Goal: Transaction & Acquisition: Book appointment/travel/reservation

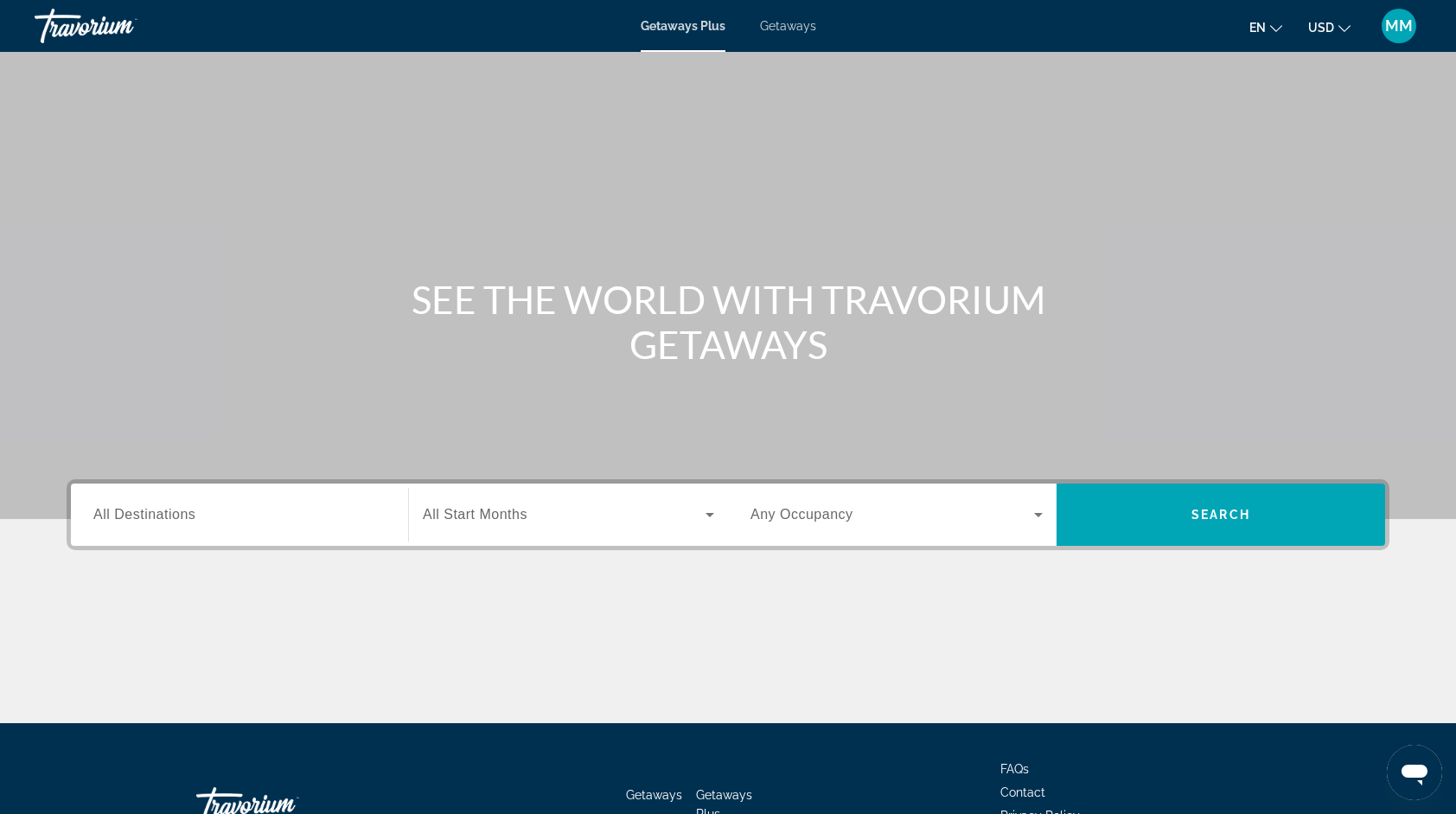
click at [183, 509] on span "All Destinations" at bounding box center [144, 514] width 102 height 15
click at [183, 509] on input "Destination All Destinations" at bounding box center [240, 515] width 292 height 21
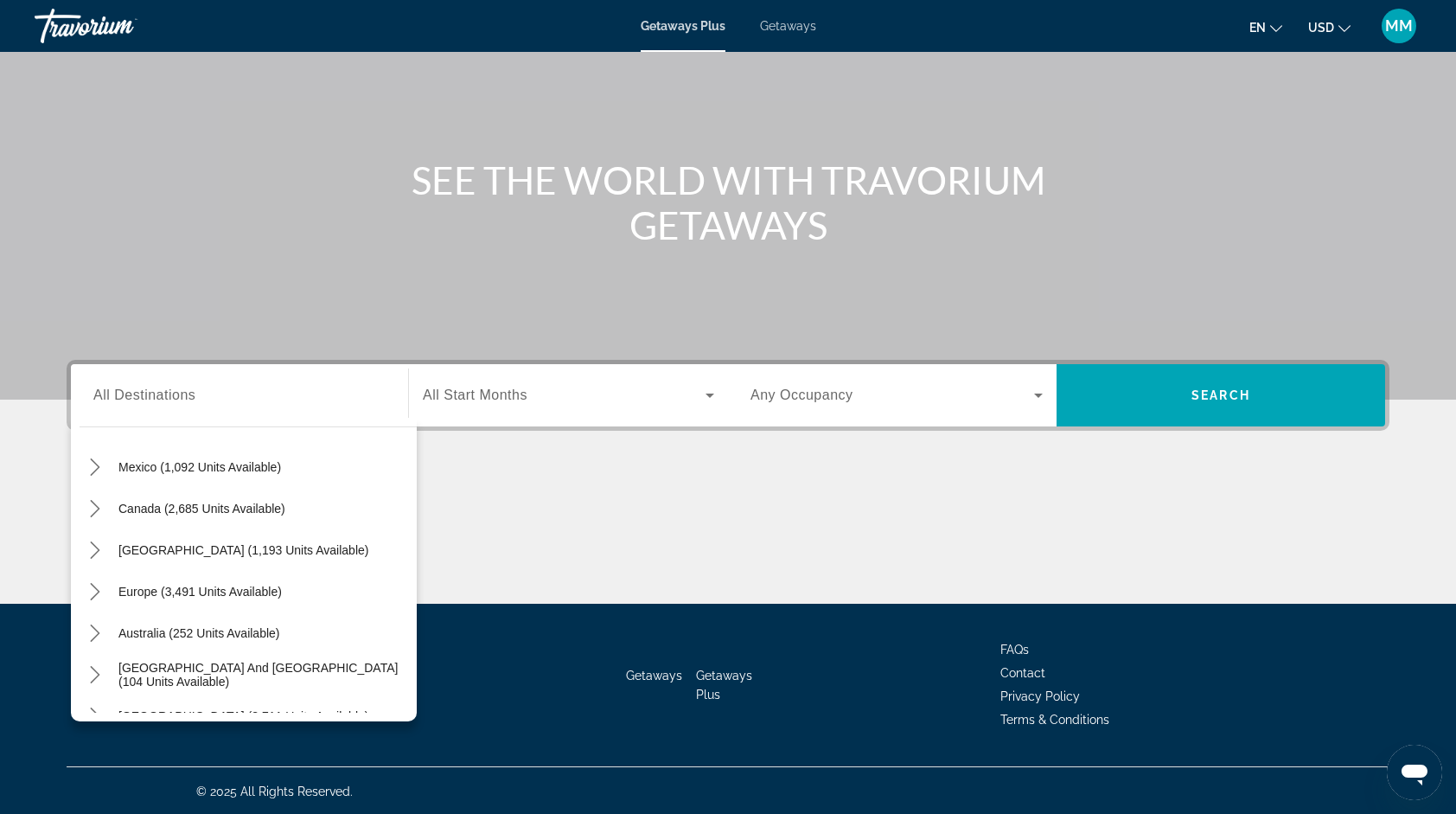
scroll to position [88, 0]
click at [255, 594] on span "Europe (3,491 units available)" at bounding box center [201, 594] width 164 height 14
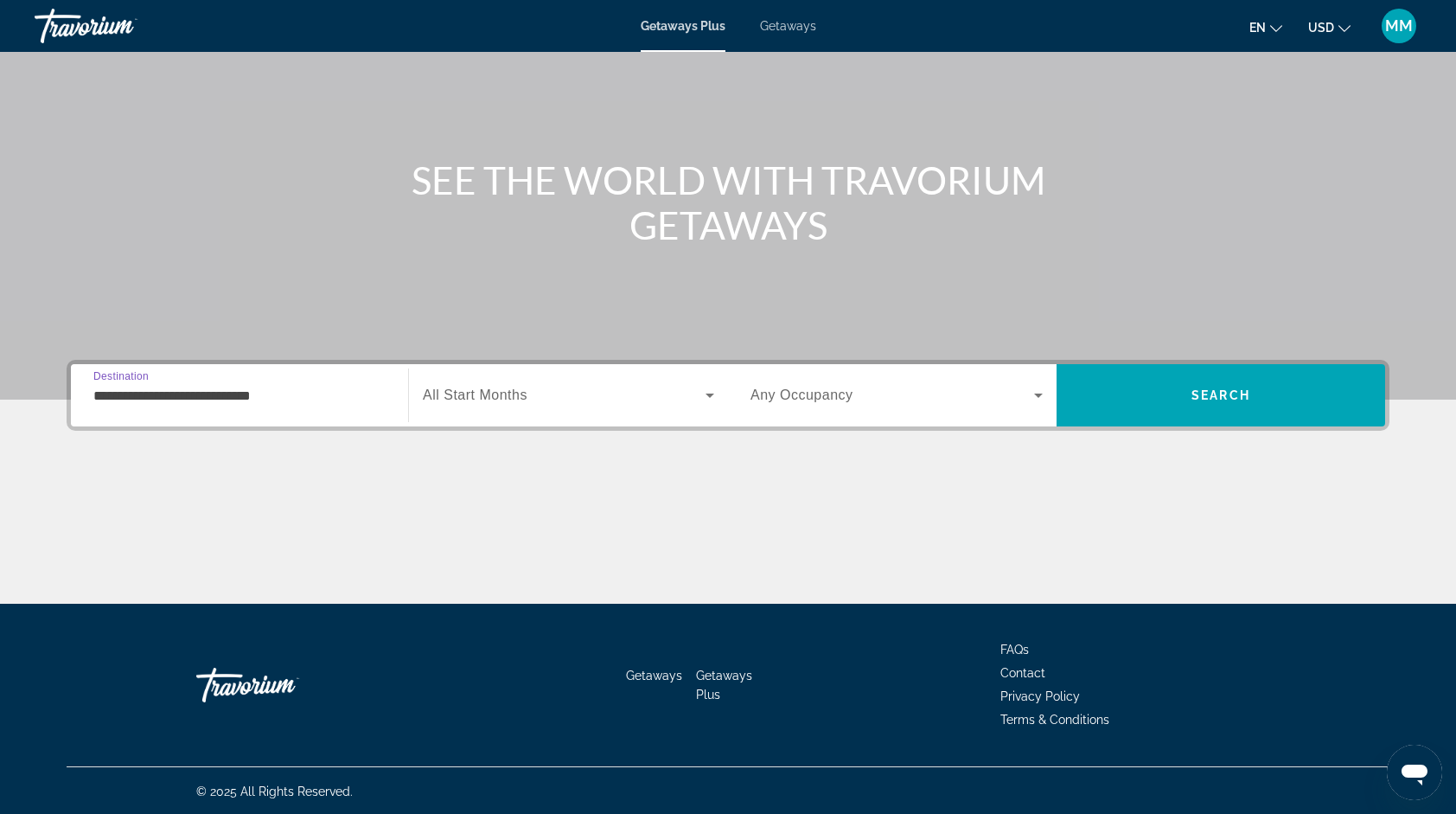
click at [298, 396] on input "**********" at bounding box center [240, 396] width 292 height 21
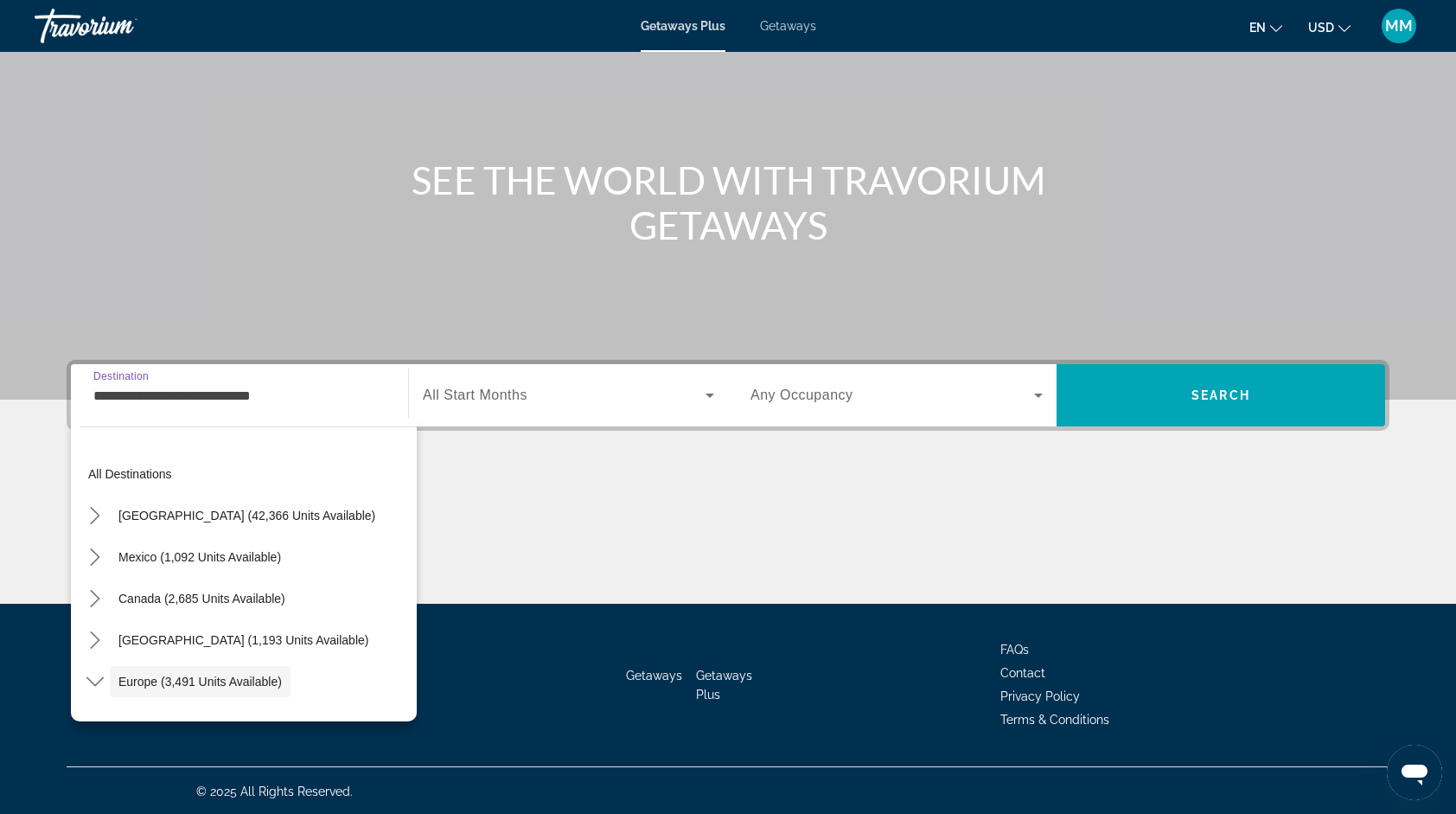
scroll to position [103, 0]
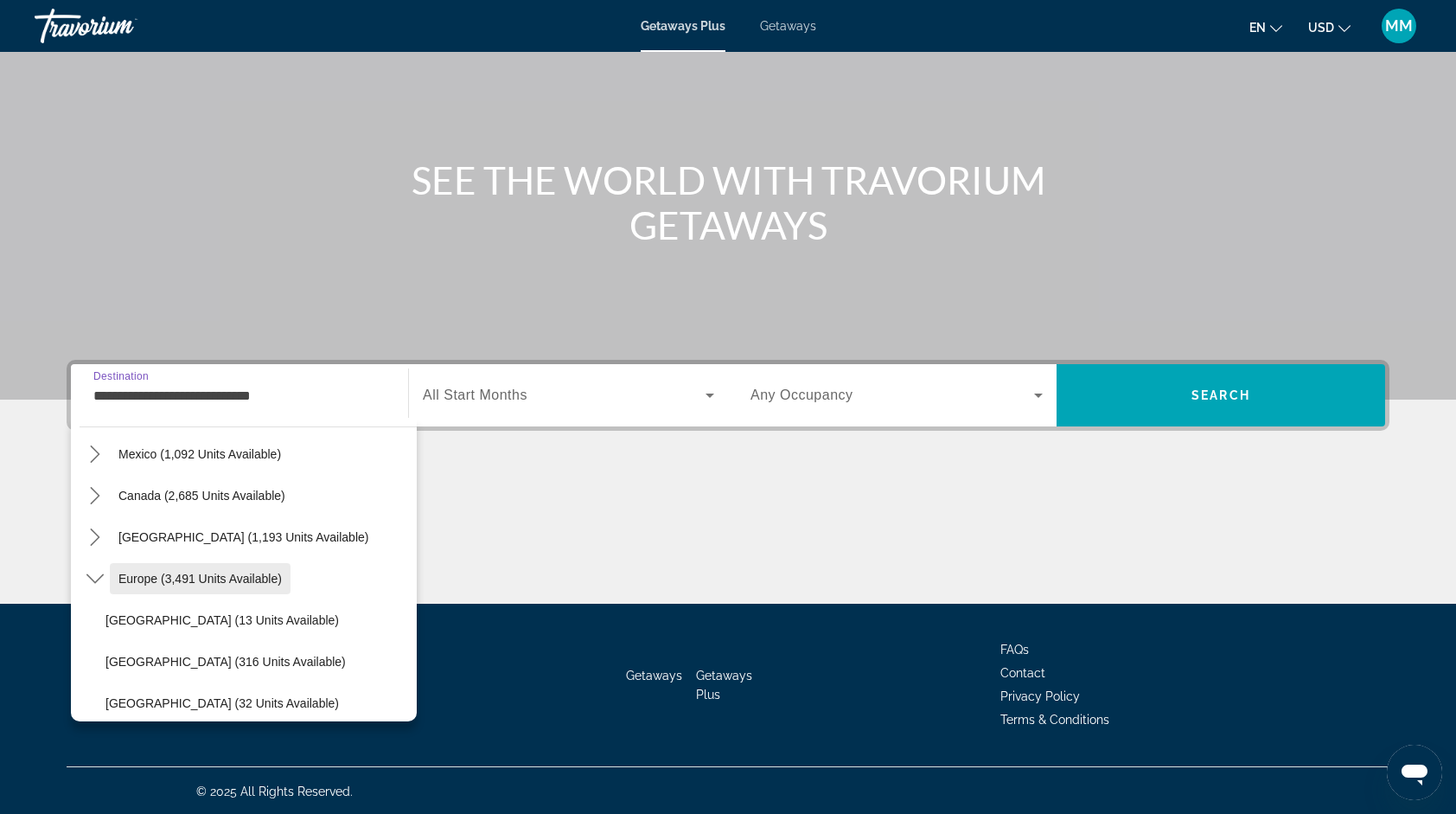
click at [253, 579] on span "Europe (3,491 units available)" at bounding box center [201, 579] width 164 height 14
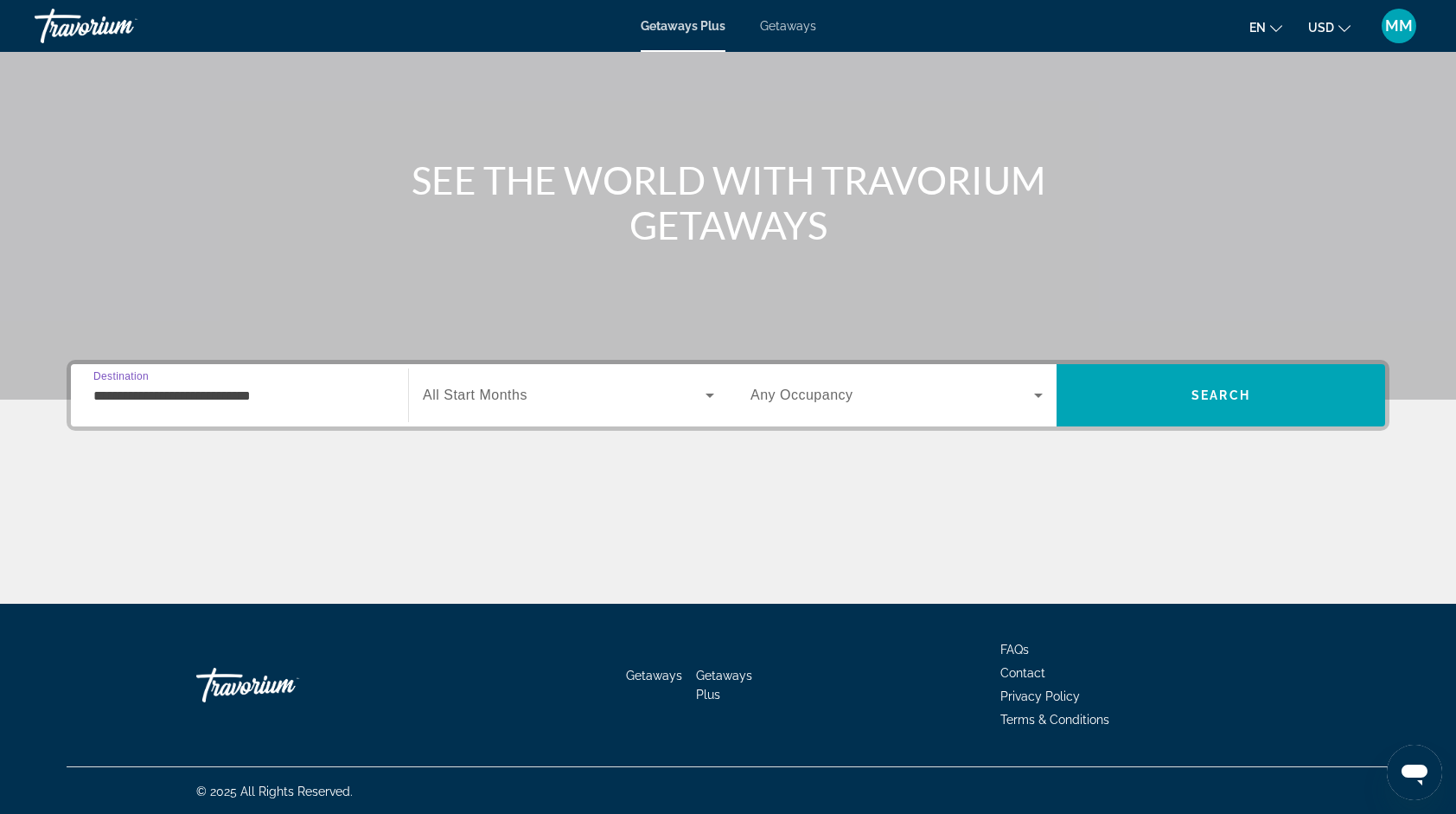
click at [299, 386] on input "**********" at bounding box center [240, 396] width 292 height 21
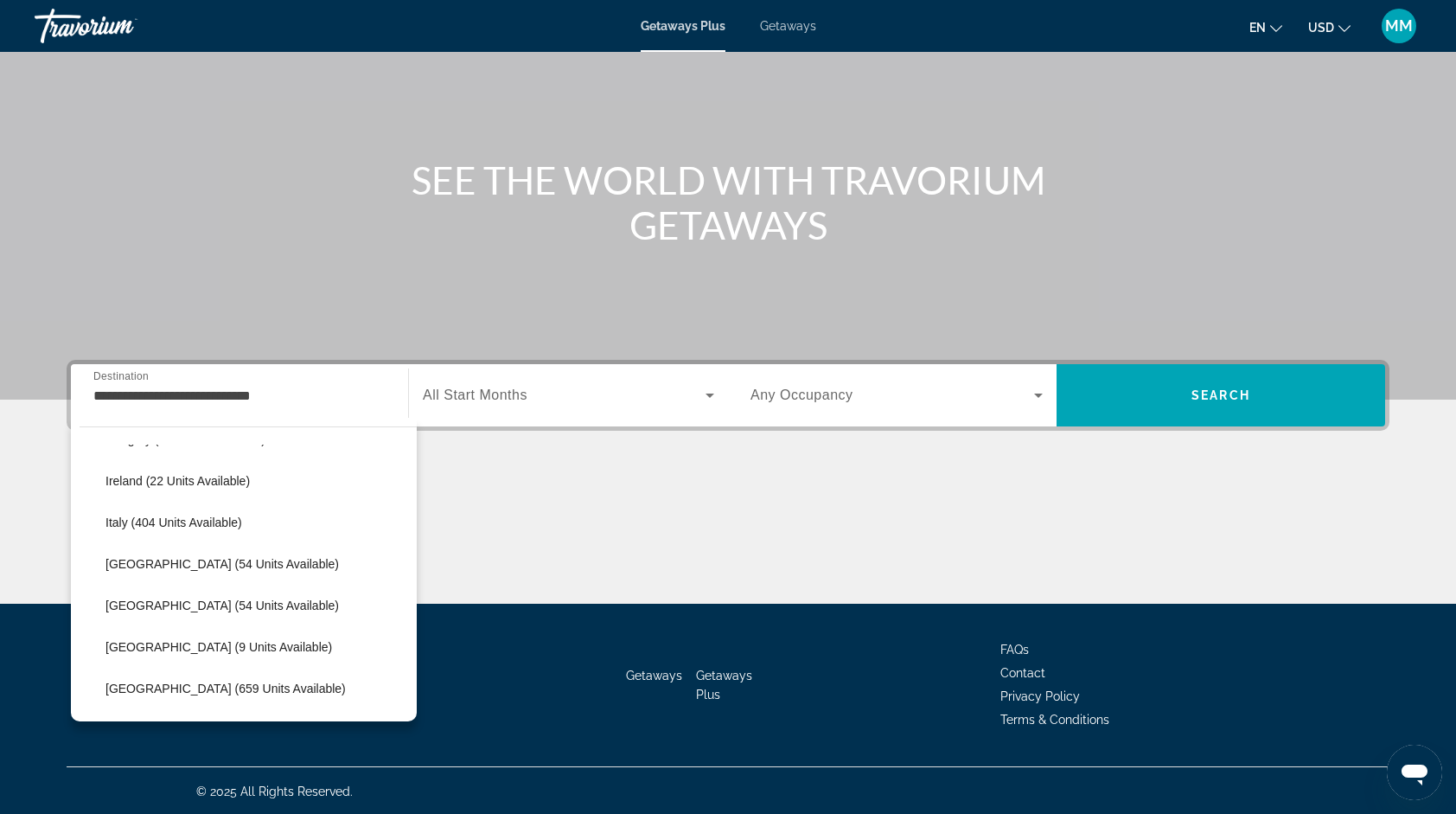
scroll to position [589, 0]
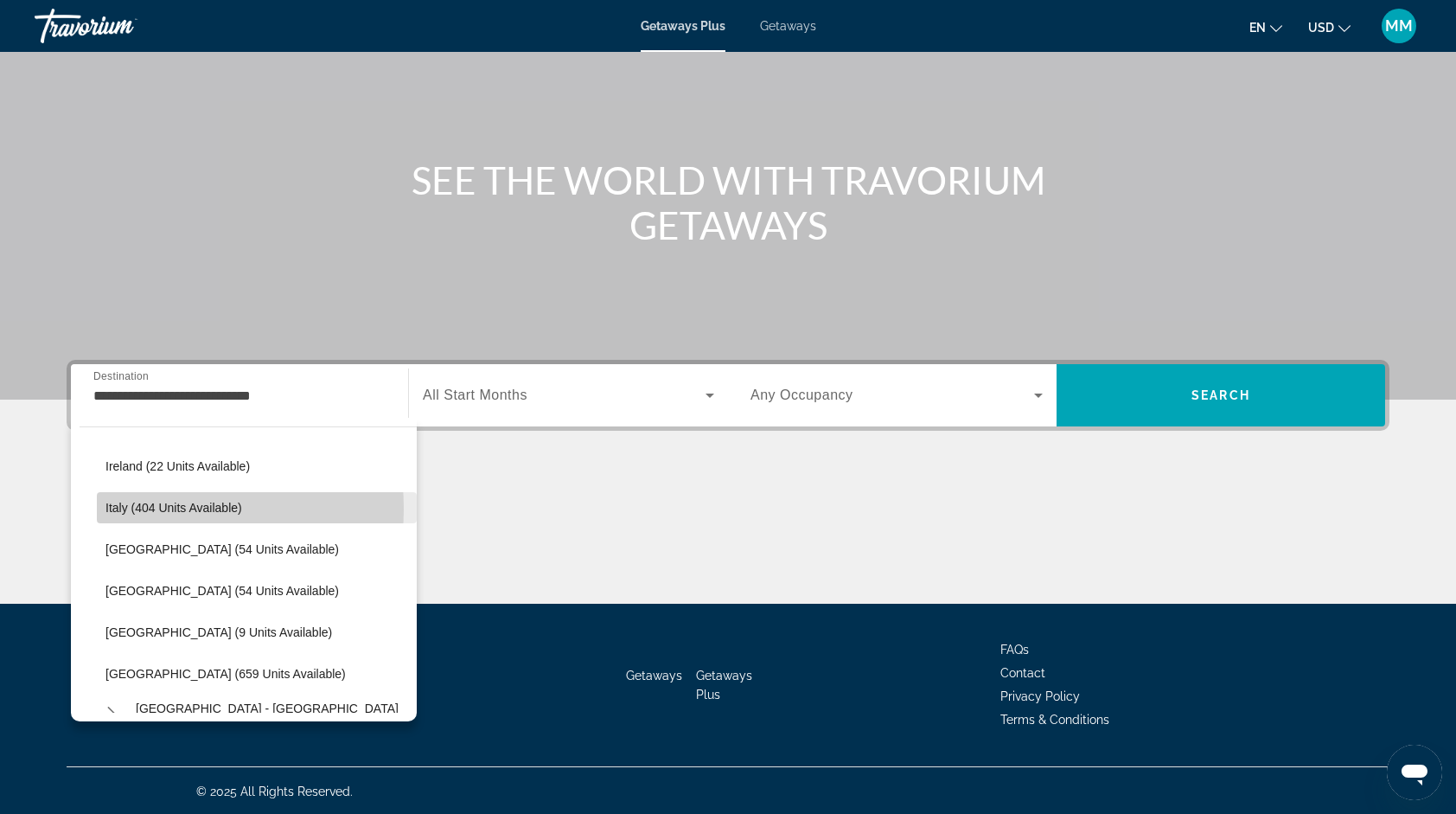
click at [145, 507] on span "Italy (404 units available)" at bounding box center [174, 507] width 137 height 14
type input "**********"
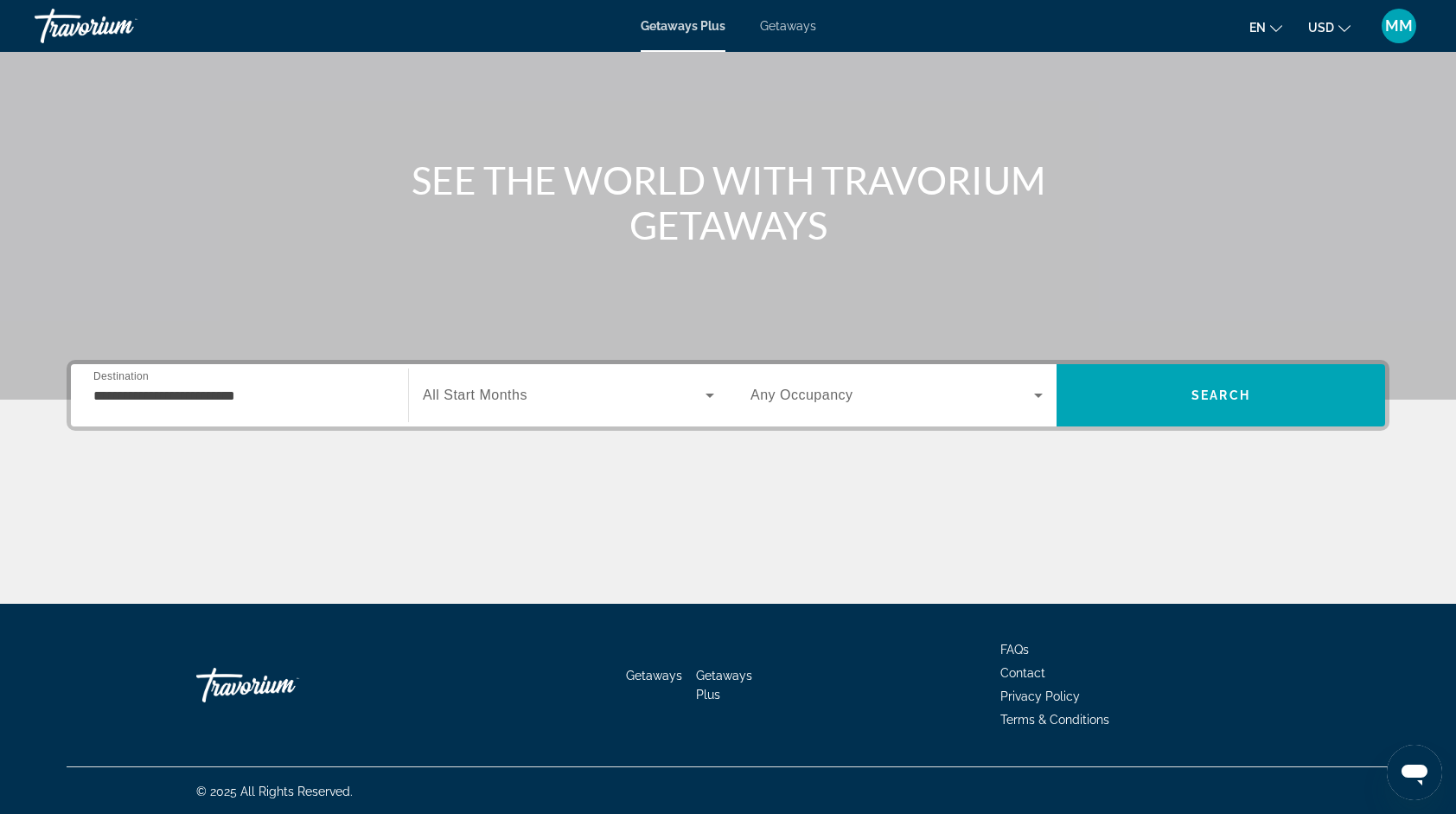
click at [495, 388] on span "All Start Months" at bounding box center [475, 395] width 105 height 15
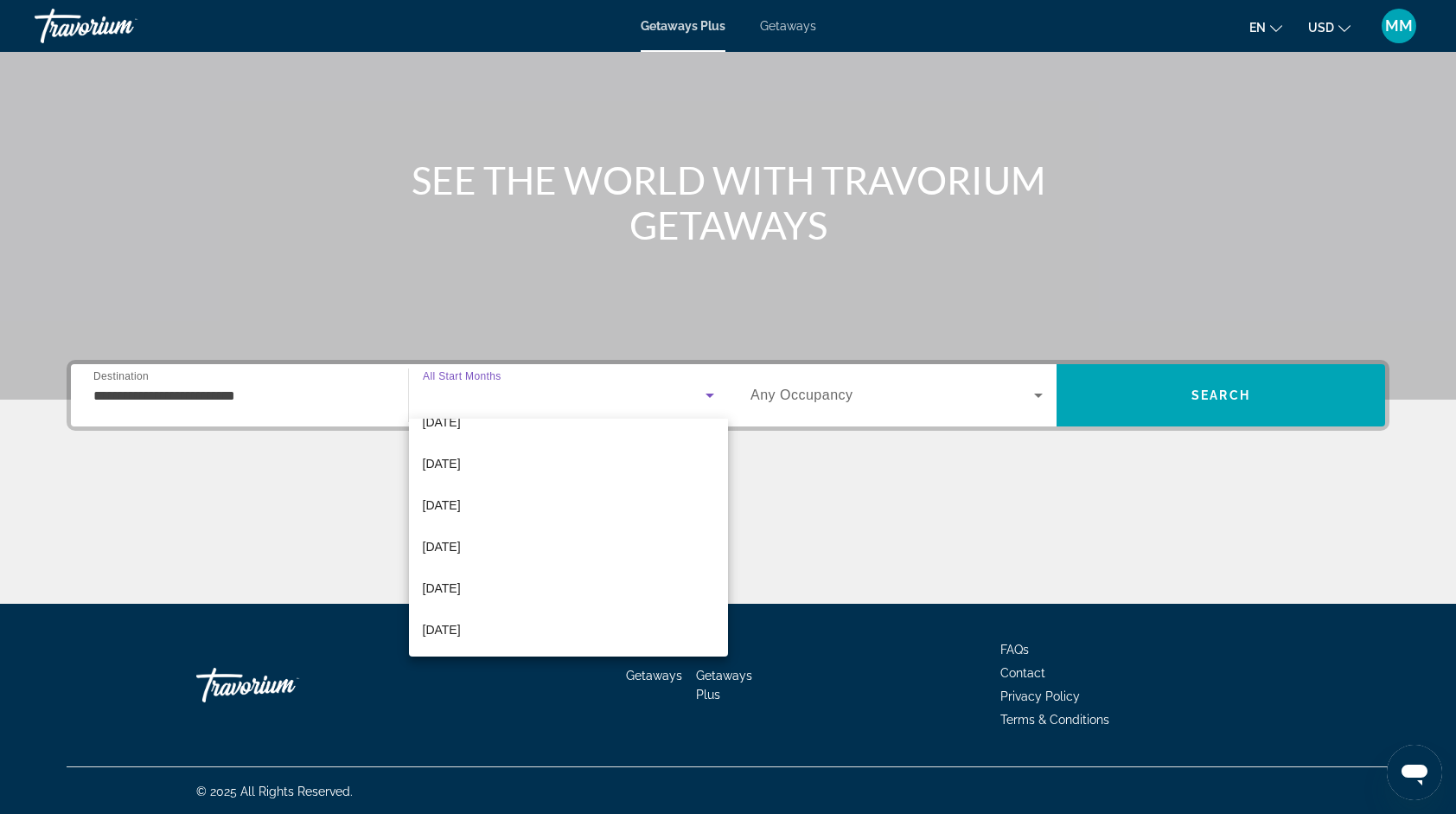
scroll to position [248, 0]
click at [461, 490] on span "[DATE]" at bounding box center [441, 490] width 38 height 21
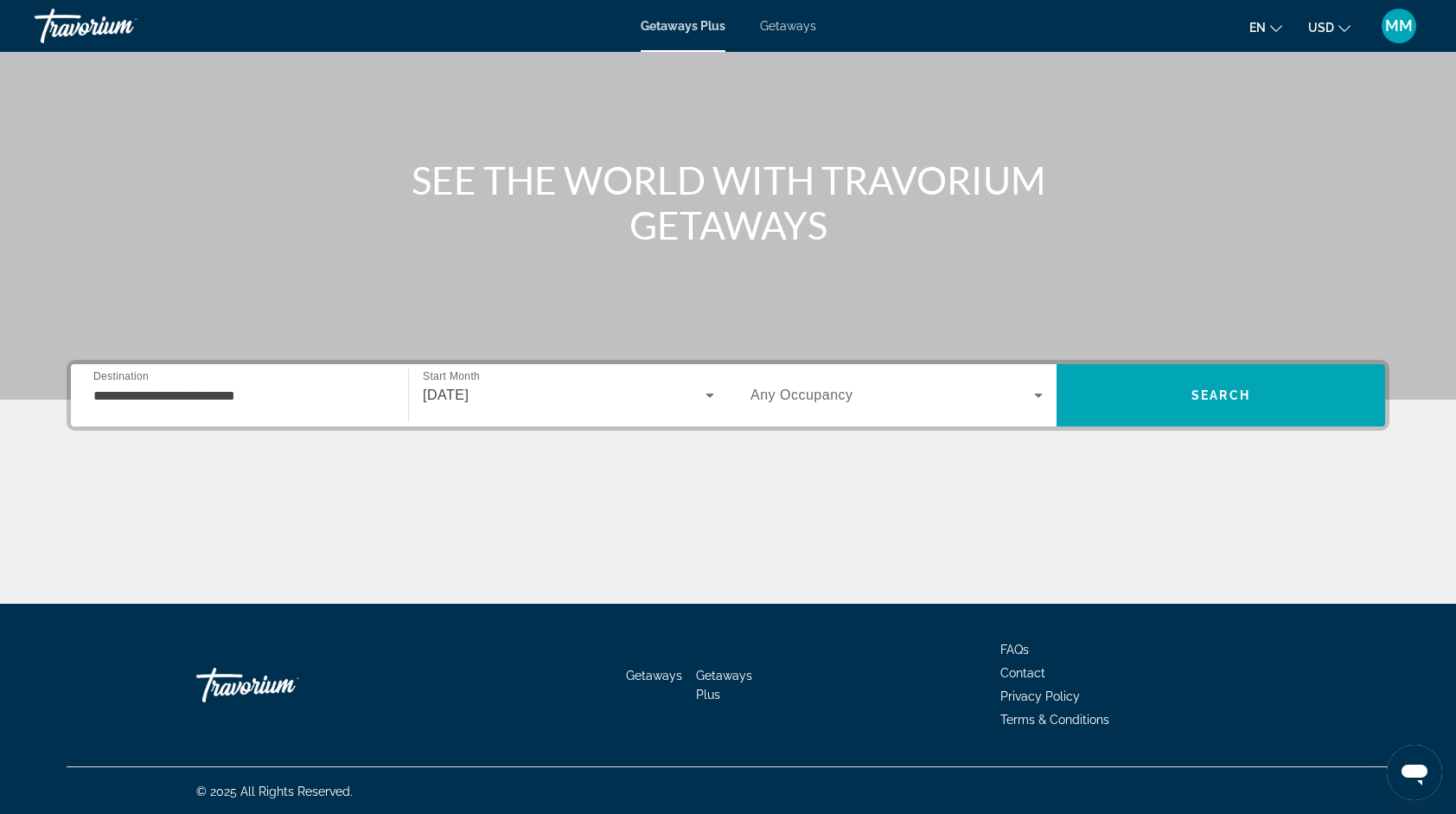
click at [838, 401] on span "Any Occupancy" at bounding box center [802, 395] width 103 height 15
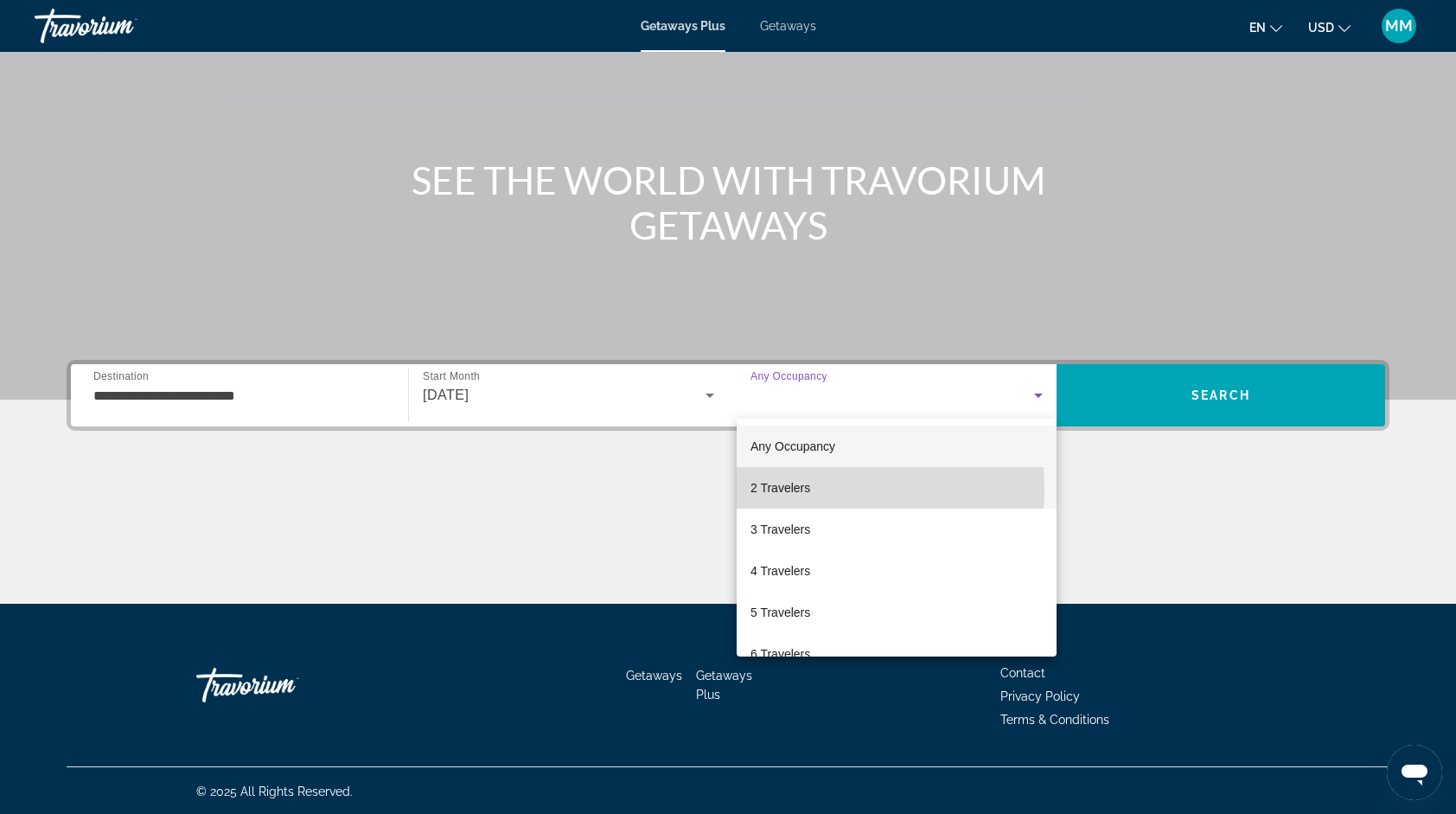
click at [808, 490] on span "2 Travelers" at bounding box center [780, 488] width 60 height 21
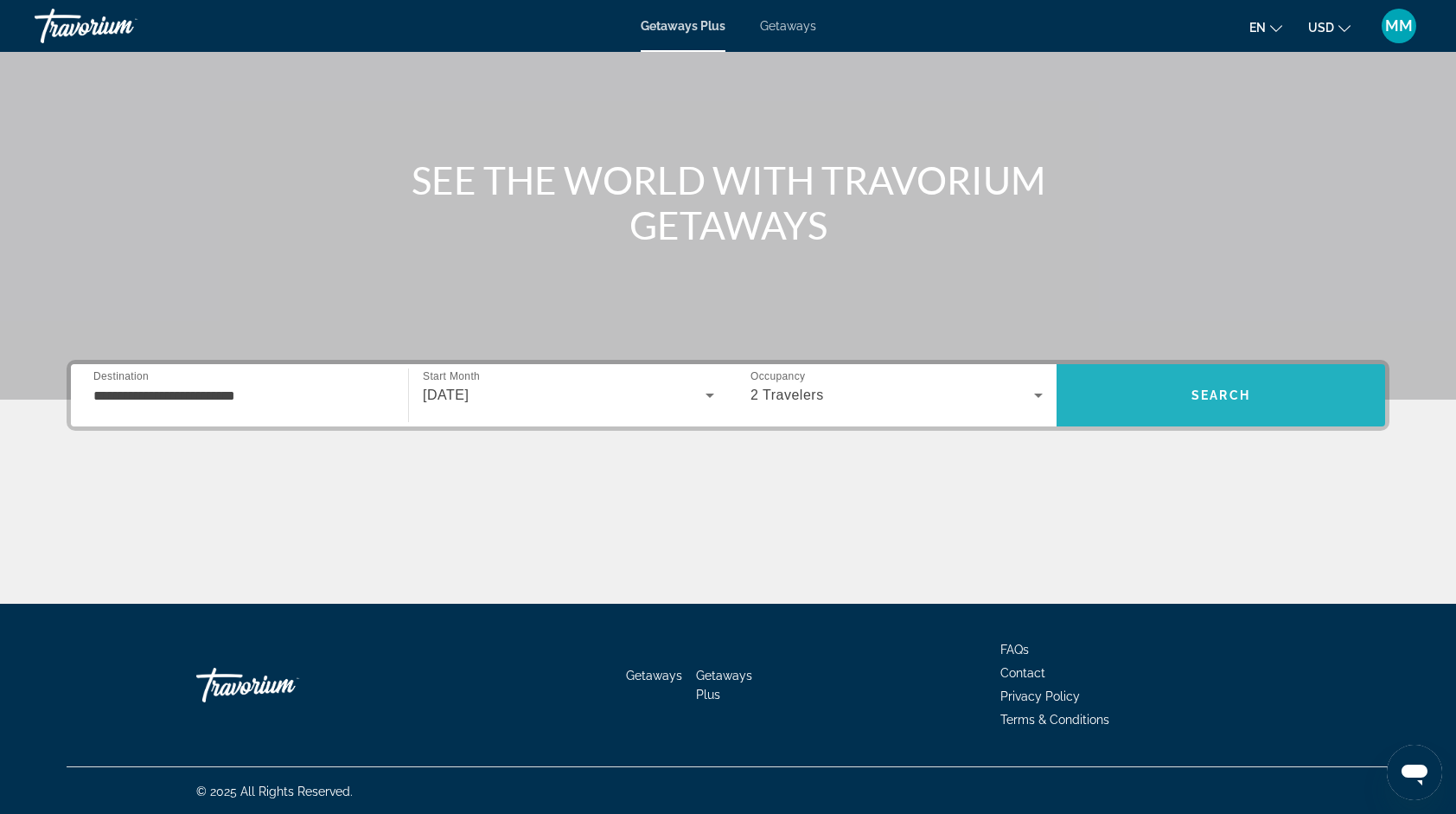
click at [1145, 399] on span "Search" at bounding box center [1221, 395] width 329 height 41
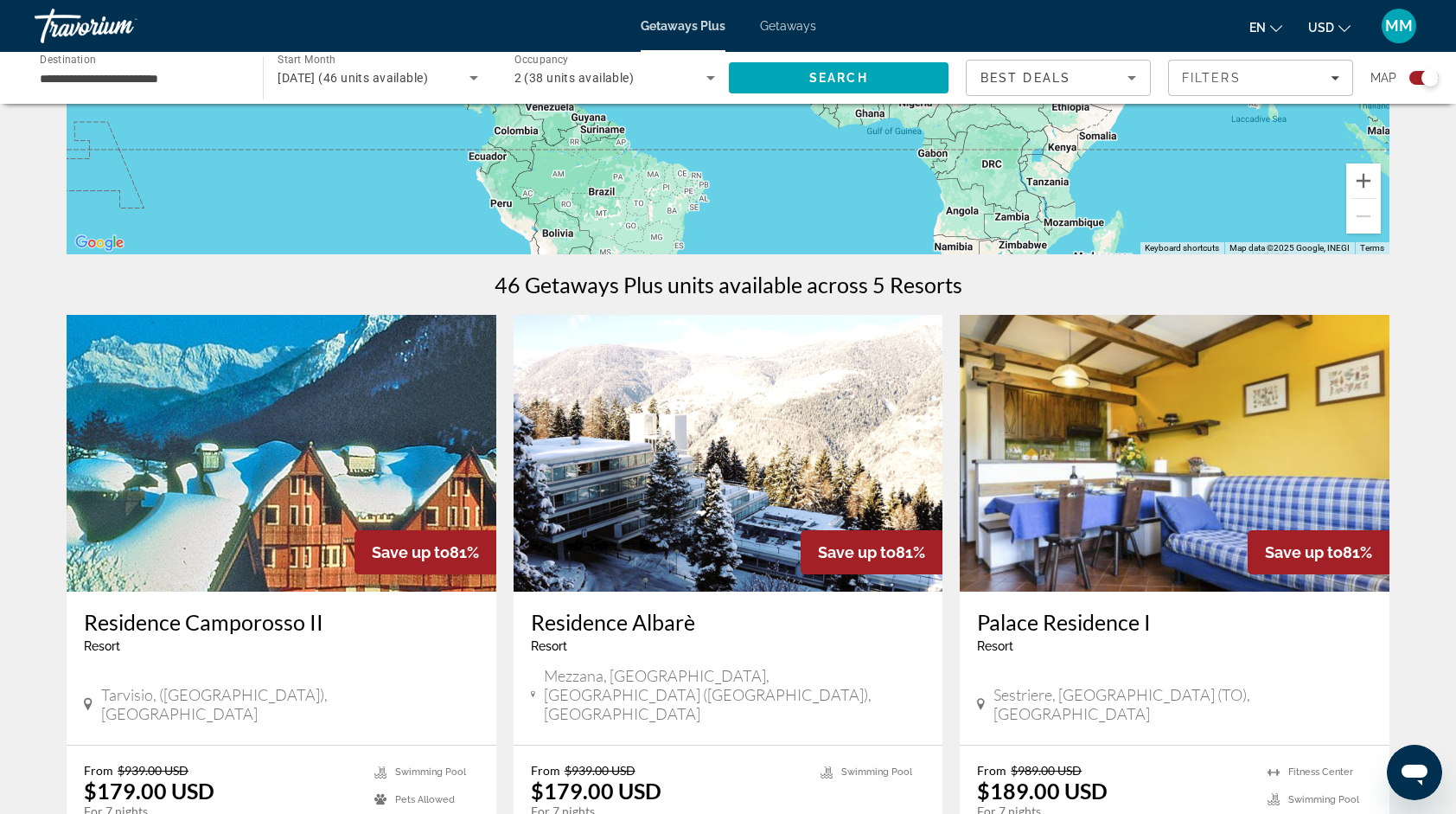
scroll to position [339, 0]
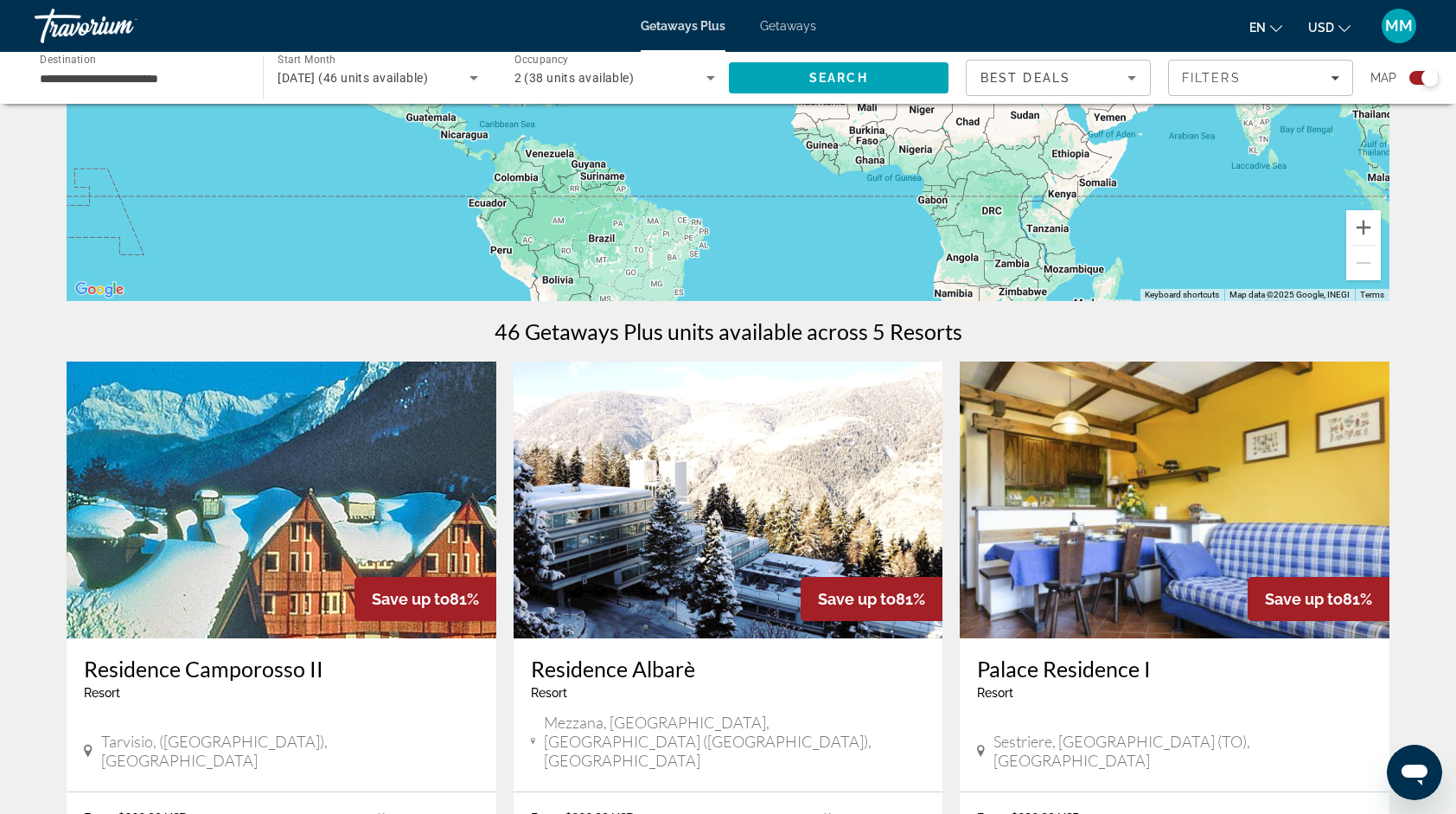
click at [802, 24] on span "Getaways" at bounding box center [788, 26] width 56 height 14
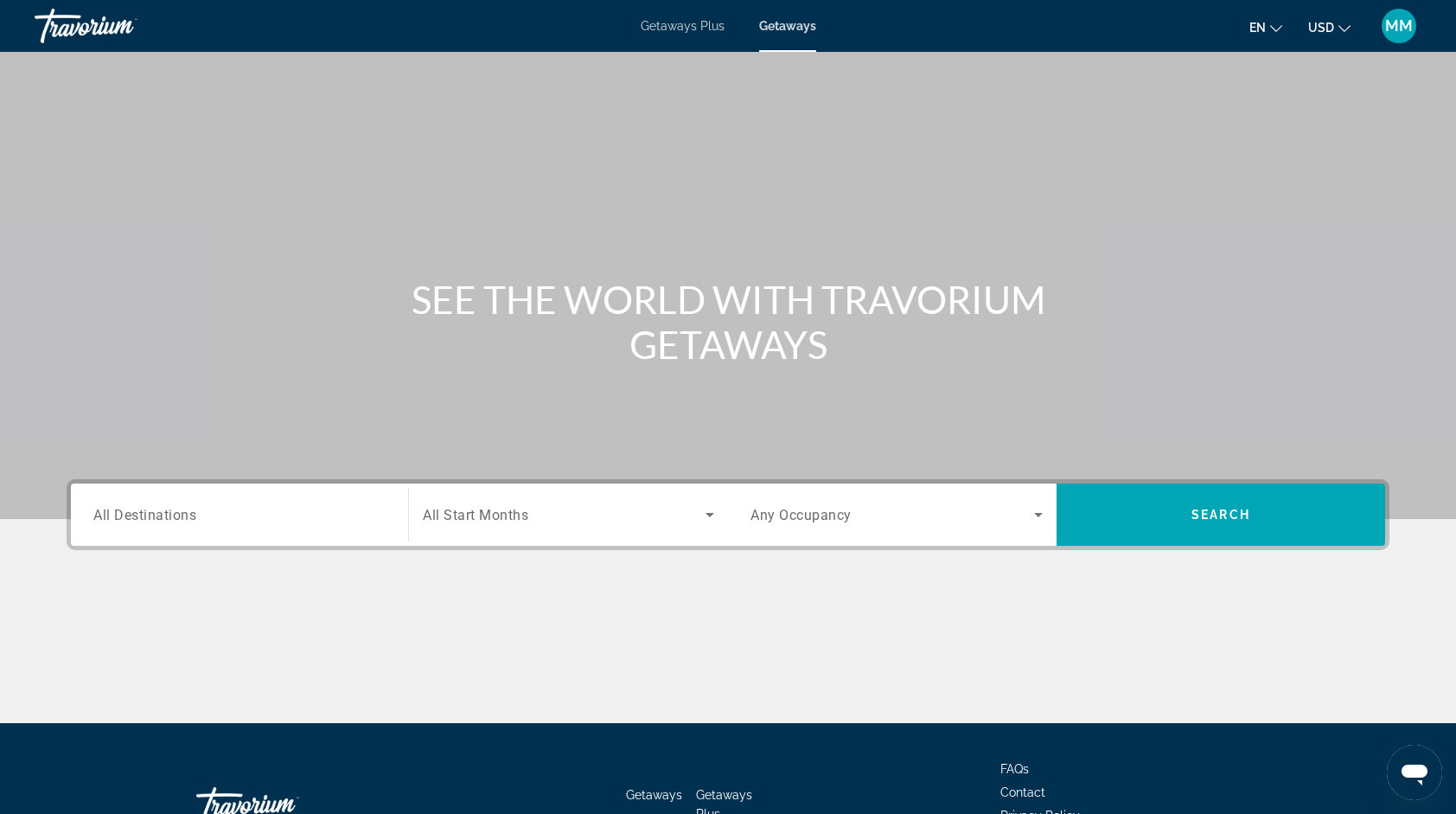
click at [146, 528] on div "Search widget" at bounding box center [240, 515] width 292 height 49
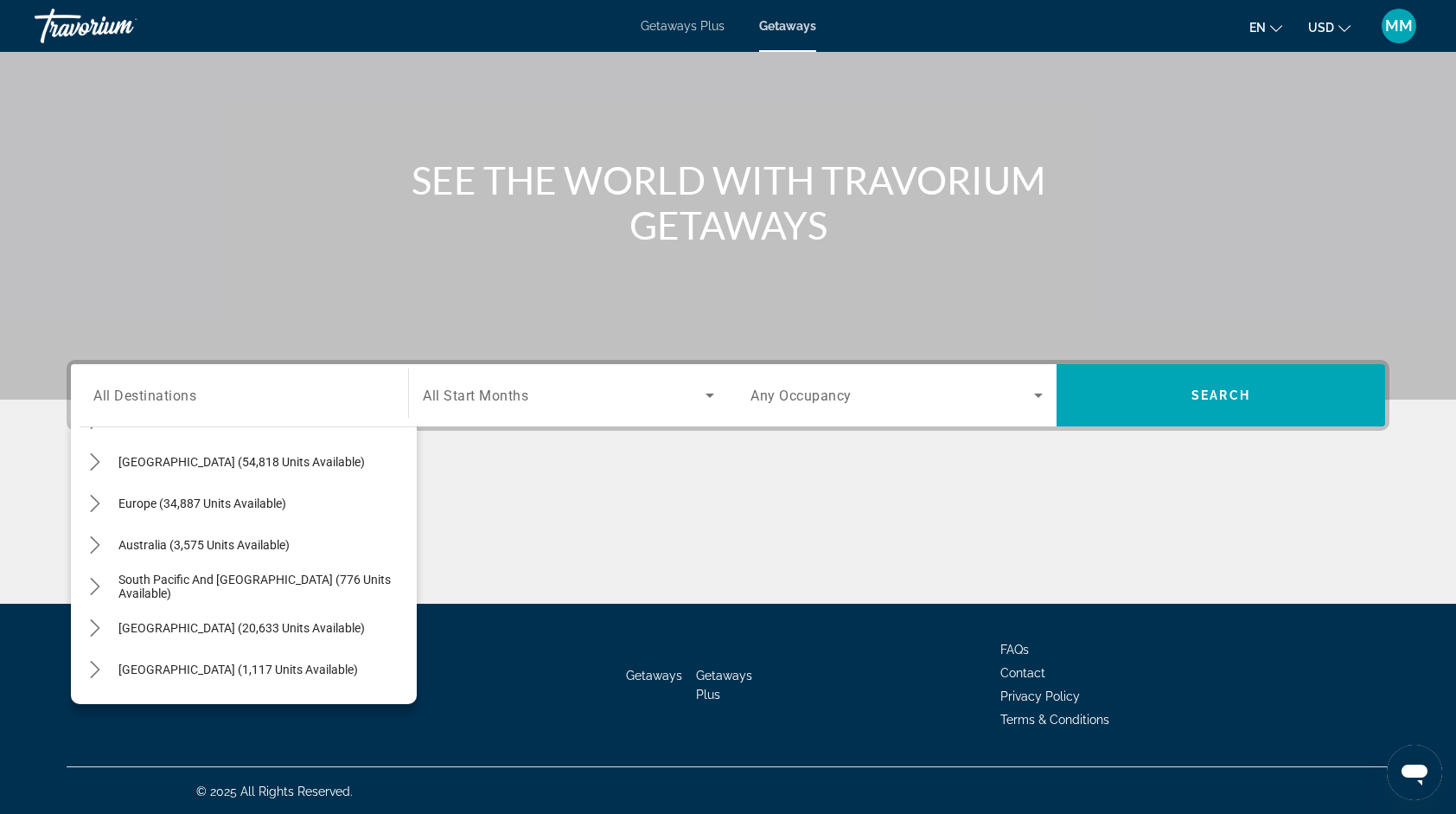
scroll to position [184, 0]
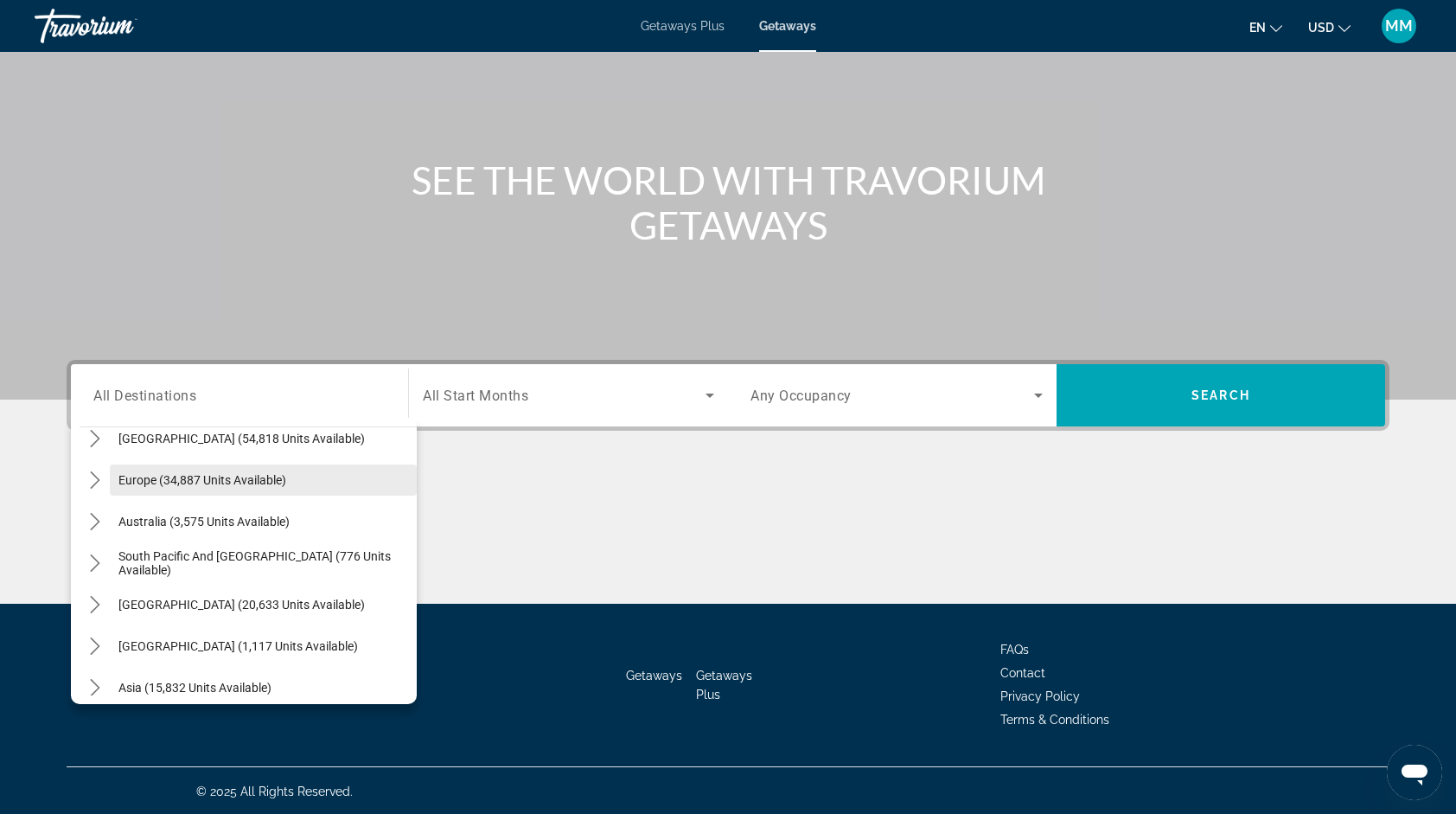
click at [230, 485] on span "Europe (34,887 units available)" at bounding box center [203, 480] width 167 height 14
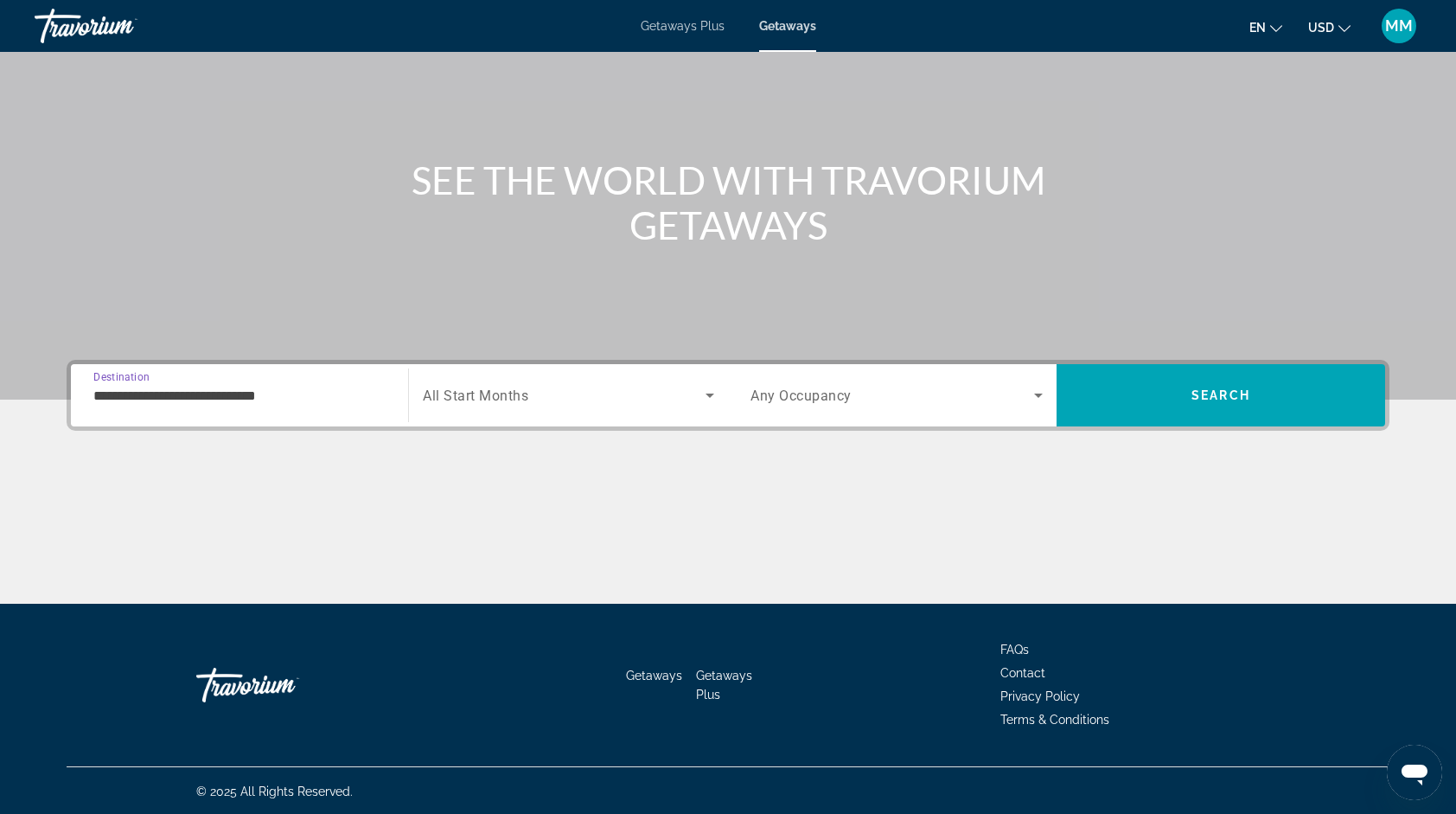
click at [273, 403] on input "**********" at bounding box center [240, 396] width 292 height 21
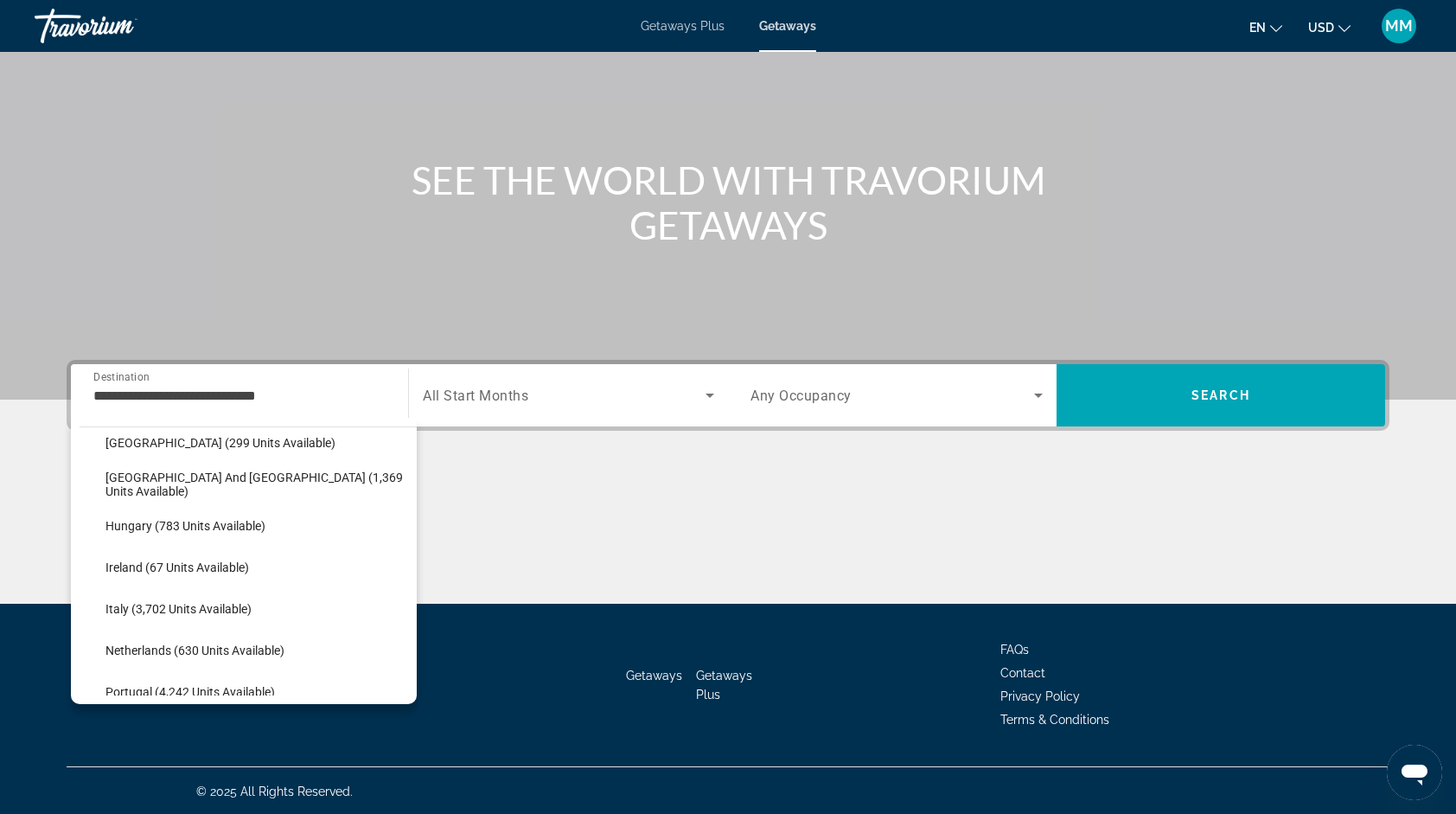
scroll to position [565, 0]
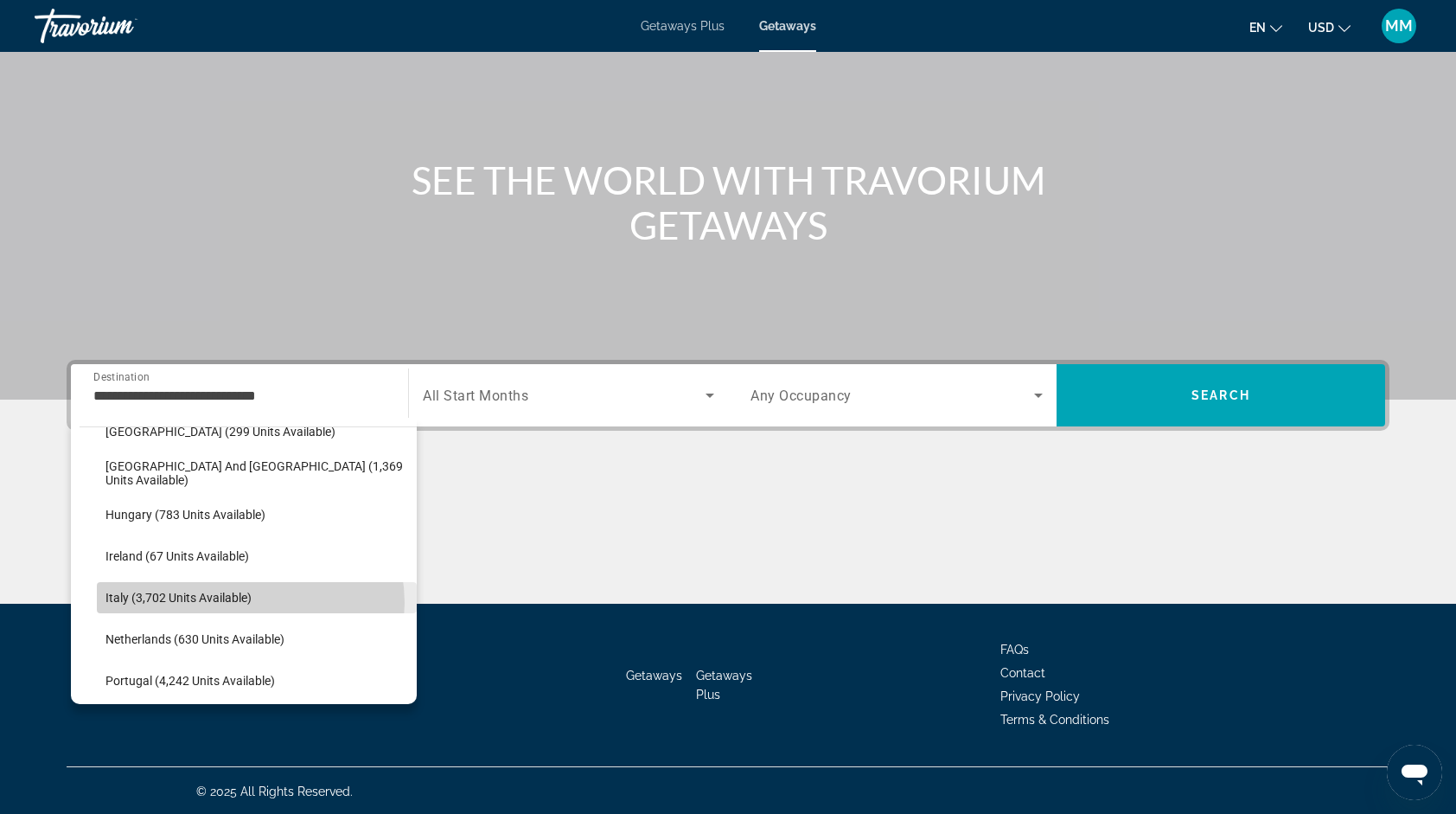
click at [249, 601] on span "Italy (3,702 units available)" at bounding box center [179, 598] width 146 height 14
type input "**********"
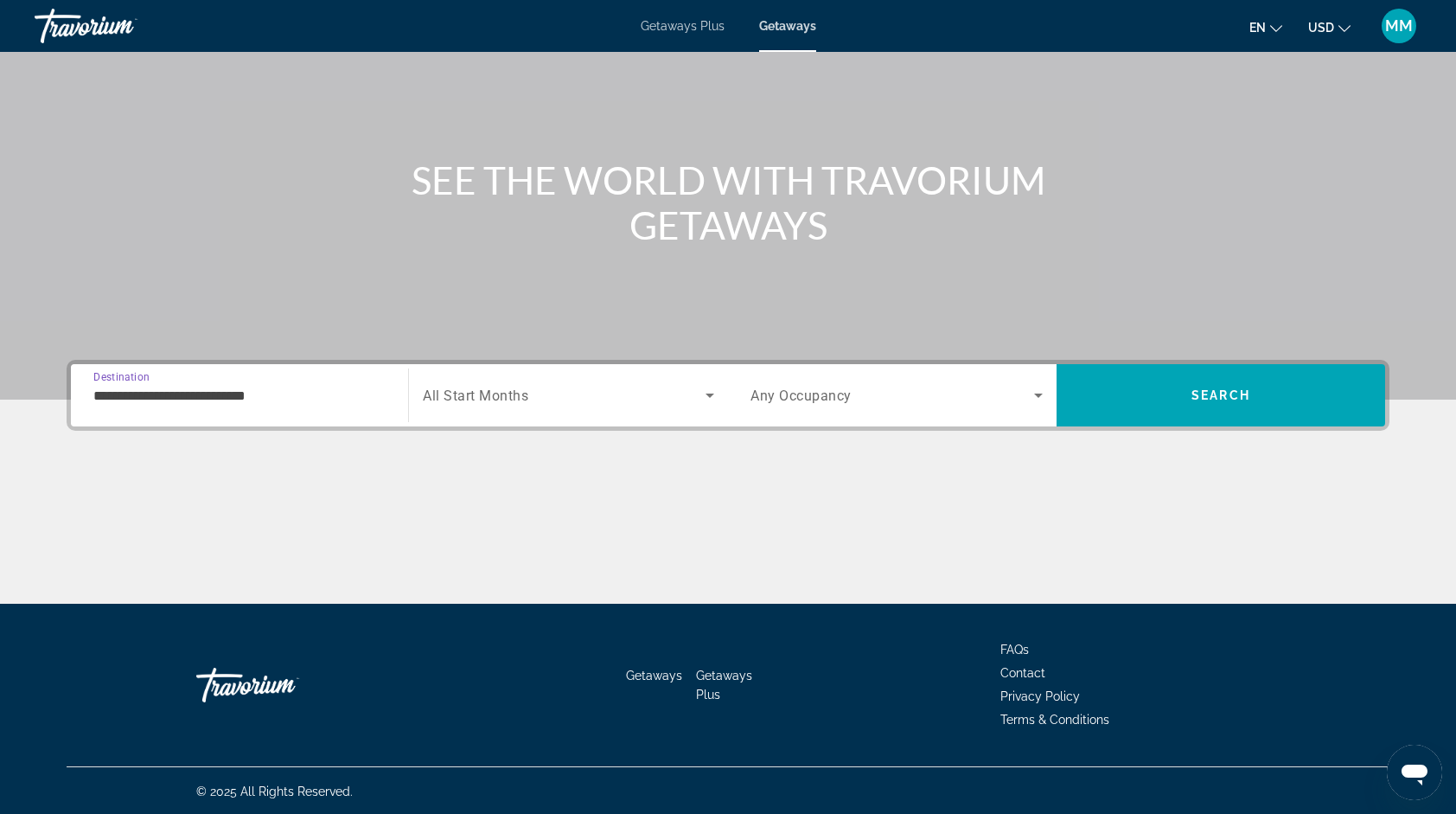
click at [611, 393] on span "Search widget" at bounding box center [564, 396] width 283 height 21
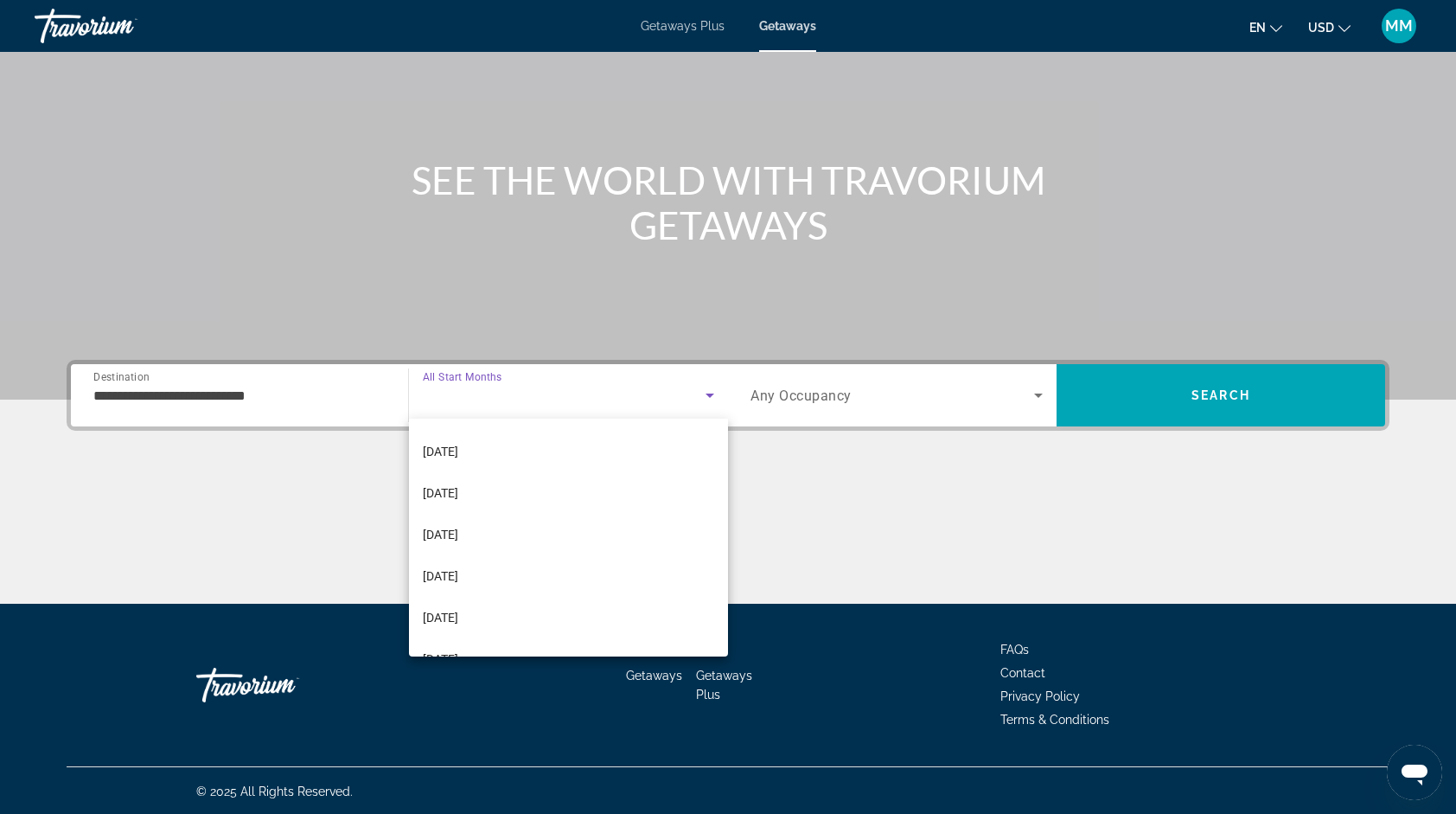
scroll to position [228, 0]
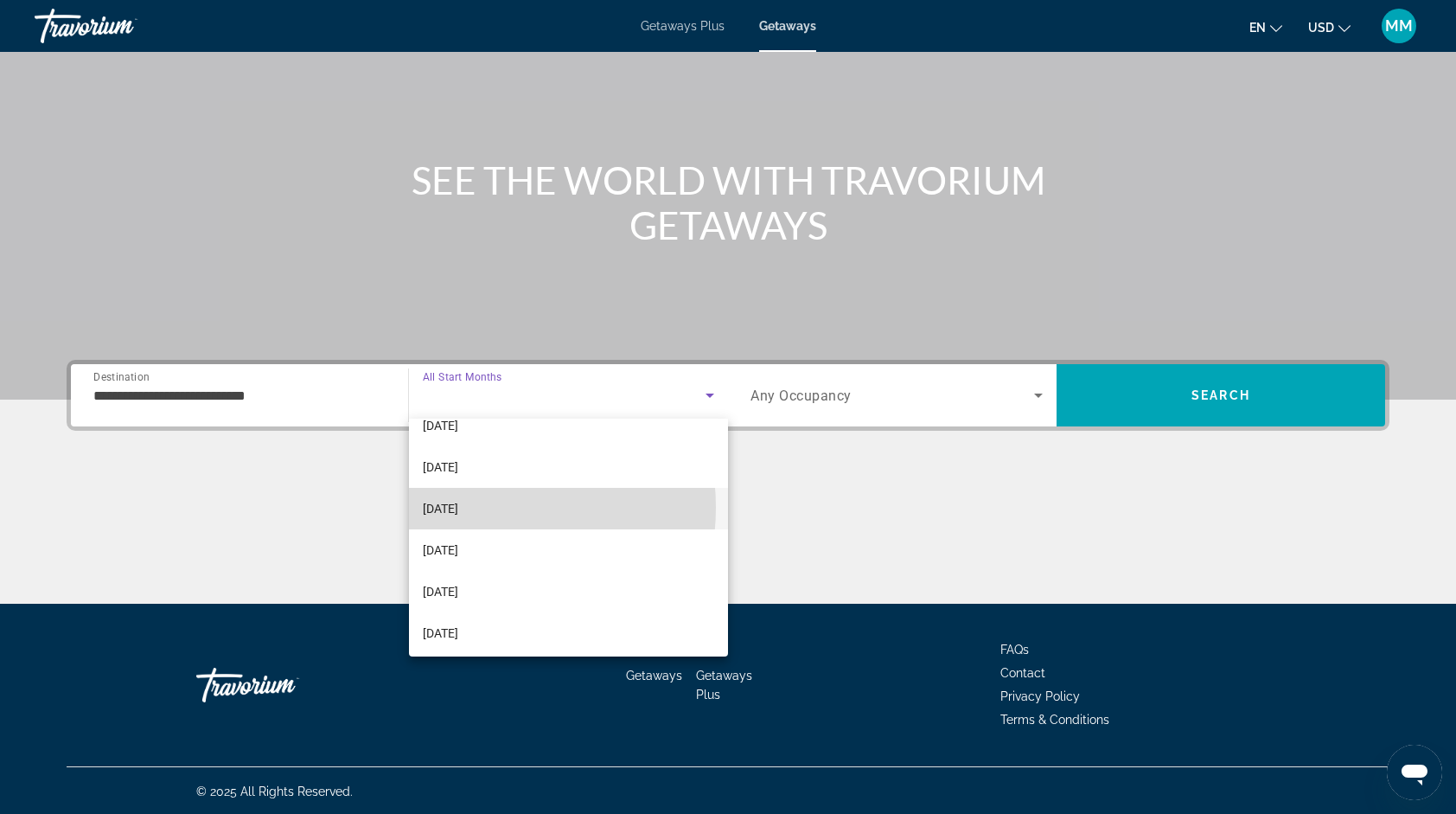
click at [458, 507] on span "[DATE]" at bounding box center [440, 508] width 35 height 21
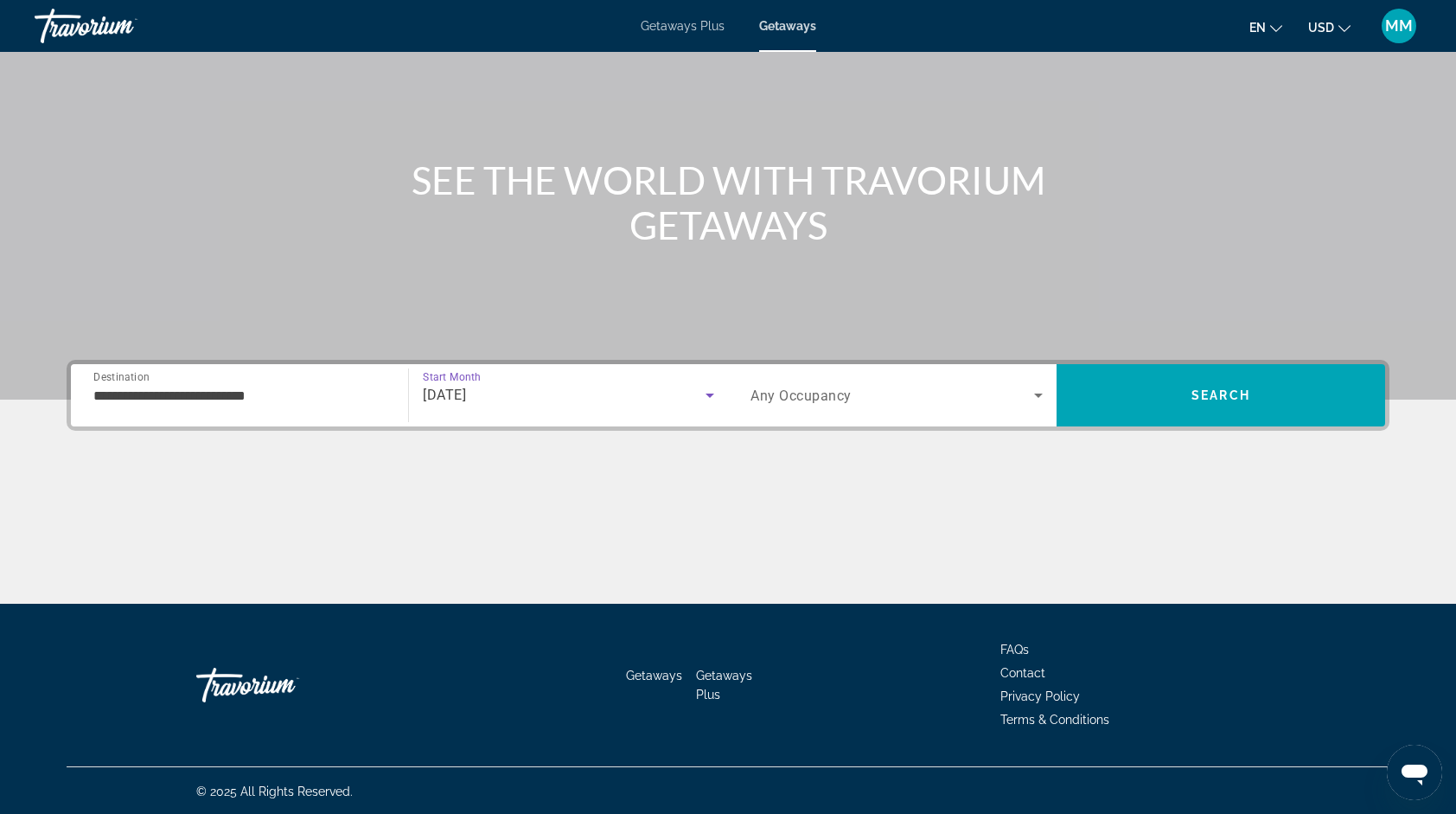
click at [926, 395] on span "Search widget" at bounding box center [892, 396] width 284 height 21
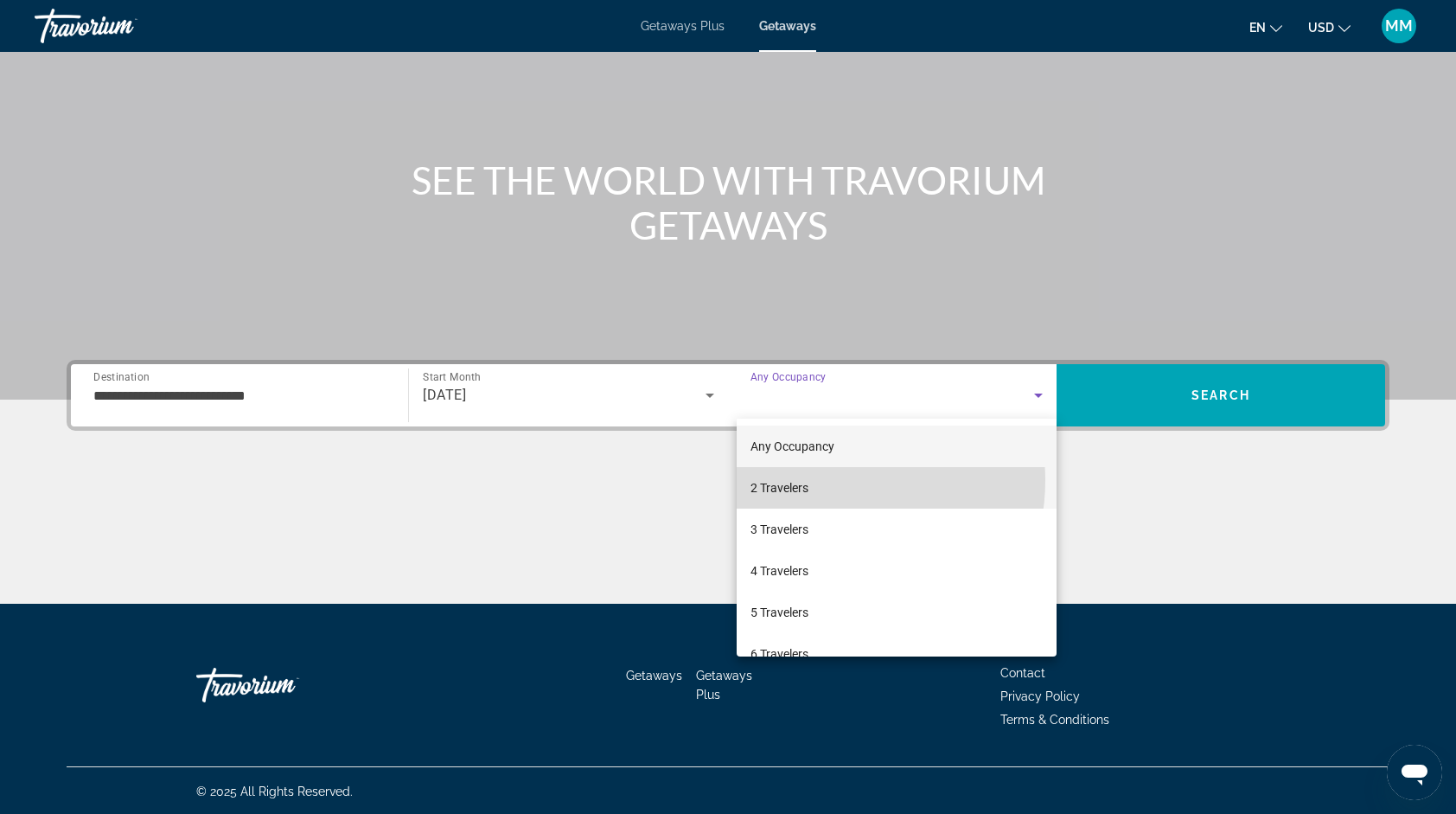
click at [821, 480] on mat-option "2 Travelers" at bounding box center [896, 487] width 320 height 41
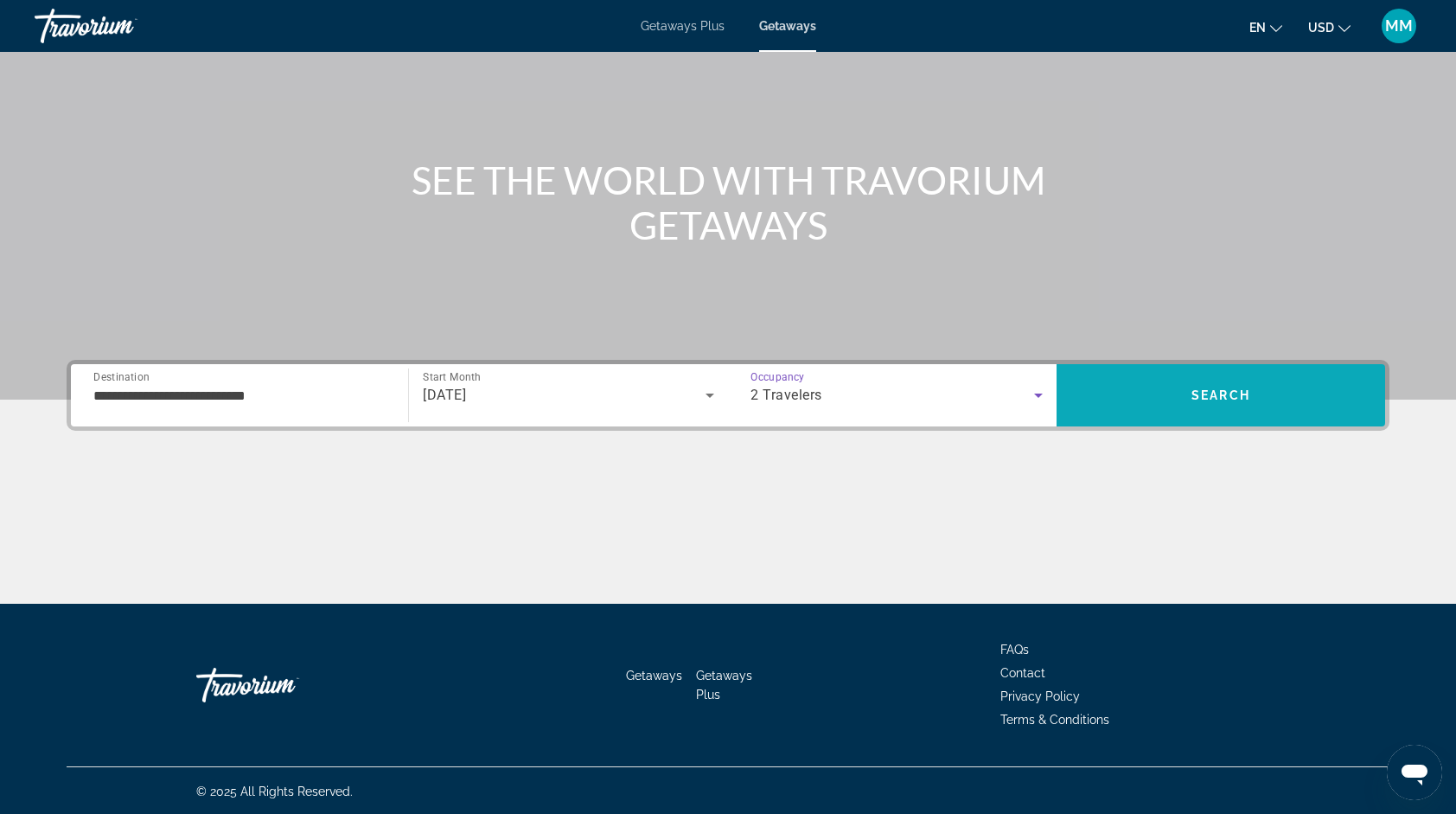
click at [1138, 378] on span "Search" at bounding box center [1221, 395] width 329 height 41
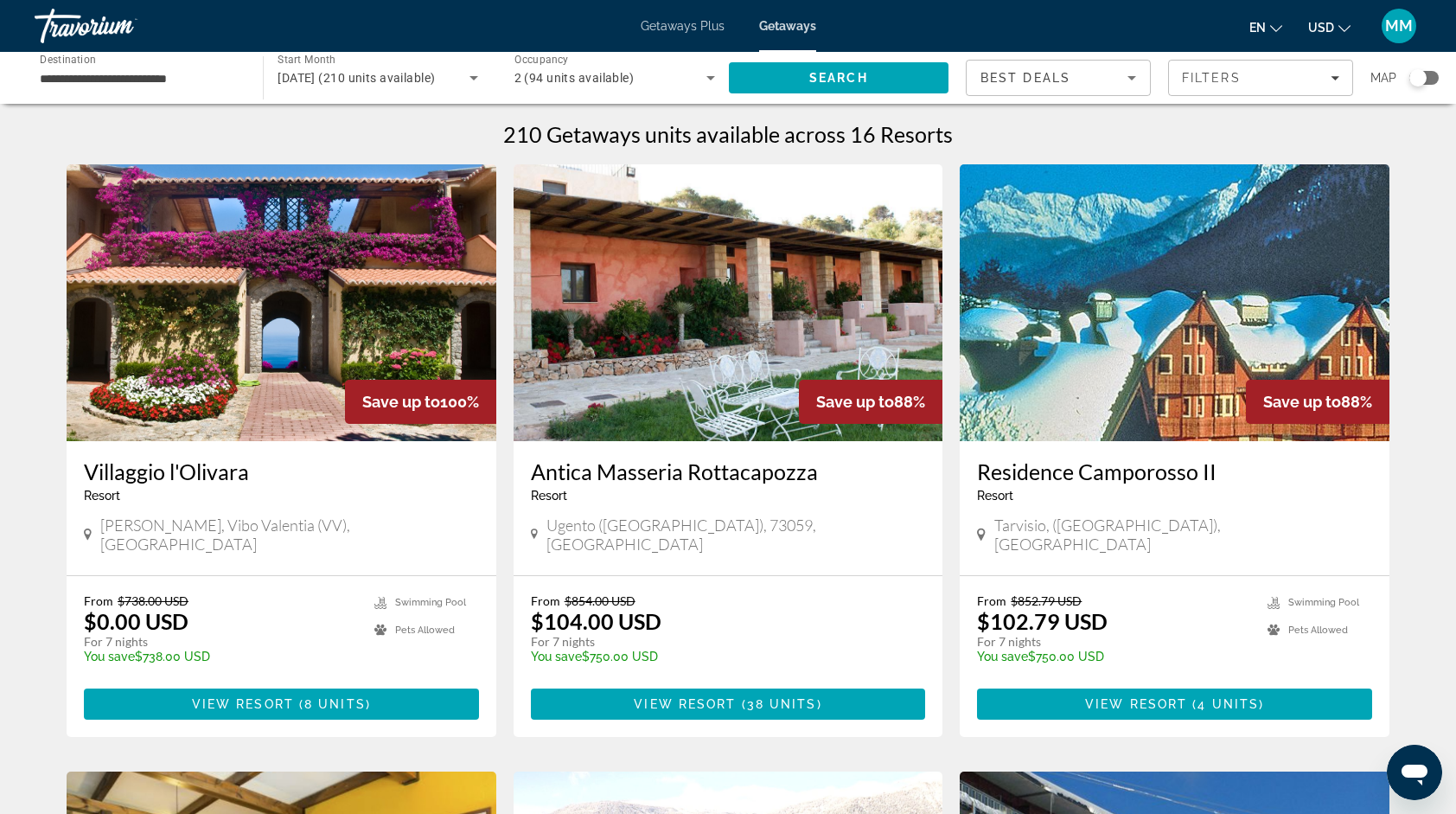
click at [410, 380] on div "Save up to 100%" at bounding box center [421, 402] width 152 height 44
click at [403, 325] on img "Main content" at bounding box center [282, 303] width 430 height 277
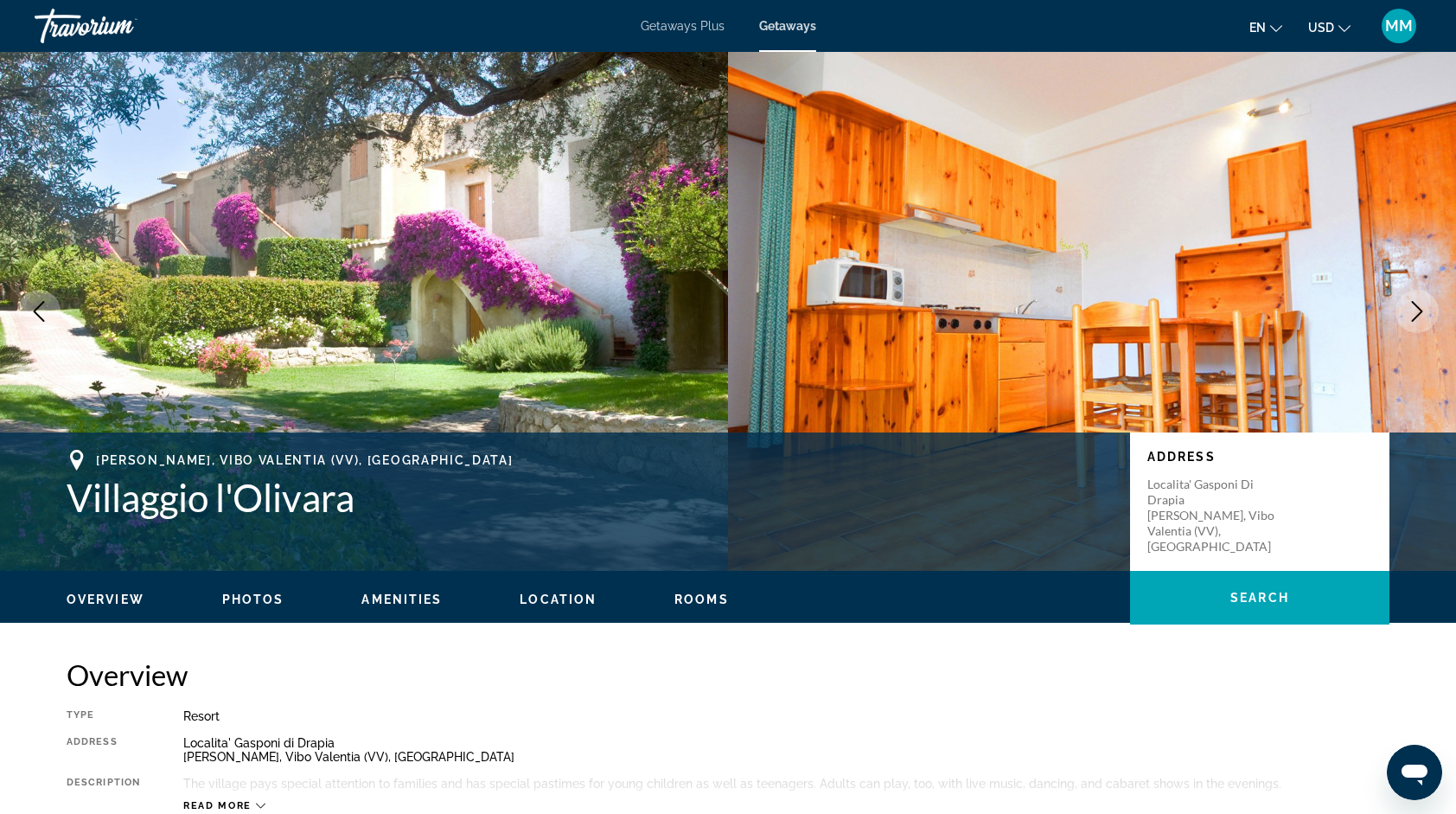
click at [1410, 311] on icon "Next image" at bounding box center [1417, 312] width 21 height 21
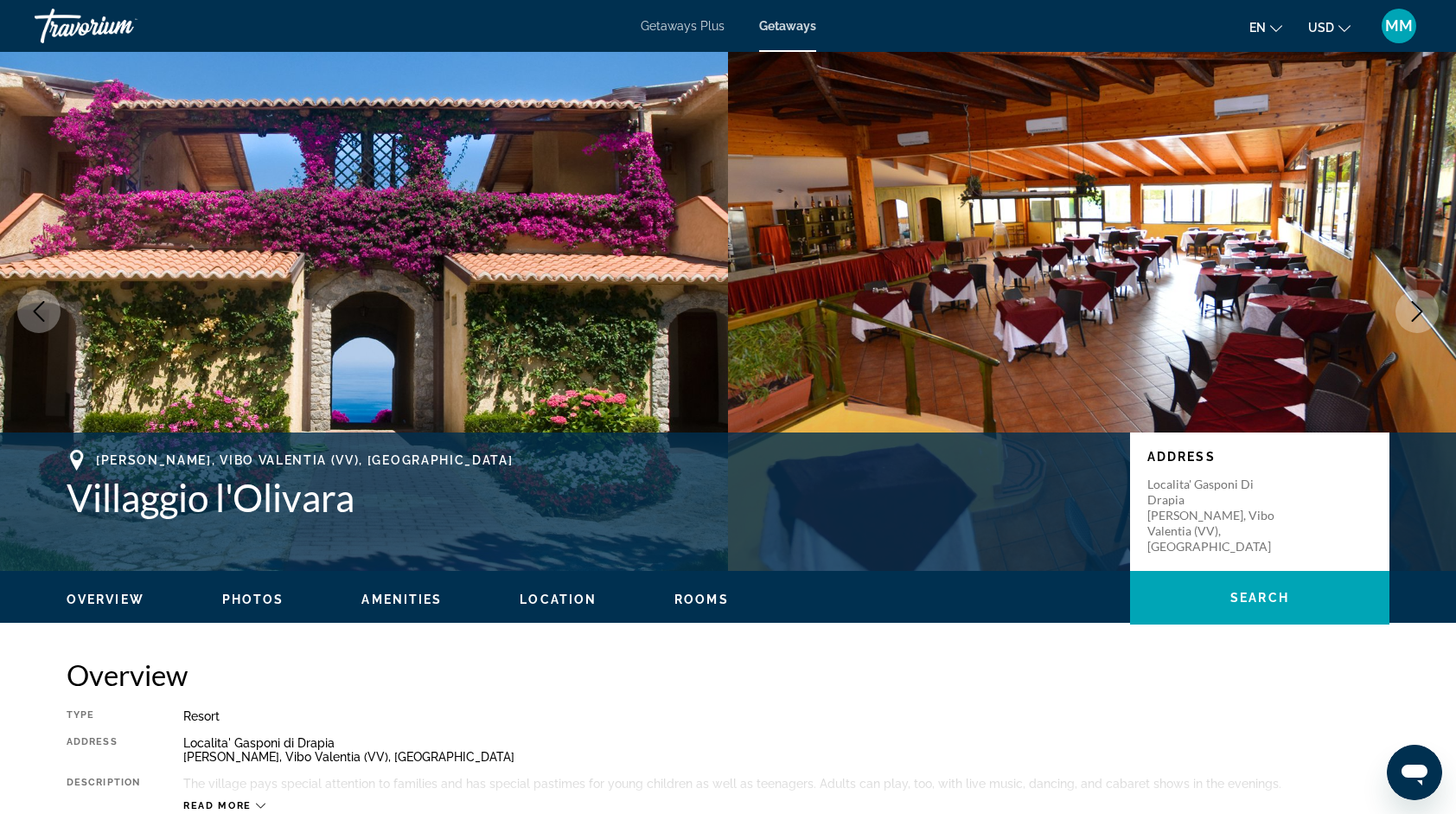
click at [1410, 311] on icon "Next image" at bounding box center [1417, 312] width 21 height 21
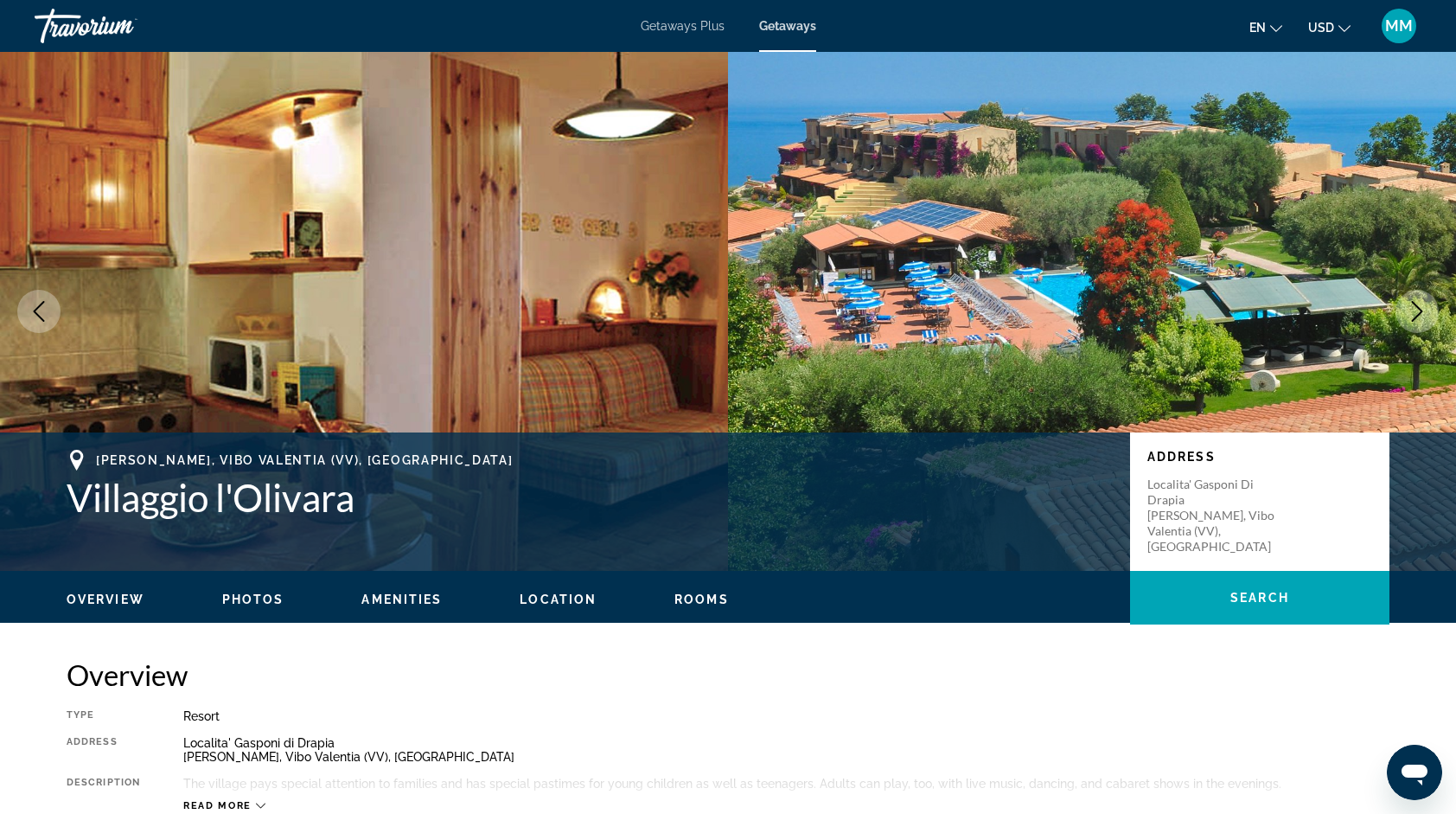
click at [1413, 317] on icon "Next image" at bounding box center [1417, 312] width 21 height 21
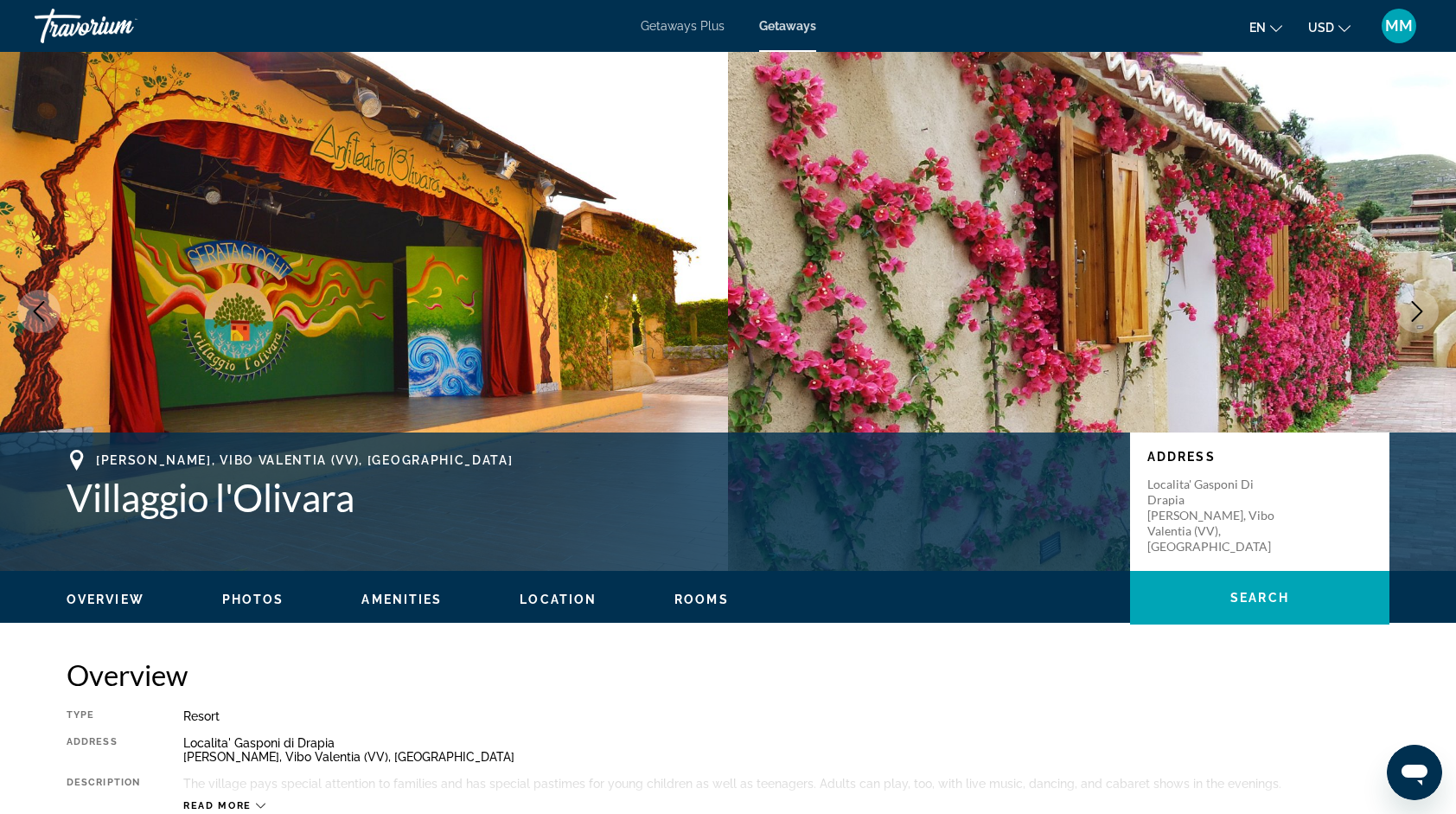
click at [1413, 317] on icon "Next image" at bounding box center [1417, 312] width 21 height 21
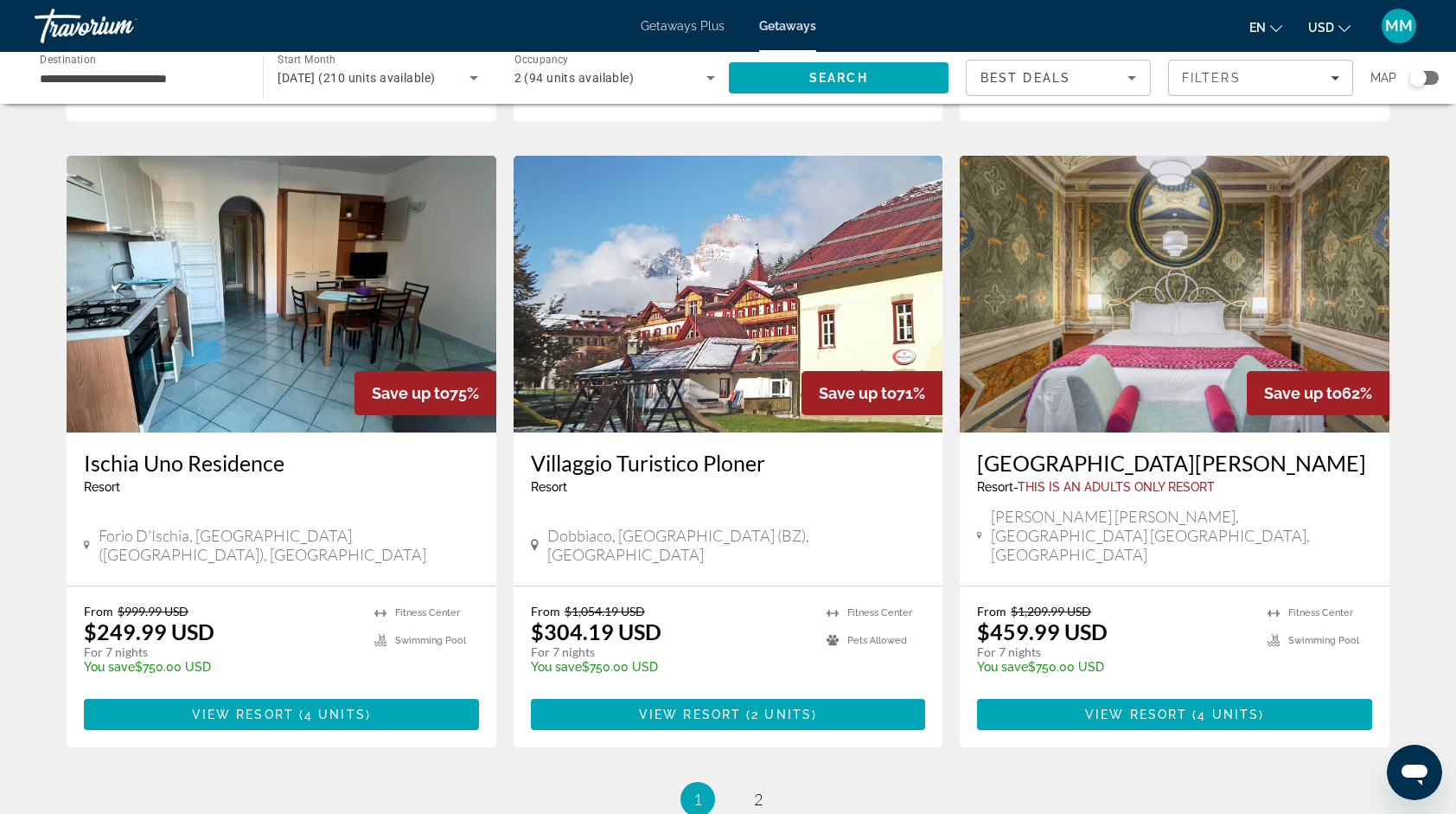
scroll to position [1901, 0]
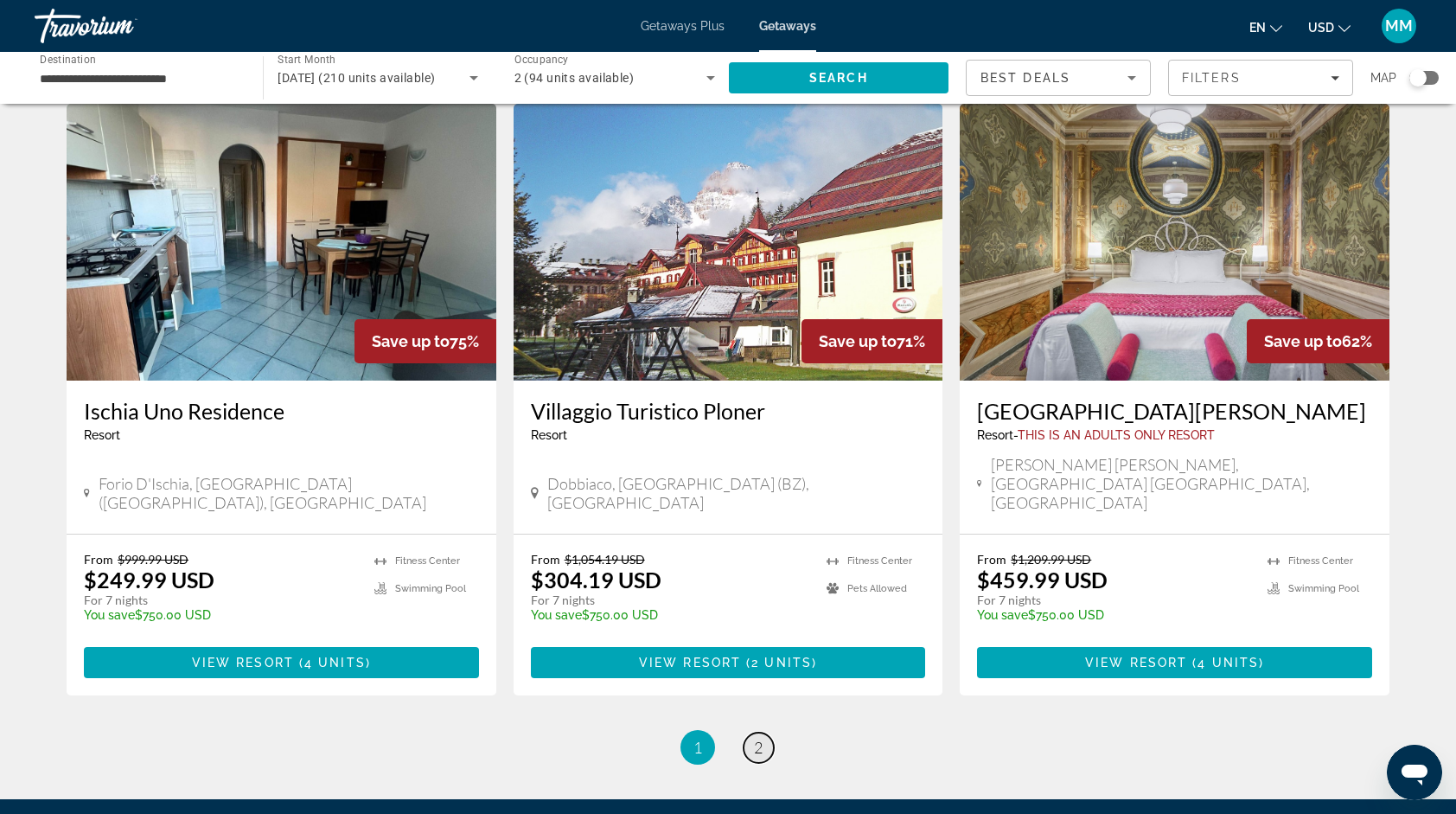
click at [764, 733] on link "page 2" at bounding box center [758, 748] width 30 height 30
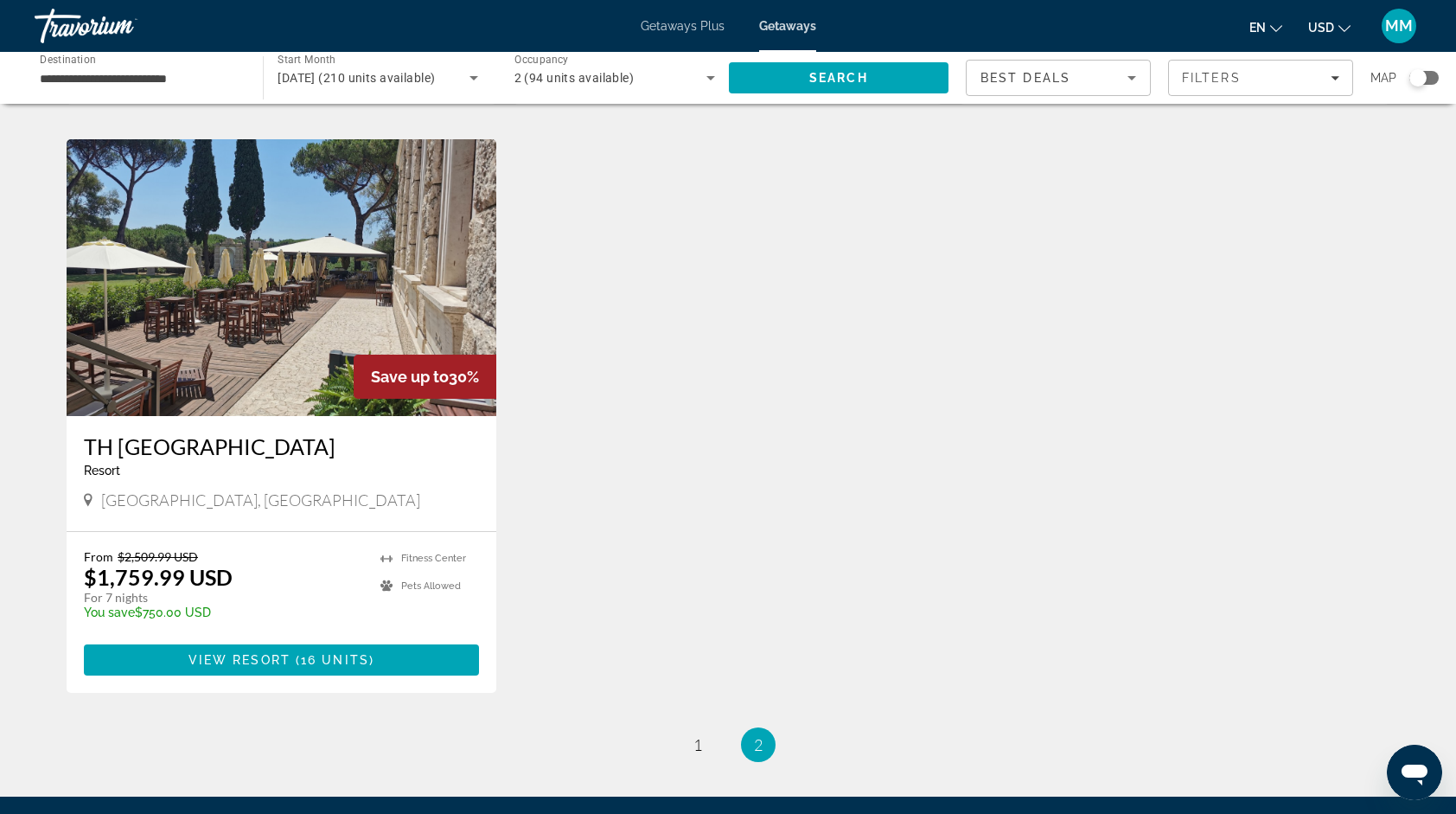
scroll to position [635, 0]
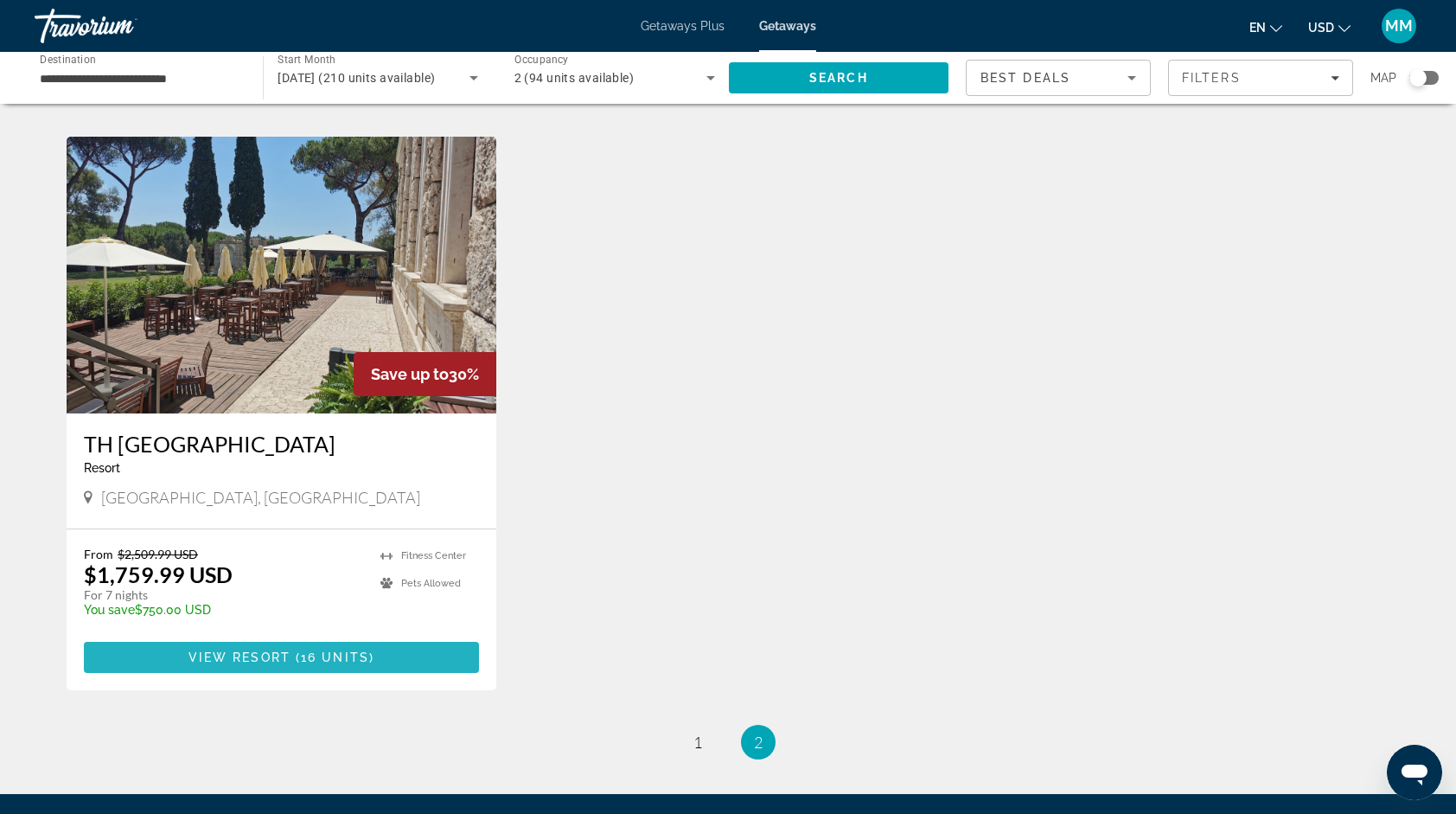
click at [311, 649] on span "Main content" at bounding box center [281, 657] width 395 height 41
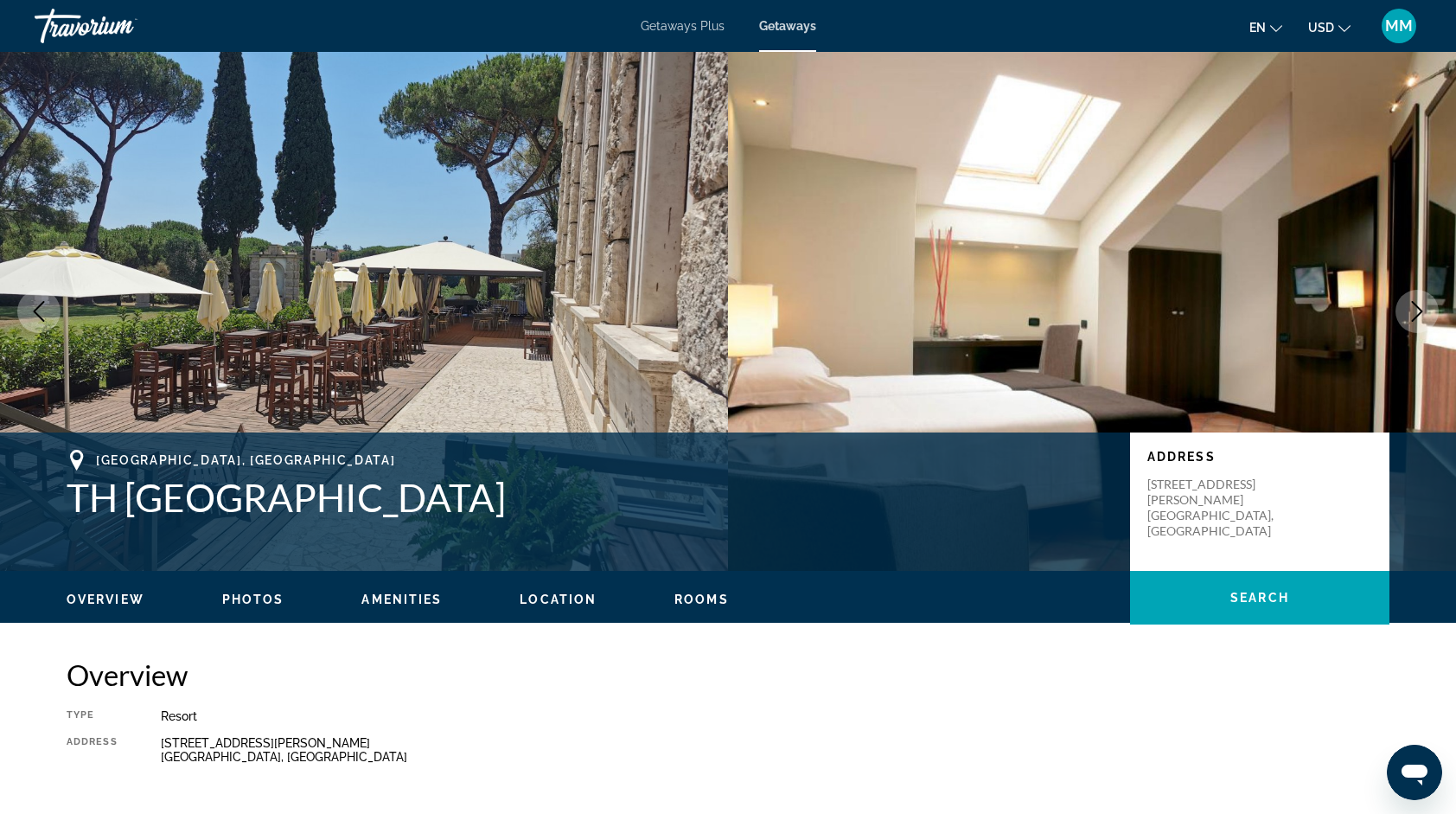
click at [1406, 302] on button "Next image" at bounding box center [1417, 311] width 43 height 43
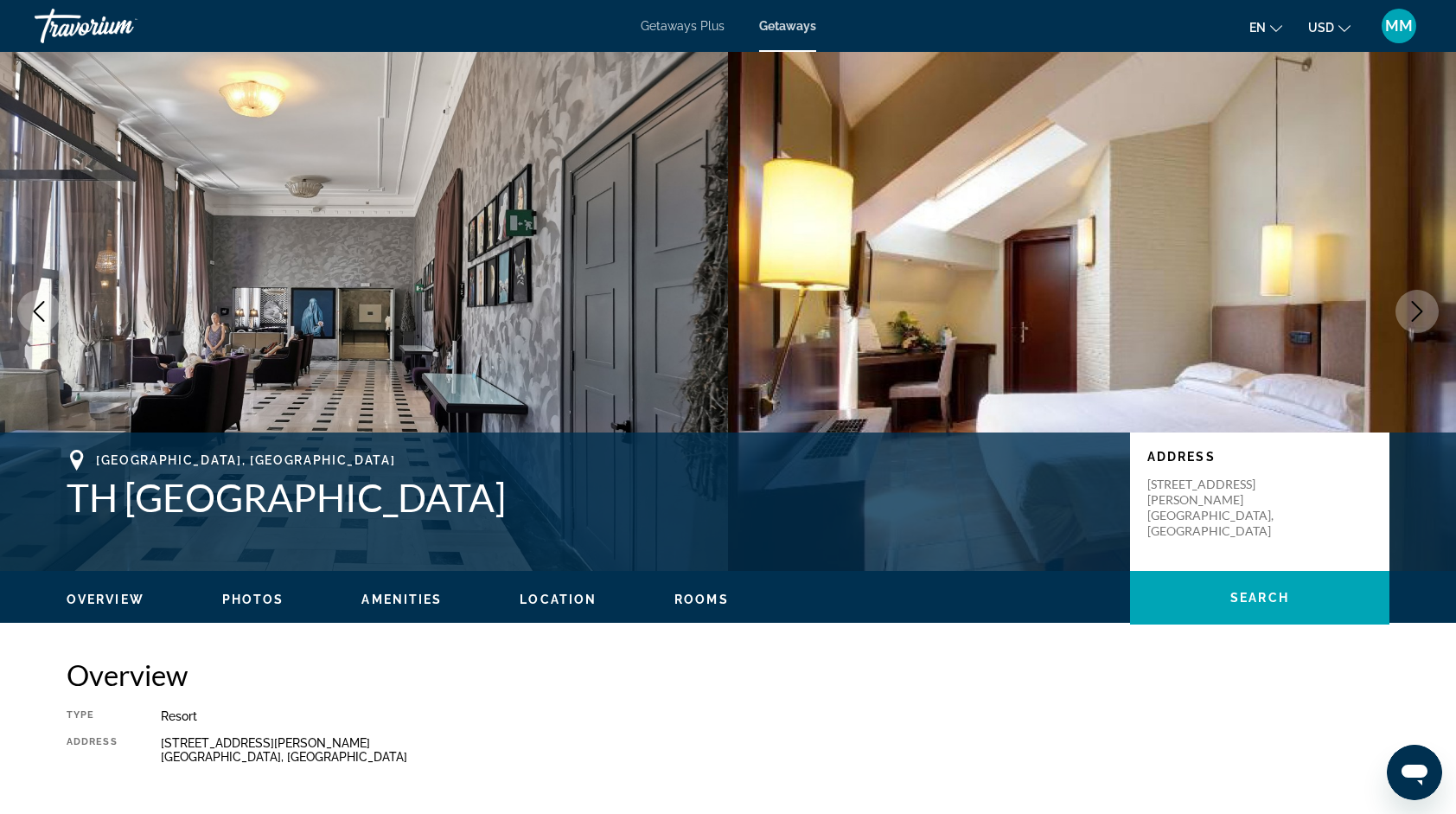
click at [1406, 302] on button "Next image" at bounding box center [1417, 311] width 43 height 43
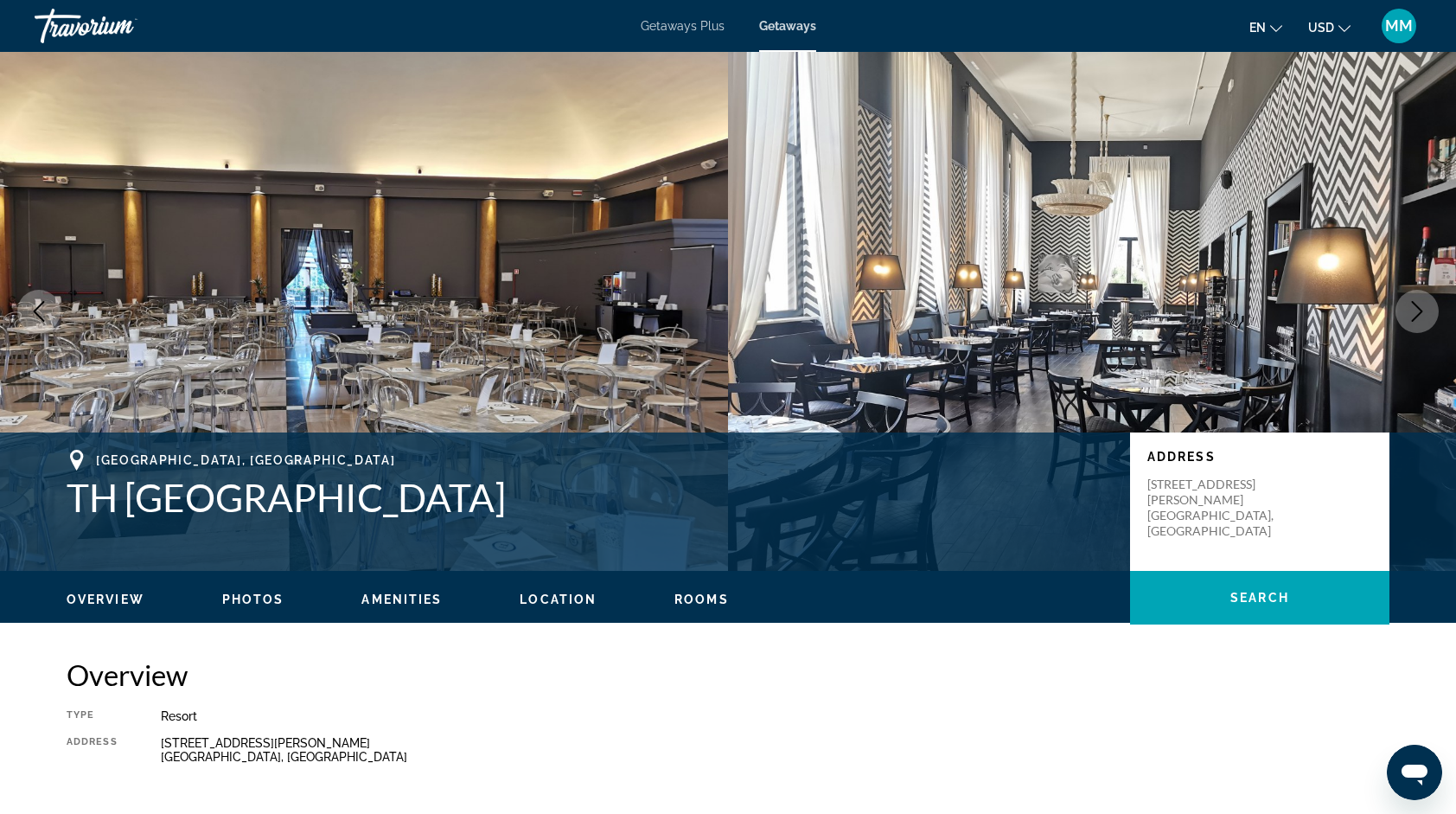
click at [1406, 302] on button "Next image" at bounding box center [1417, 311] width 43 height 43
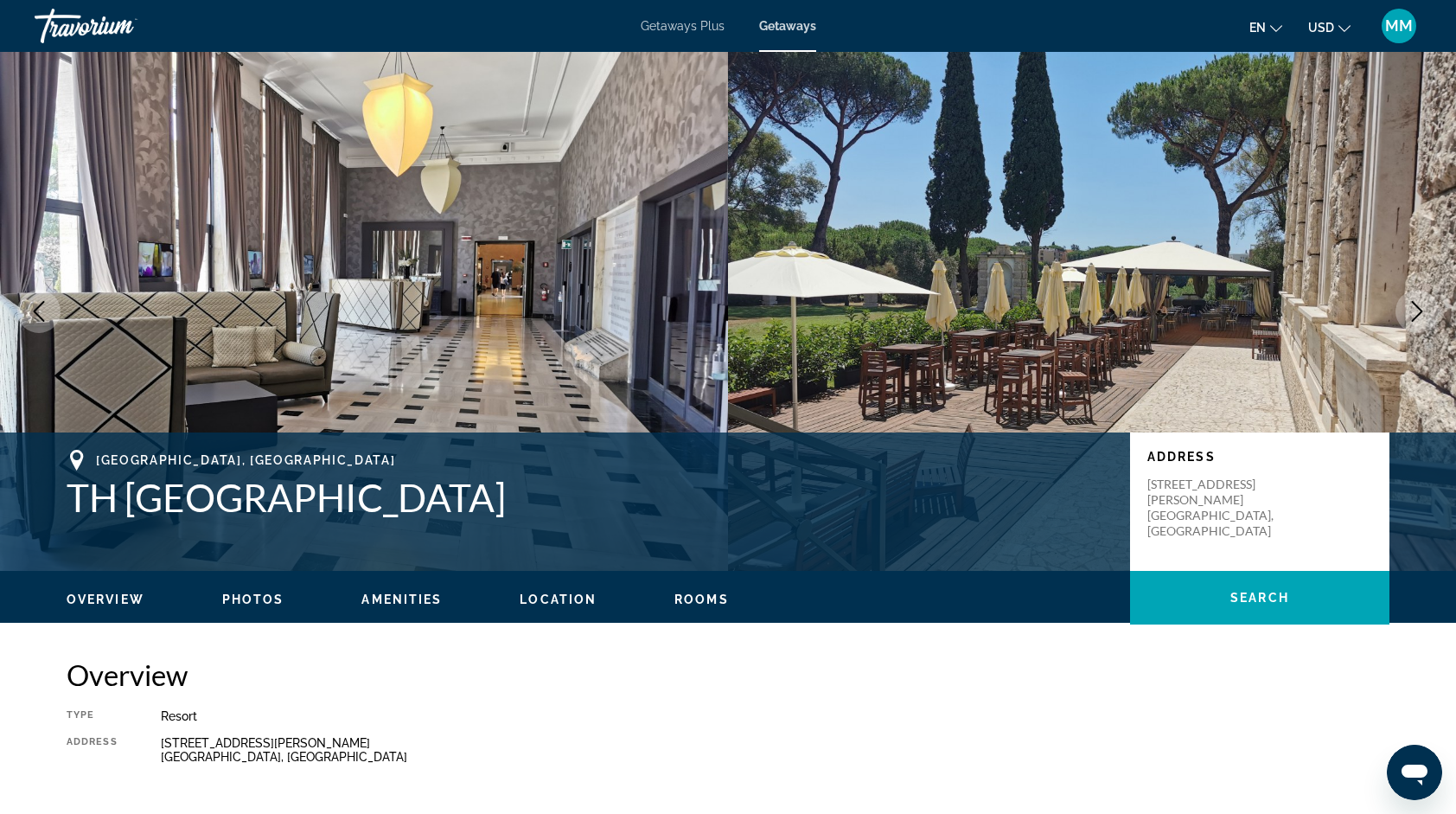
click at [1406, 302] on button "Next image" at bounding box center [1417, 311] width 43 height 43
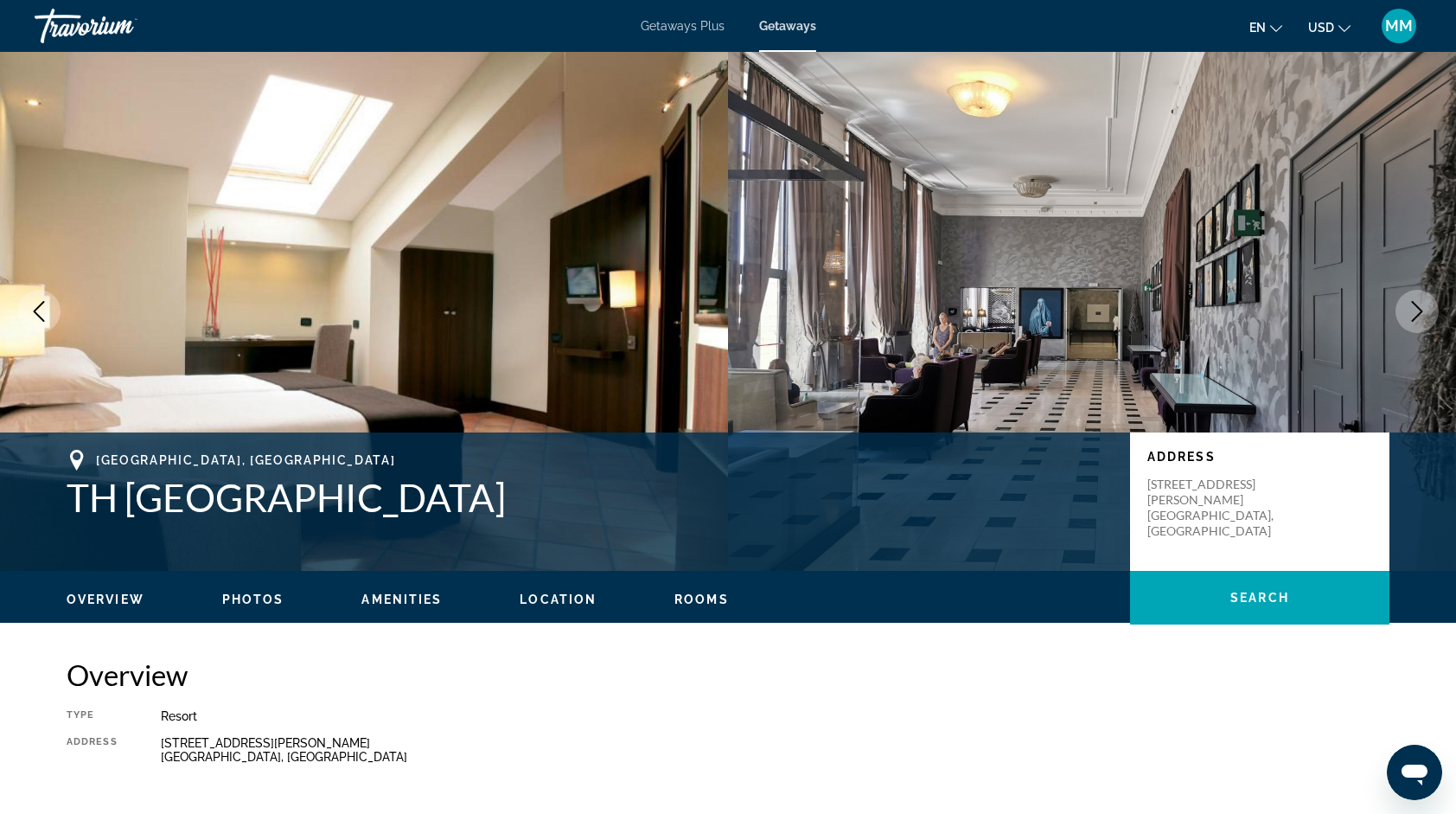
click at [1406, 302] on button "Next image" at bounding box center [1417, 311] width 43 height 43
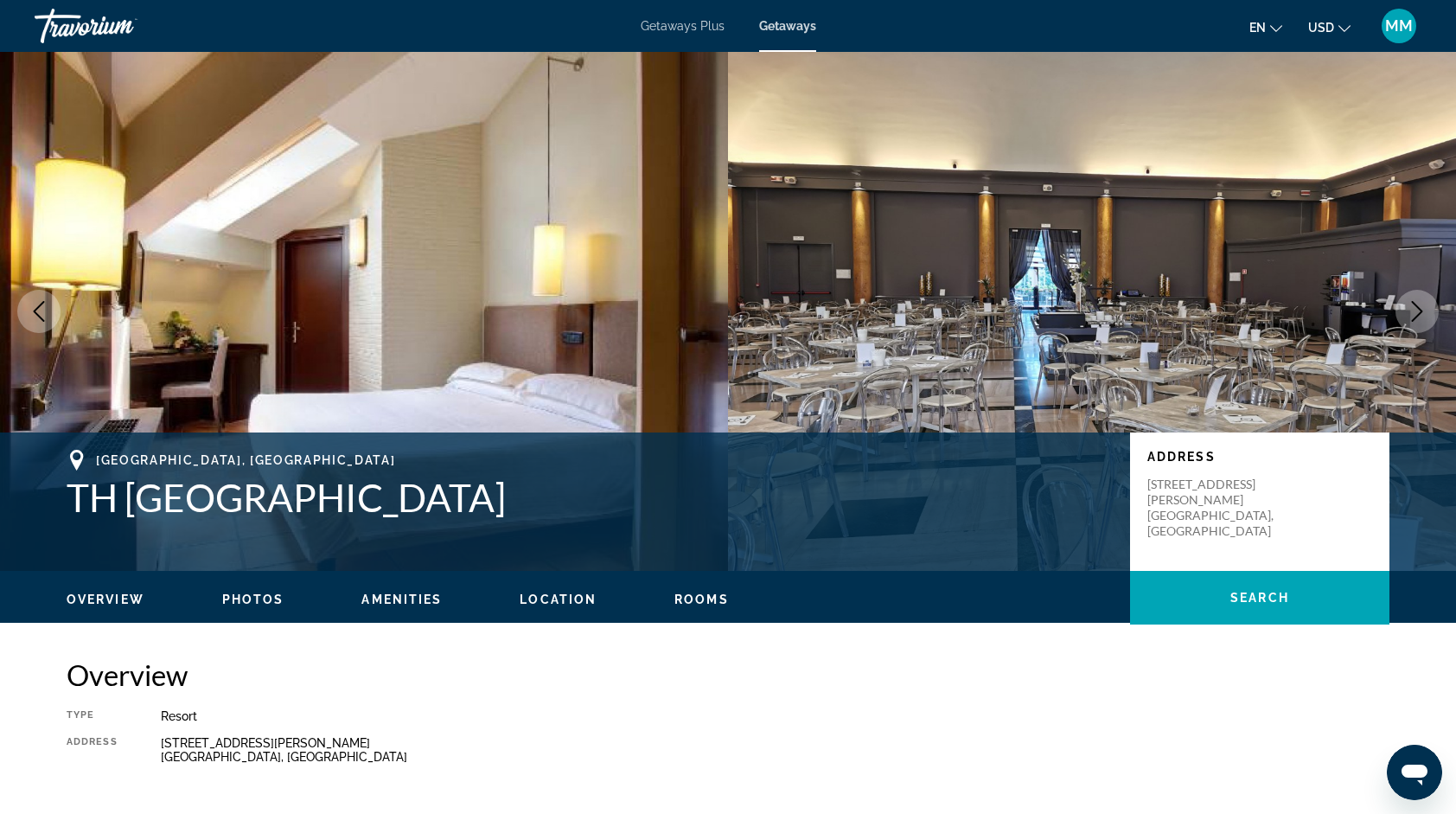
click at [1406, 302] on button "Next image" at bounding box center [1417, 311] width 43 height 43
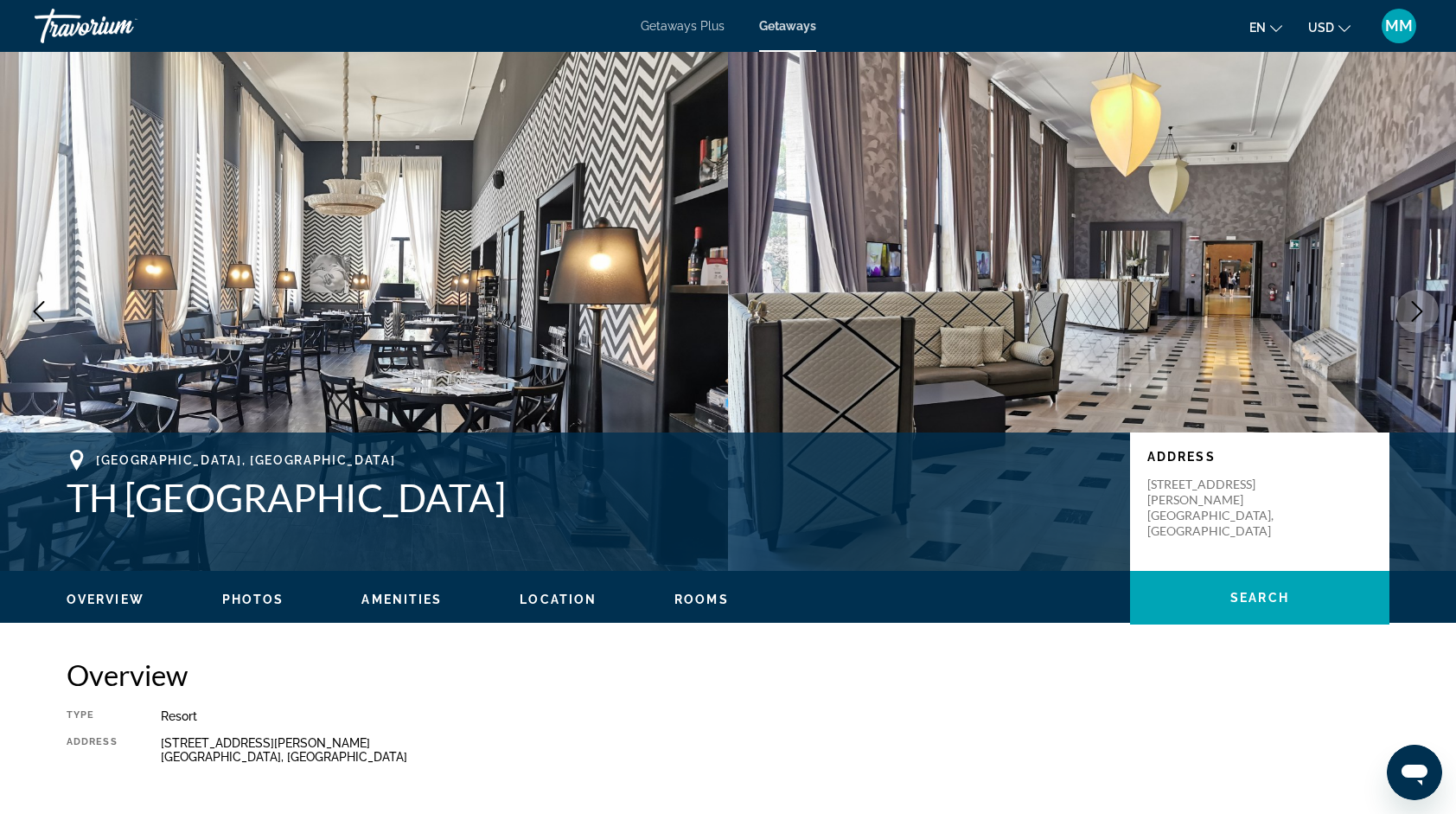
click at [1406, 302] on button "Next image" at bounding box center [1417, 311] width 43 height 43
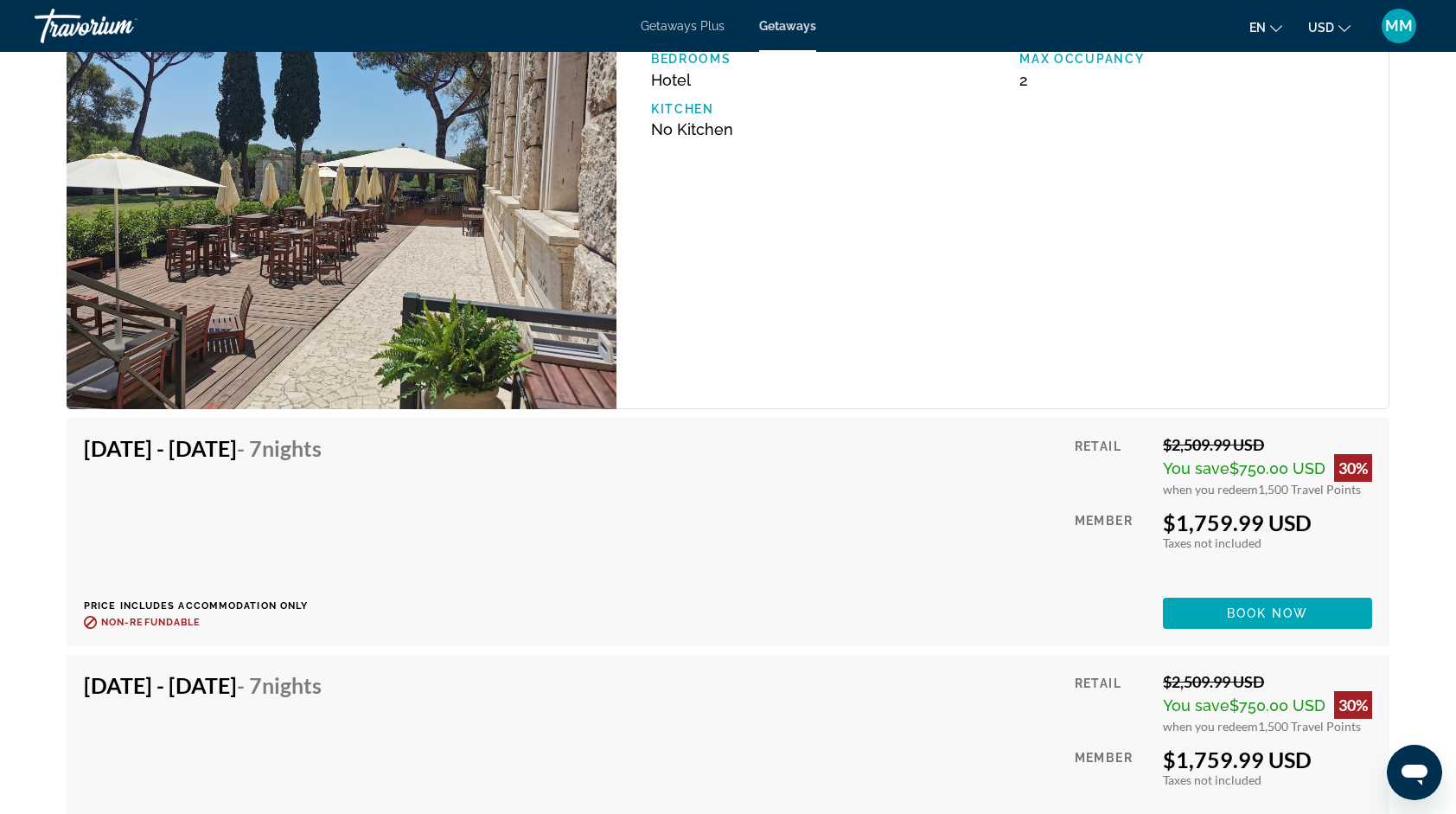
scroll to position [2584, 0]
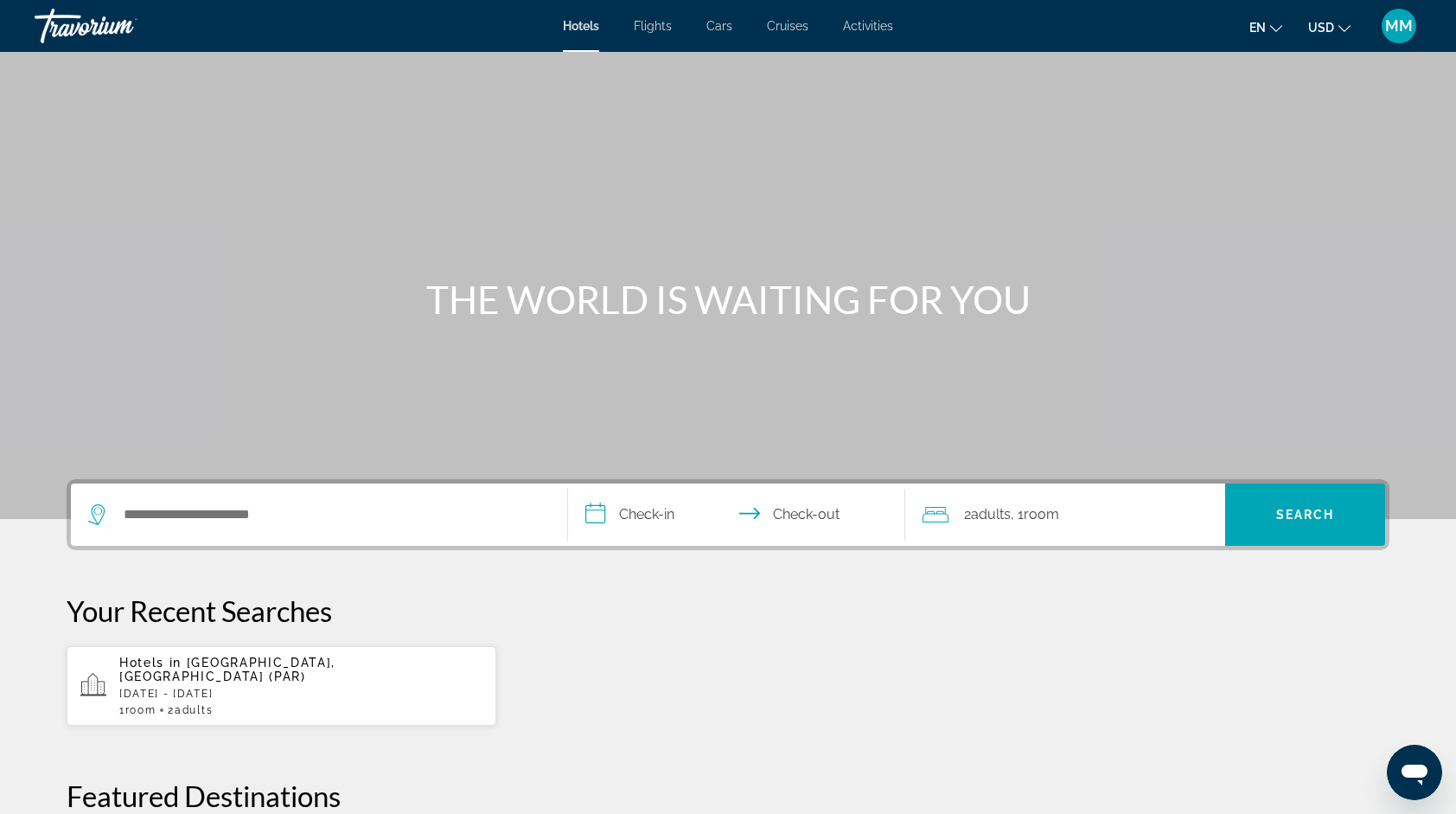
click at [163, 531] on div "Search widget" at bounding box center [319, 514] width 462 height 63
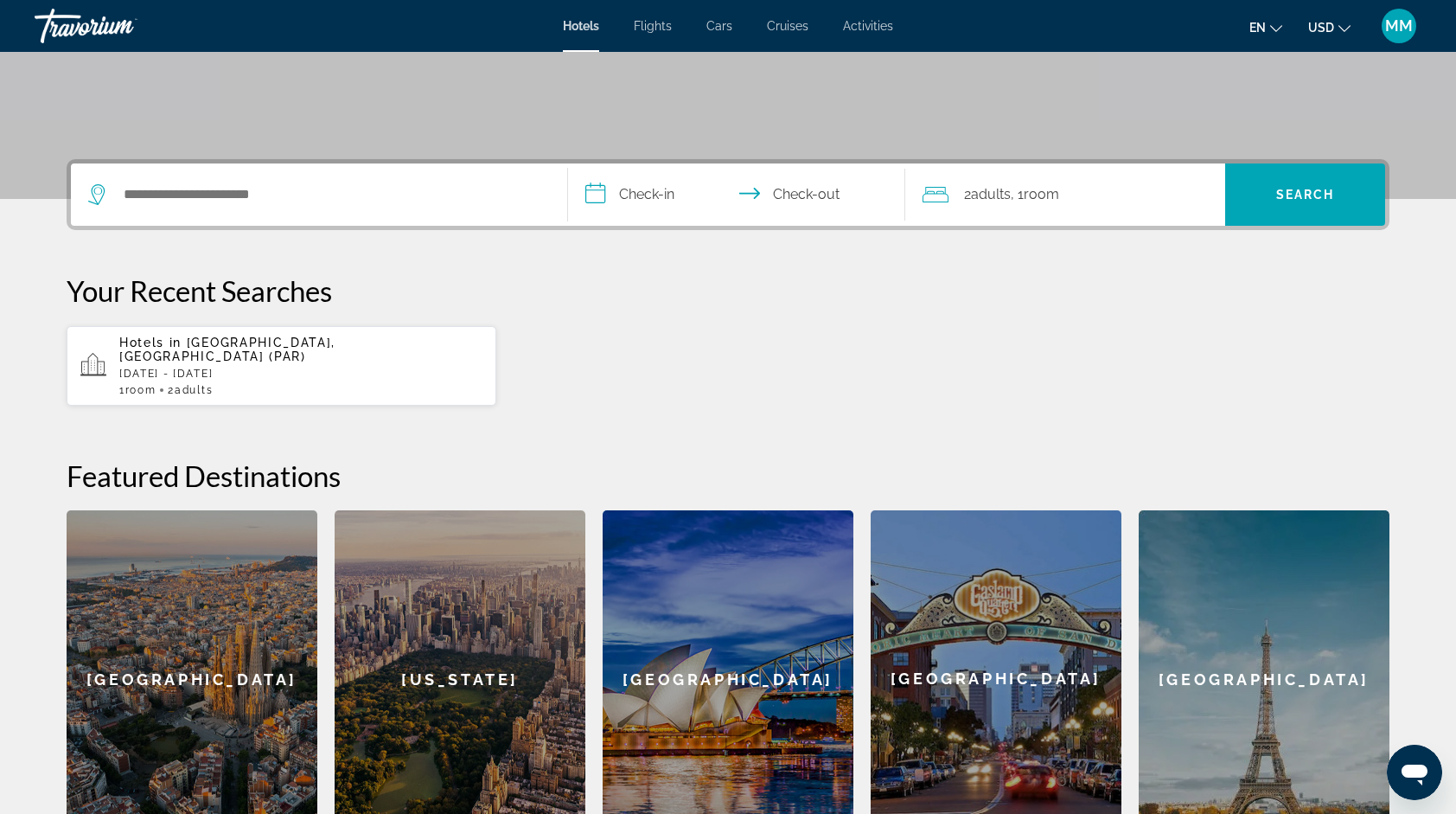
scroll to position [289, 0]
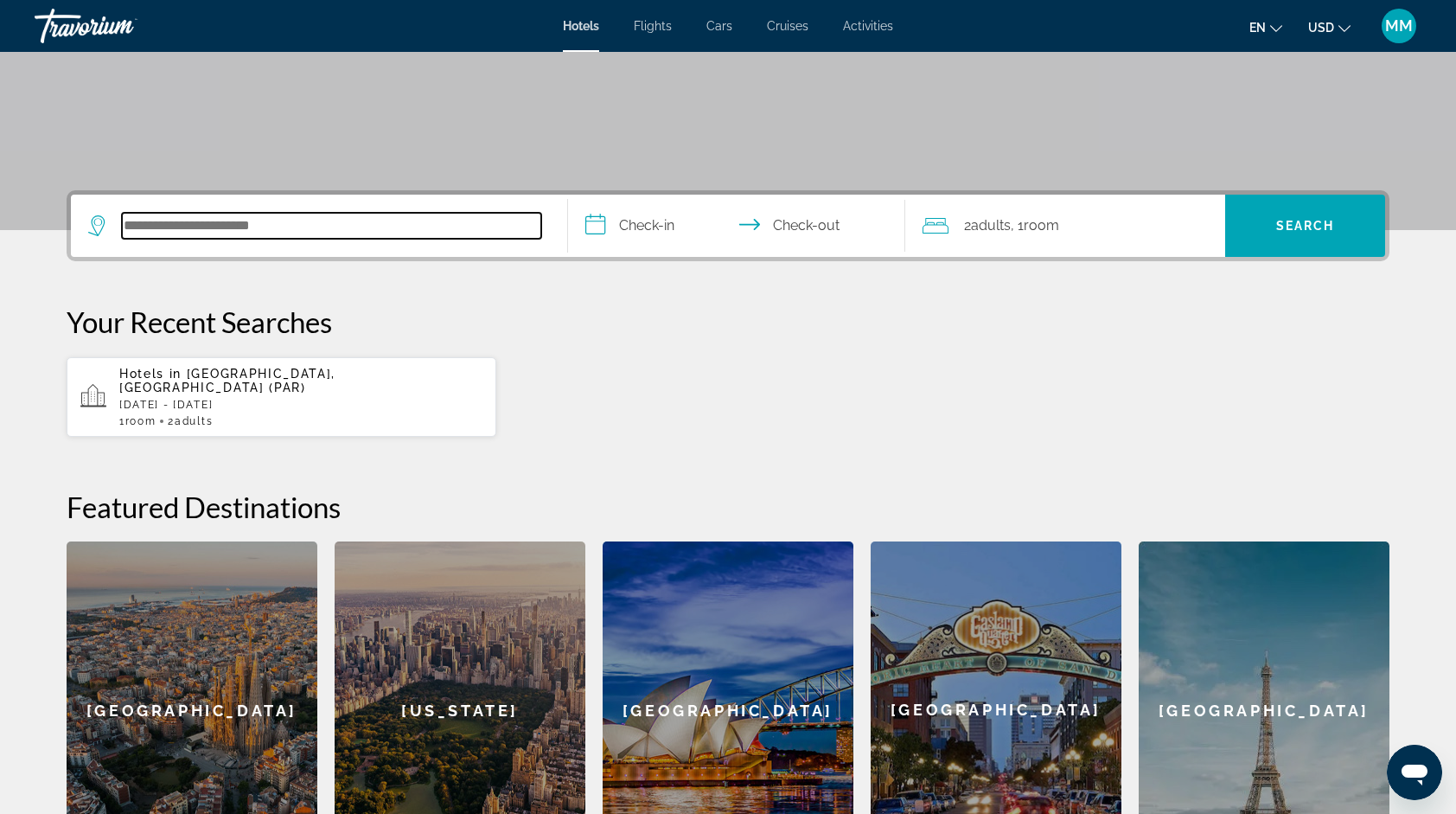
click at [367, 234] on input "Search hotel destination" at bounding box center [331, 226] width 419 height 26
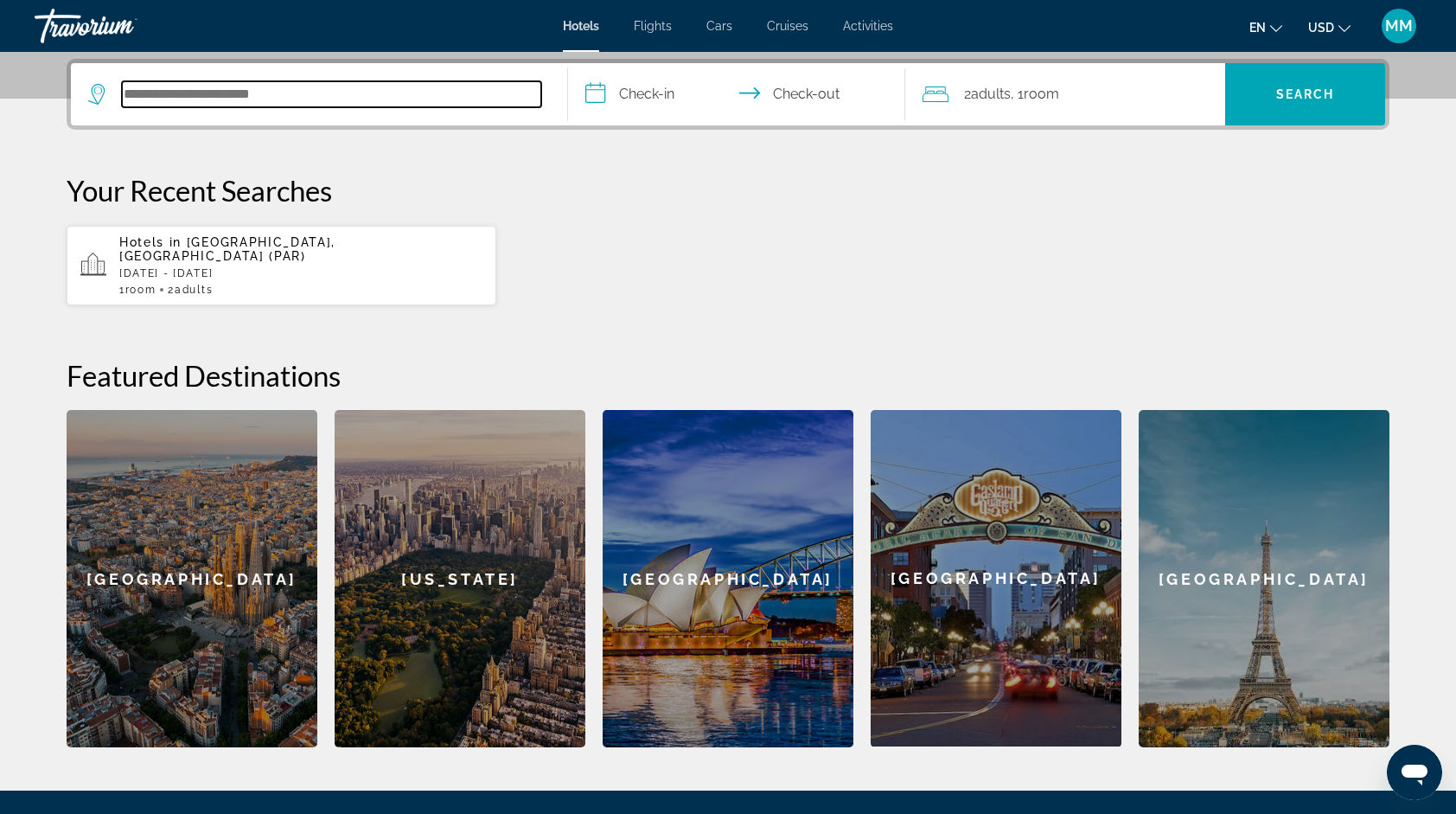
scroll to position [422, 0]
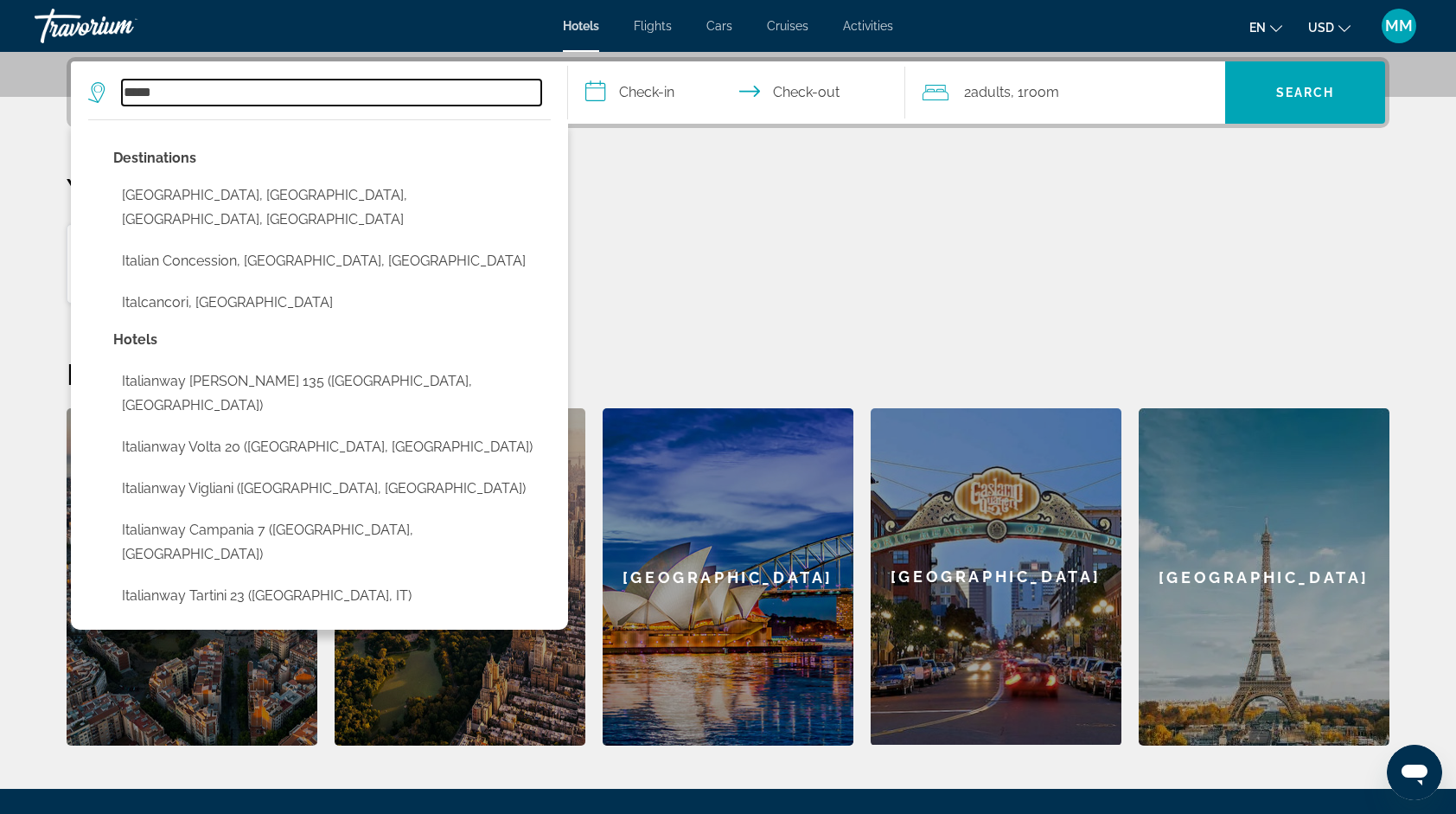
click at [339, 91] on input "*****" at bounding box center [331, 92] width 419 height 26
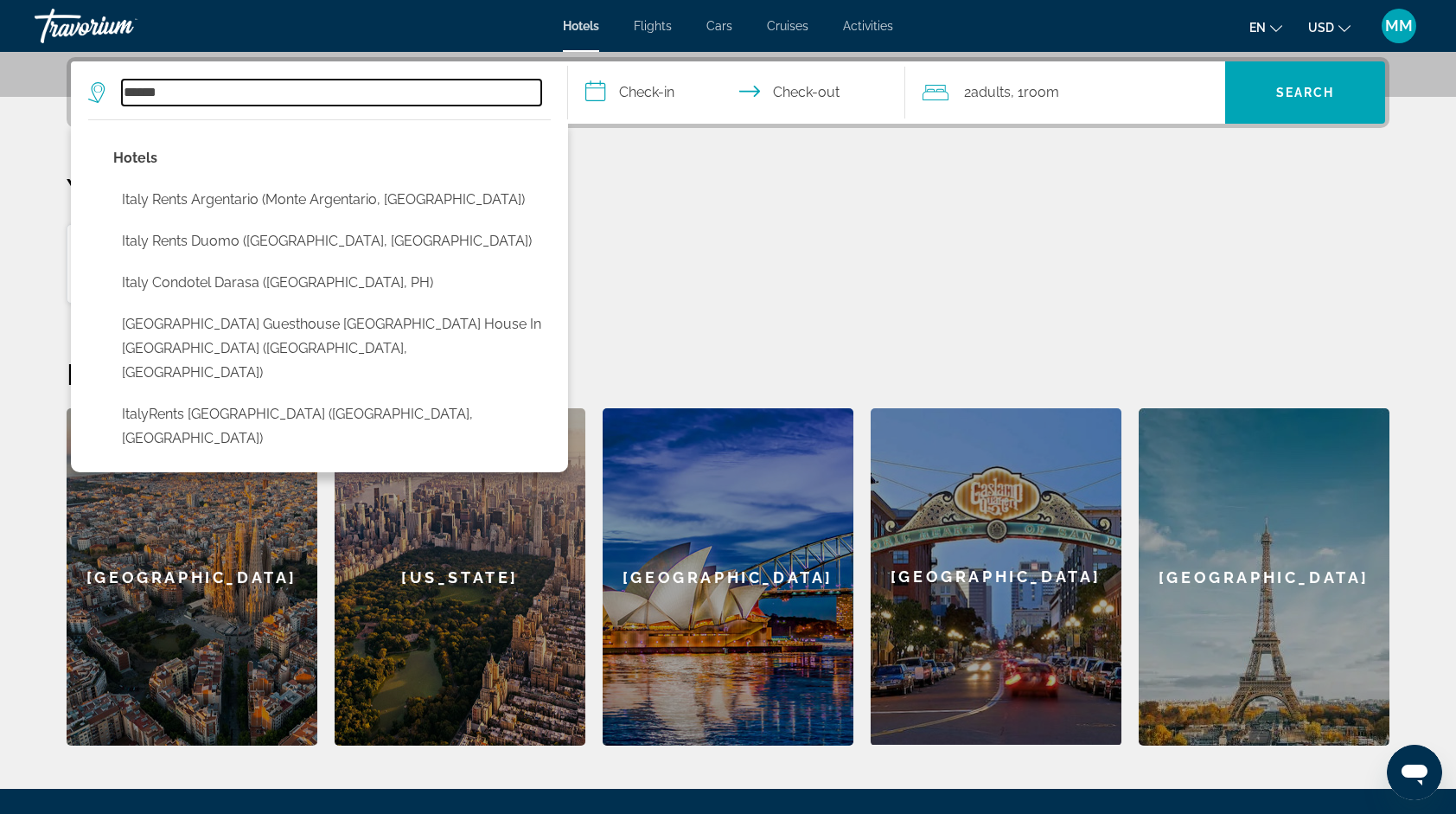
type input "*****"
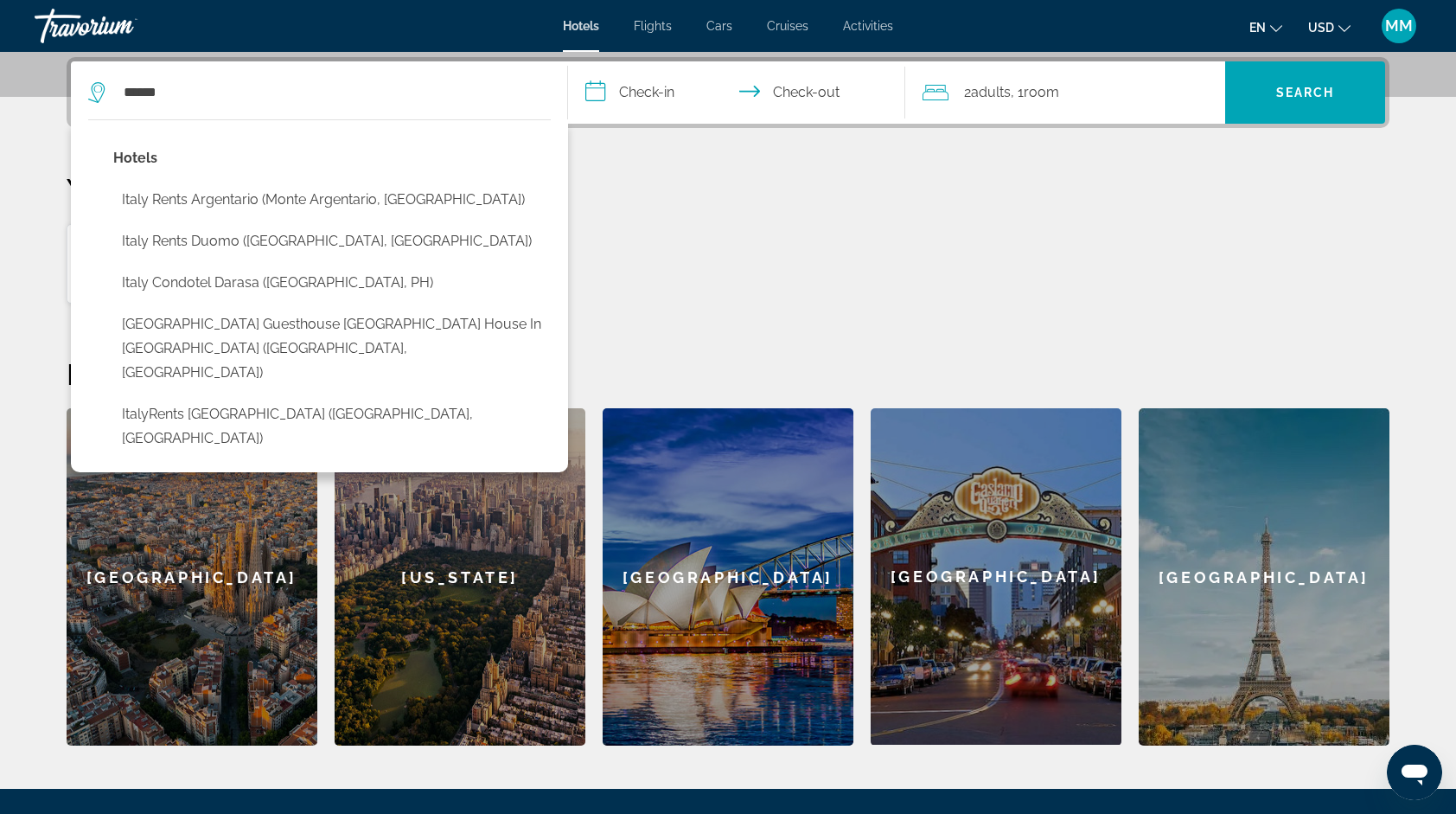
click at [664, 94] on input "**********" at bounding box center [740, 95] width 344 height 68
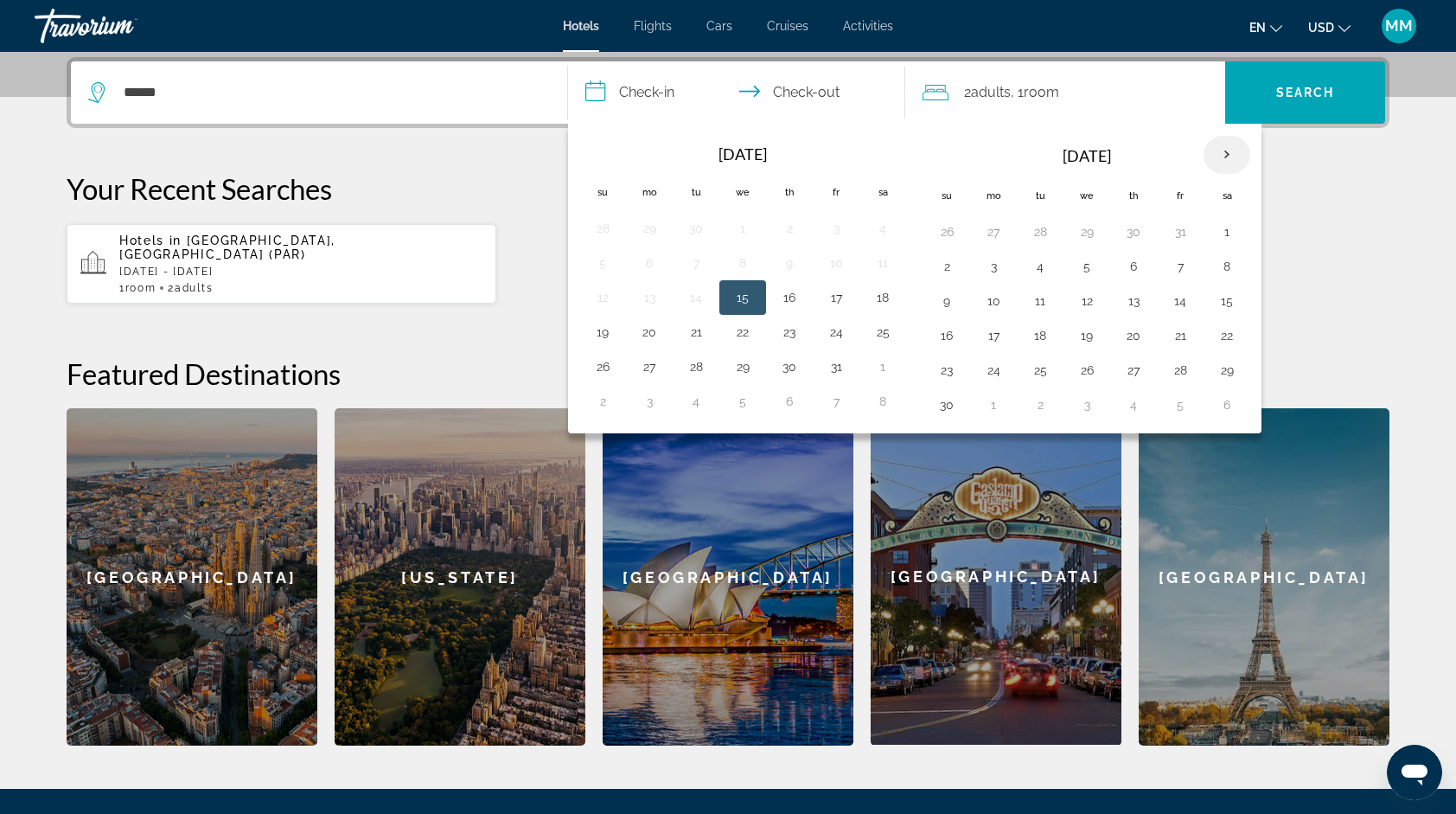
click at [1221, 149] on th "Next month" at bounding box center [1227, 154] width 47 height 38
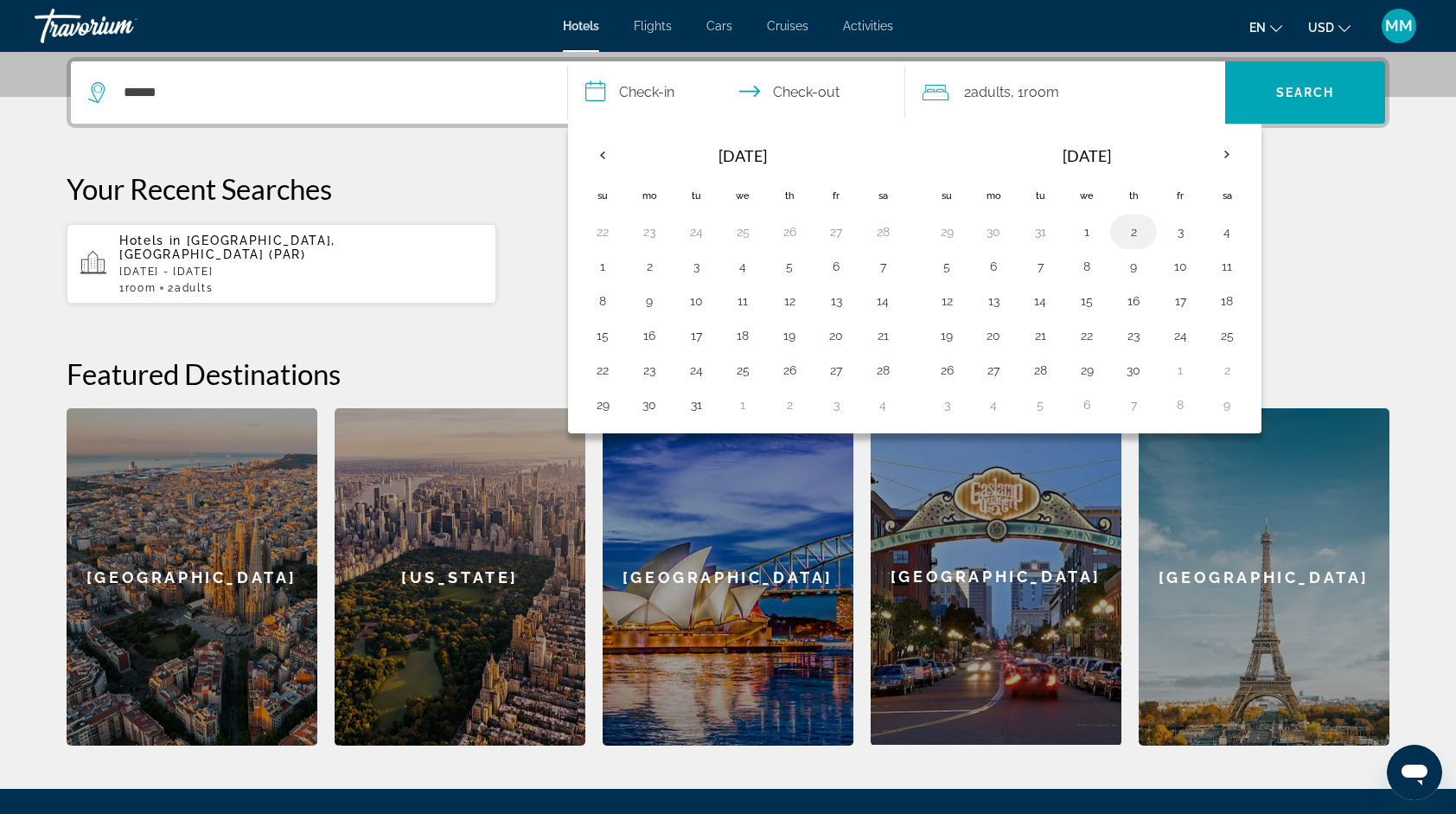
click at [1127, 233] on button "2" at bounding box center [1133, 231] width 27 height 24
click at [1079, 262] on button "8" at bounding box center [1086, 266] width 27 height 24
type input "**********"
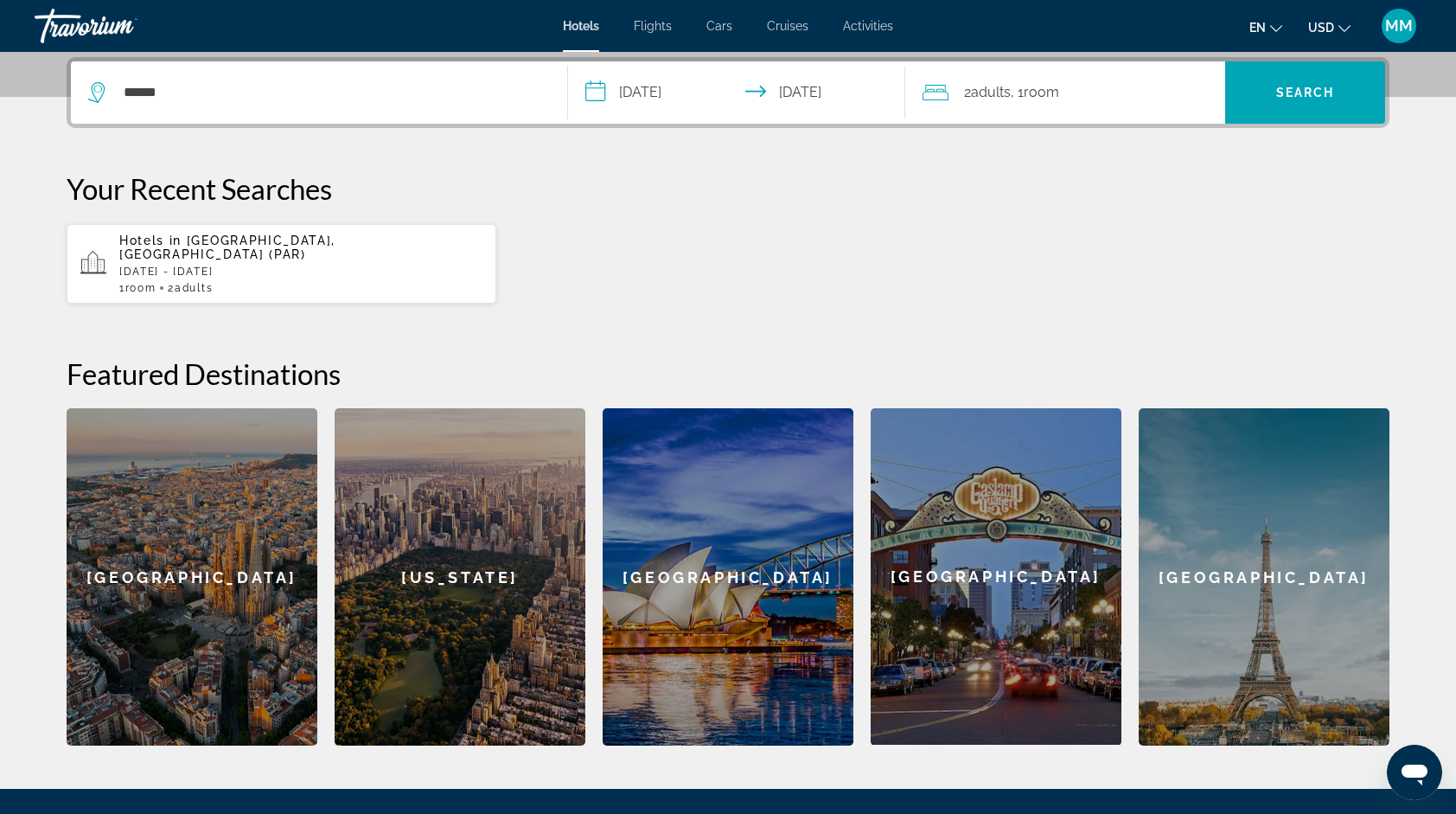
click at [1089, 91] on div "2 Adult Adults , 1 Room rooms" at bounding box center [1075, 92] width 303 height 24
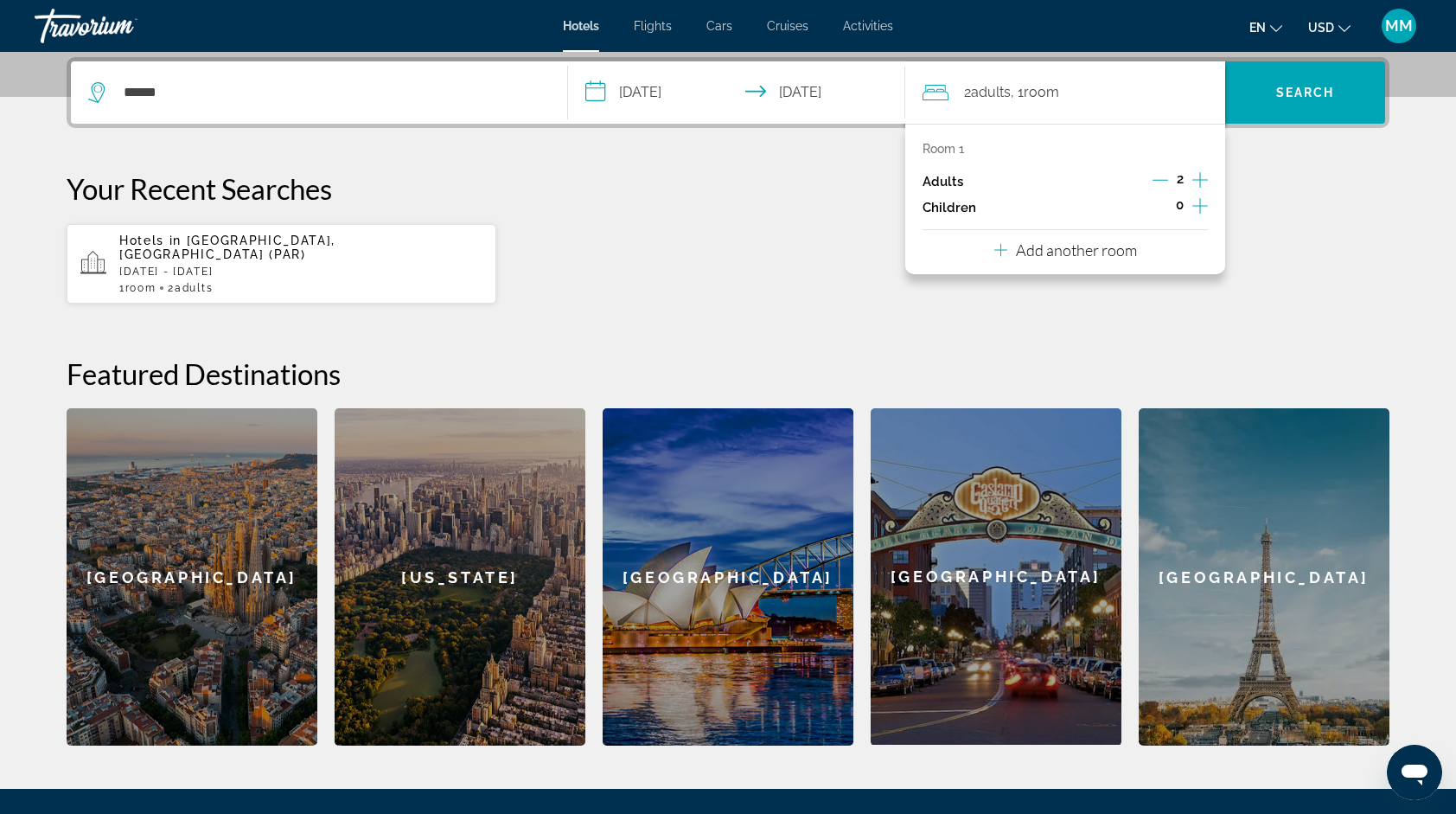
click at [1193, 202] on icon "Increment children" at bounding box center [1201, 206] width 16 height 21
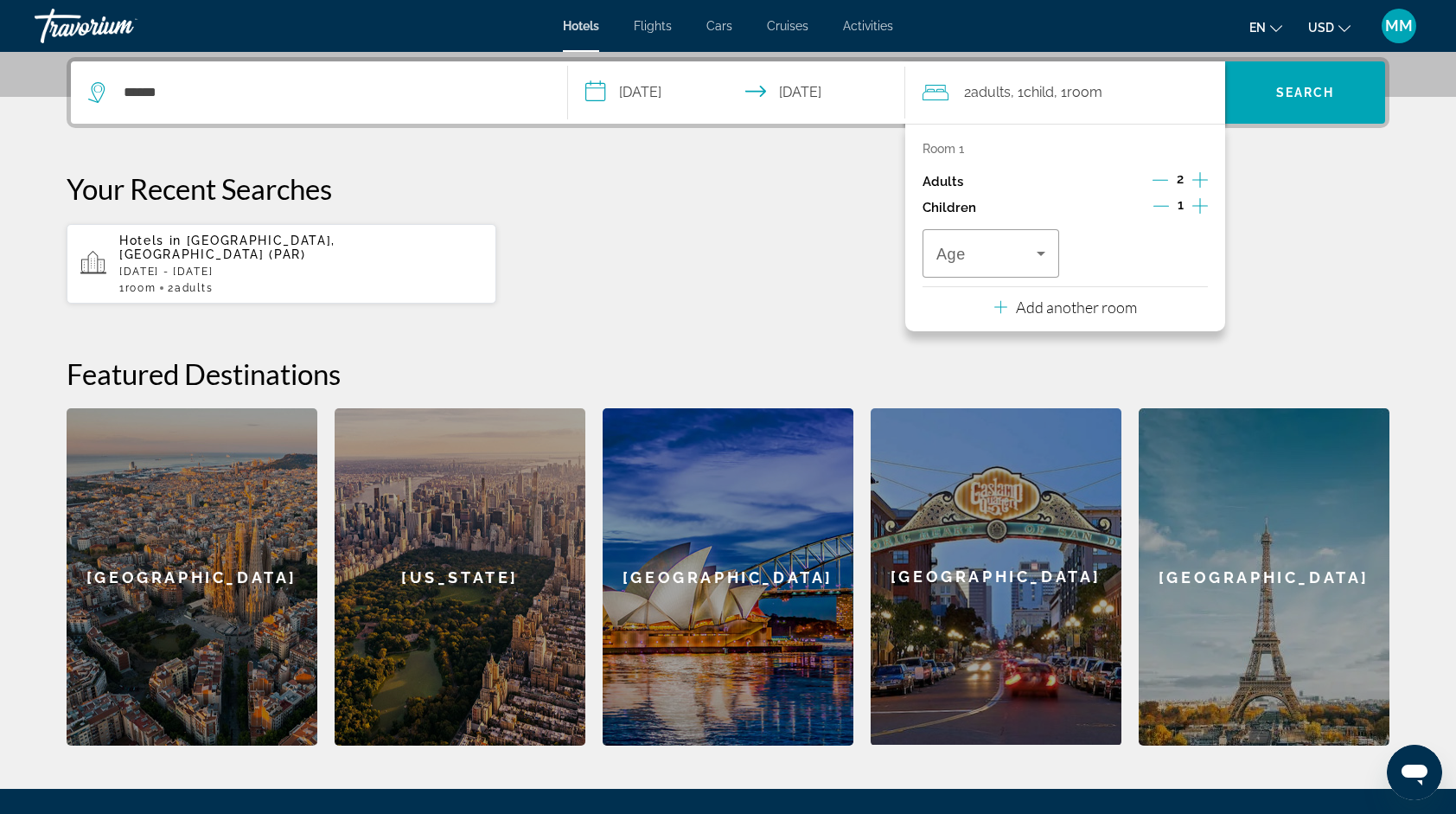
click at [1164, 180] on icon "Decrement adults" at bounding box center [1161, 180] width 16 height 16
click at [1041, 254] on icon "Travelers: 1 adult, 1 child" at bounding box center [1041, 254] width 9 height 4
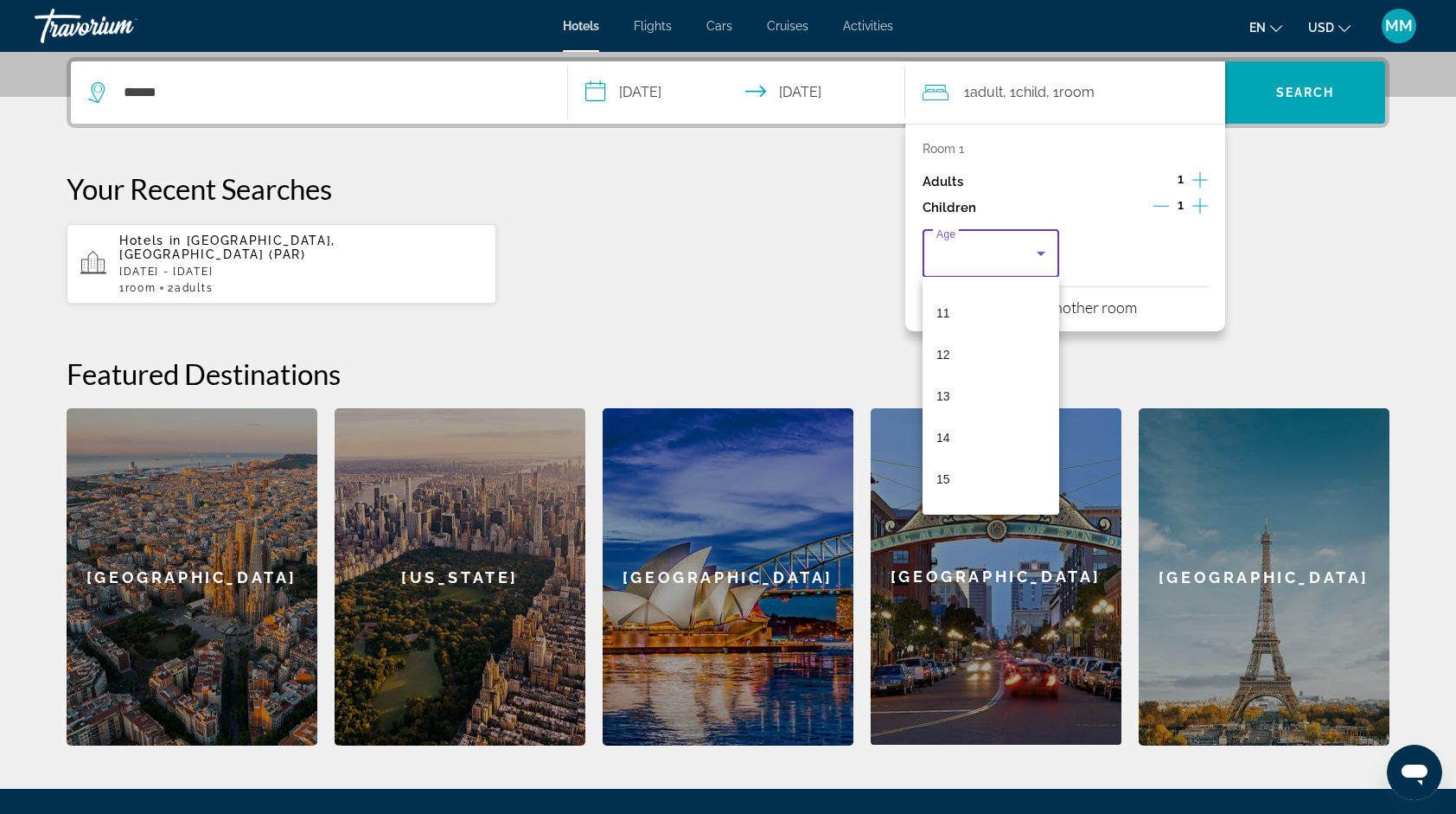
scroll to position [467, 0]
click at [965, 497] on mat-option "16" at bounding box center [991, 501] width 137 height 41
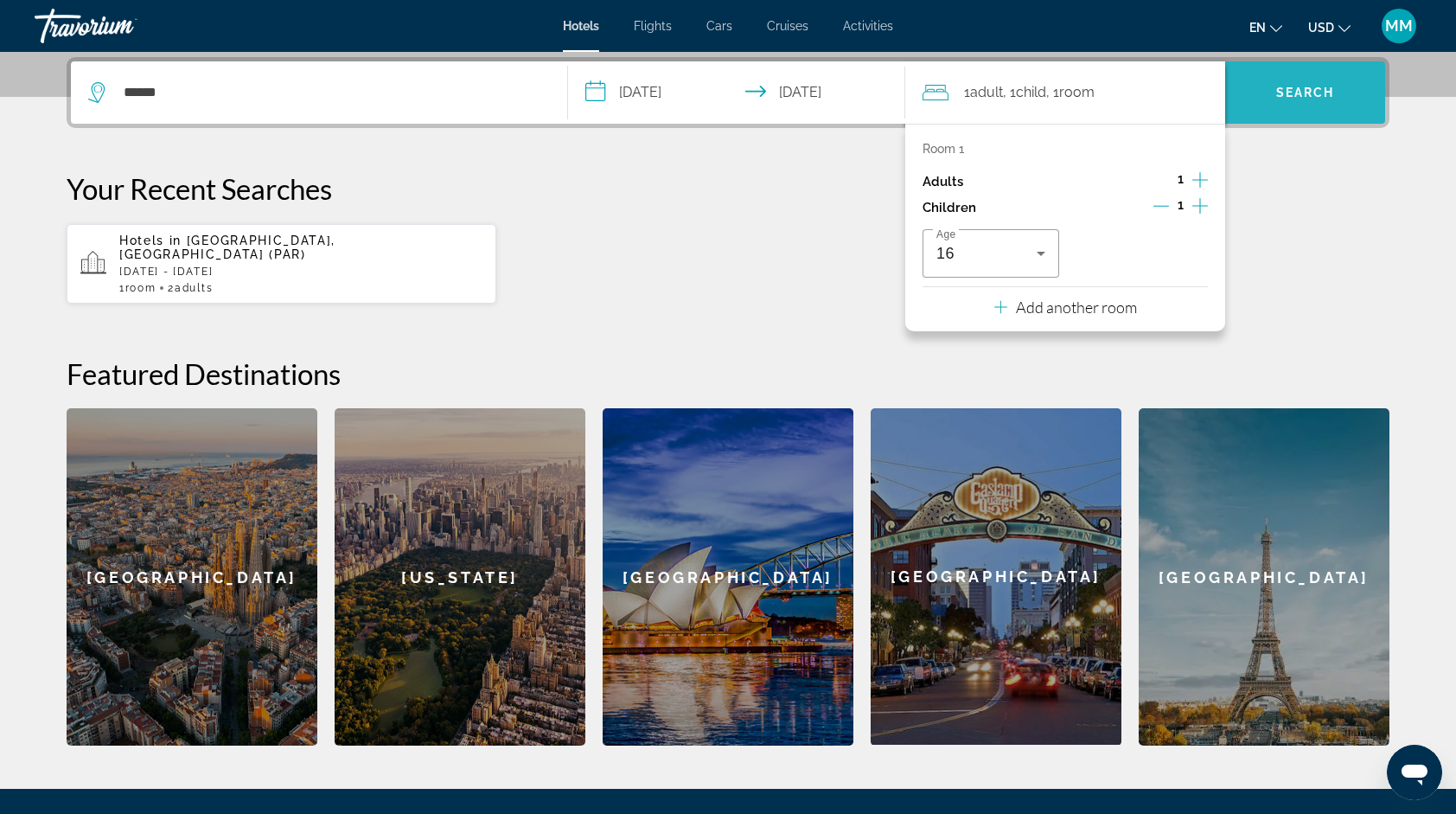
click at [1304, 95] on span "Search" at bounding box center [1305, 92] width 59 height 14
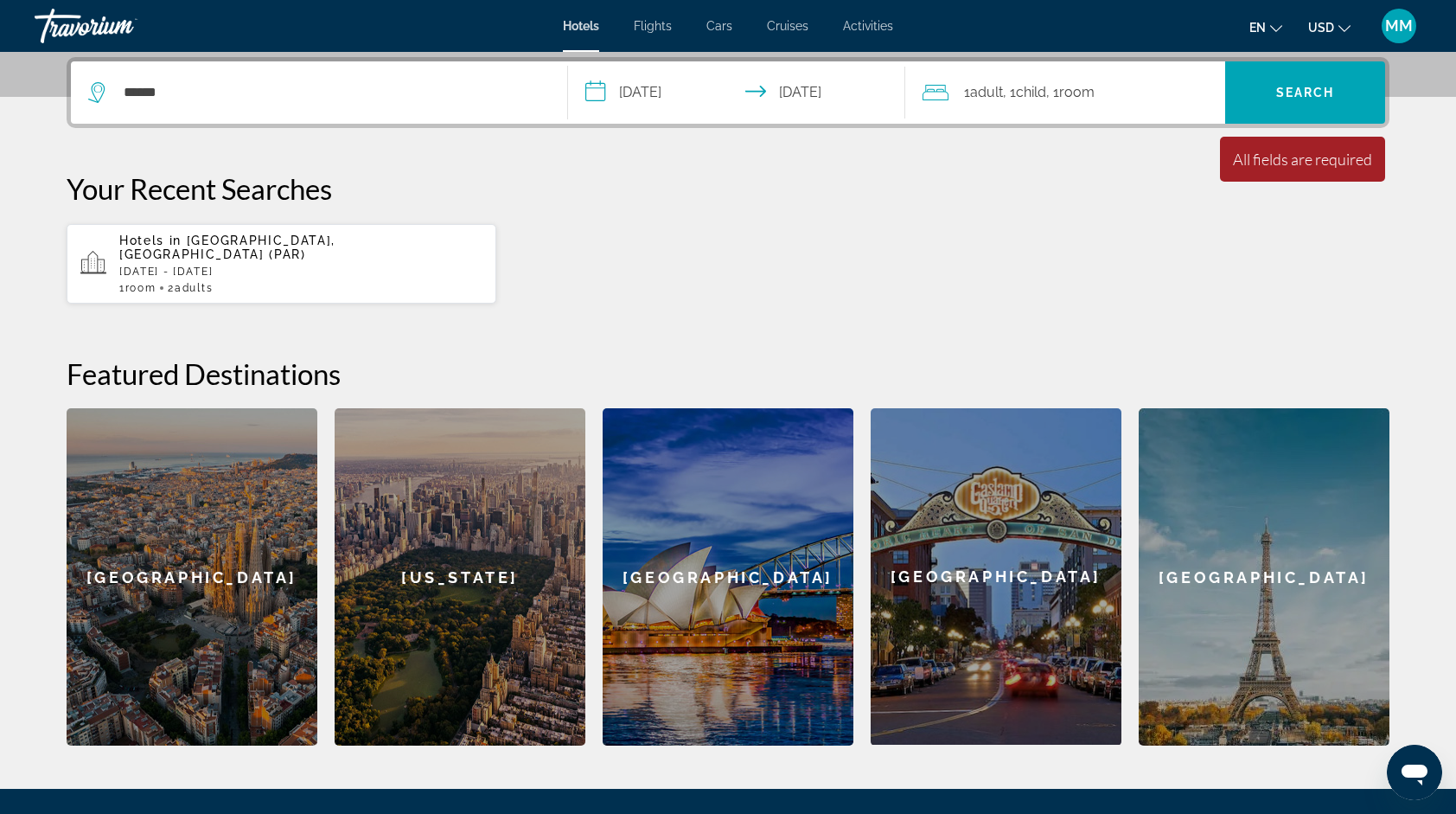
click at [203, 107] on div "*****" at bounding box center [319, 92] width 462 height 63
click at [187, 78] on div "*****" at bounding box center [319, 92] width 462 height 63
click at [99, 93] on icon "Search widget" at bounding box center [99, 92] width 21 height 21
click at [1093, 85] on span "Room" at bounding box center [1077, 92] width 35 height 17
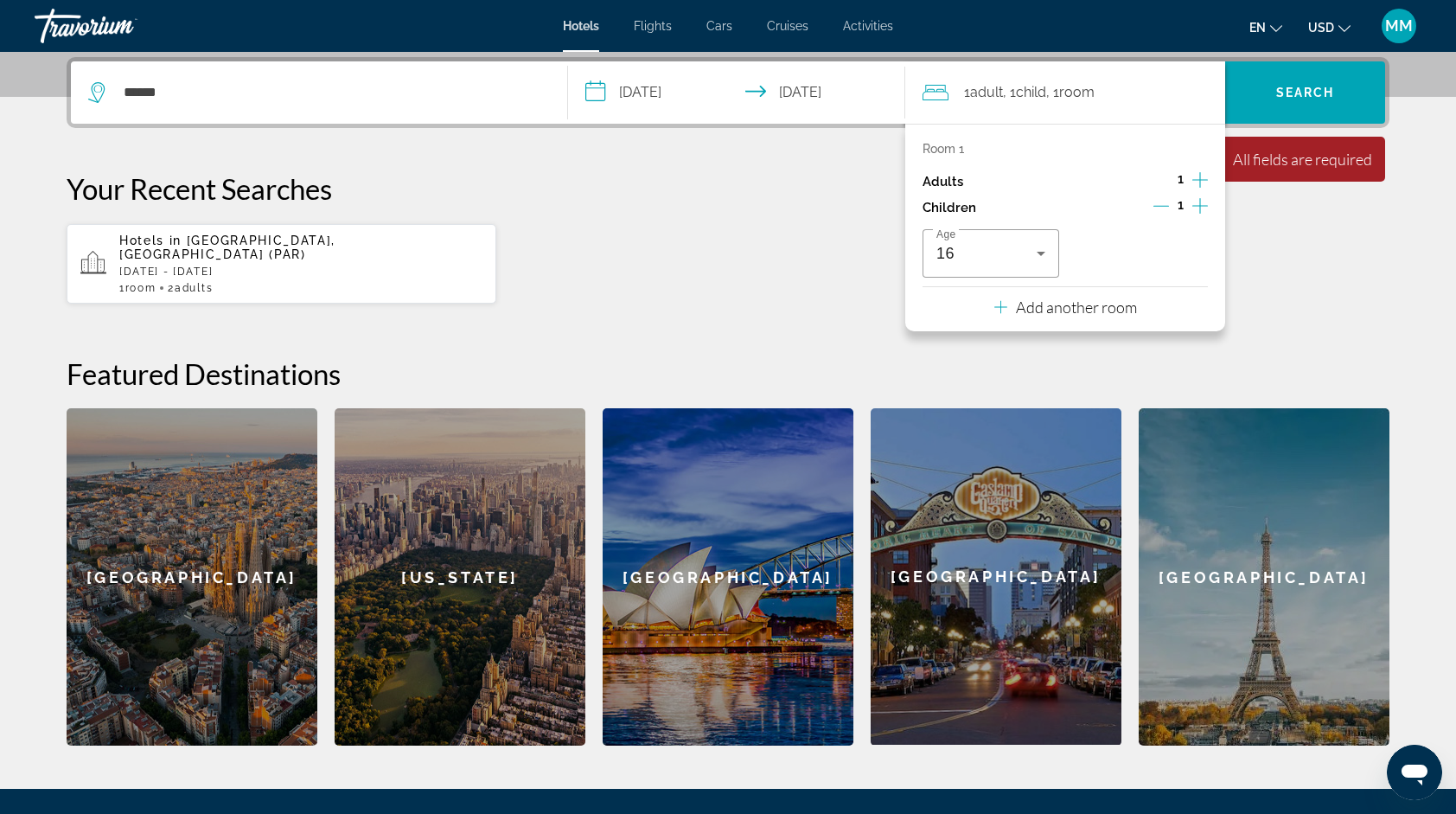
click at [1202, 174] on icon "Increment adults" at bounding box center [1201, 180] width 16 height 21
click at [1284, 97] on span "Search" at bounding box center [1305, 92] width 59 height 14
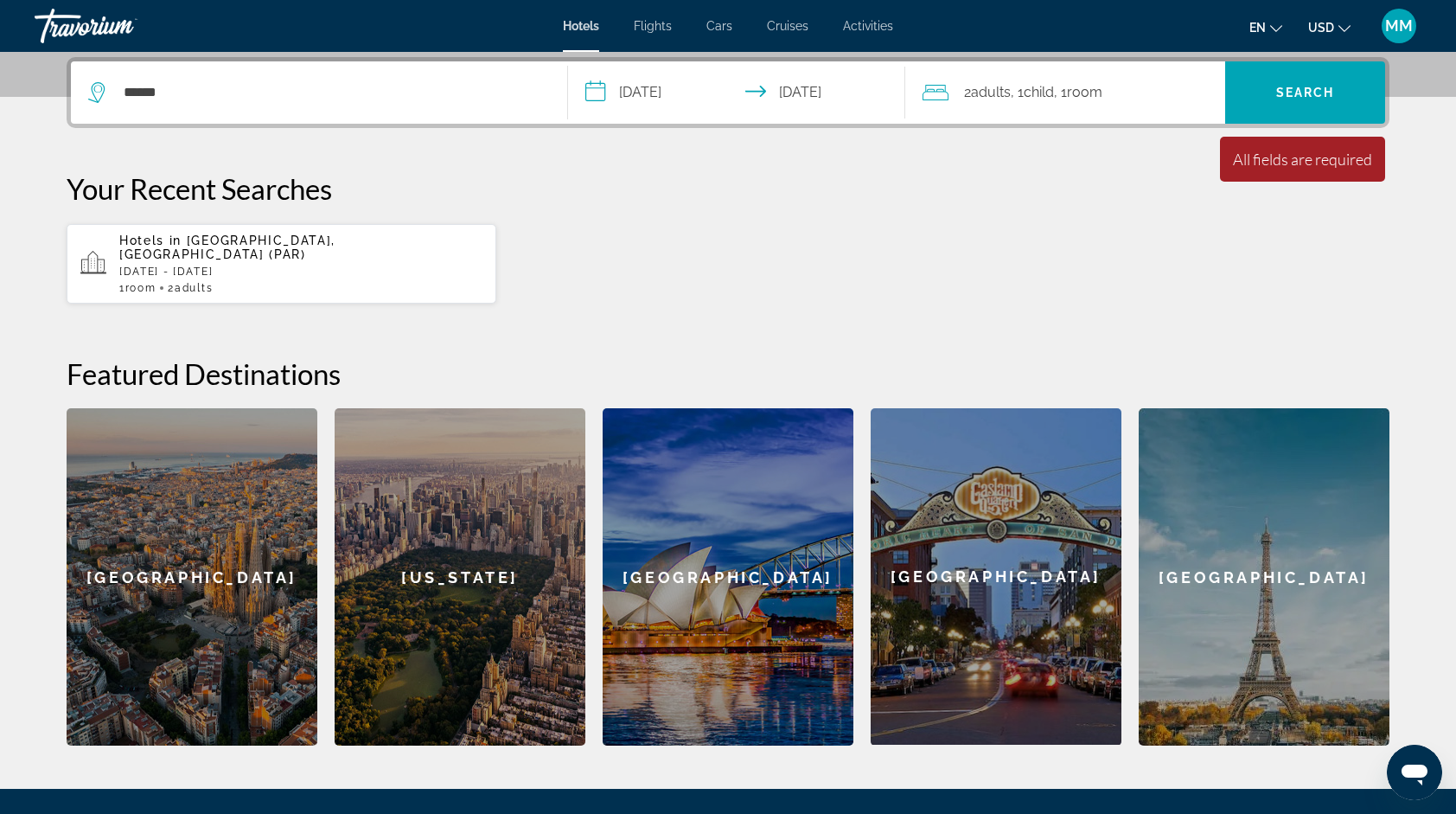
click at [1083, 98] on span "Room" at bounding box center [1084, 92] width 35 height 17
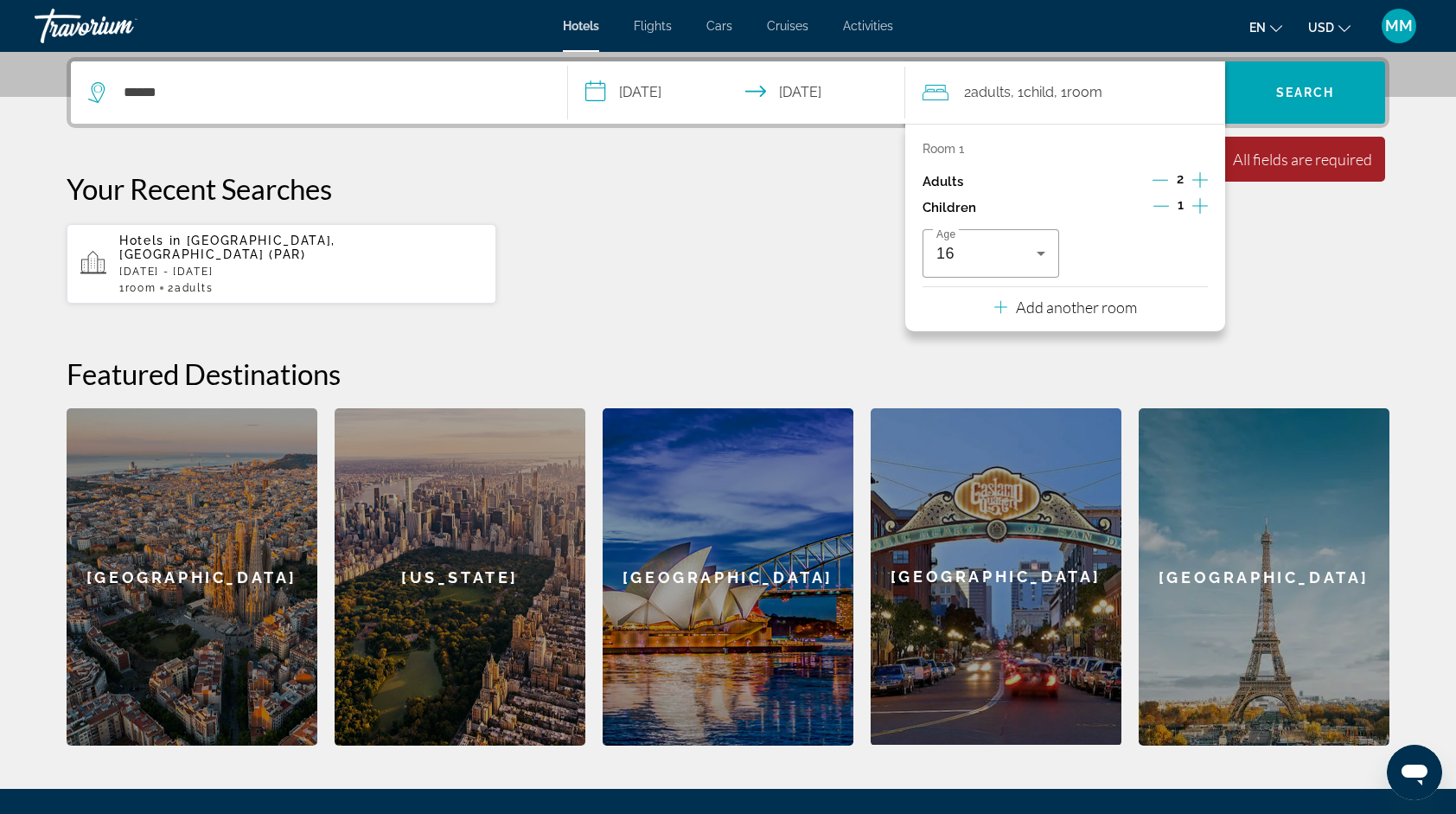
click at [1161, 180] on icon "Decrement adults" at bounding box center [1161, 180] width 16 height 1
click at [1265, 564] on div "[GEOGRAPHIC_DATA]" at bounding box center [1264, 576] width 251 height 337
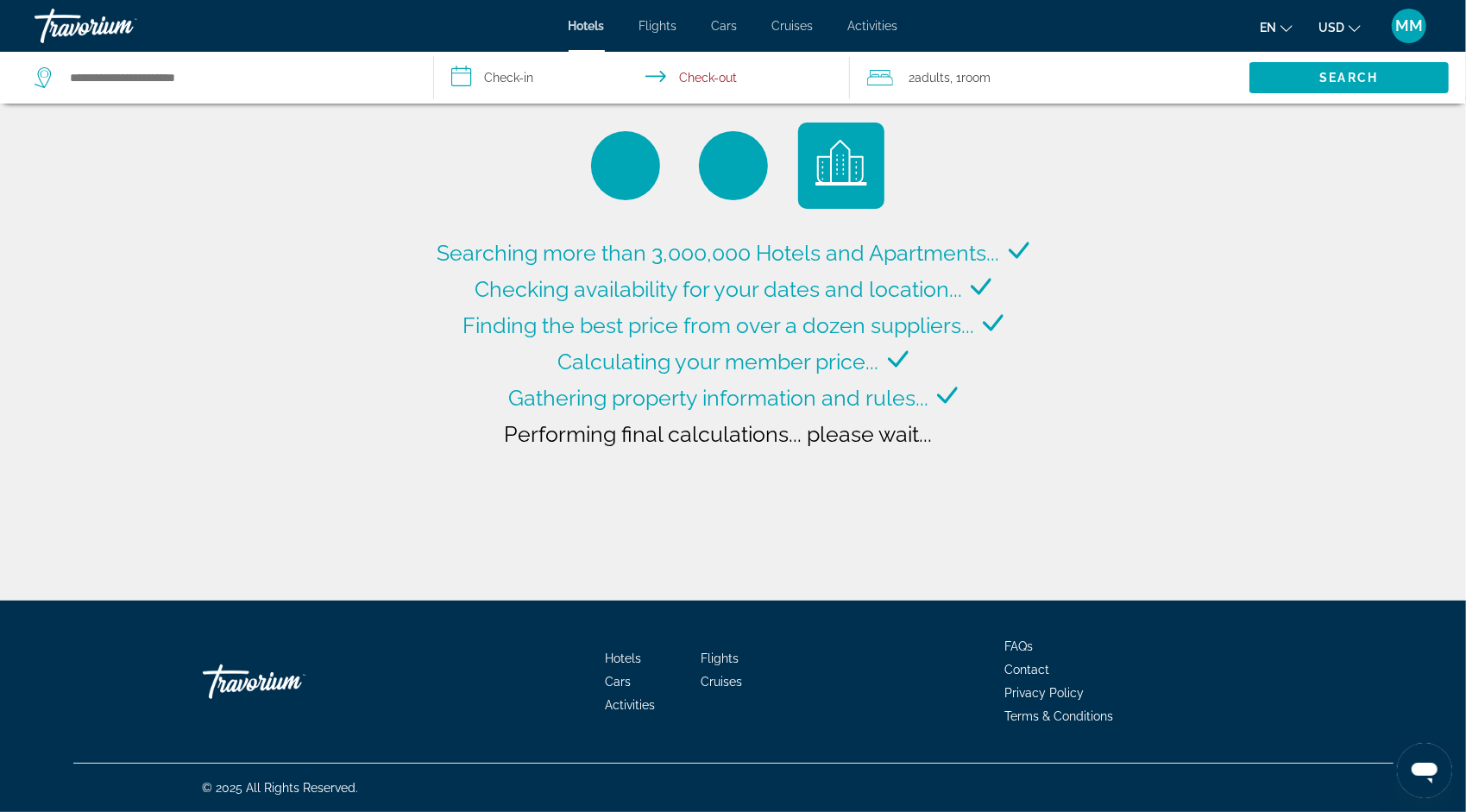
type input "**********"
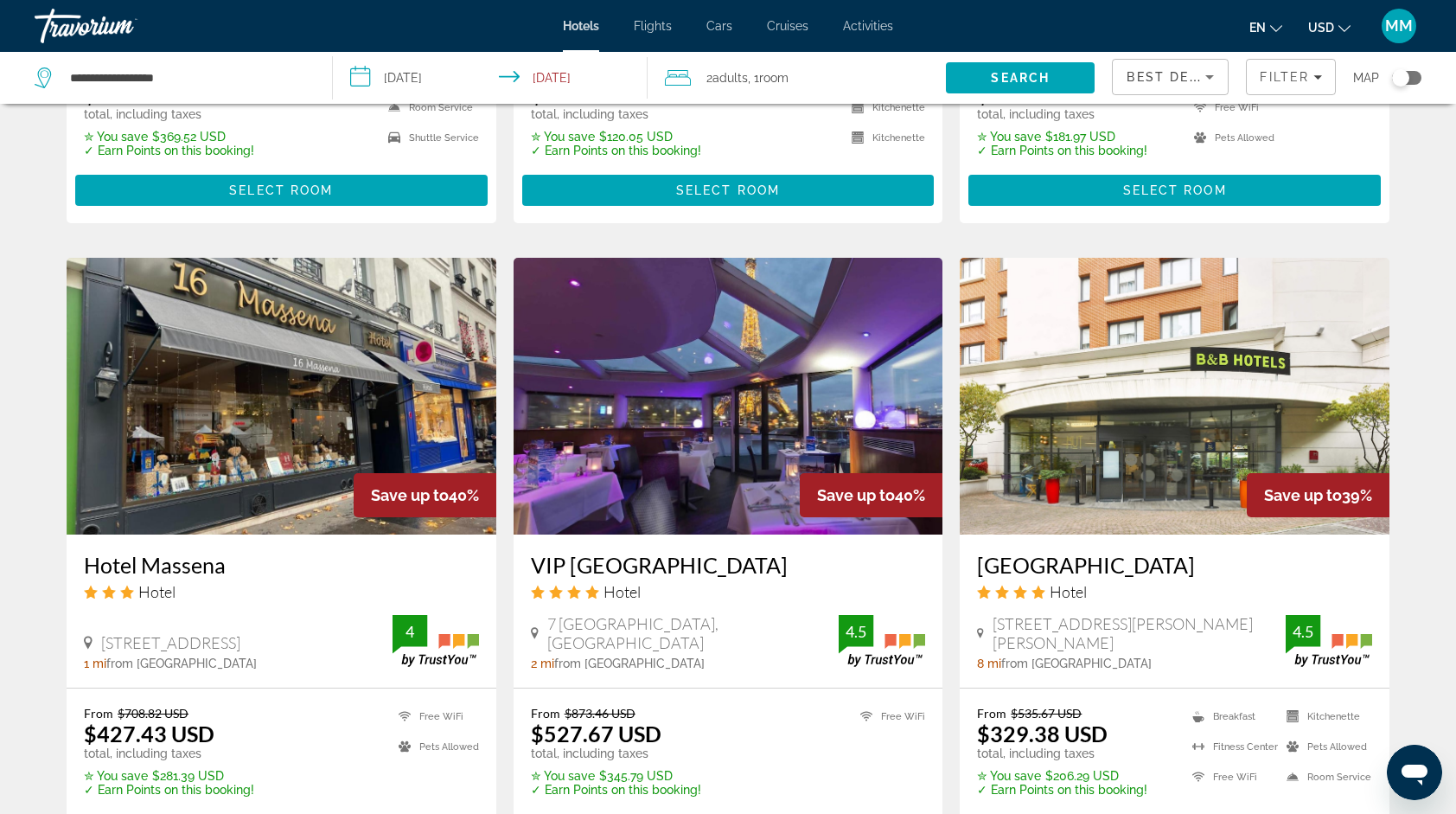
scroll to position [1210, 0]
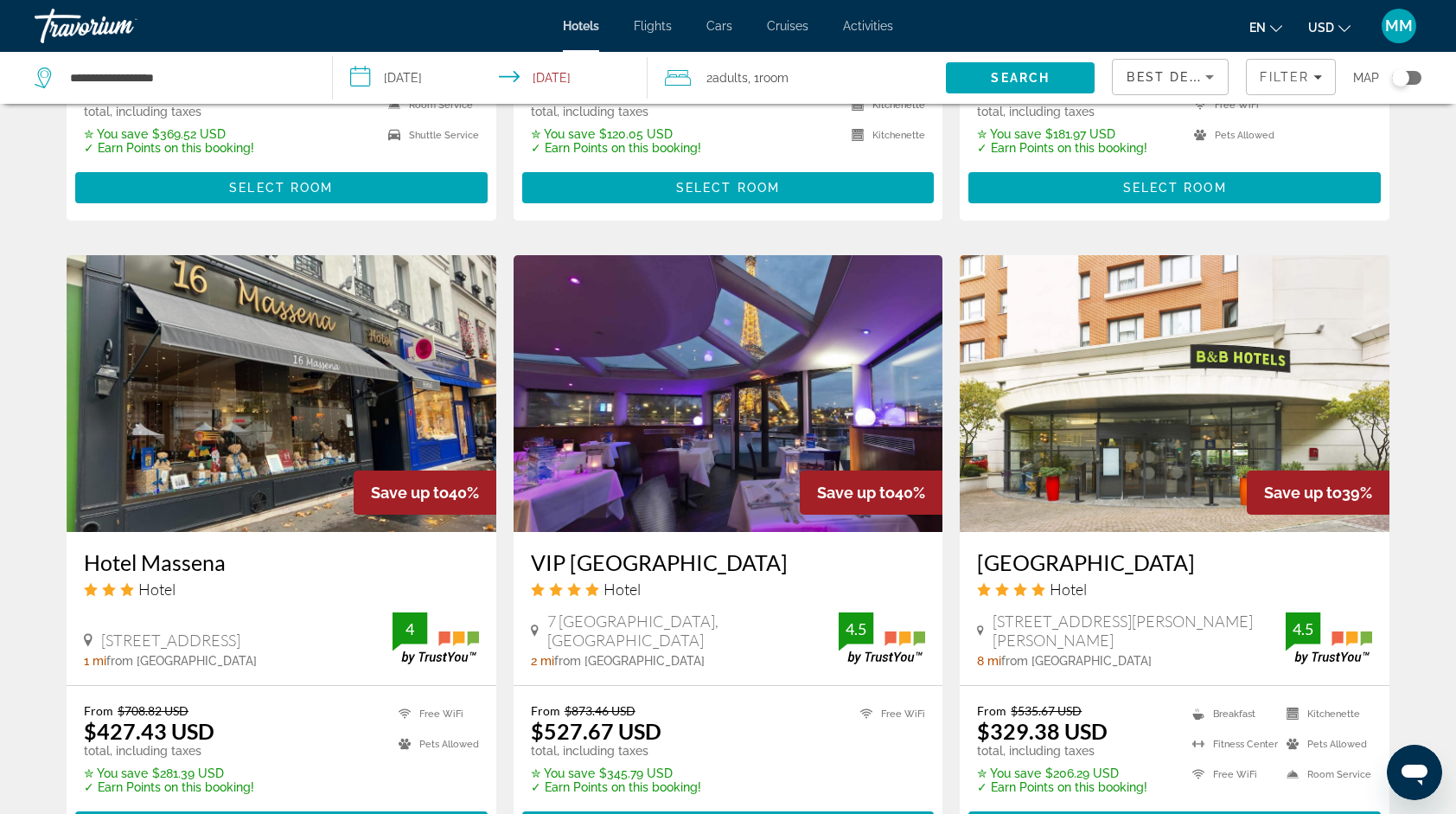
click at [896, 318] on img "Main content" at bounding box center [728, 394] width 430 height 277
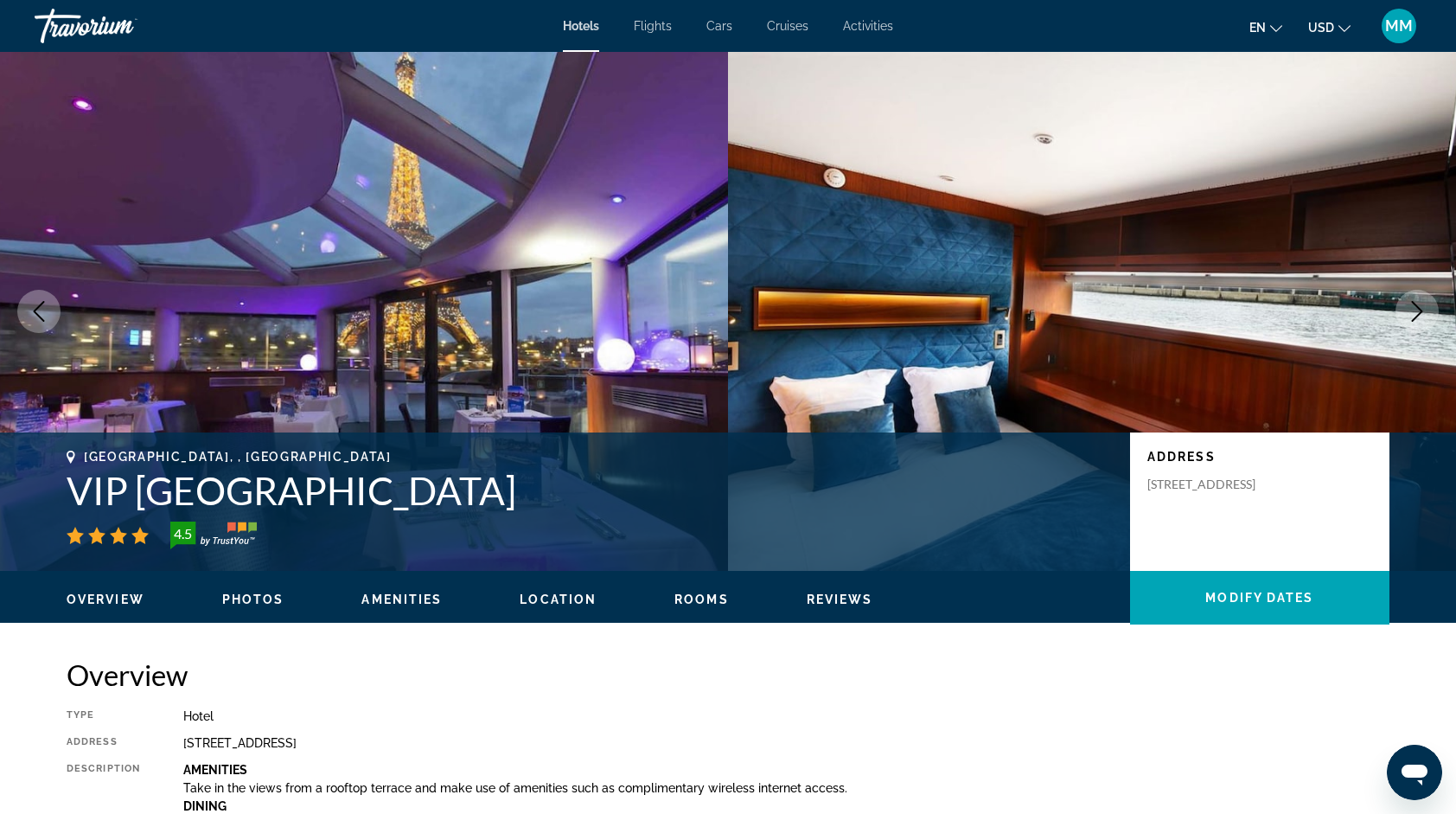
click at [1418, 310] on icon "Next image" at bounding box center [1417, 312] width 21 height 21
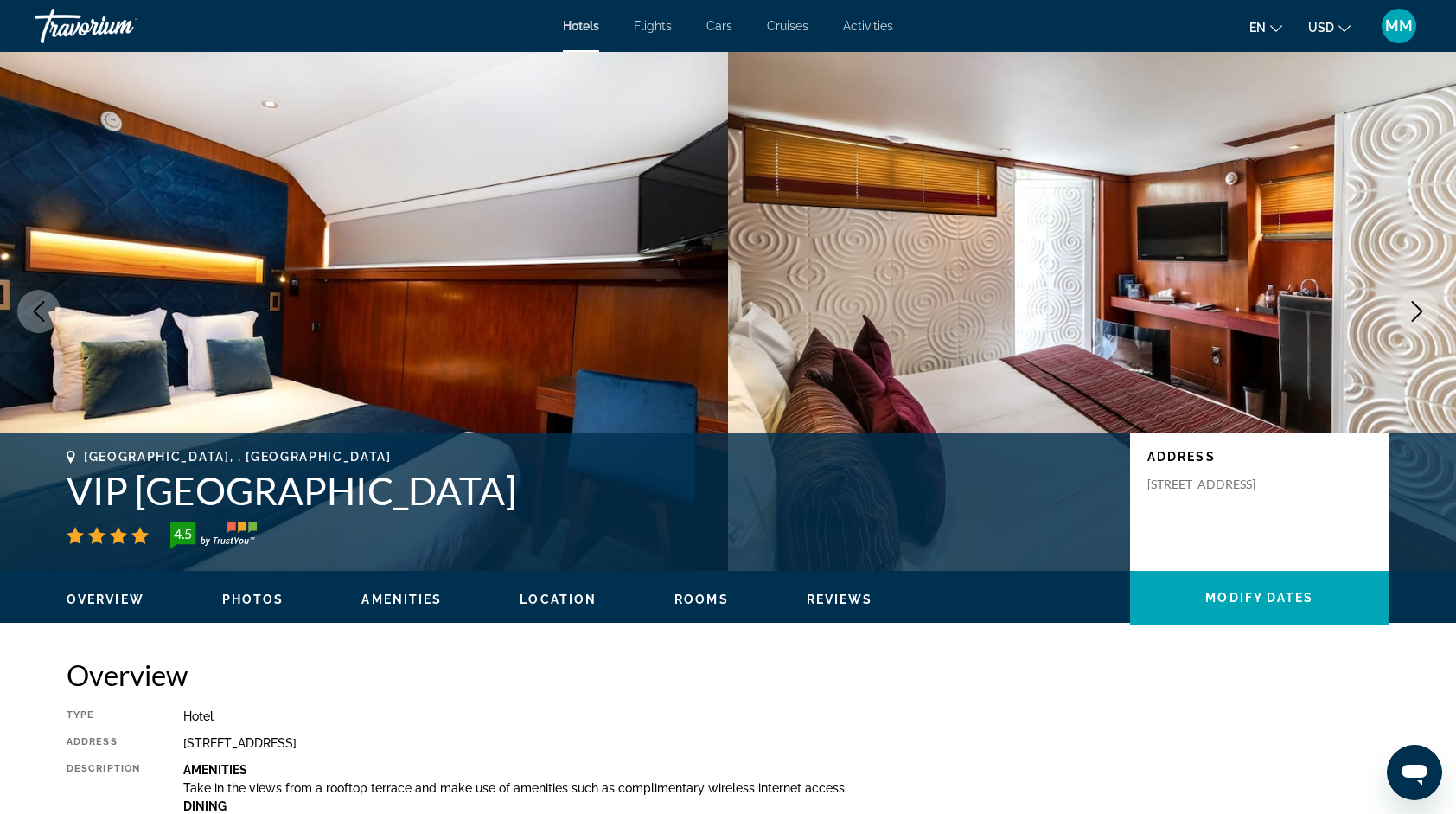
click at [1418, 313] on icon "Next image" at bounding box center [1417, 312] width 21 height 21
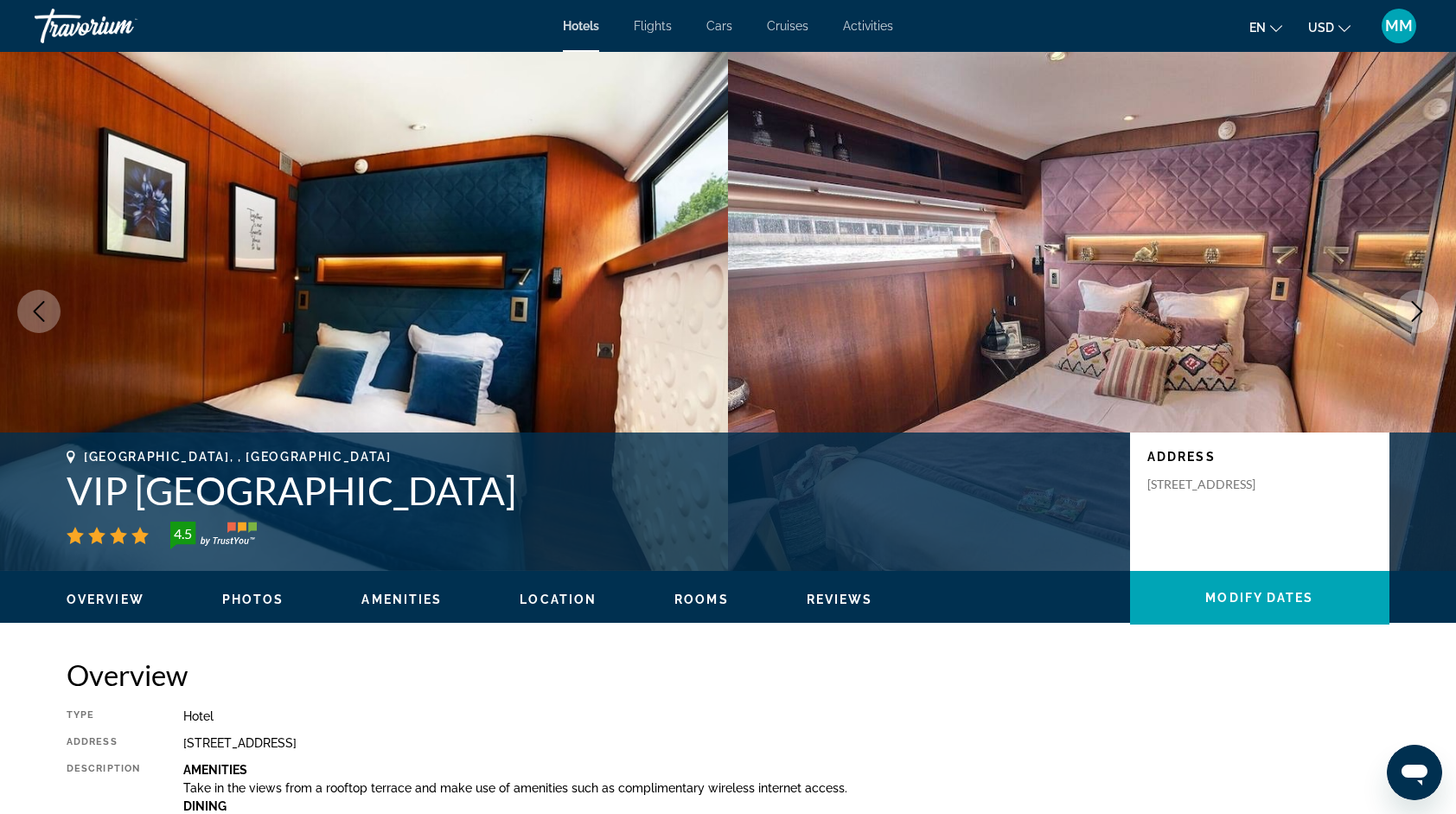
click at [1419, 311] on icon "Next image" at bounding box center [1417, 312] width 21 height 21
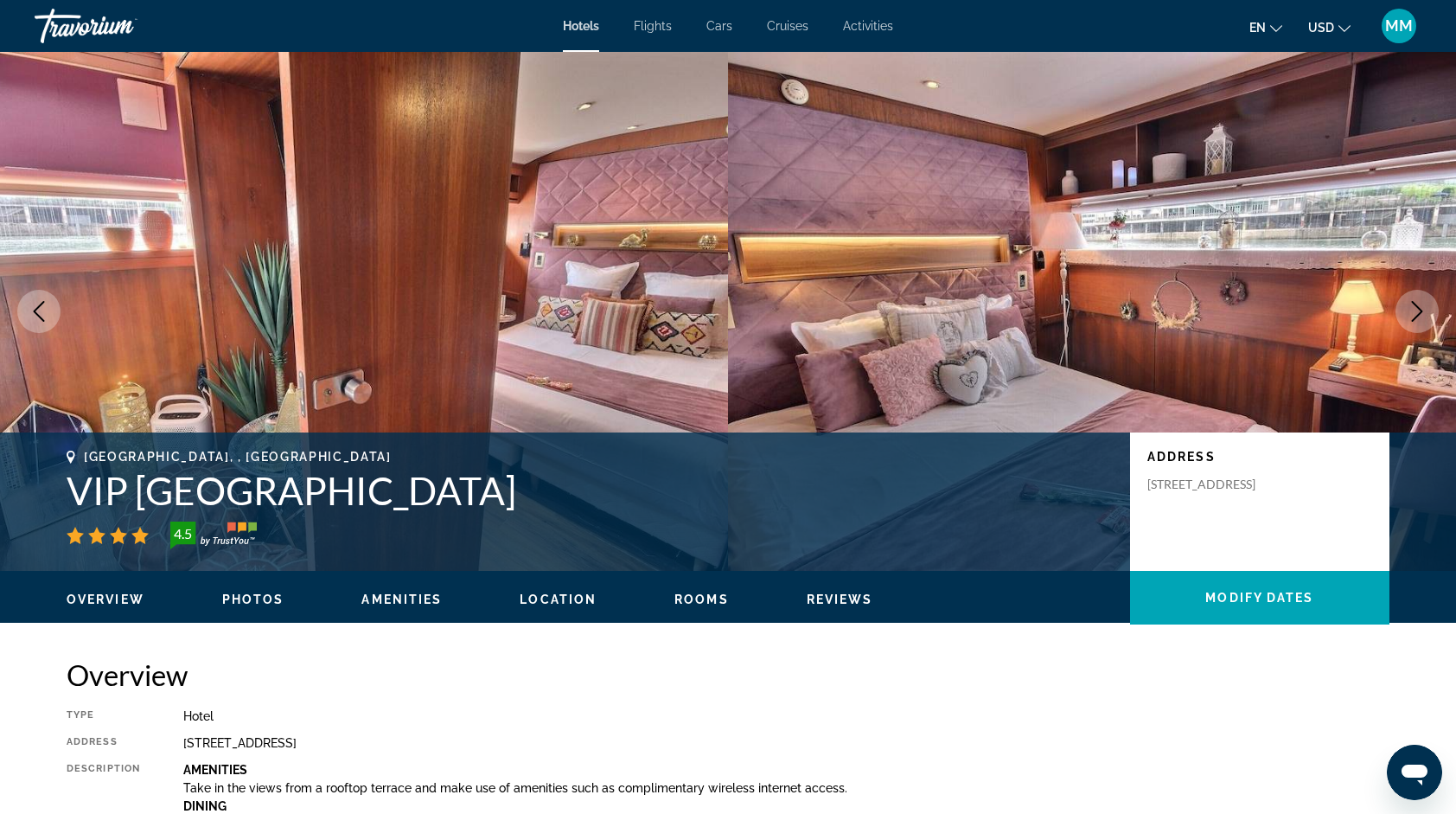
click at [1420, 307] on icon "Next image" at bounding box center [1417, 312] width 21 height 21
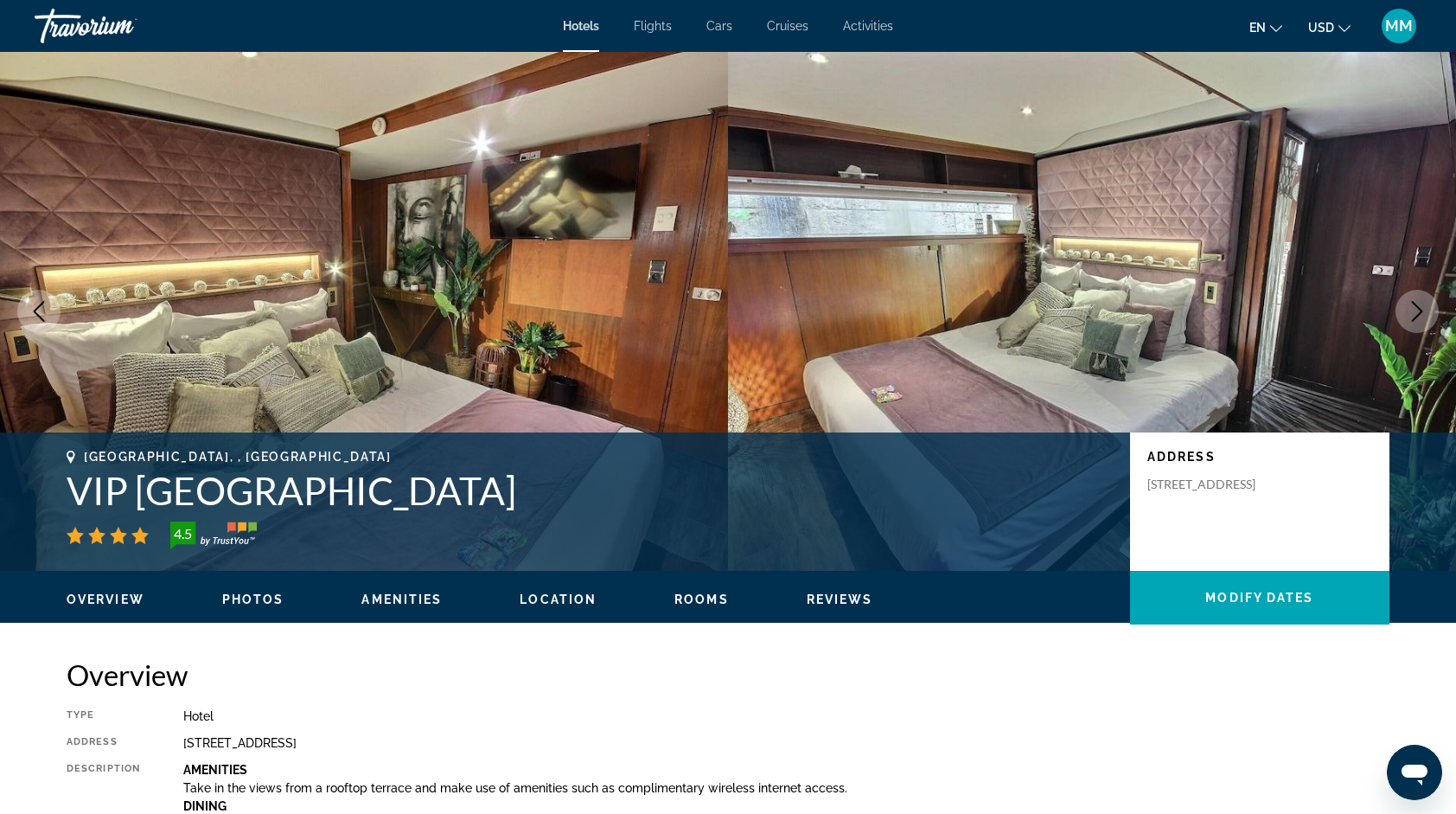
click at [1420, 307] on icon "Next image" at bounding box center [1417, 312] width 21 height 21
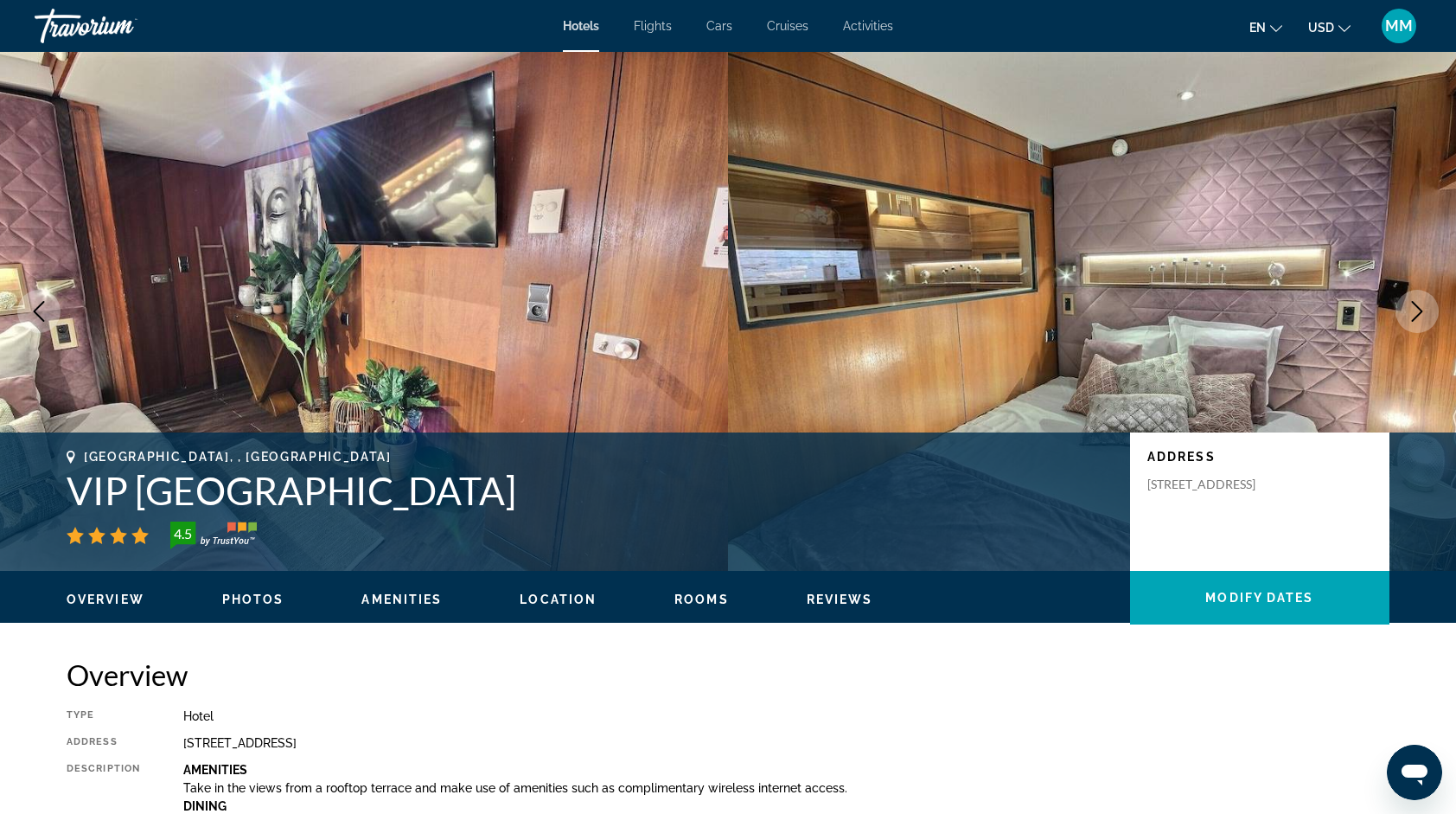
click at [1420, 307] on icon "Next image" at bounding box center [1417, 312] width 21 height 21
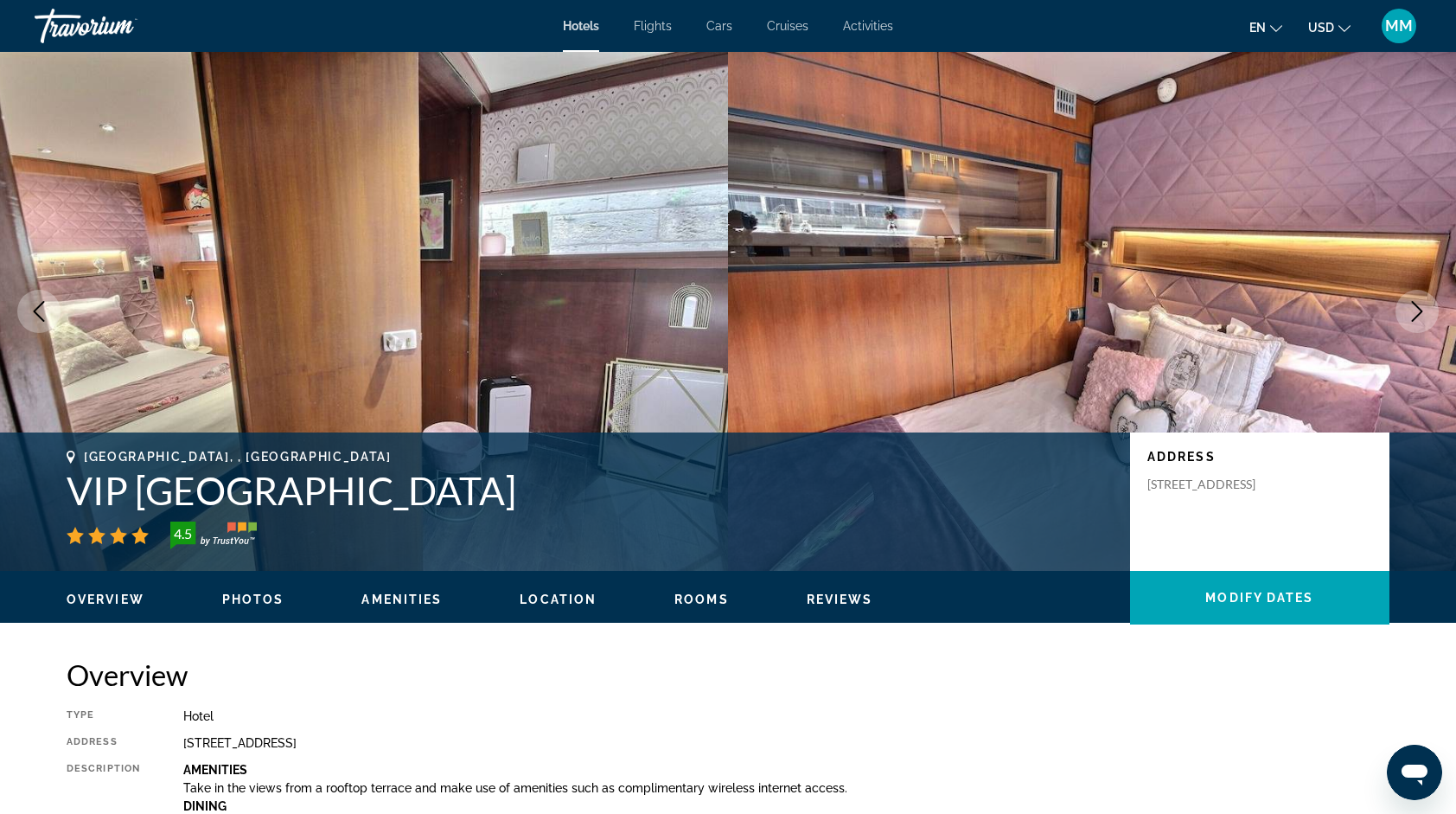
click at [1420, 307] on icon "Next image" at bounding box center [1417, 312] width 21 height 21
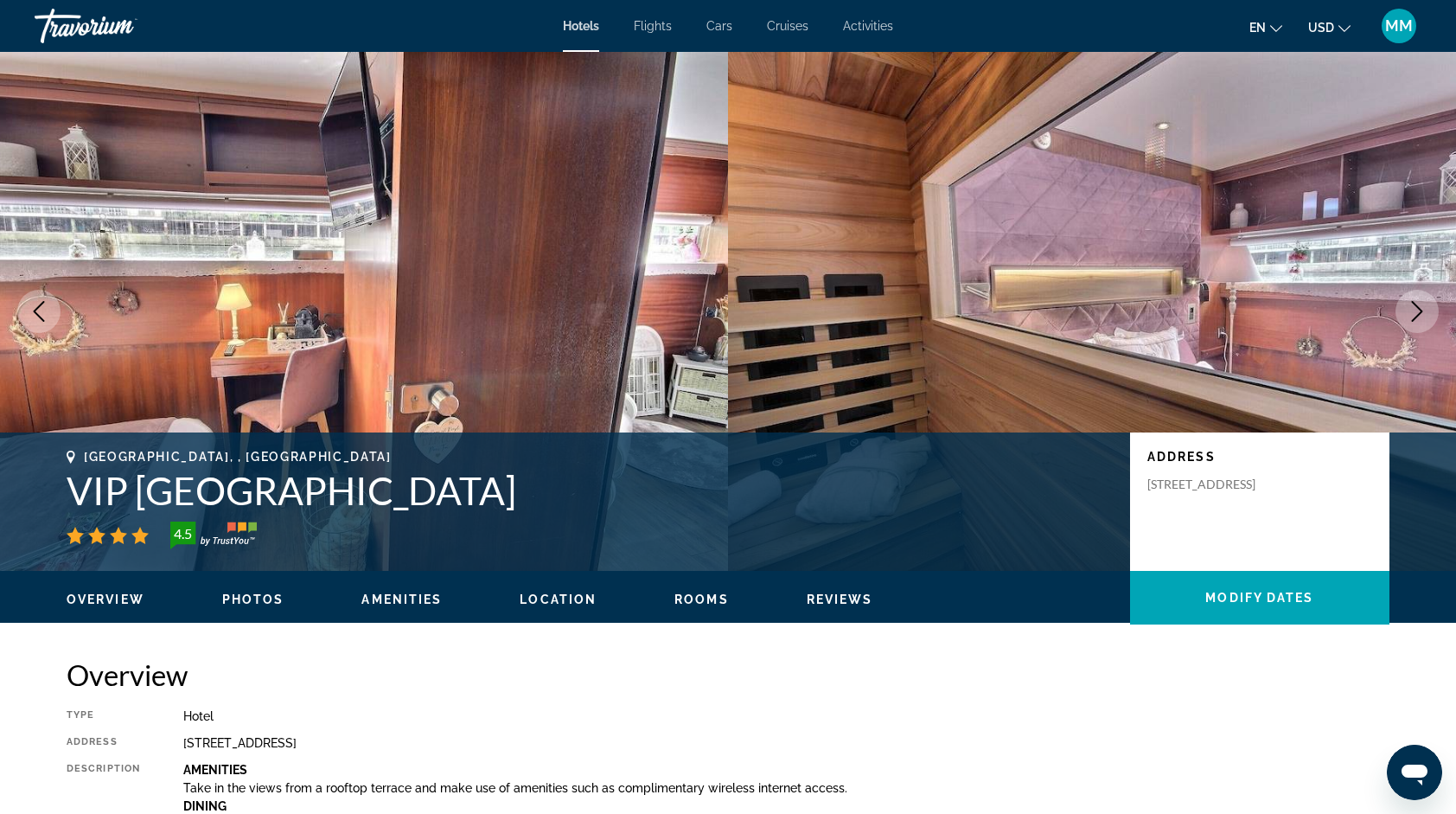
click at [1420, 307] on icon "Next image" at bounding box center [1417, 312] width 21 height 21
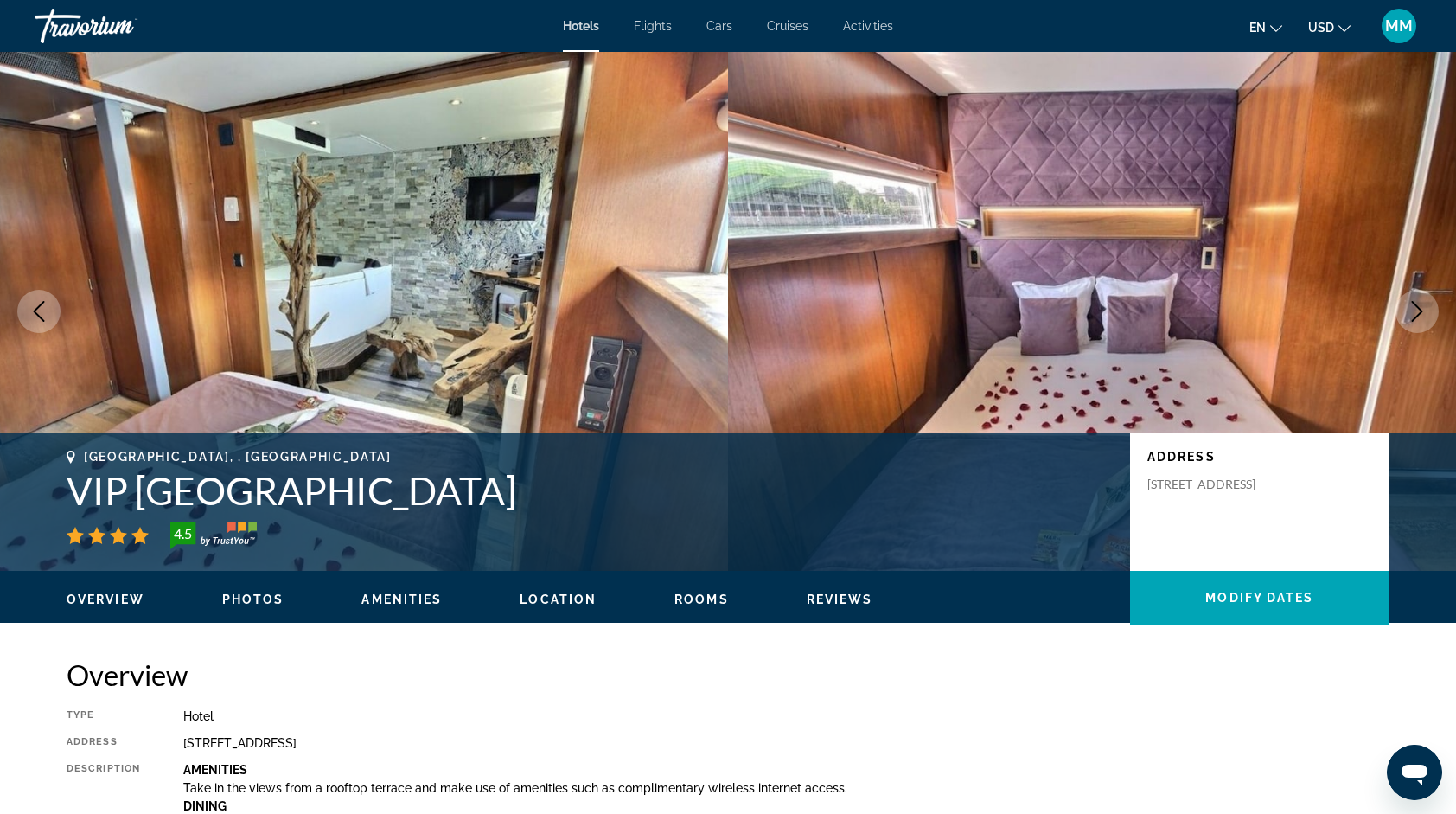
click at [1420, 307] on icon "Next image" at bounding box center [1417, 312] width 21 height 21
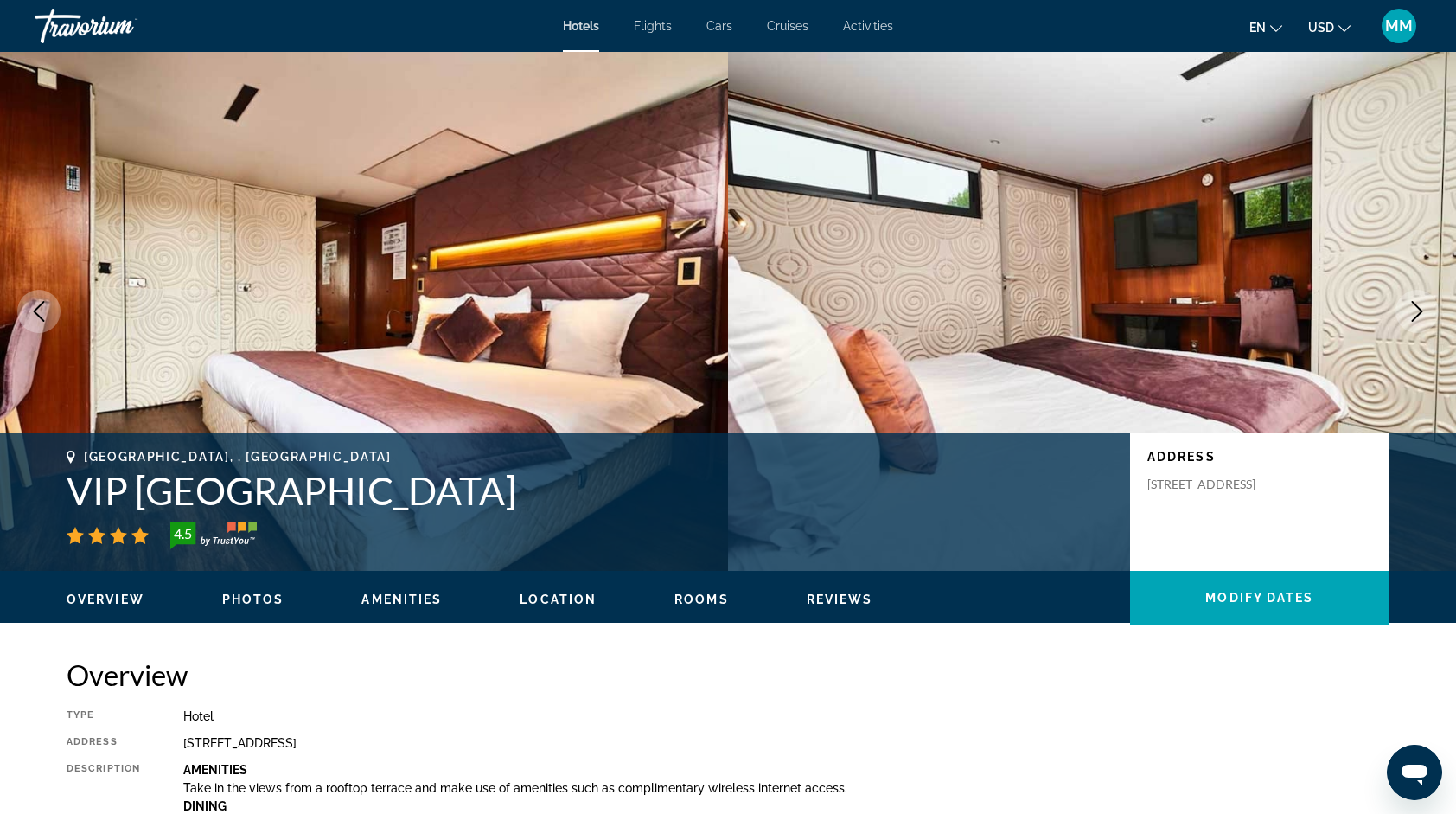
click at [1420, 307] on icon "Next image" at bounding box center [1417, 312] width 21 height 21
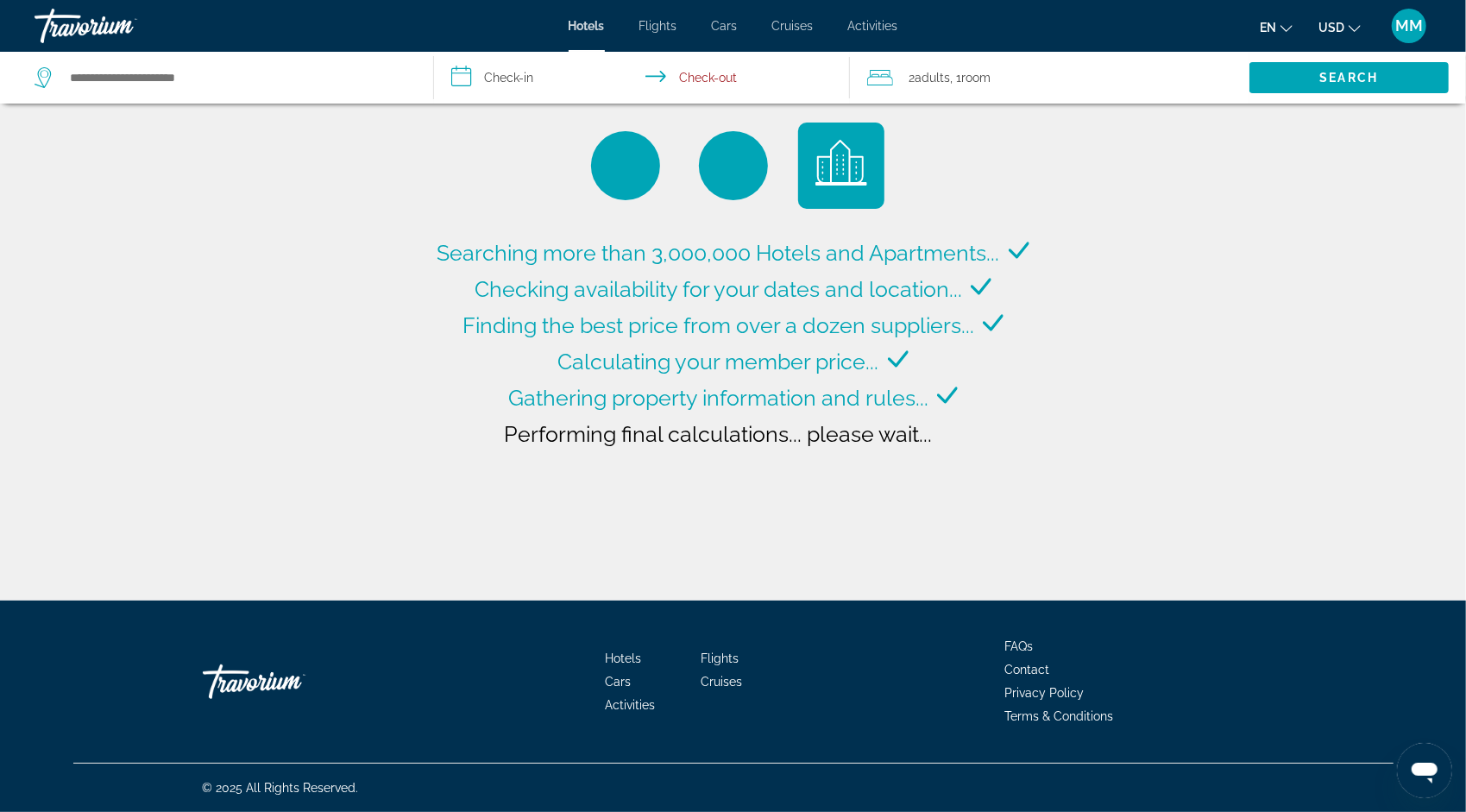
type input "**********"
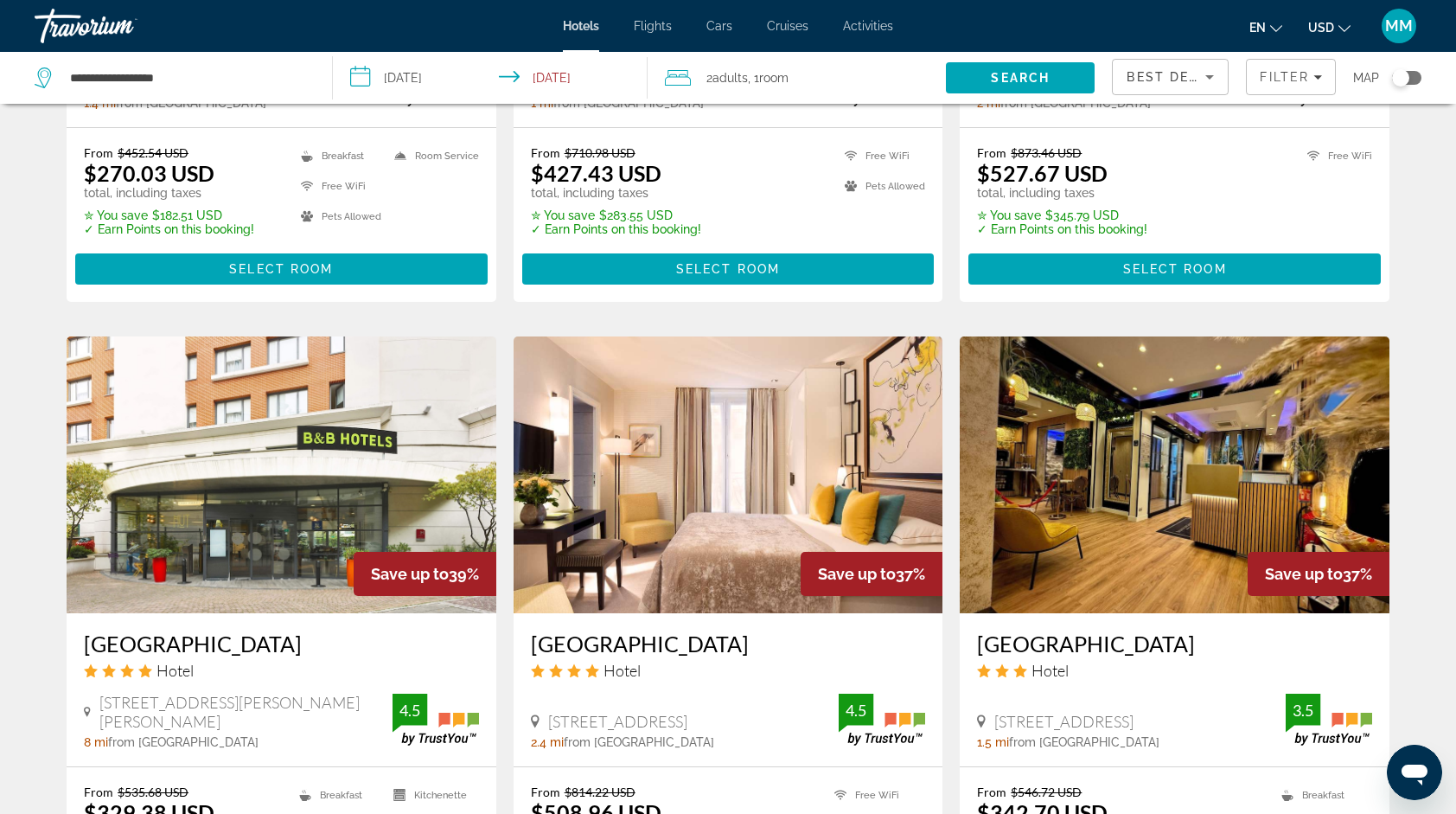
scroll to position [1661, 0]
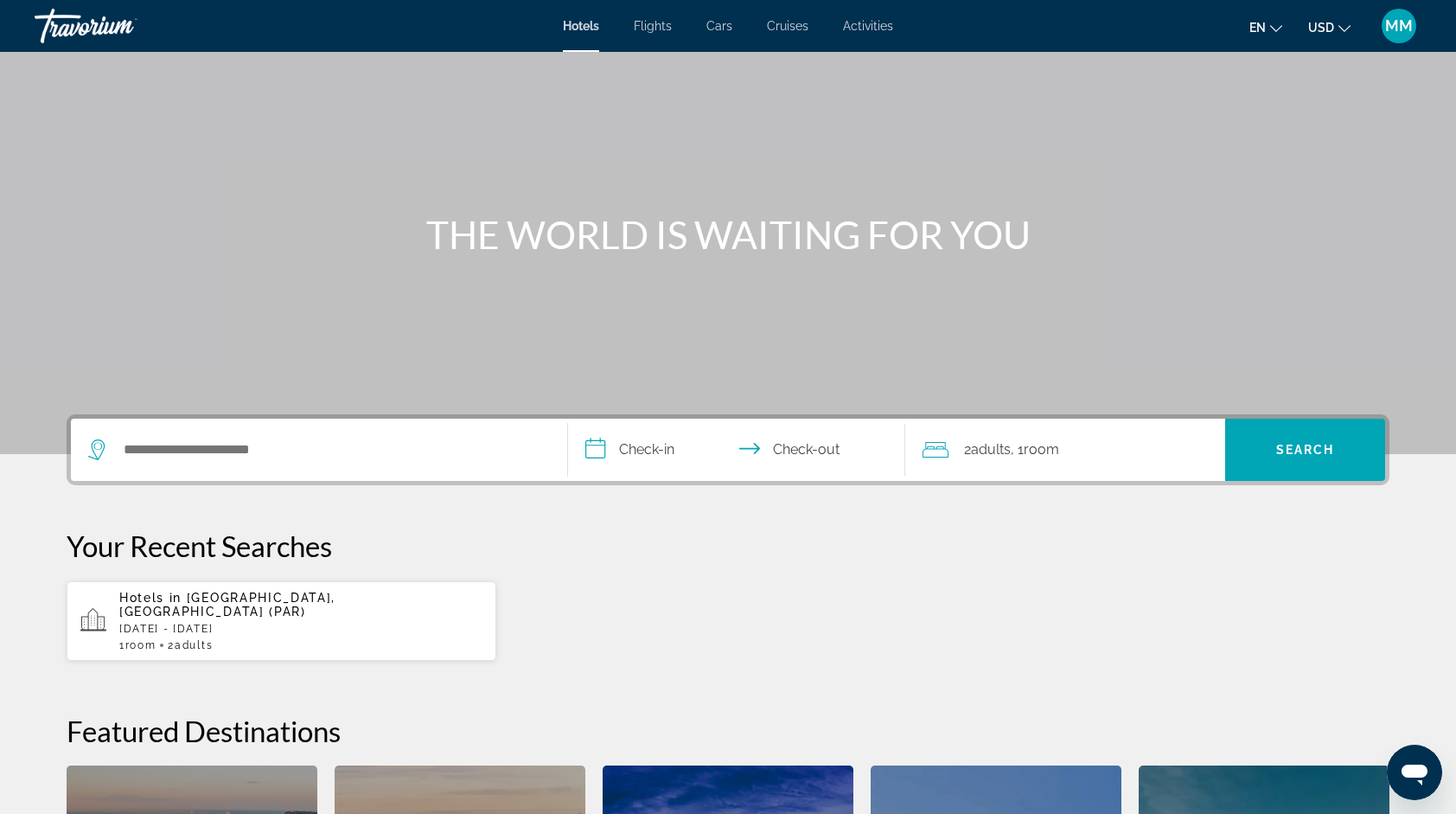
scroll to position [57, 0]
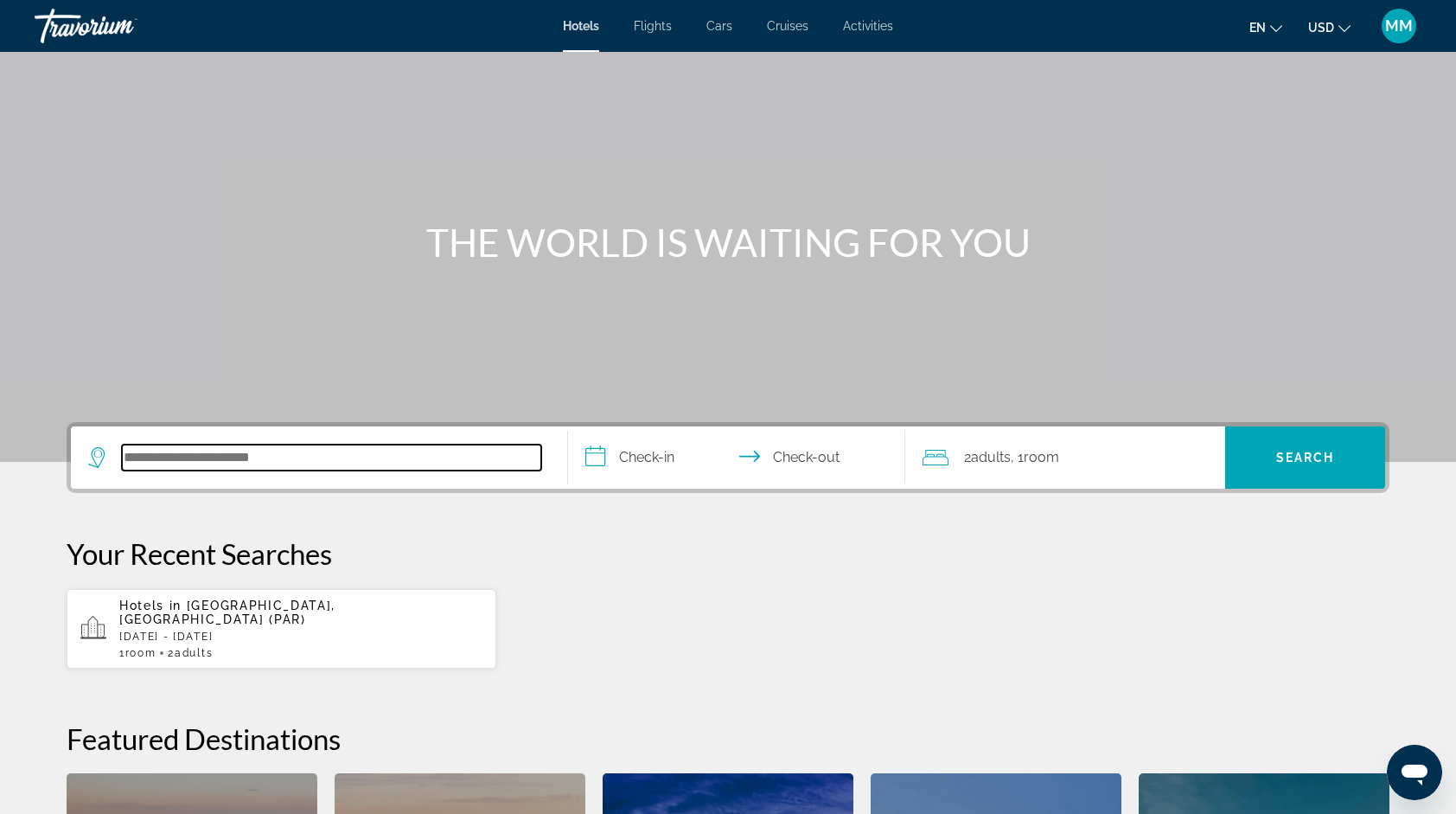
click at [203, 464] on input "Search hotel destination" at bounding box center [331, 457] width 419 height 26
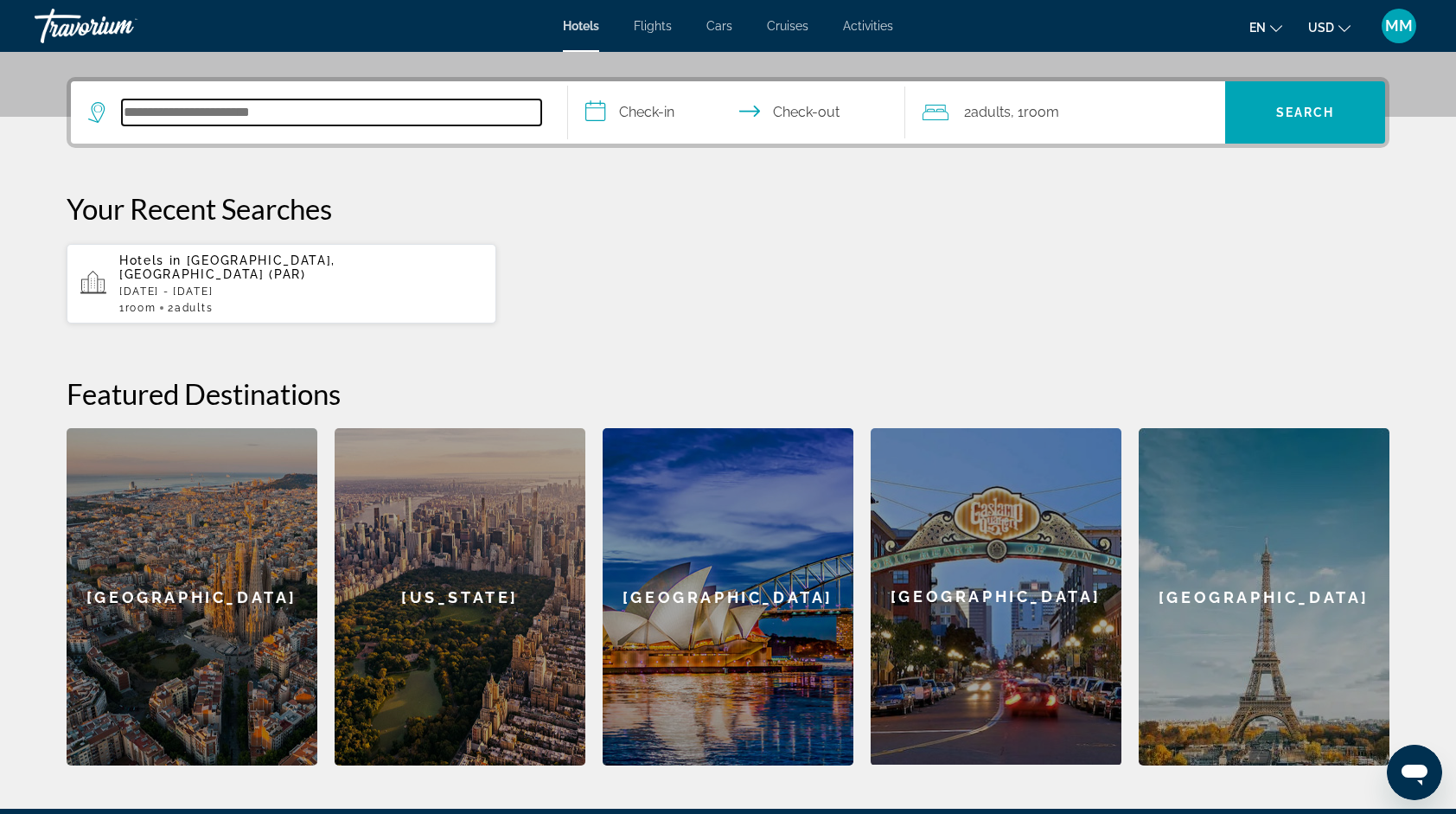
scroll to position [422, 0]
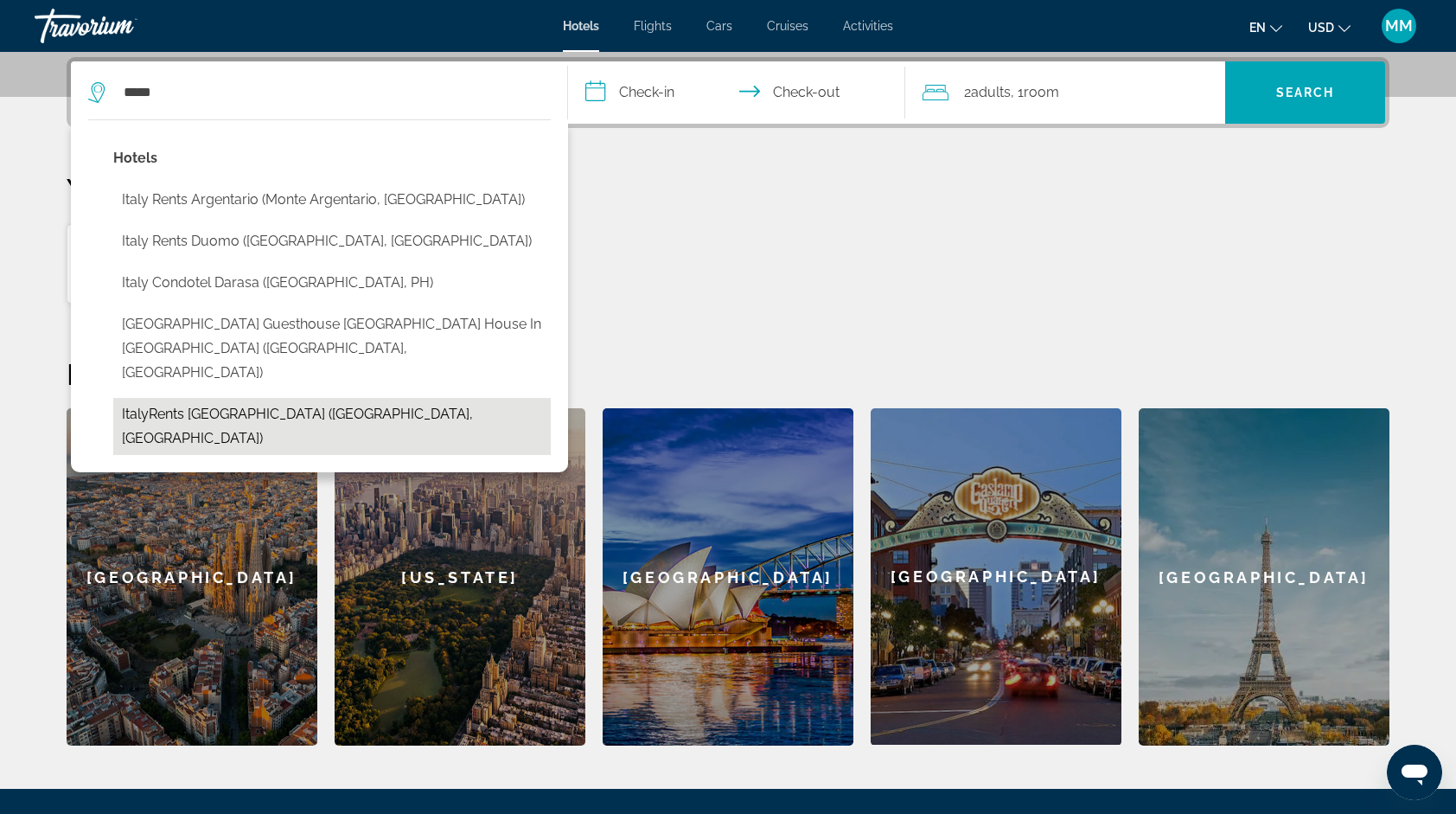
click at [208, 398] on button "ItalyRents [GEOGRAPHIC_DATA] ([GEOGRAPHIC_DATA], [GEOGRAPHIC_DATA])" at bounding box center [332, 426] width 438 height 57
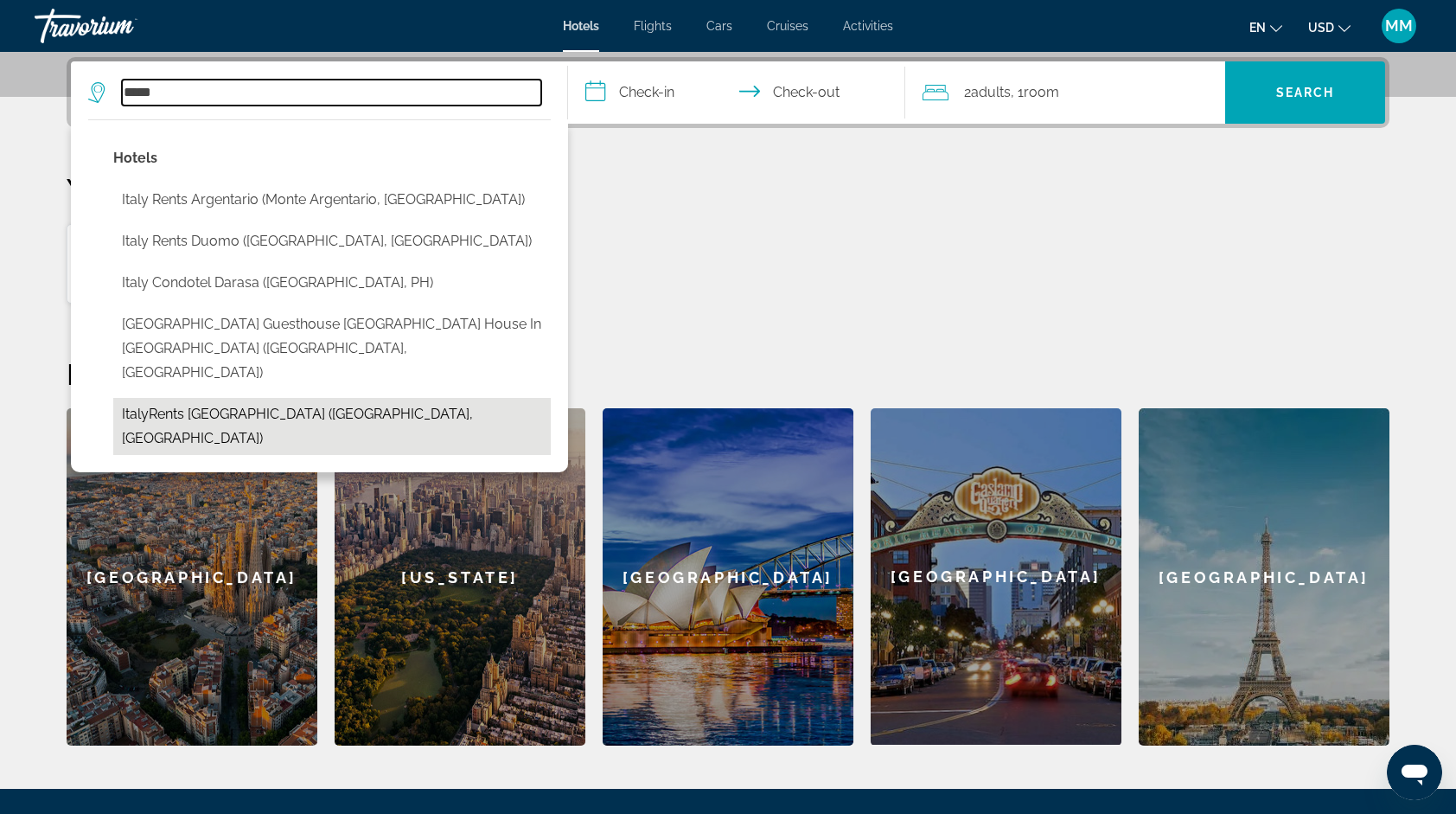
type input "**********"
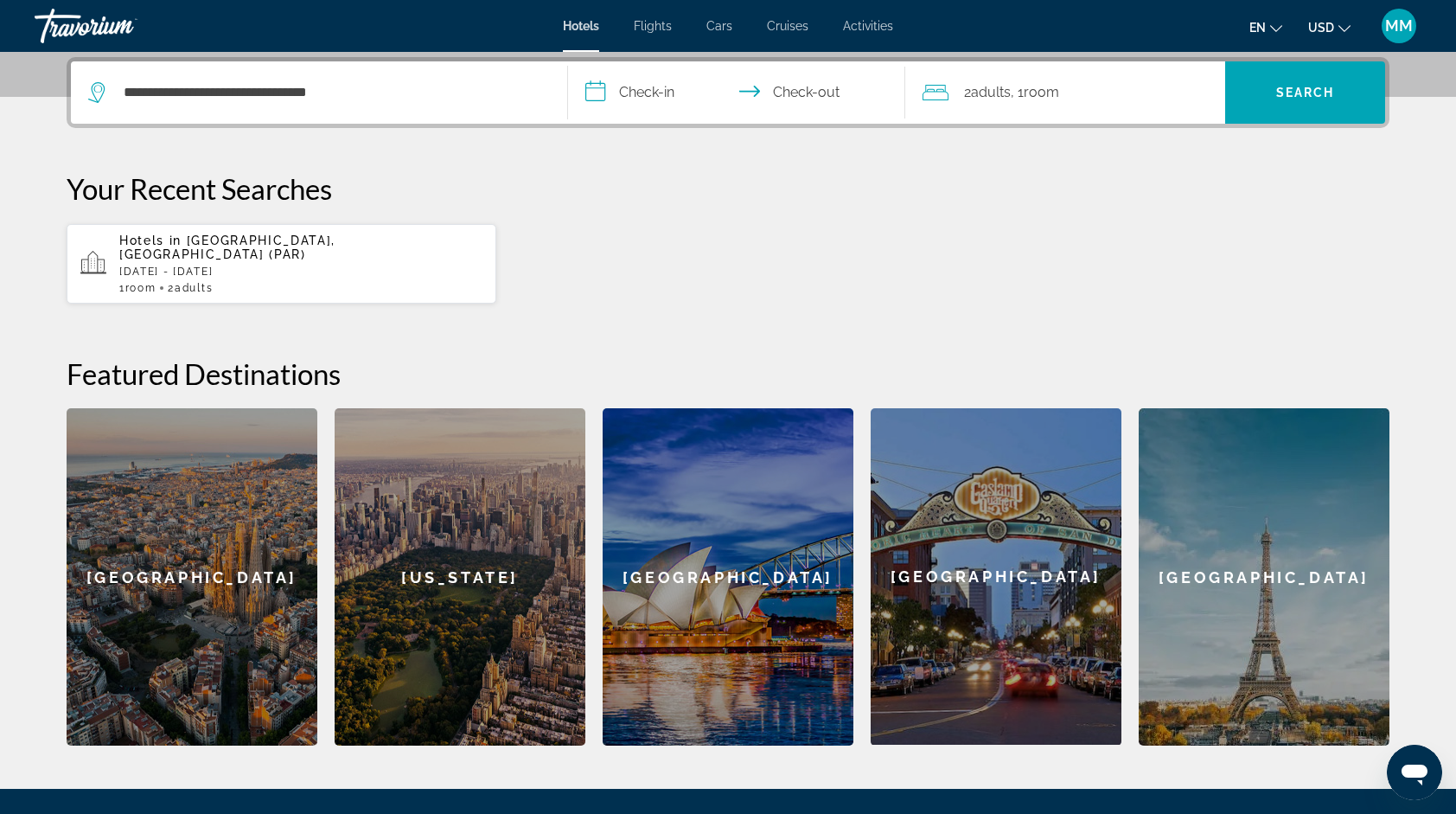
click at [639, 90] on input "**********" at bounding box center [740, 95] width 344 height 68
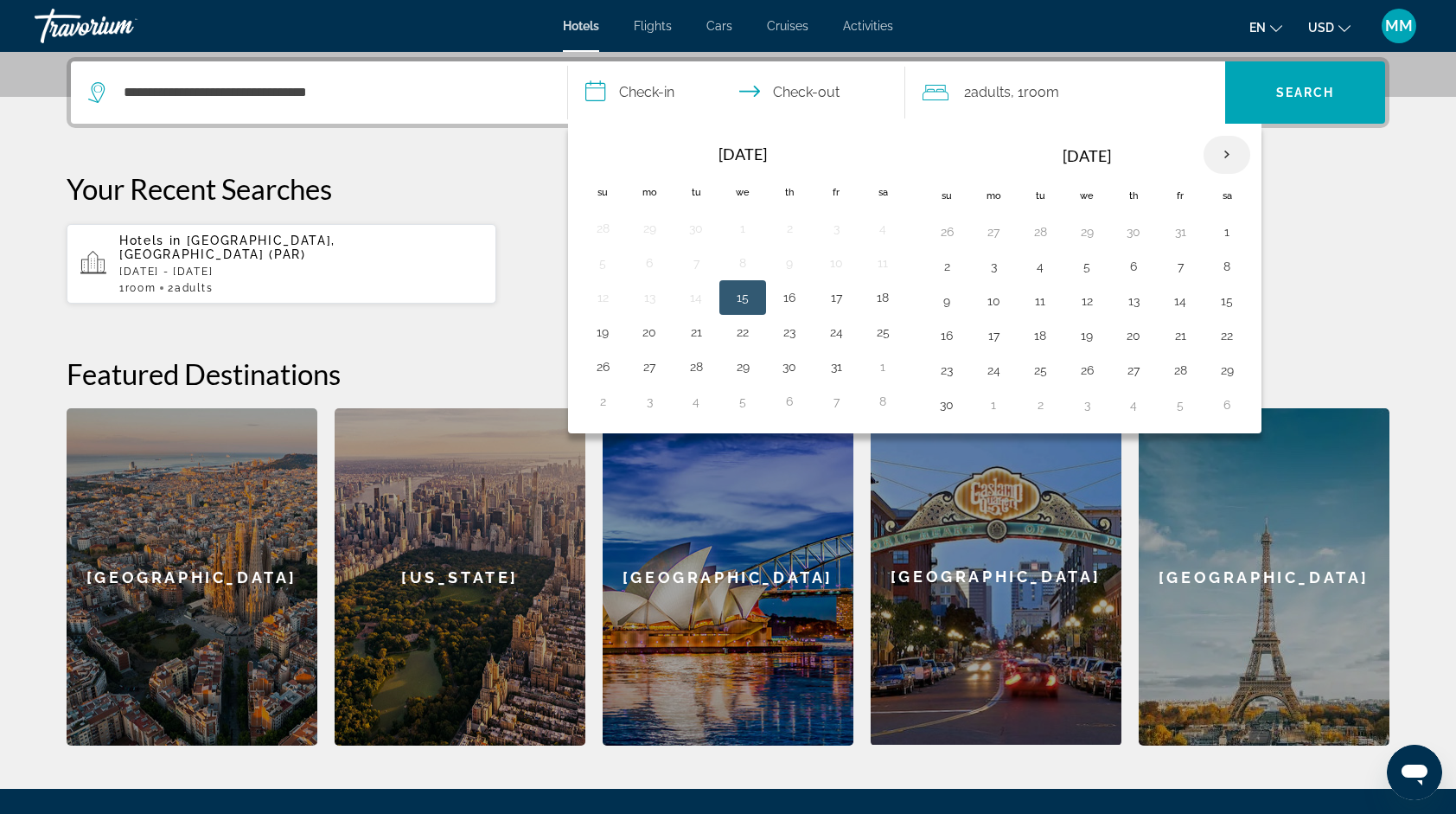
click at [1209, 147] on th "Next month" at bounding box center [1227, 154] width 47 height 38
click at [1218, 156] on th "Next month" at bounding box center [1227, 154] width 47 height 38
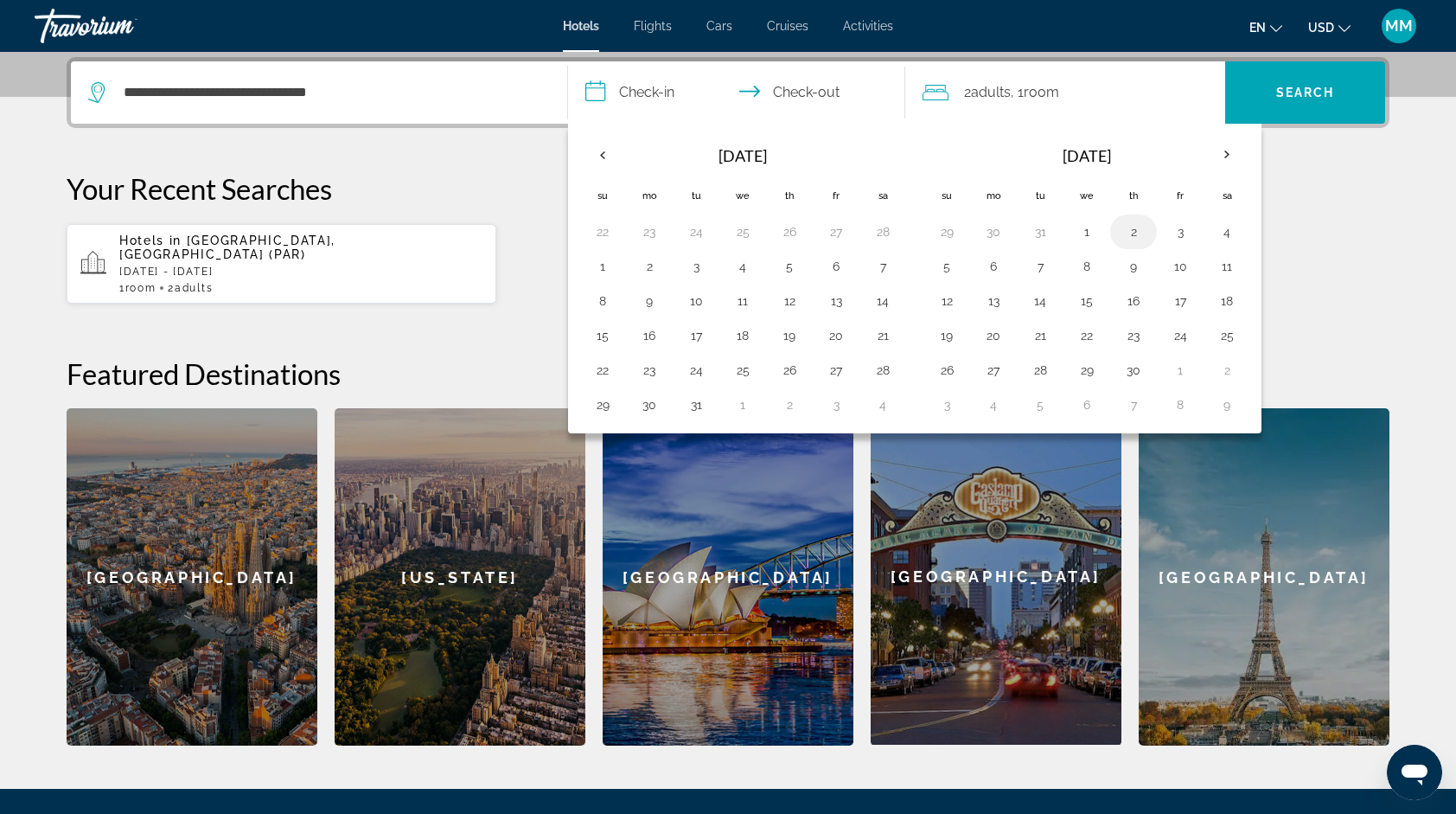
click at [1127, 228] on button "2" at bounding box center [1133, 231] width 27 height 24
click at [1081, 260] on button "8" at bounding box center [1086, 266] width 27 height 24
type input "**********"
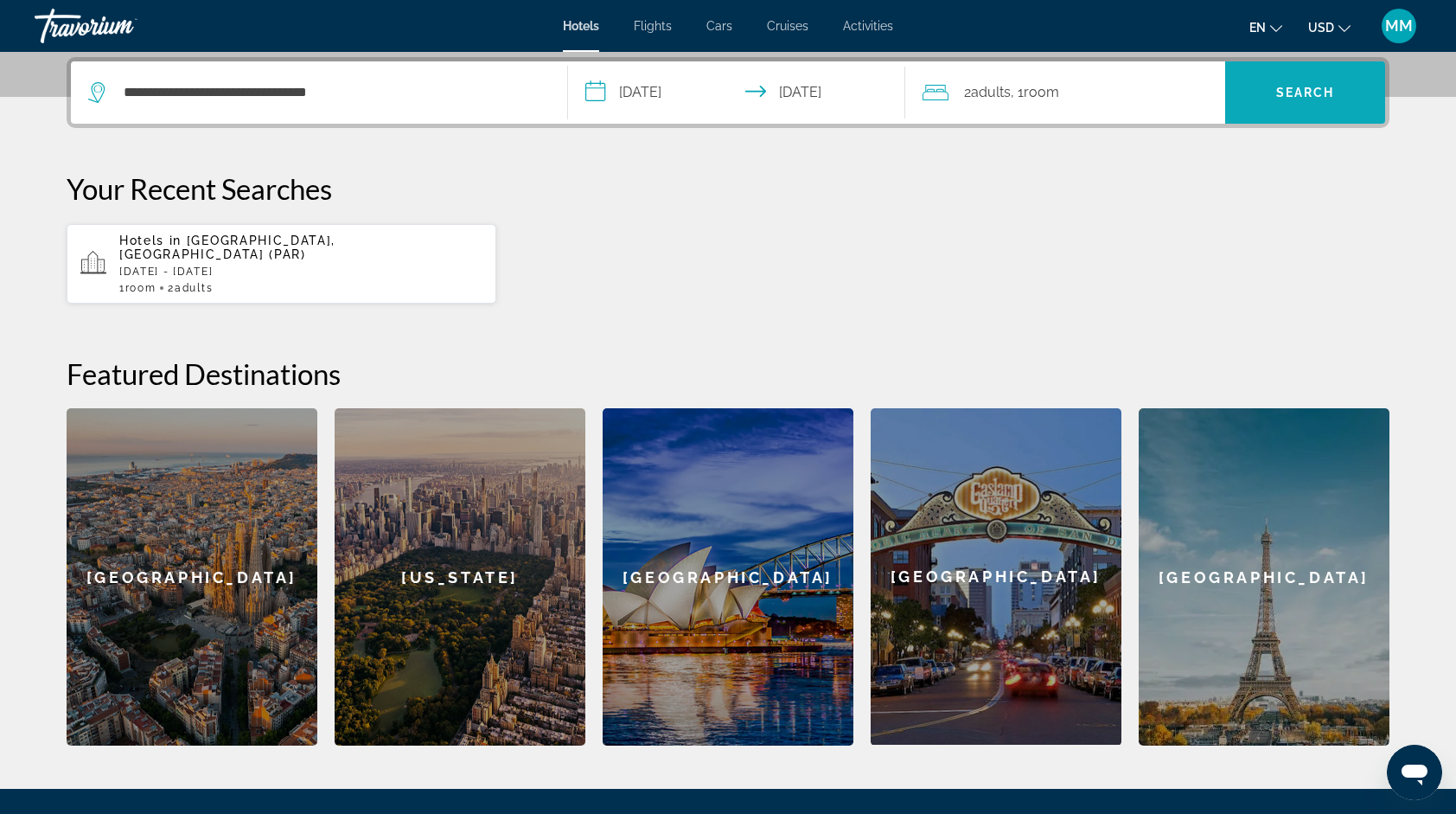
click at [1333, 80] on span "Search" at bounding box center [1305, 92] width 160 height 41
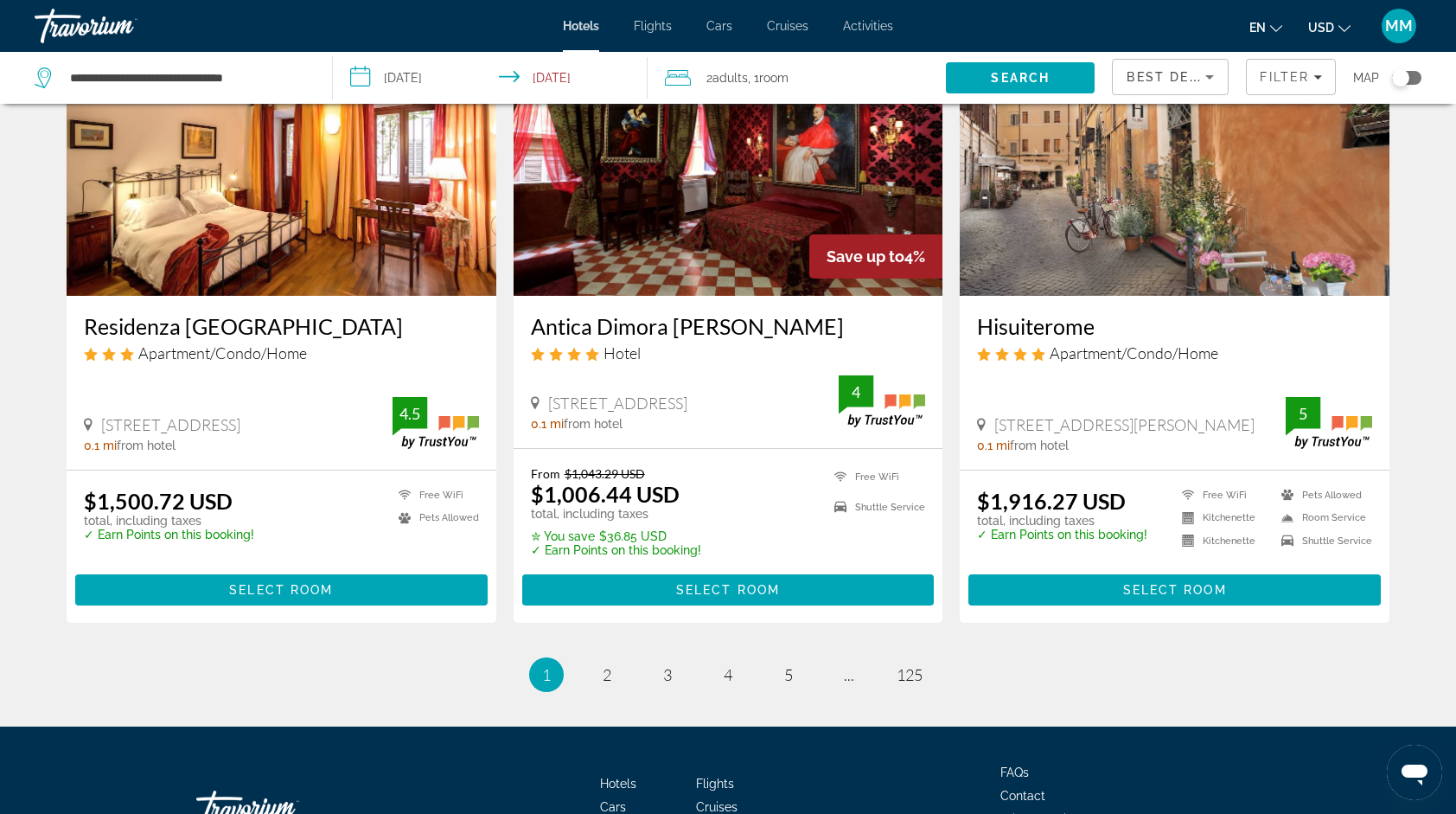
scroll to position [2110, 0]
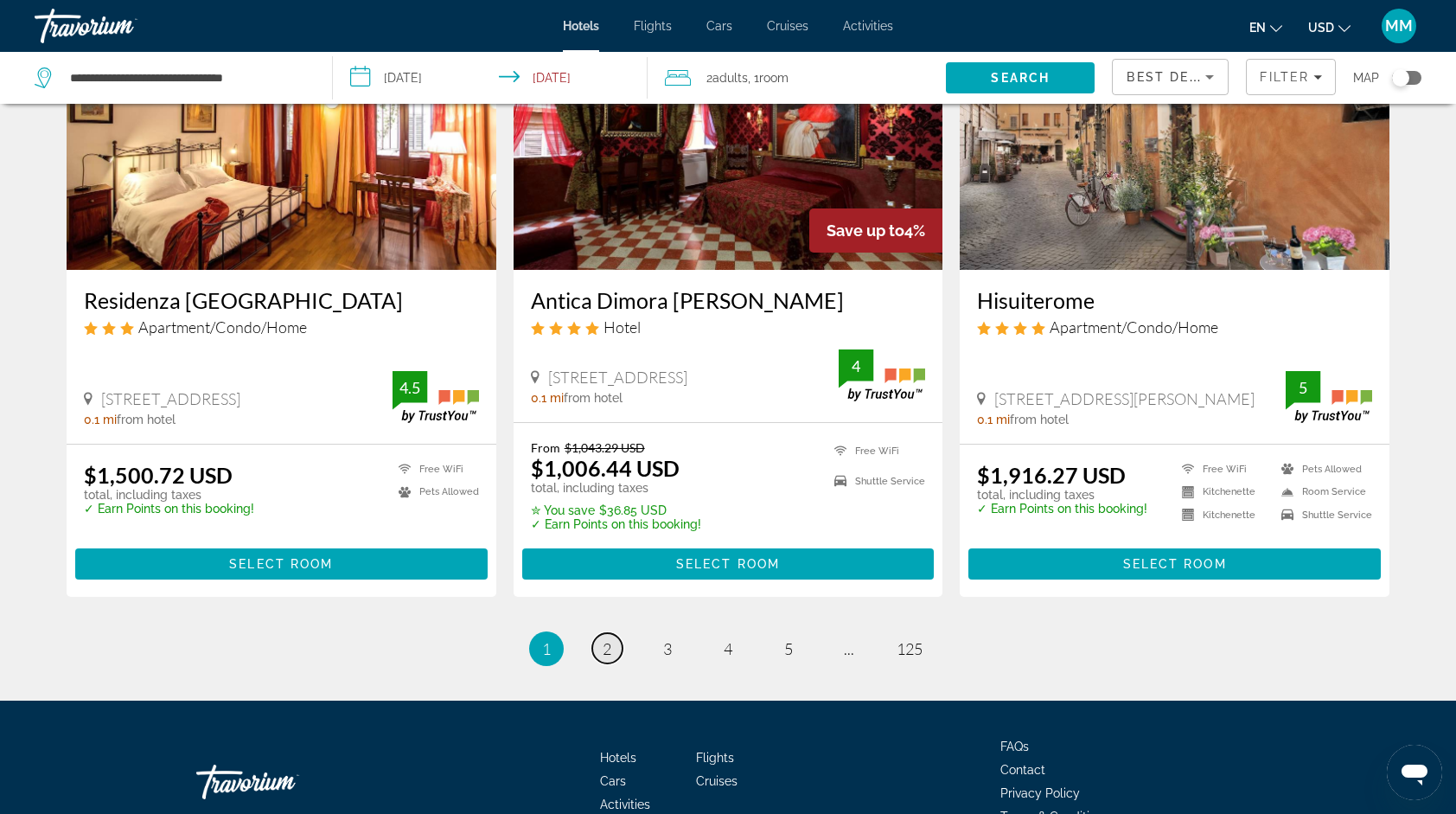
click at [601, 644] on link "page 2" at bounding box center [608, 648] width 30 height 30
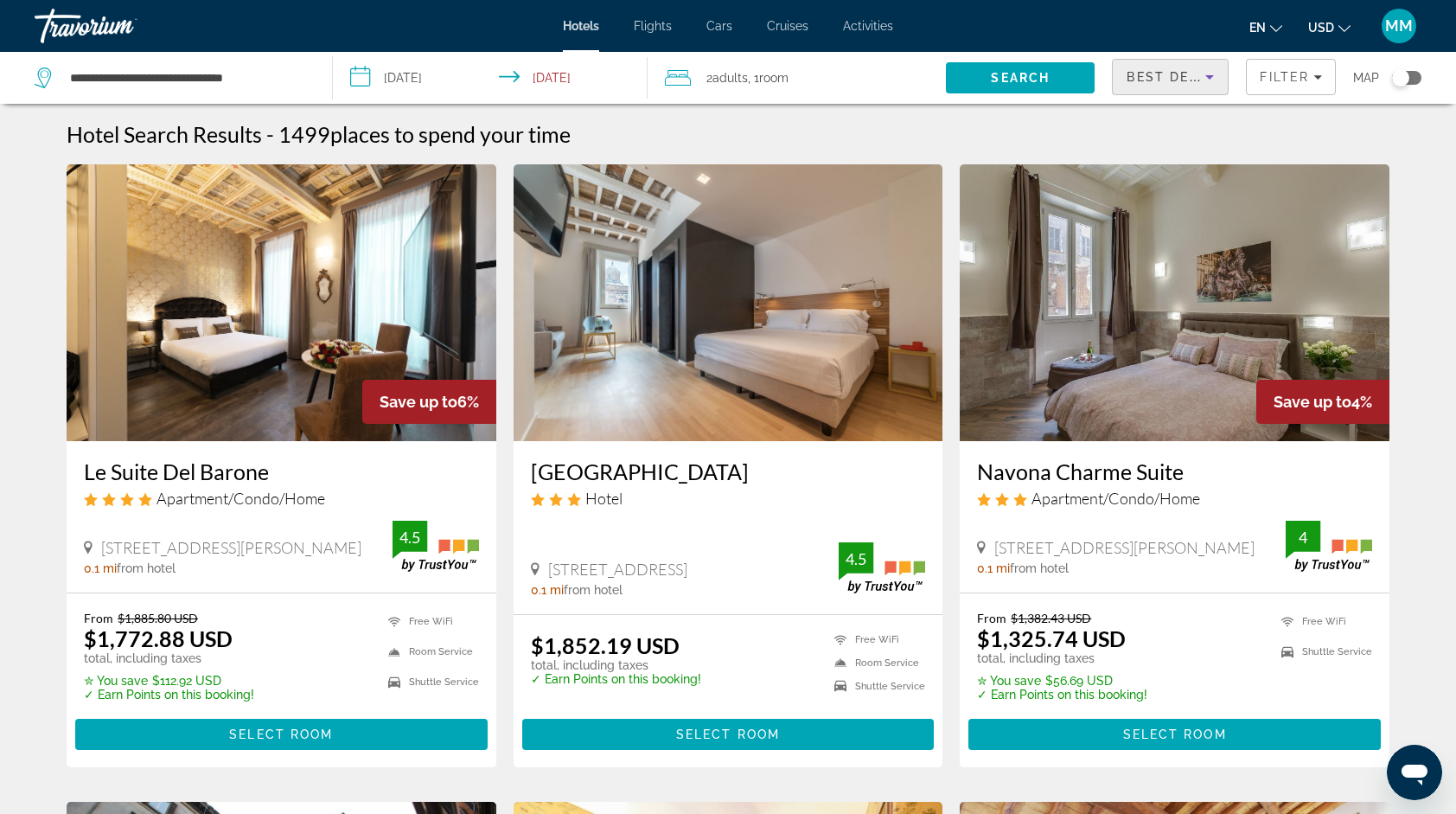
click at [1169, 76] on span "Best Deals" at bounding box center [1171, 78] width 90 height 14
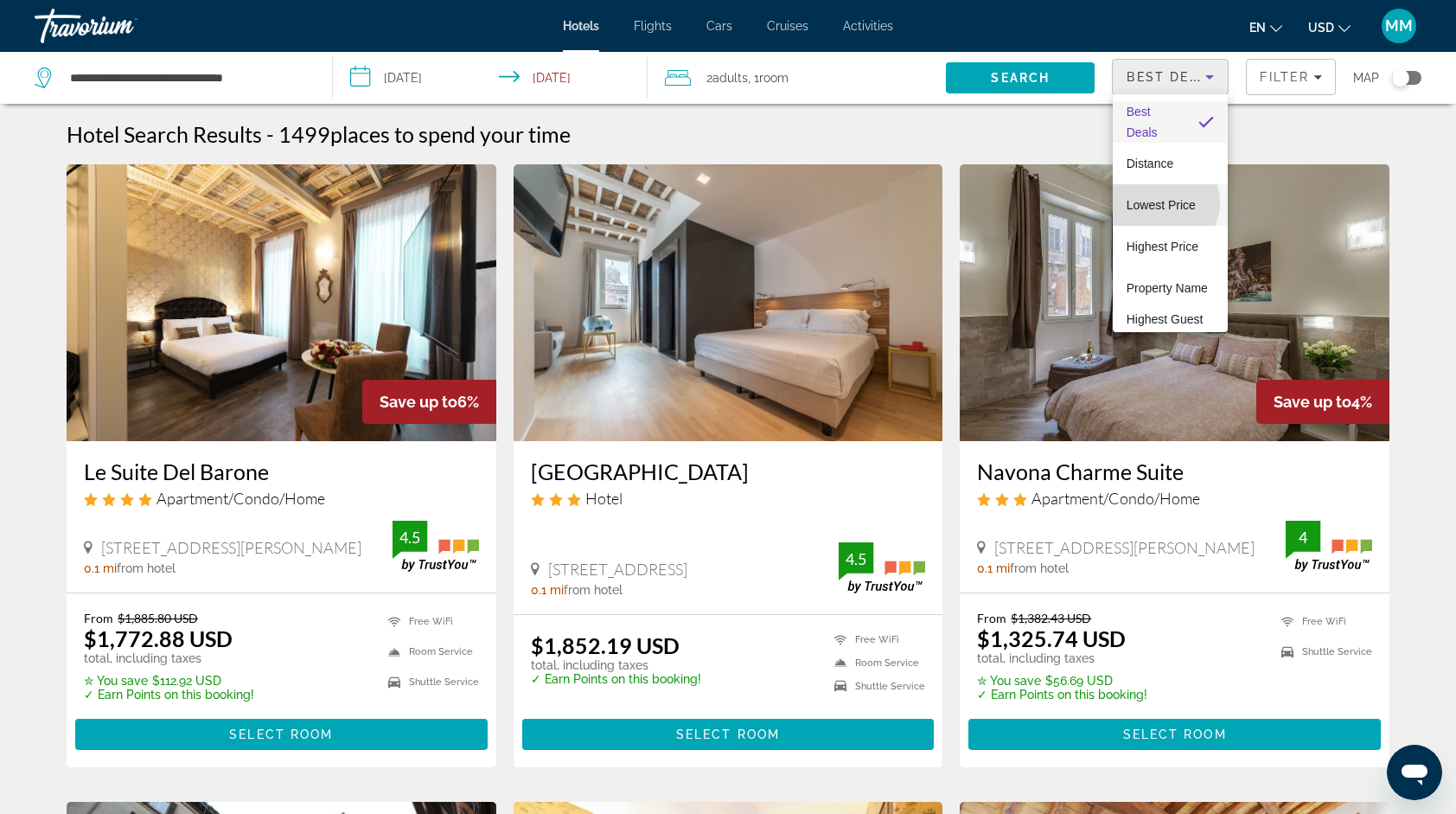
click at [1164, 203] on span "Lowest Price" at bounding box center [1161, 205] width 70 height 14
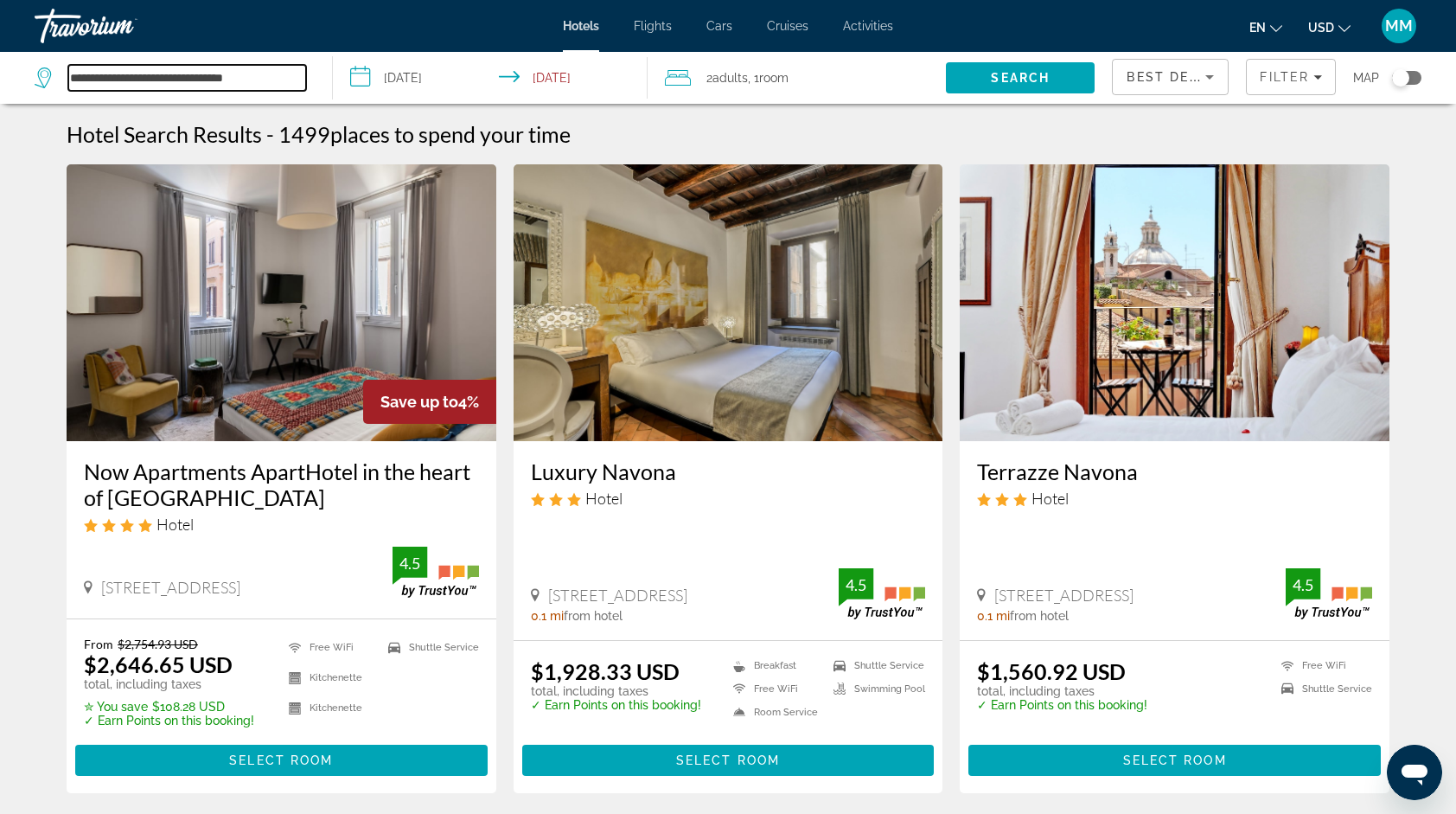
click at [271, 79] on input "**********" at bounding box center [188, 78] width 238 height 26
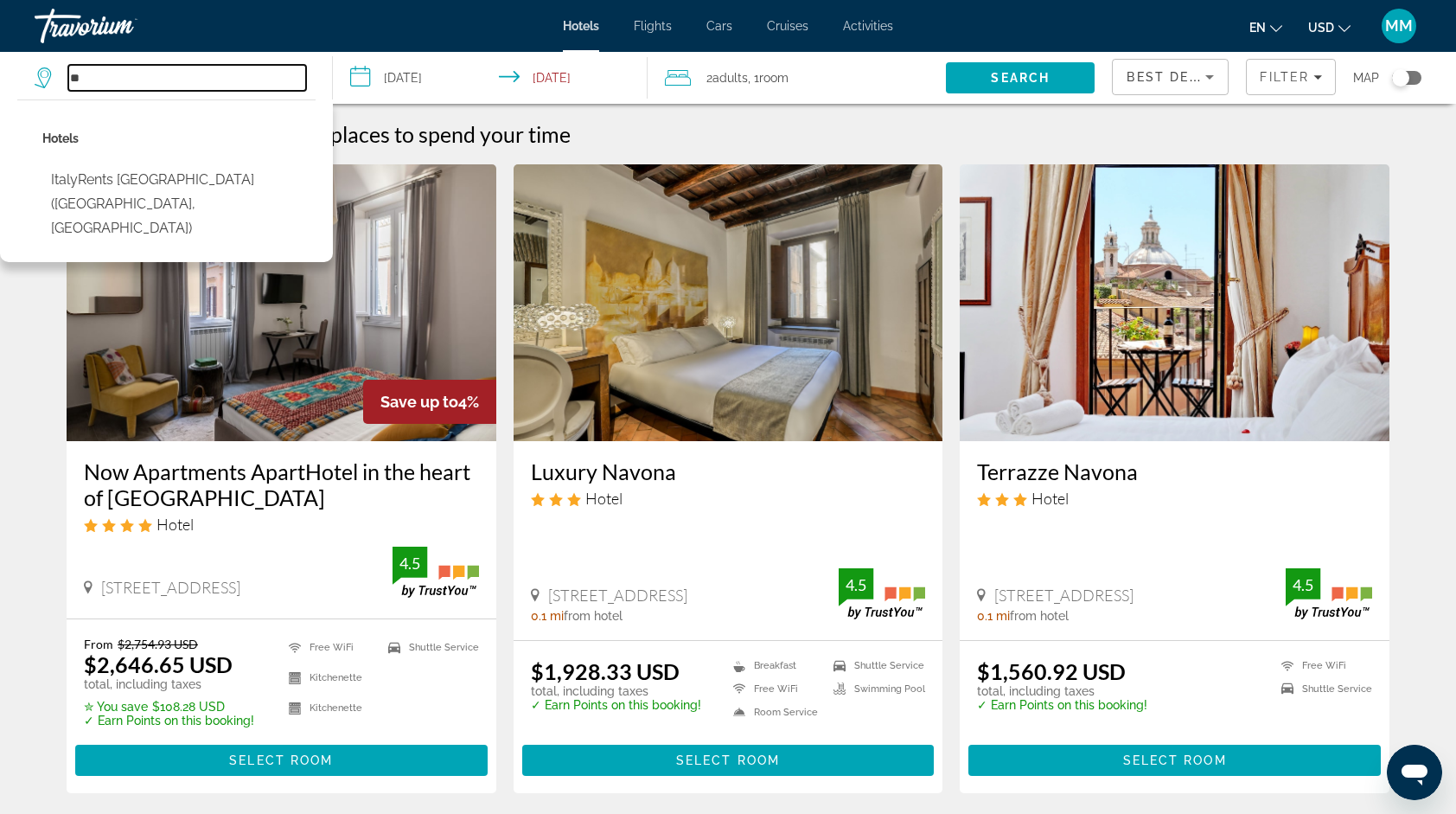
type input "*"
click at [135, 79] on input "Search hotel destination" at bounding box center [188, 78] width 238 height 26
type input "*****"
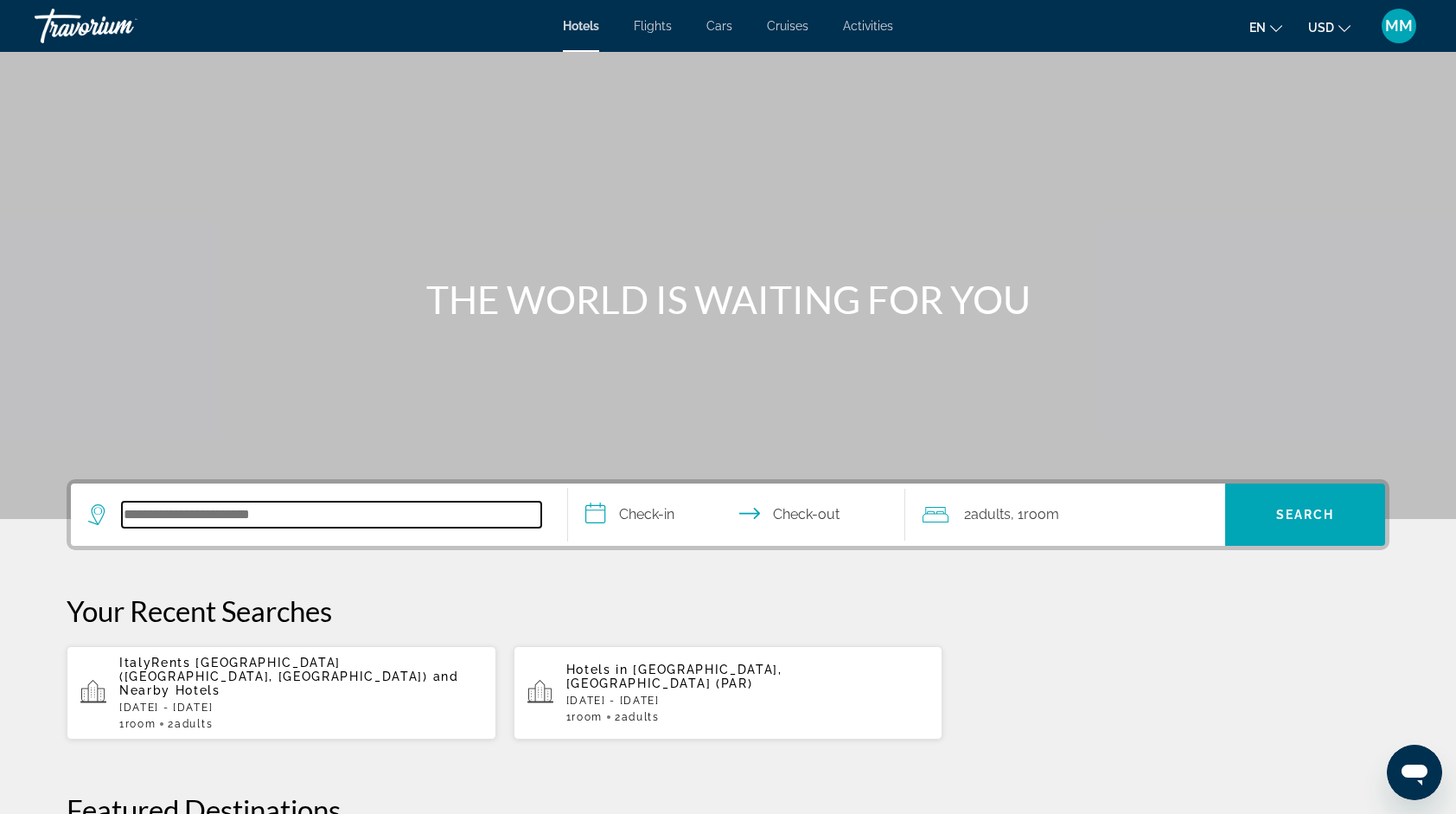
click at [174, 520] on input "Search hotel destination" at bounding box center [331, 514] width 419 height 26
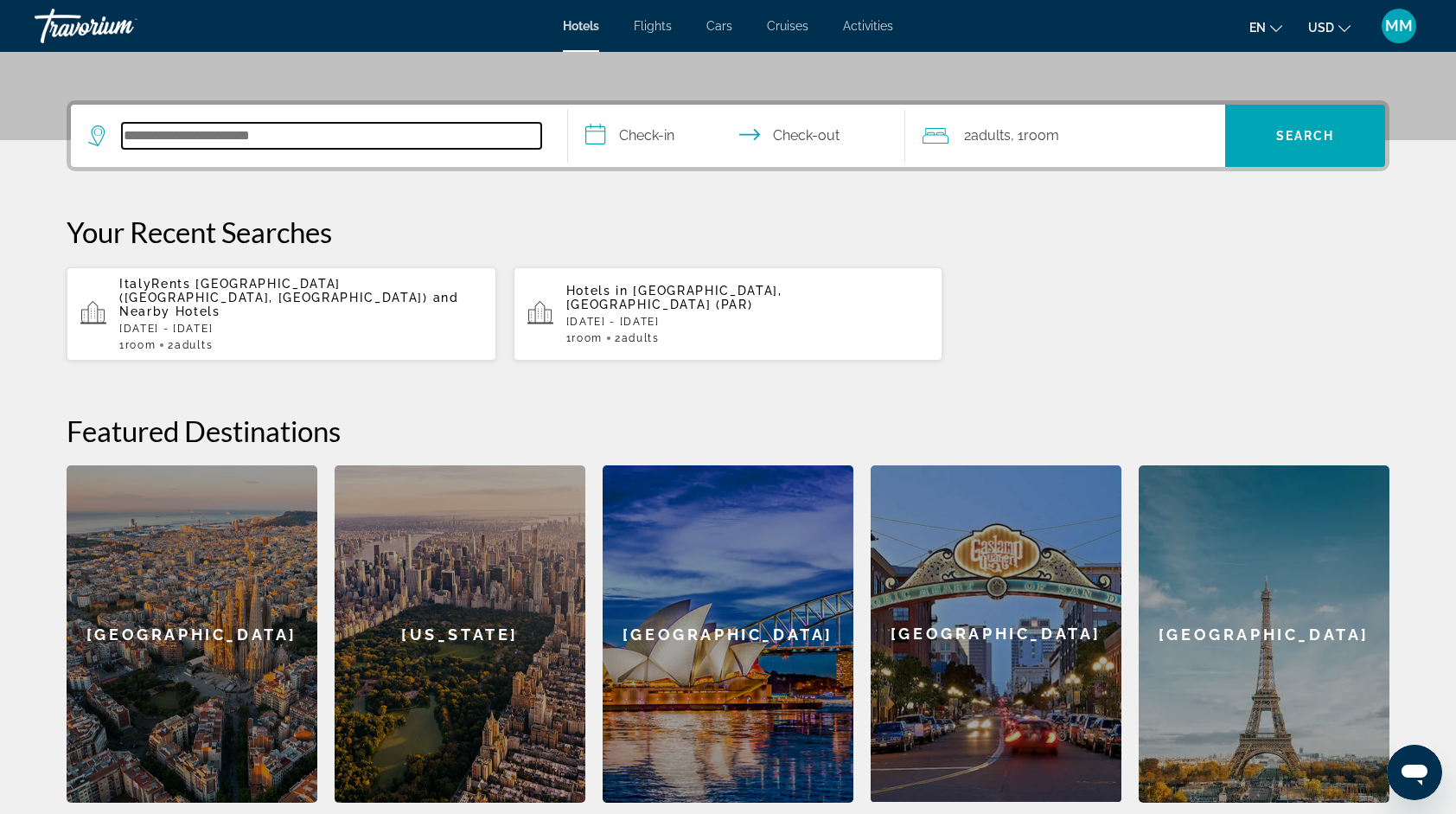
scroll to position [422, 0]
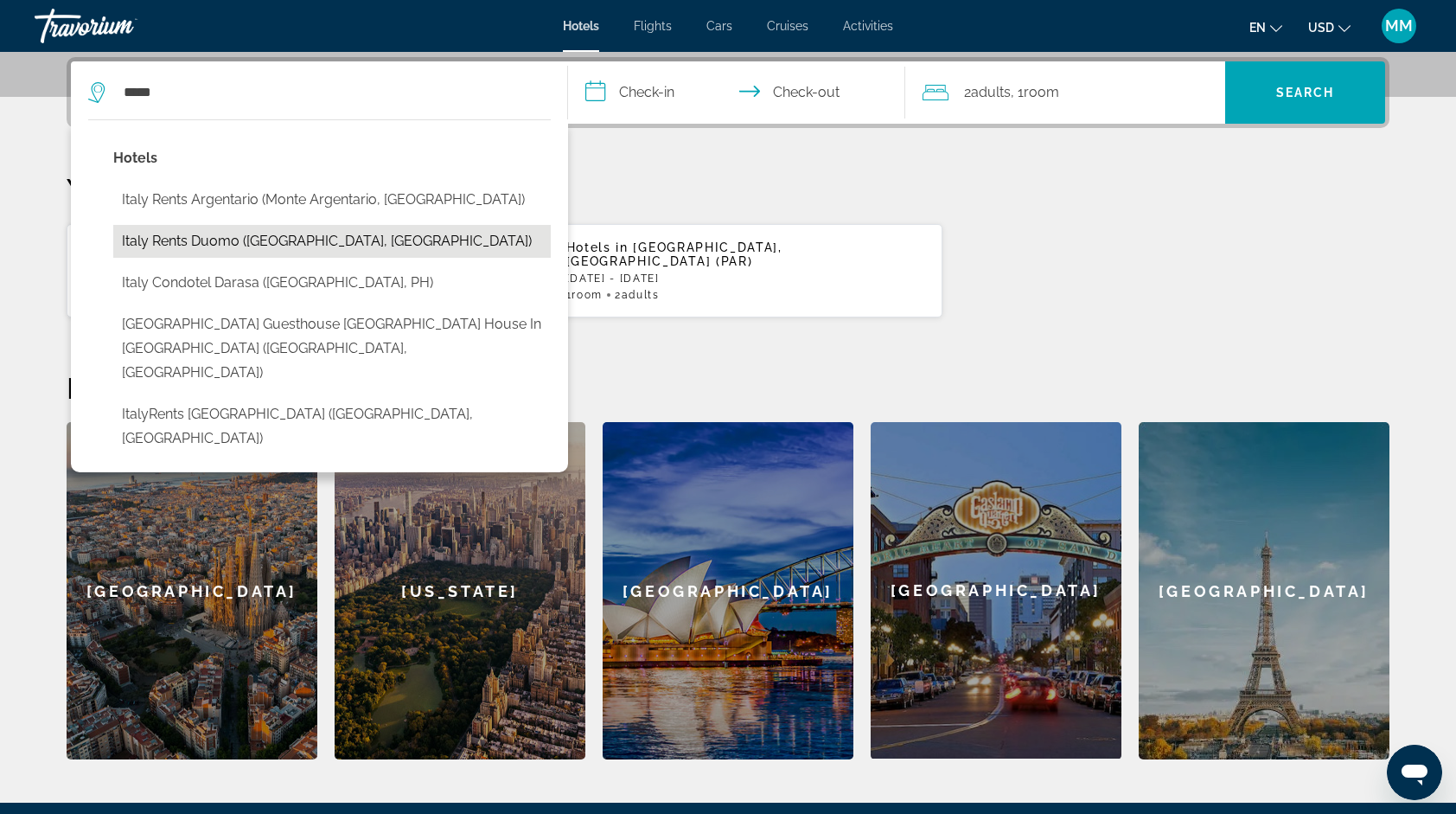
click at [249, 244] on button "Italy Rents Duomo ([GEOGRAPHIC_DATA], [GEOGRAPHIC_DATA])" at bounding box center [332, 240] width 438 height 33
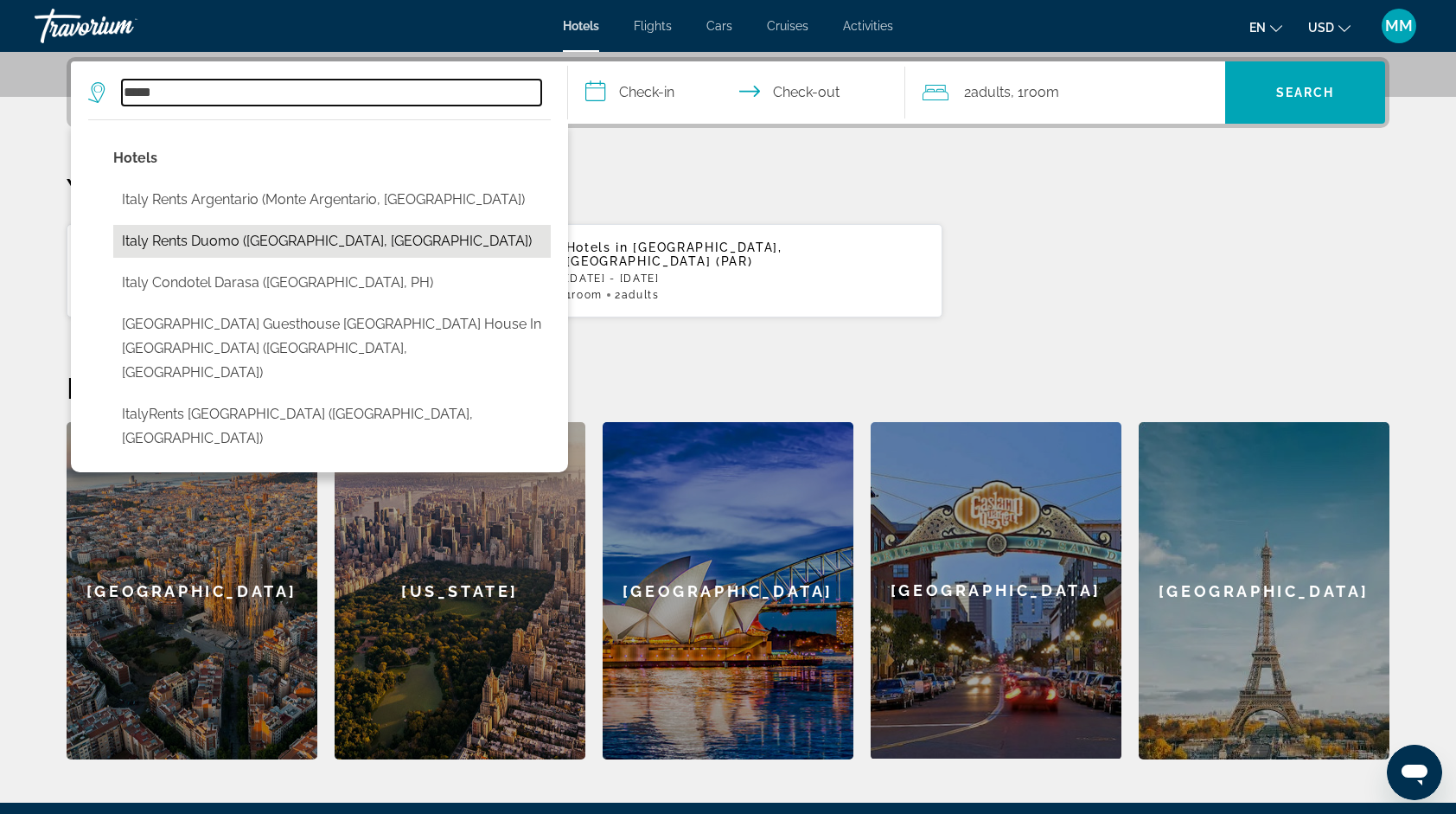
type input "**********"
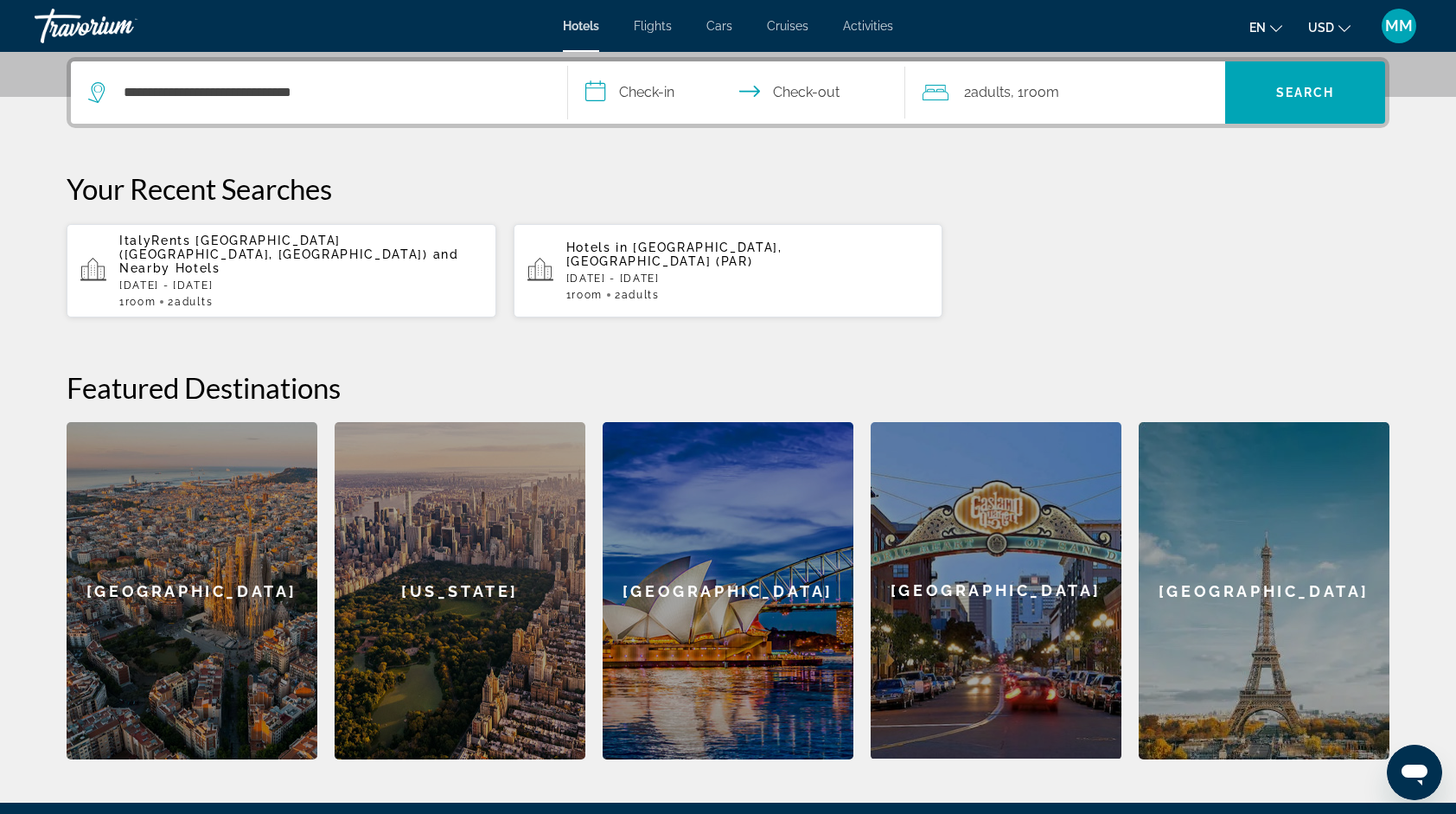
click at [700, 100] on input "**********" at bounding box center [740, 95] width 344 height 68
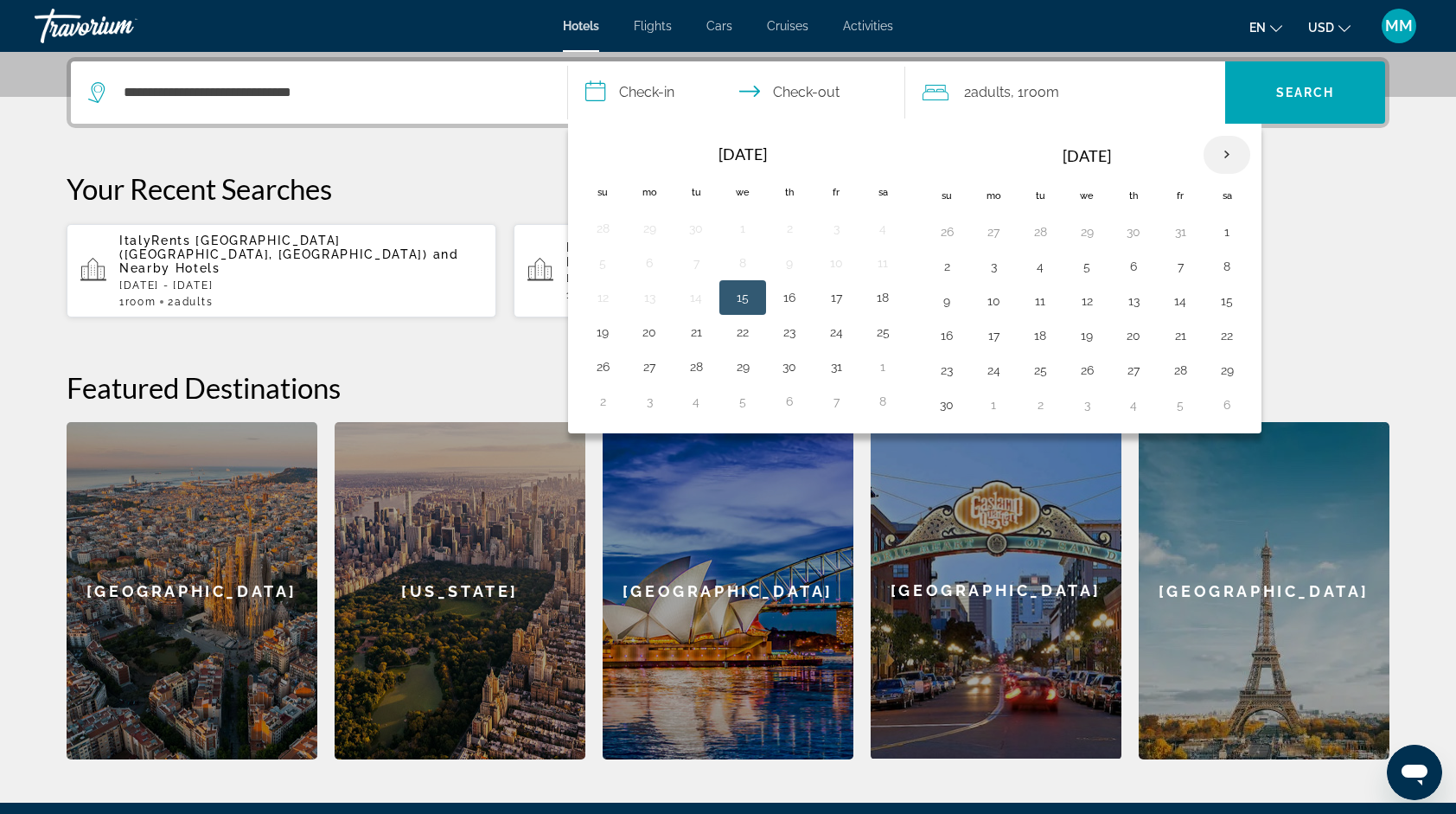
click at [1216, 152] on th "Next month" at bounding box center [1227, 154] width 47 height 38
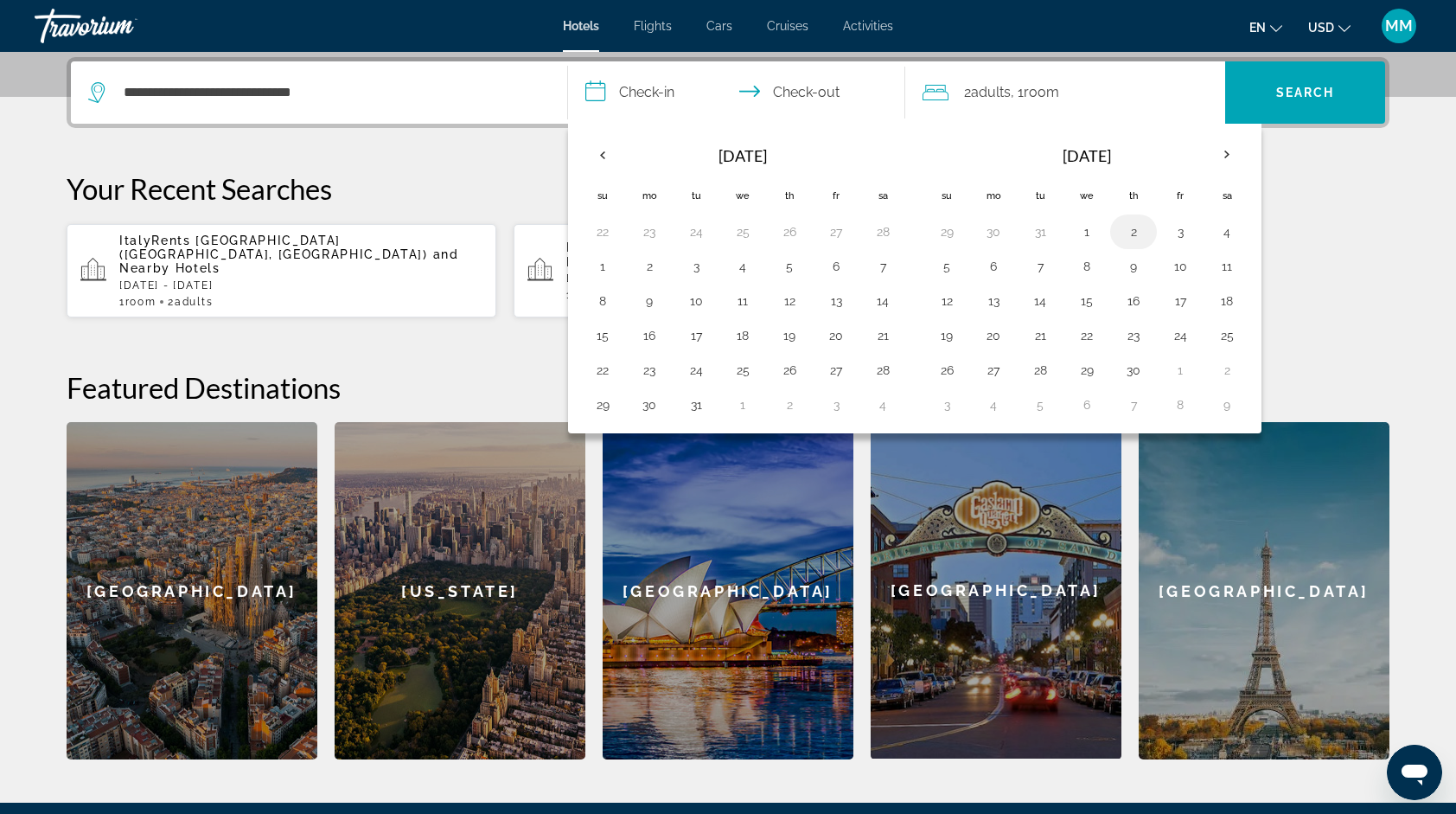
click at [1127, 226] on button "2" at bounding box center [1133, 231] width 27 height 24
click at [1085, 261] on button "8" at bounding box center [1086, 266] width 27 height 24
type input "**********"
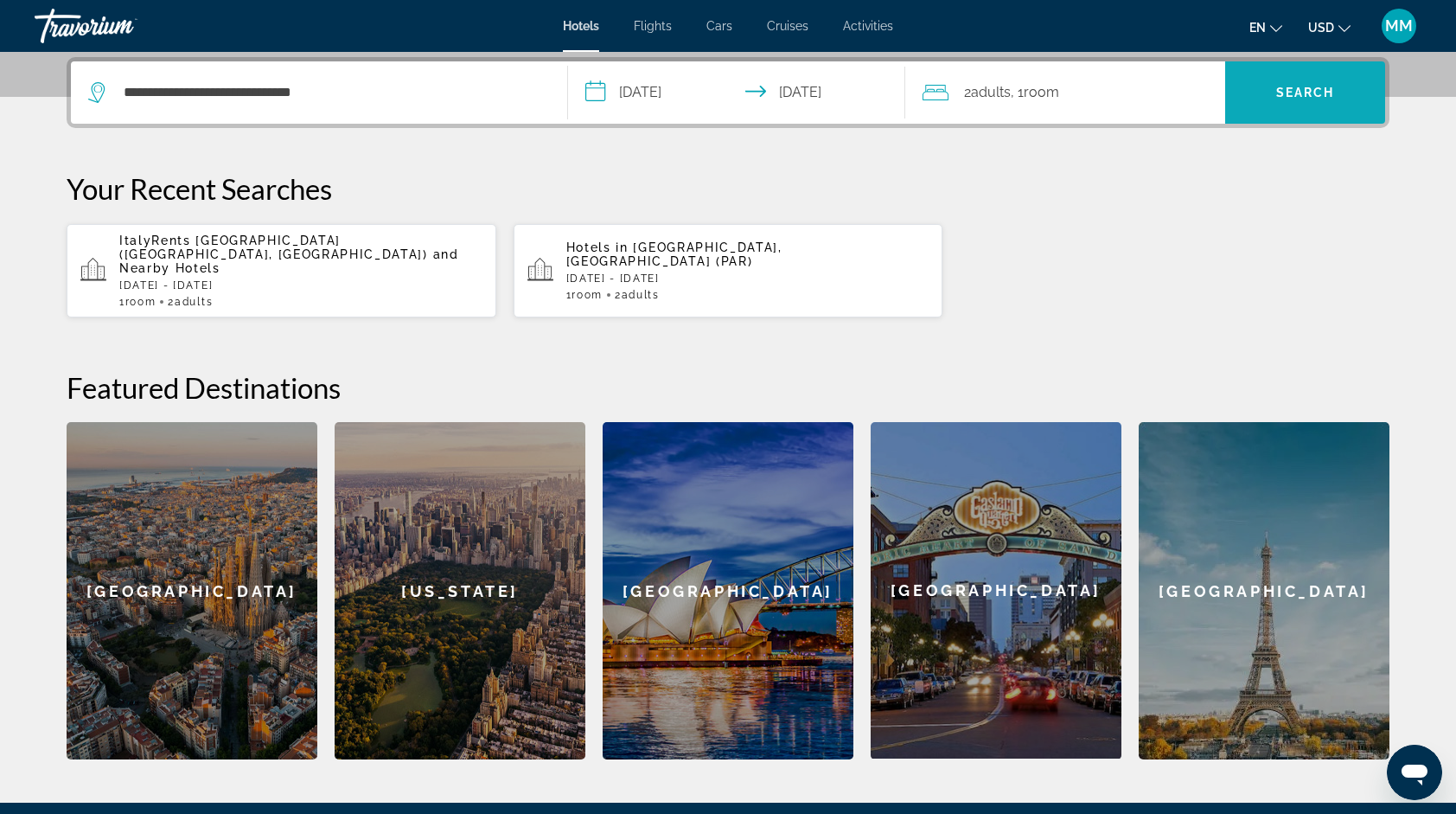
click at [1282, 79] on span "Search" at bounding box center [1305, 92] width 160 height 41
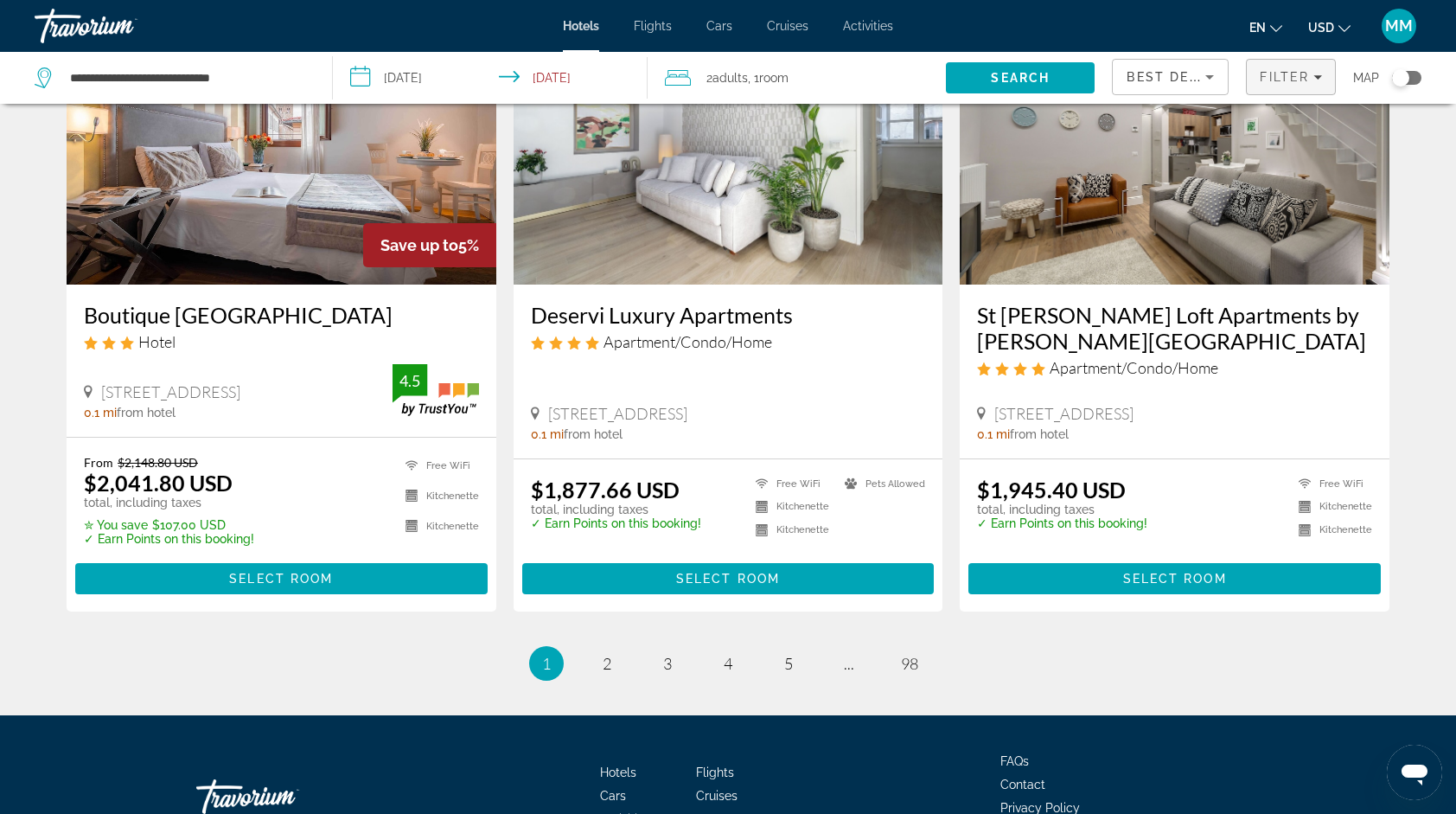
scroll to position [2181, 0]
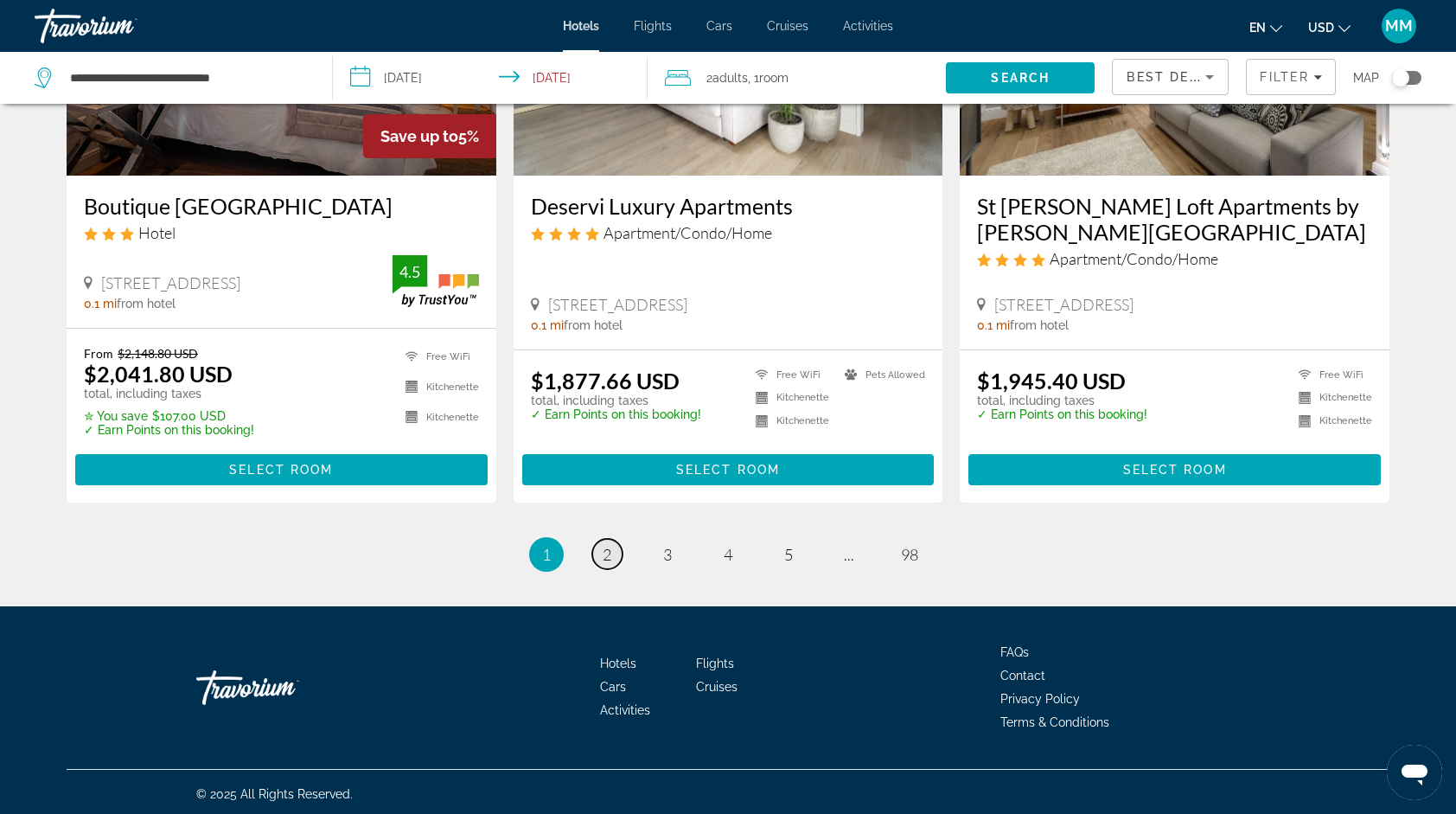
click at [607, 553] on span "2" at bounding box center [607, 555] width 9 height 19
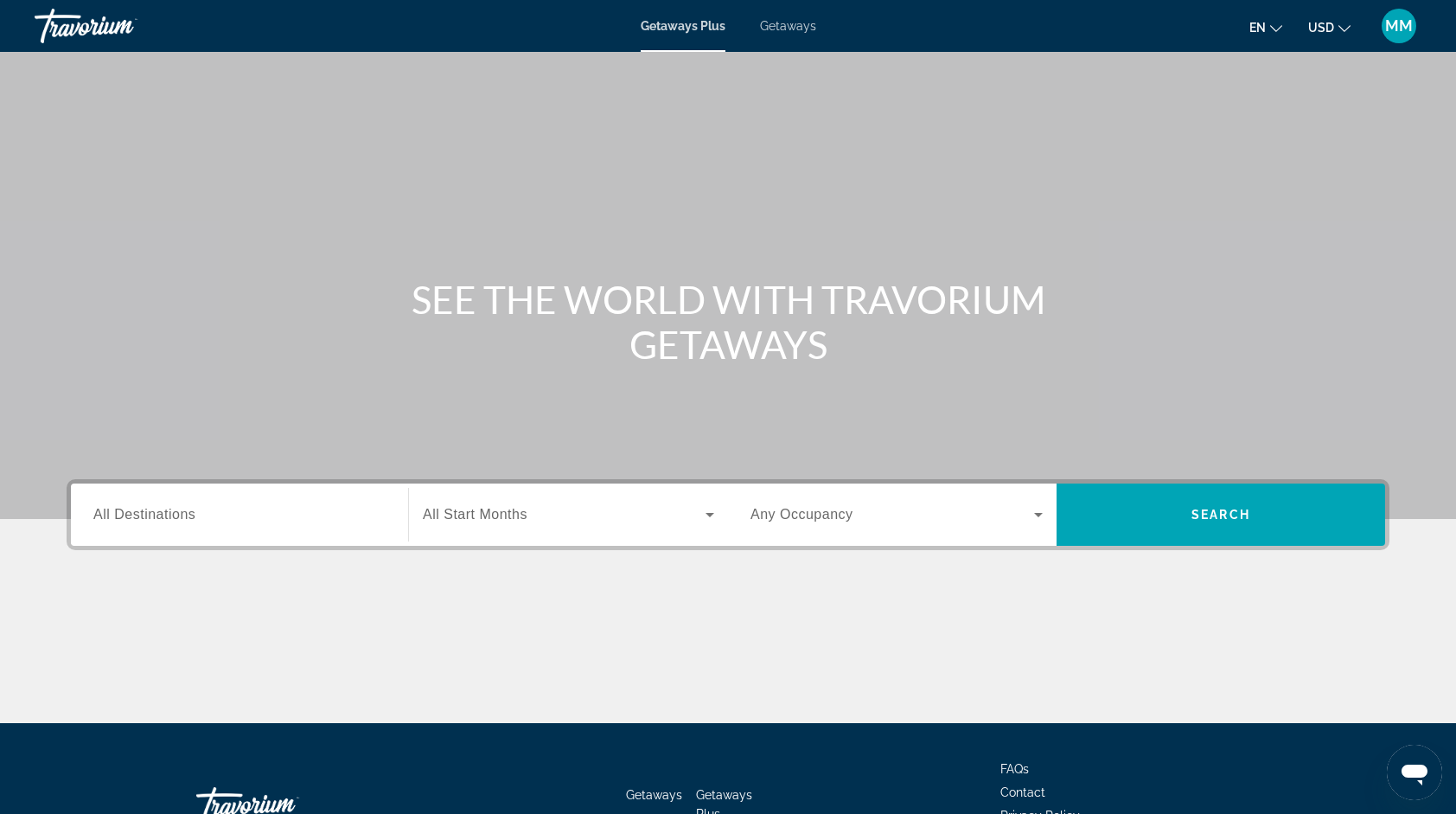
click at [716, 31] on span "Getaways Plus" at bounding box center [683, 26] width 85 height 14
click at [704, 26] on span "Getaways Plus" at bounding box center [683, 26] width 85 height 14
click at [706, 23] on span "Getaways Plus" at bounding box center [683, 26] width 85 height 14
click at [278, 532] on div "Search widget" at bounding box center [240, 515] width 292 height 49
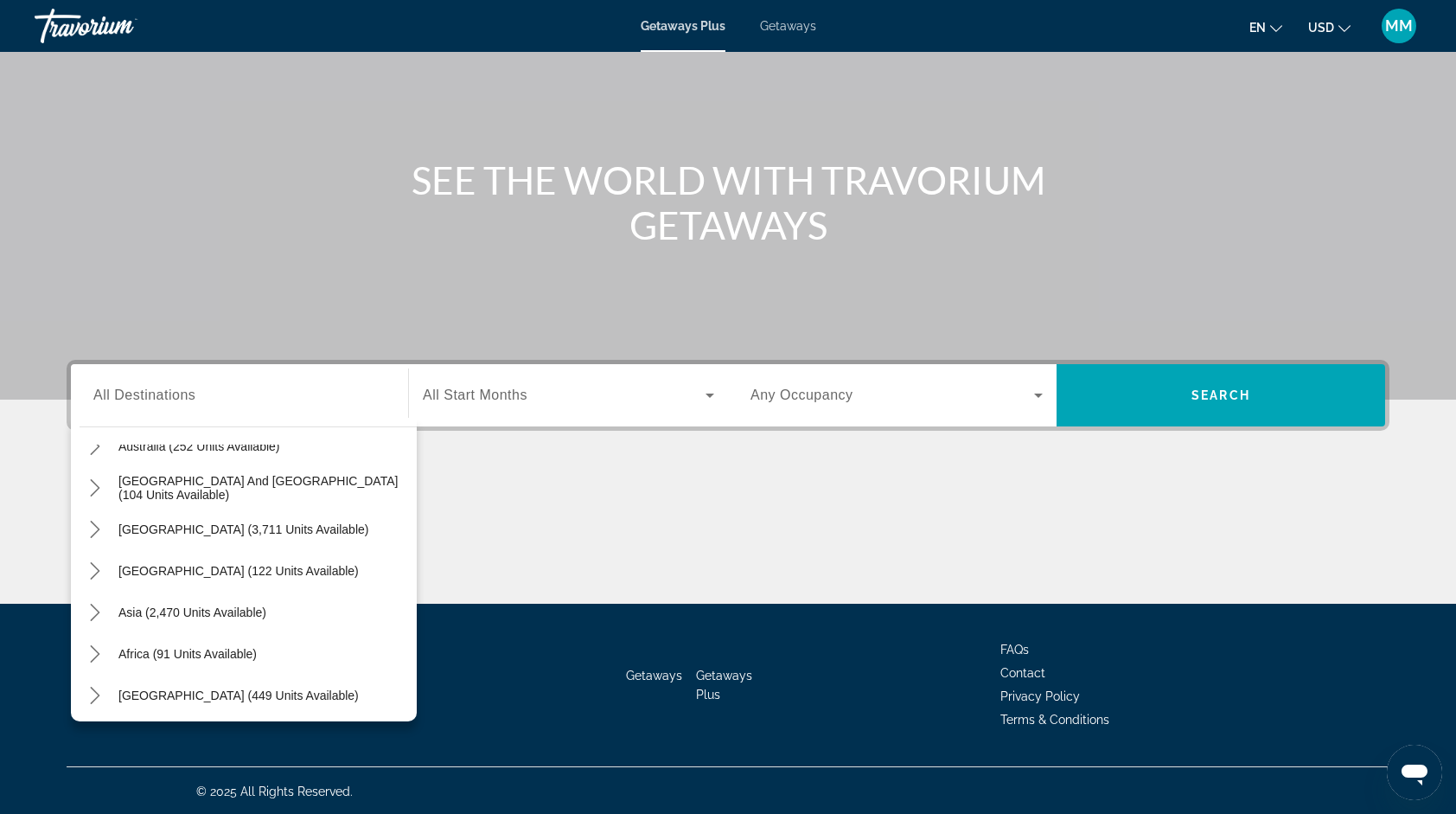
scroll to position [280, 0]
drag, startPoint x: 423, startPoint y: 663, endPoint x: 406, endPoint y: 606, distance: 59.5
click at [406, 606] on div "Skip to main content Getaways Plus Getaways en English Español Français Italian…" at bounding box center [728, 288] width 1456 height 814
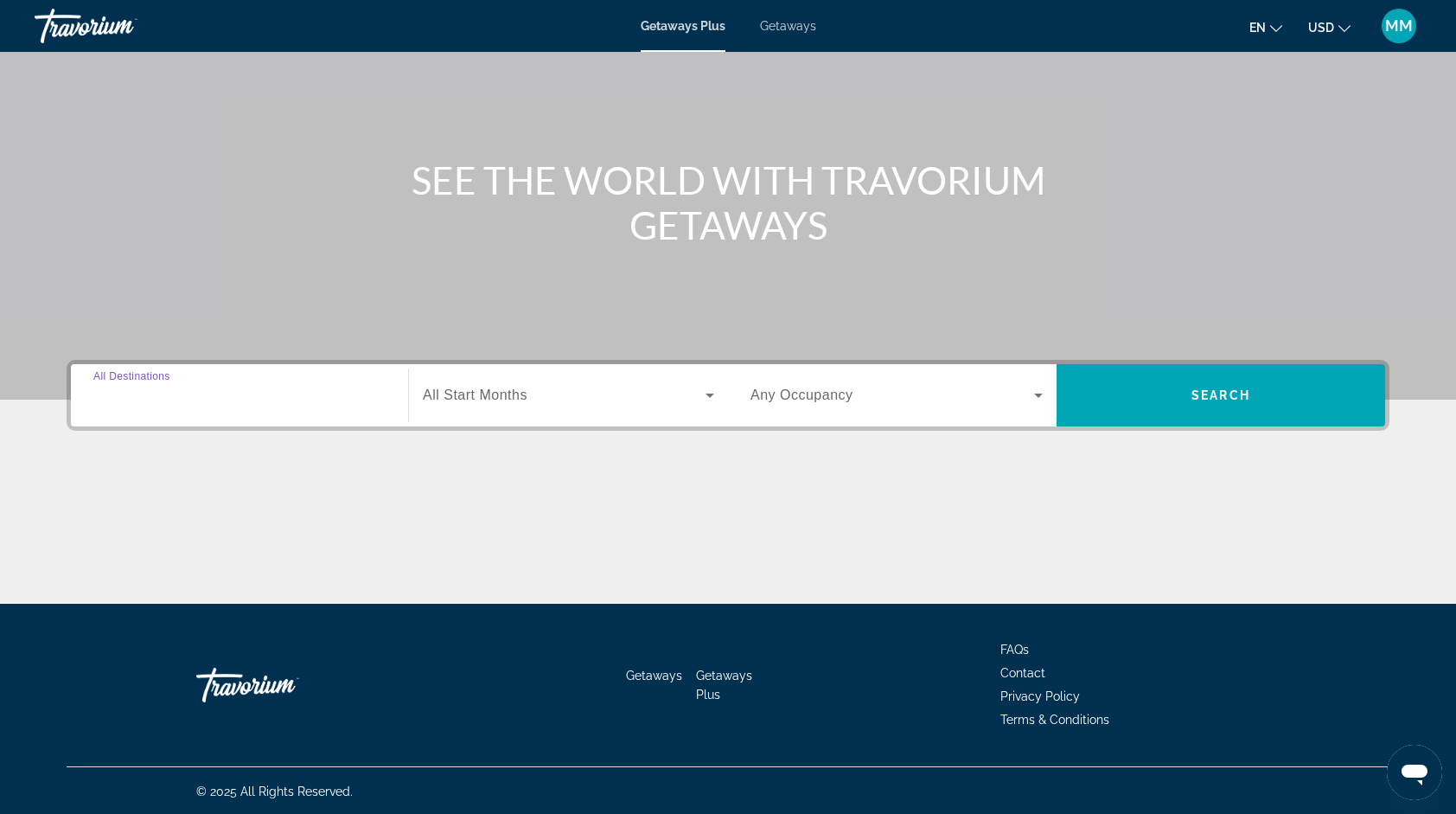
drag, startPoint x: 406, startPoint y: 606, endPoint x: 313, endPoint y: 401, distance: 225.1
click at [313, 401] on input "Destination All Destinations" at bounding box center [240, 396] width 292 height 21
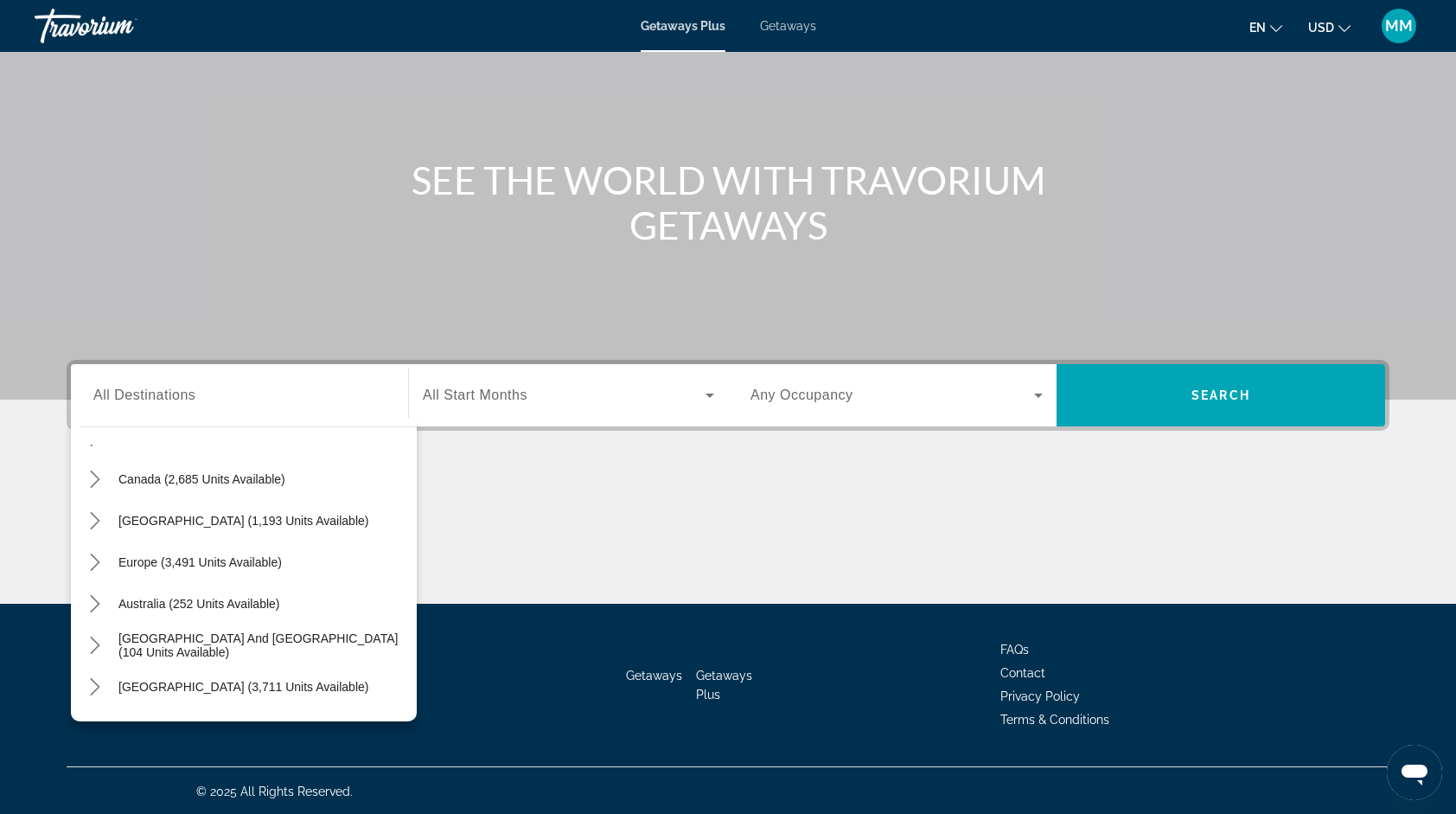
scroll to position [120, 0]
click at [266, 562] on span "Europe (3,491 units available)" at bounding box center [201, 561] width 164 height 14
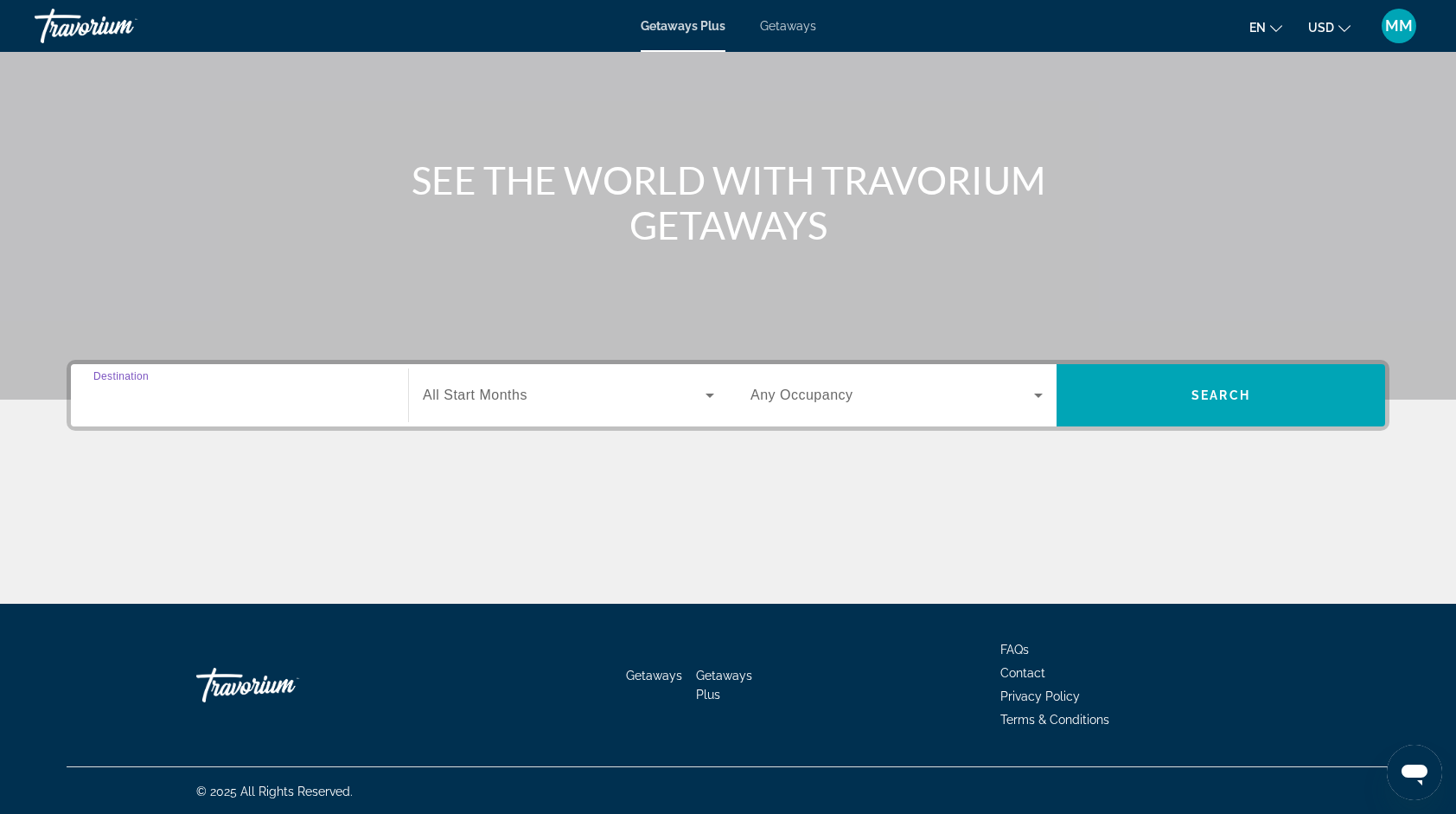
type input "**********"
click at [553, 387] on span "Search widget" at bounding box center [564, 396] width 283 height 21
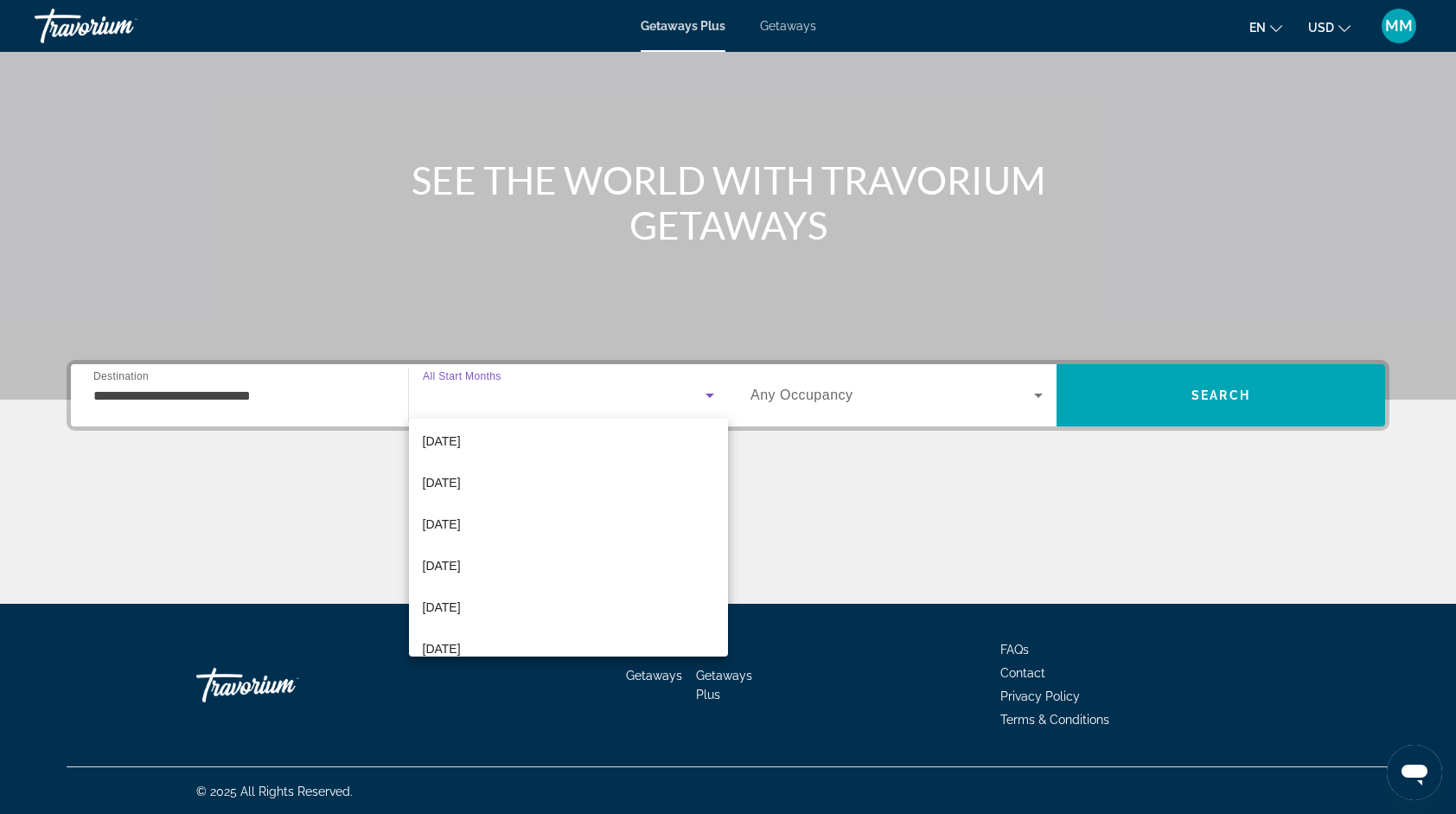
scroll to position [221, 0]
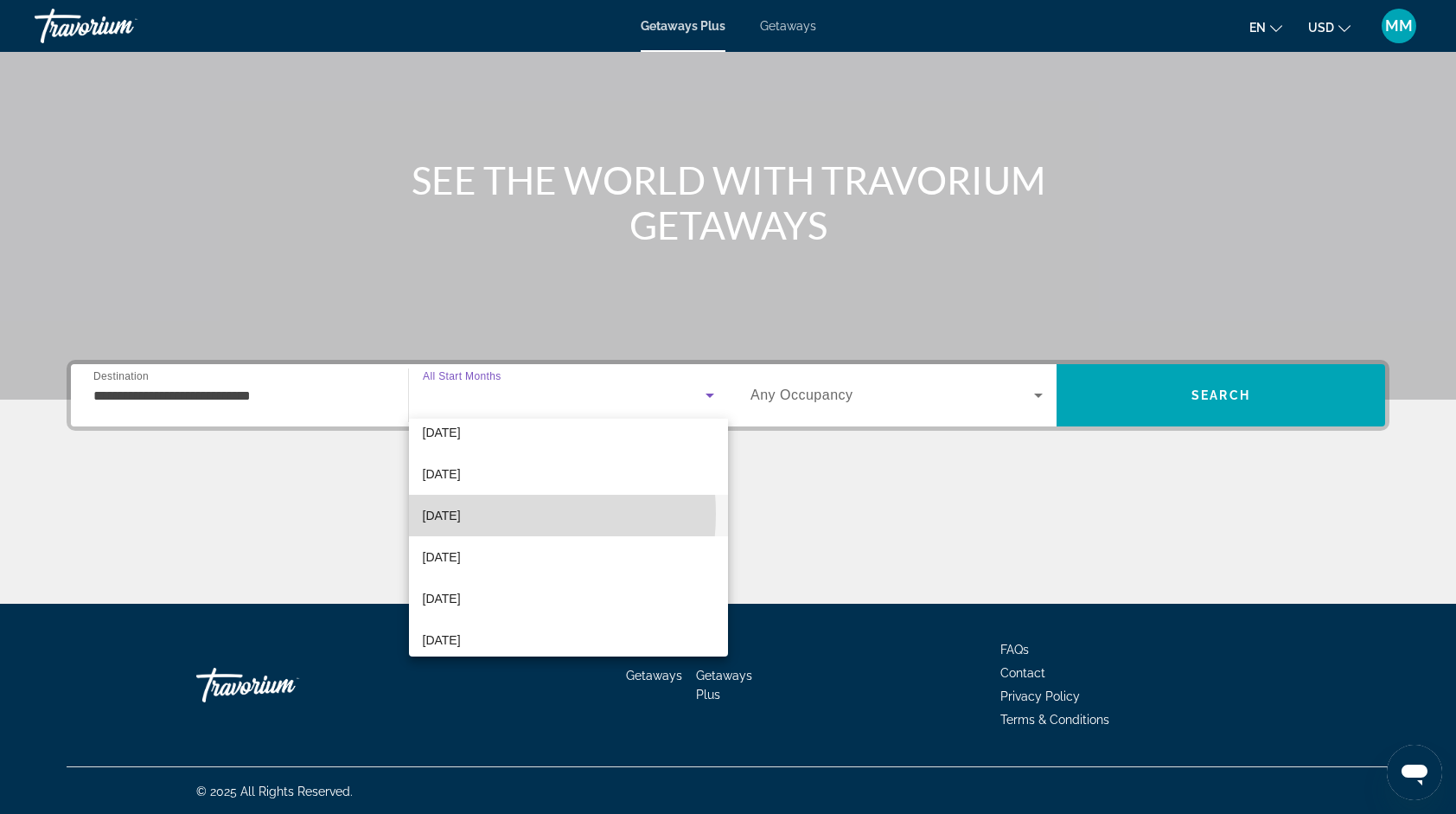
click at [461, 513] on span "[DATE]" at bounding box center [441, 515] width 38 height 21
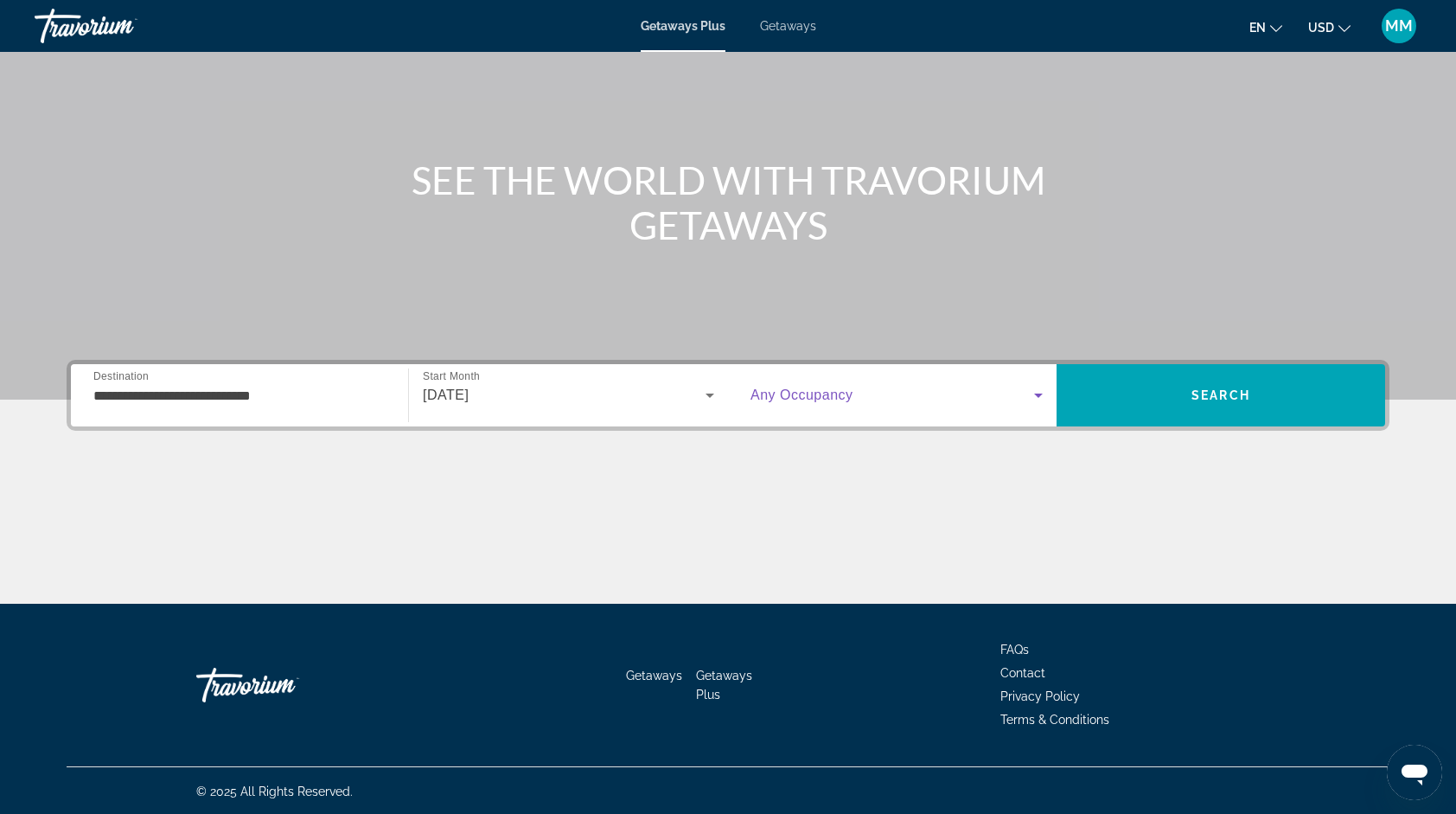
click at [851, 396] on span "Search widget" at bounding box center [892, 396] width 284 height 21
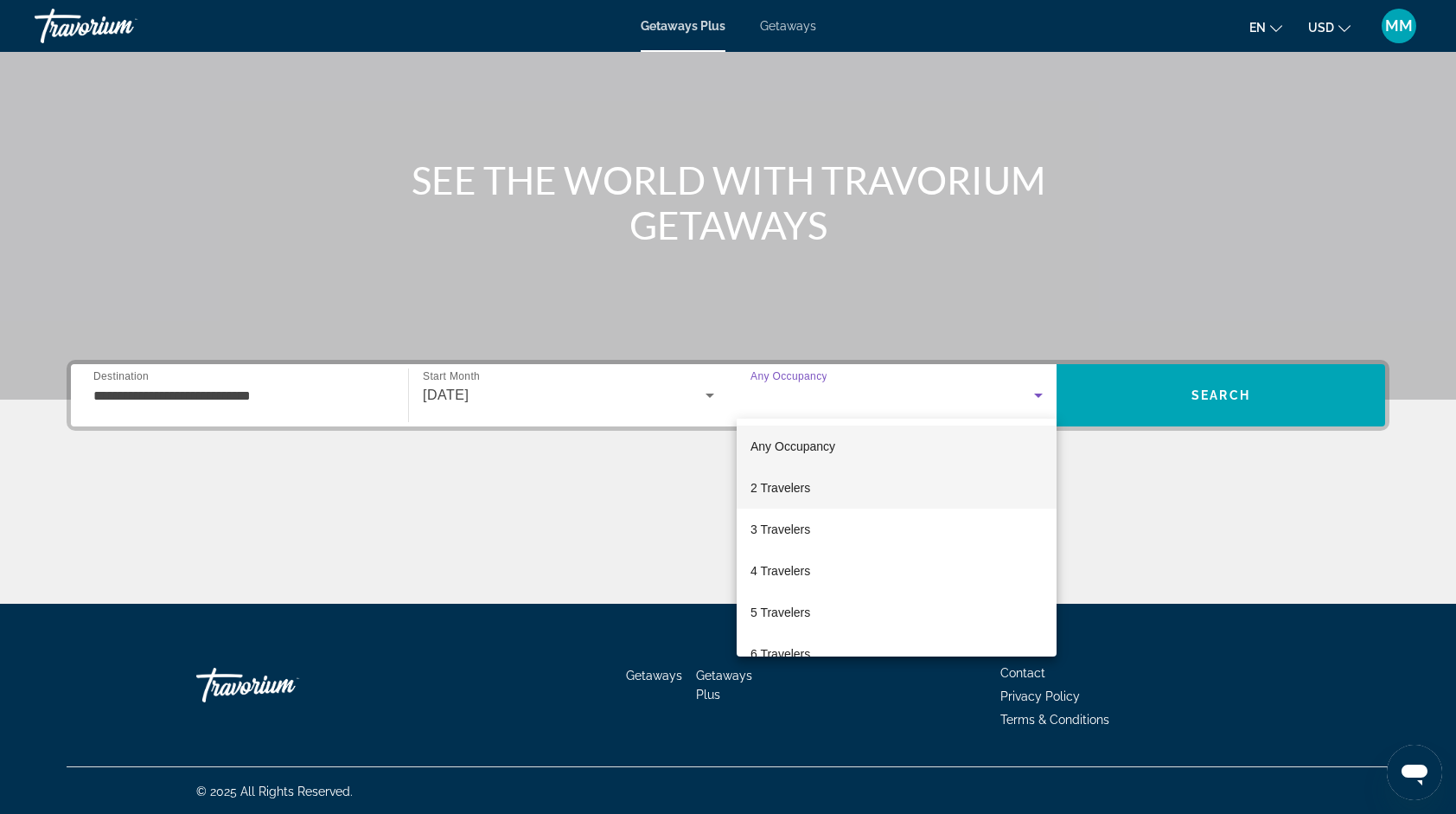
click at [817, 482] on mat-option "2 Travelers" at bounding box center [896, 487] width 320 height 41
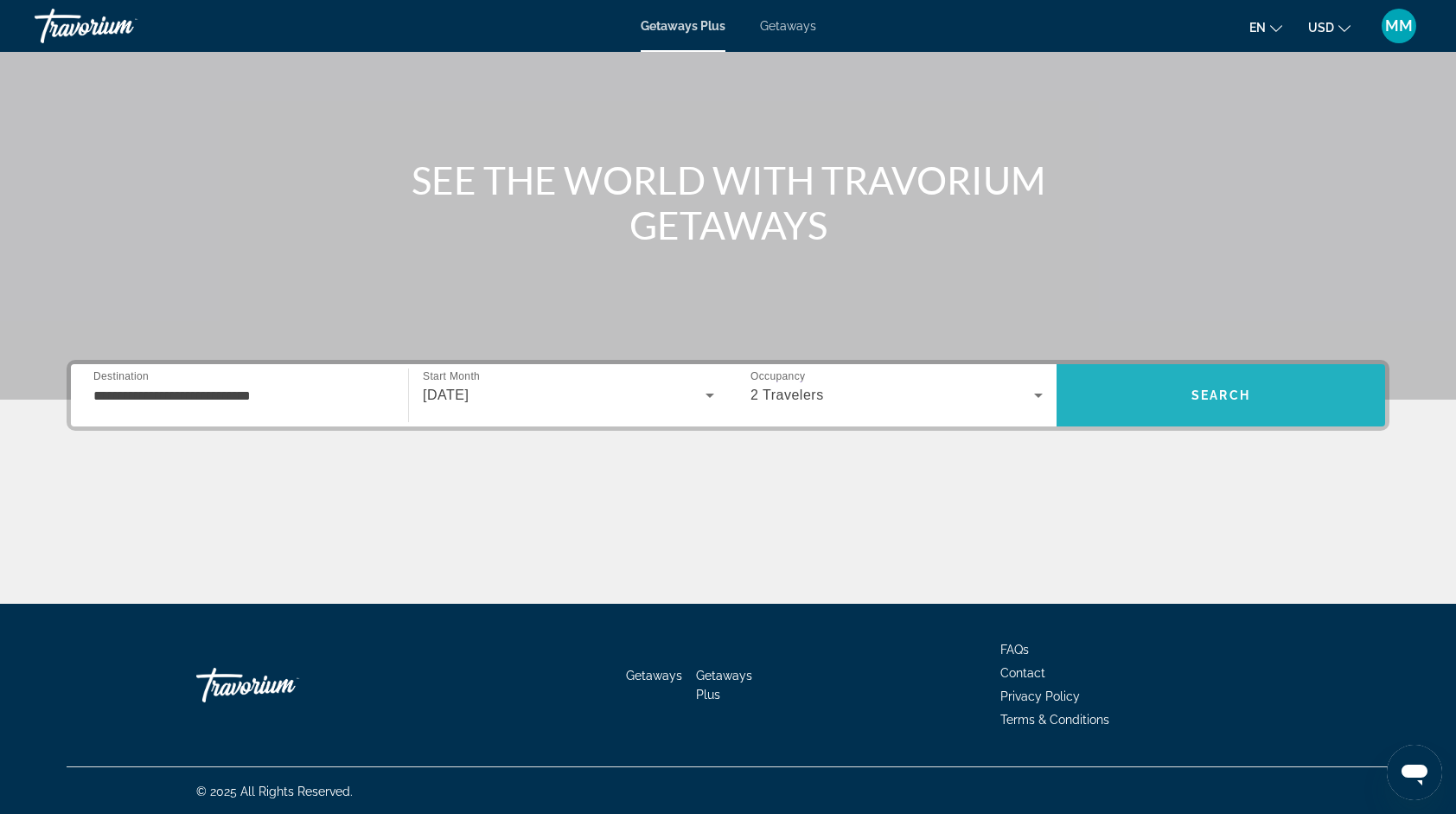
click at [1148, 396] on span "Search" at bounding box center [1221, 395] width 329 height 41
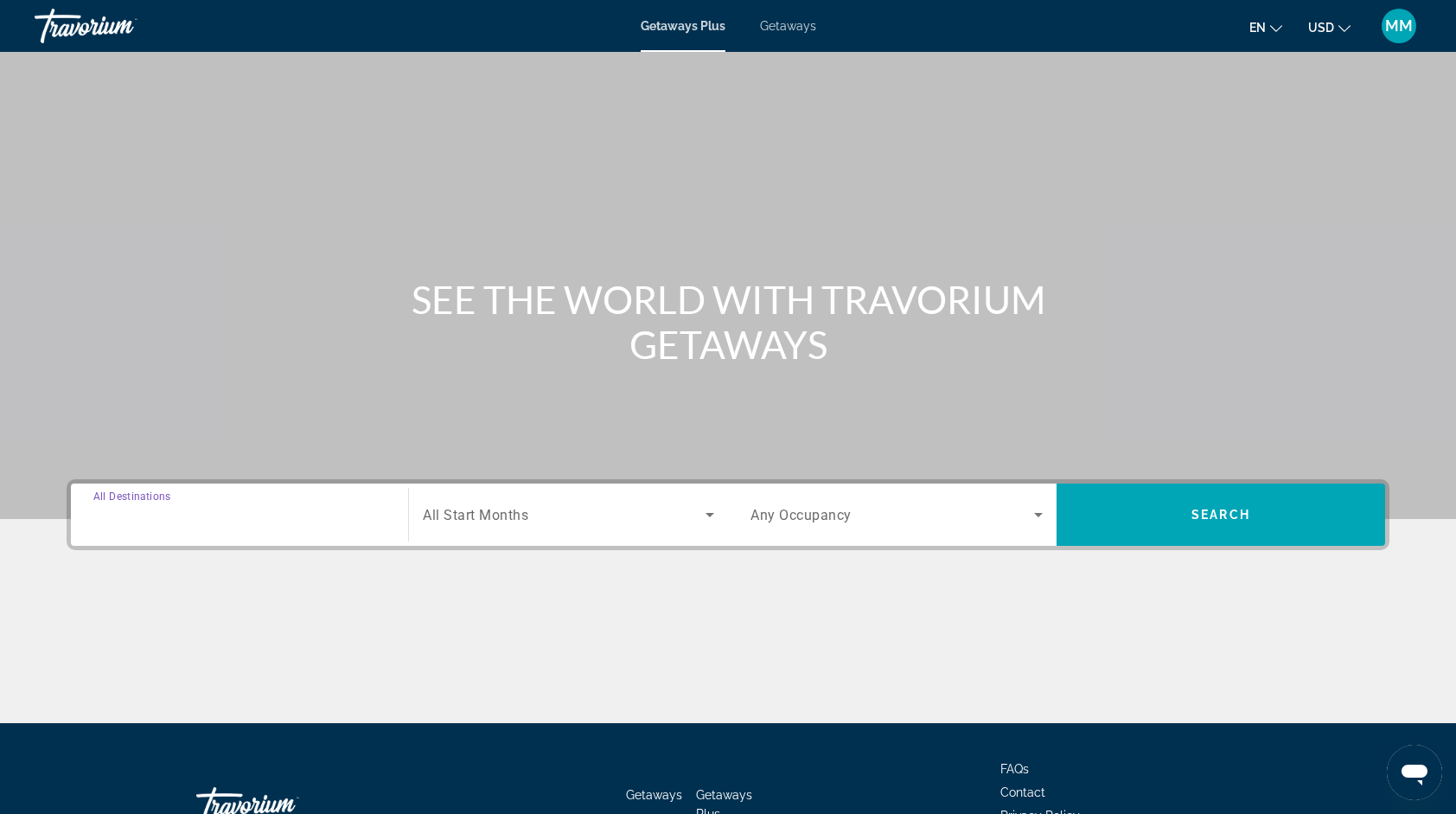
click at [300, 509] on input "Destination All Destinations" at bounding box center [240, 515] width 292 height 21
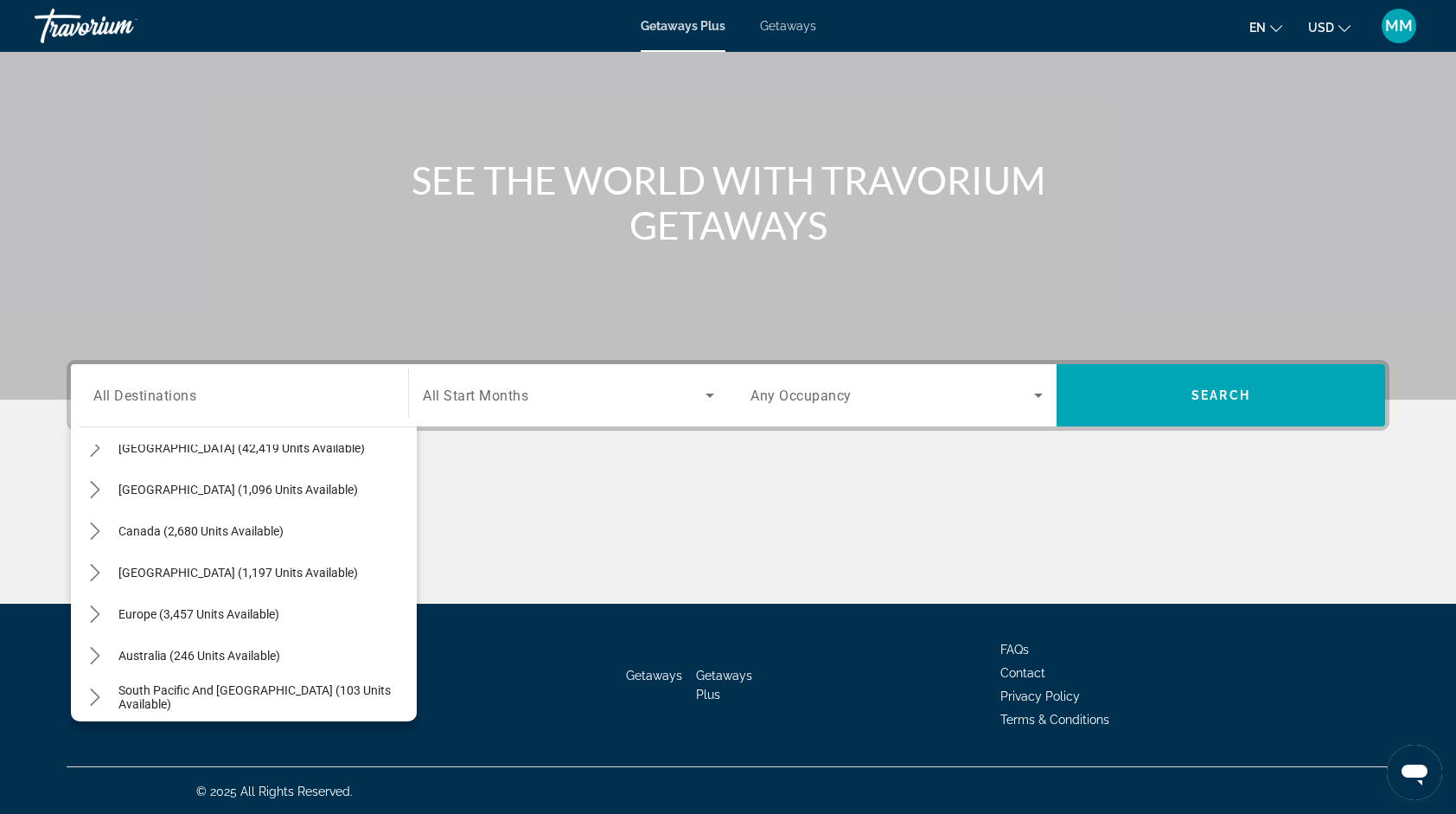
scroll to position [71, 0]
click at [144, 609] on span "Europe (3,457 units available)" at bounding box center [199, 610] width 161 height 14
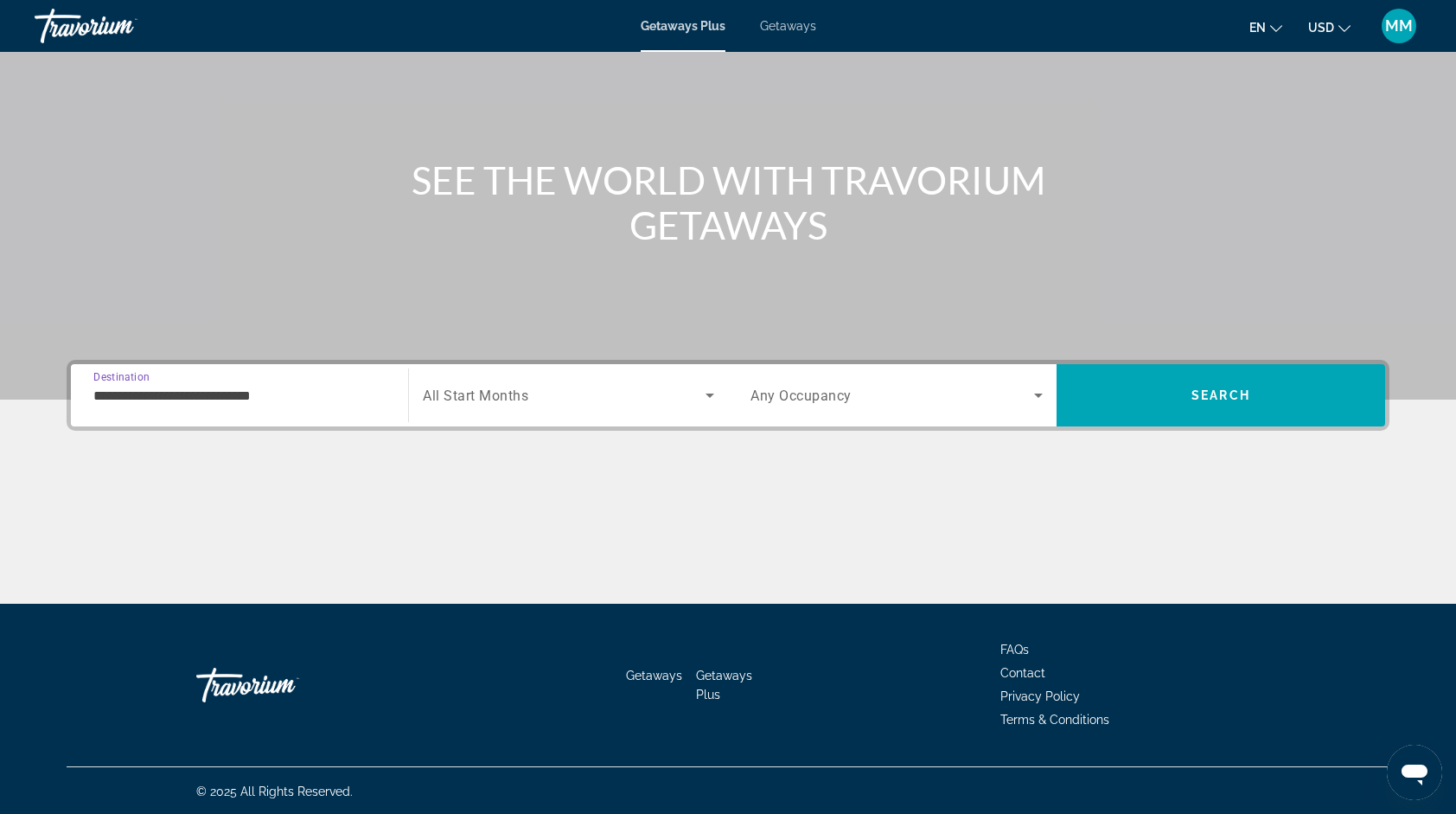
click at [588, 391] on span "Search widget" at bounding box center [564, 396] width 283 height 21
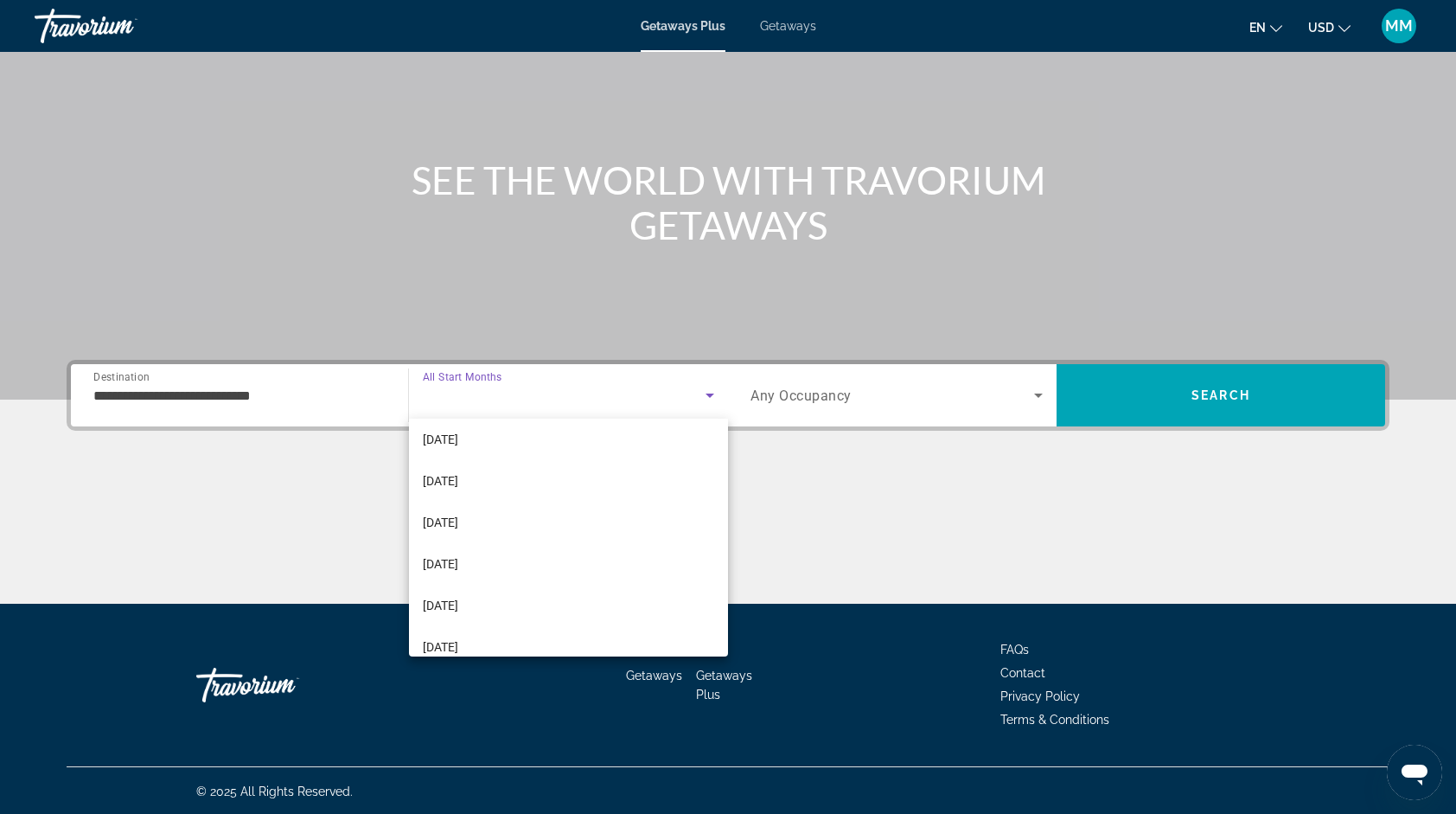
scroll to position [189, 0]
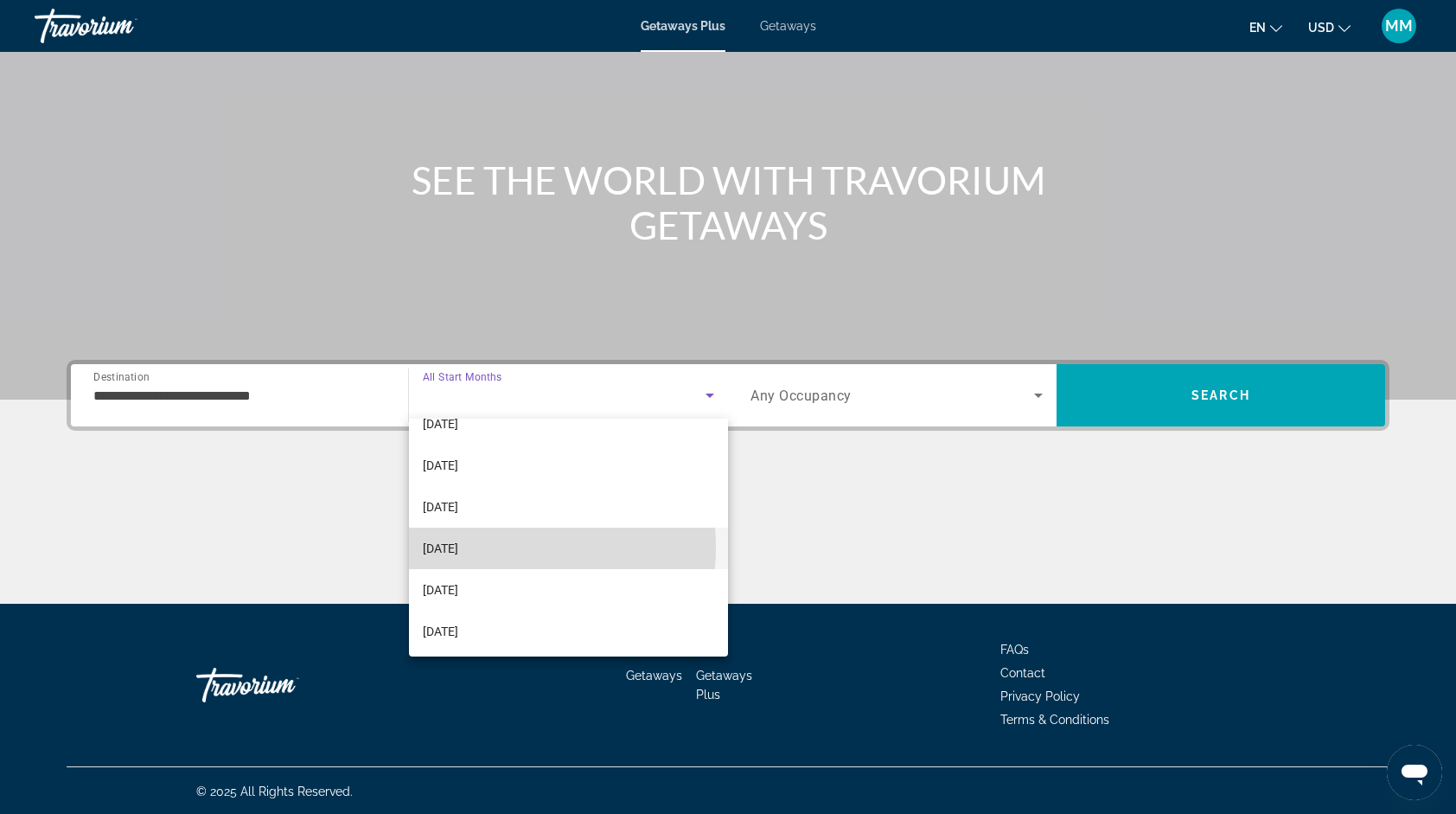
click at [488, 546] on mat-option "[DATE]" at bounding box center [568, 548] width 320 height 41
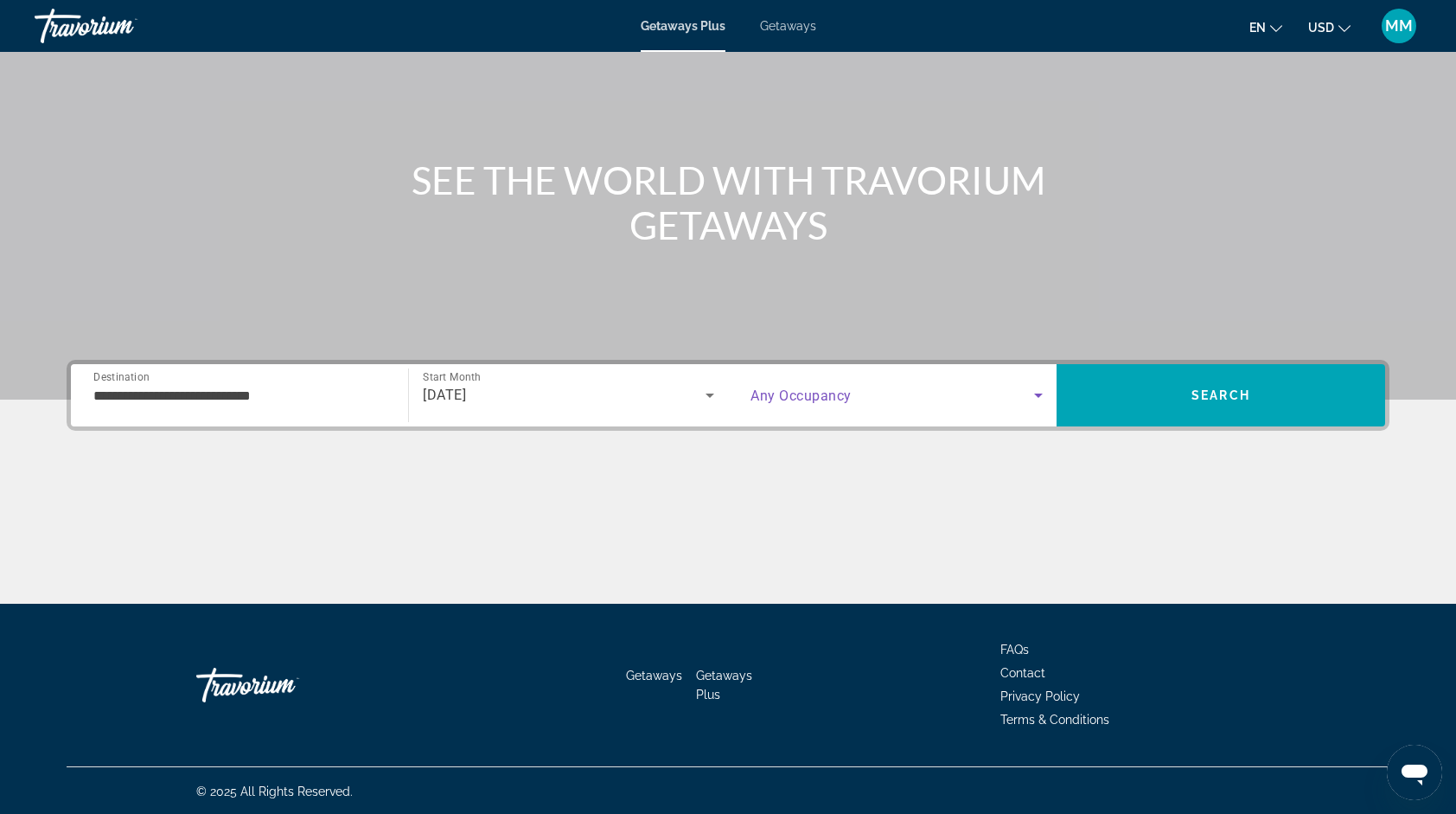
click at [892, 403] on span "Search widget" at bounding box center [892, 396] width 284 height 21
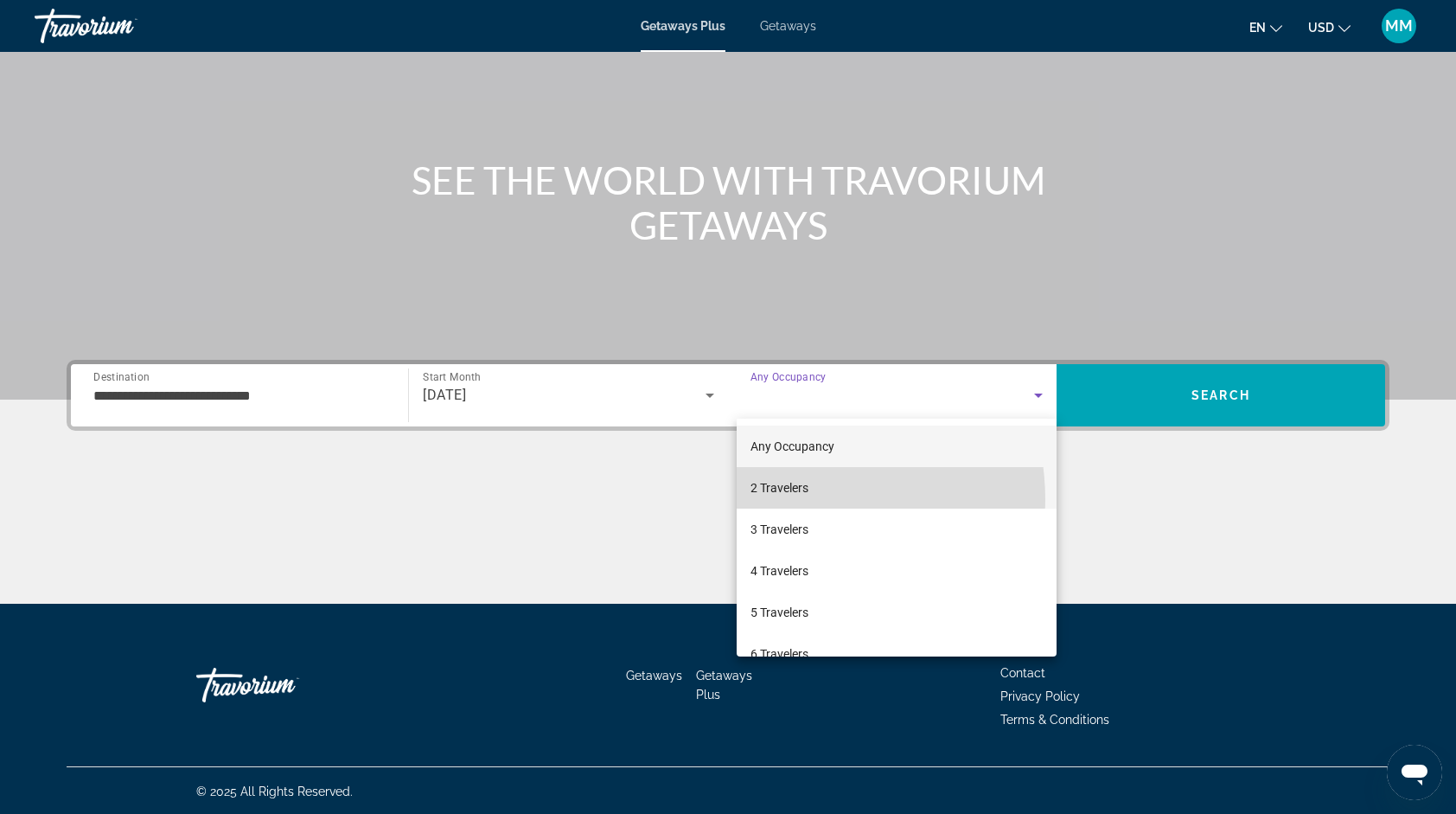
click at [785, 500] on mat-option "2 Travelers" at bounding box center [896, 487] width 320 height 41
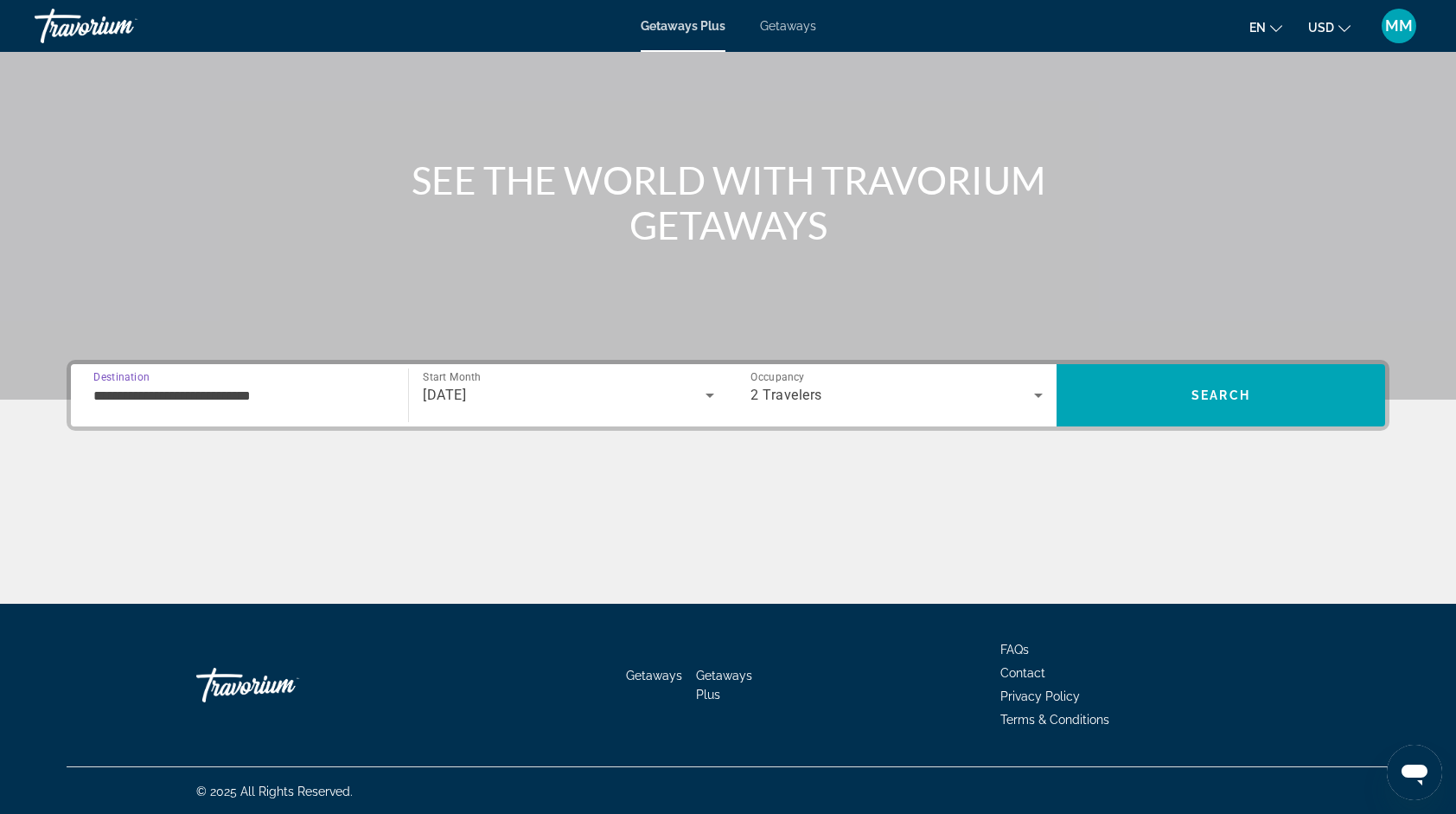
click at [294, 397] on input "**********" at bounding box center [240, 396] width 292 height 21
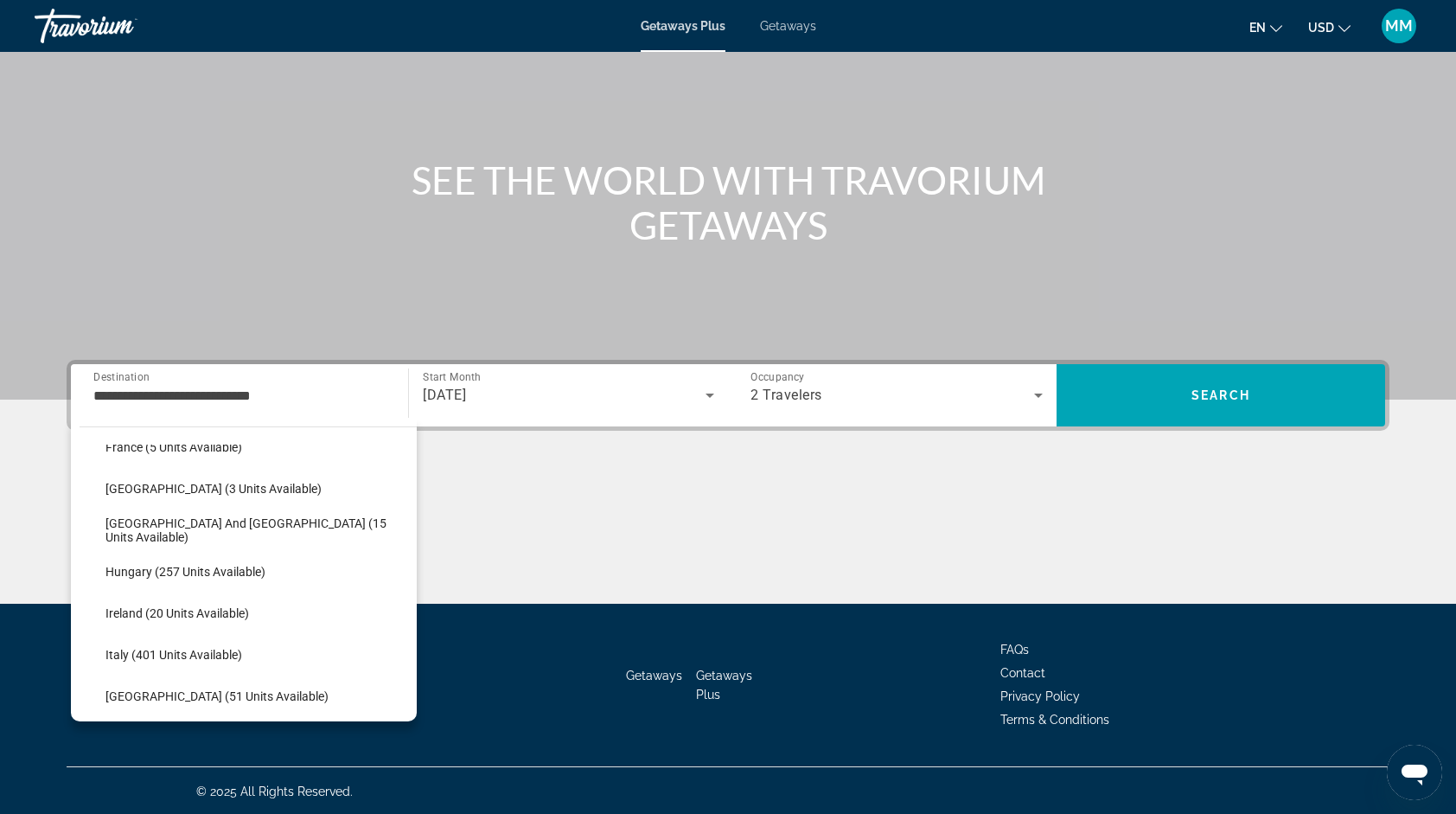
scroll to position [495, 0]
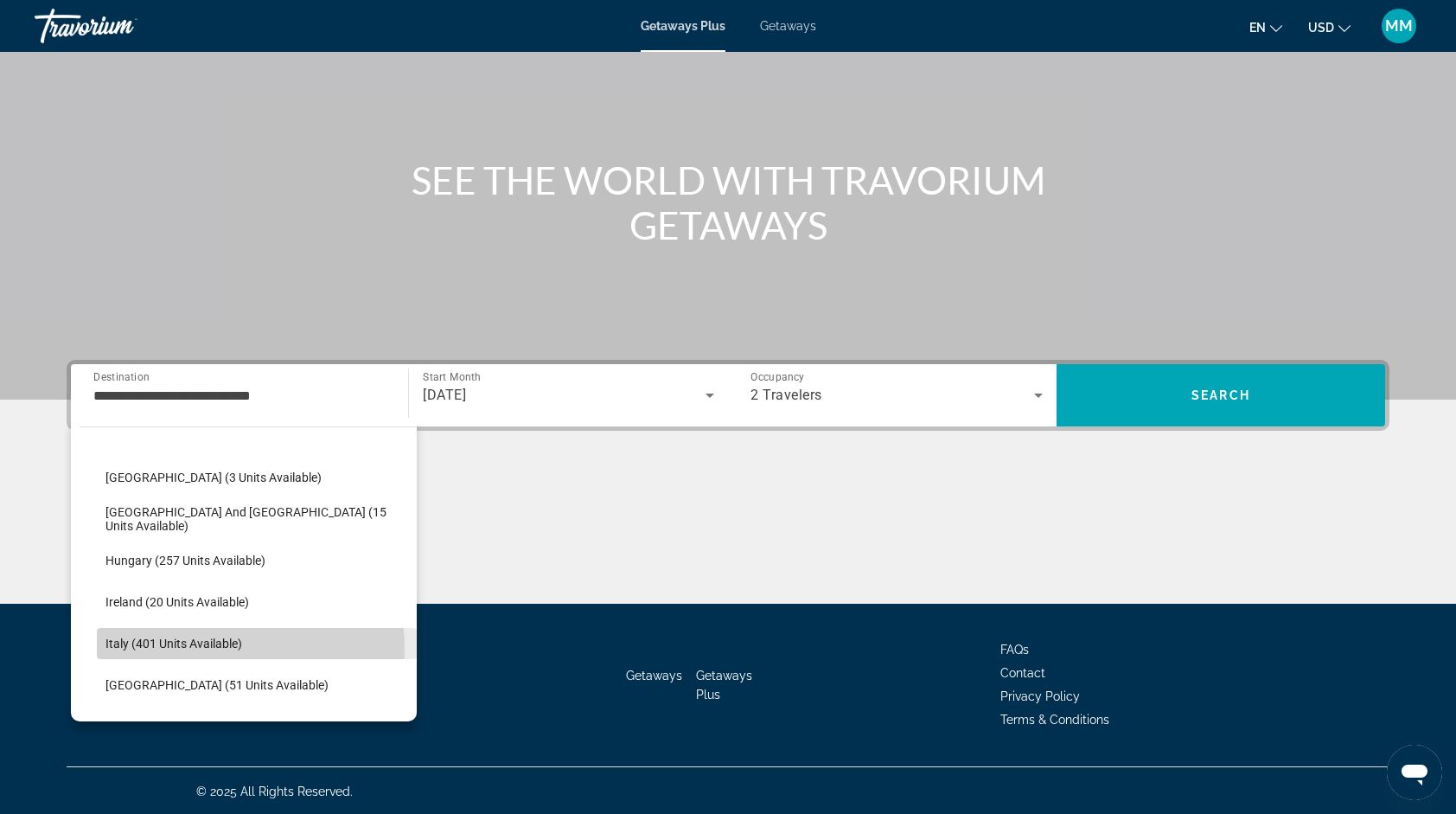
click at [218, 646] on span "Italy (401 units available)" at bounding box center [174, 644] width 137 height 14
type input "**********"
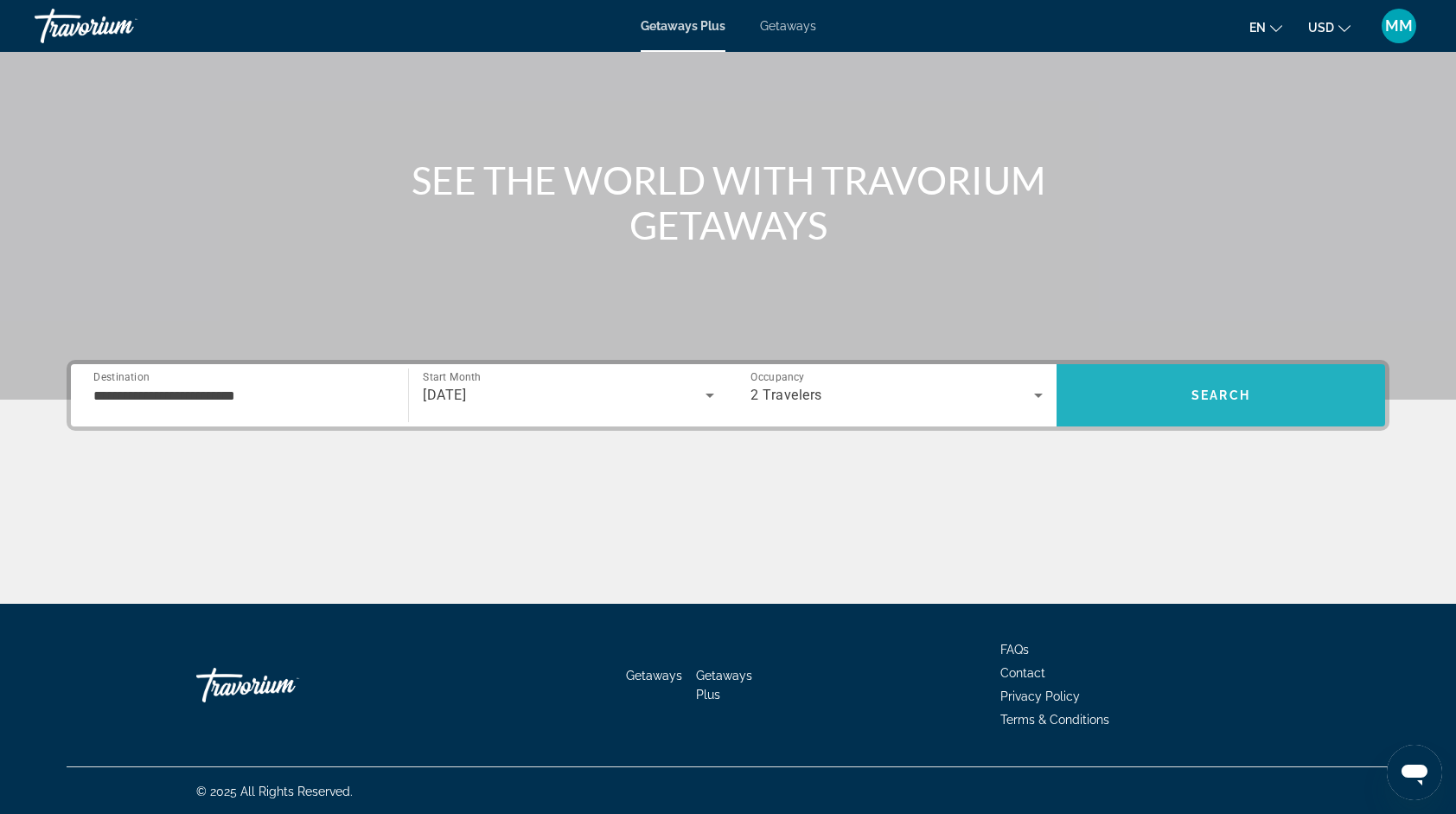
click at [1132, 402] on span "Search" at bounding box center [1221, 395] width 329 height 41
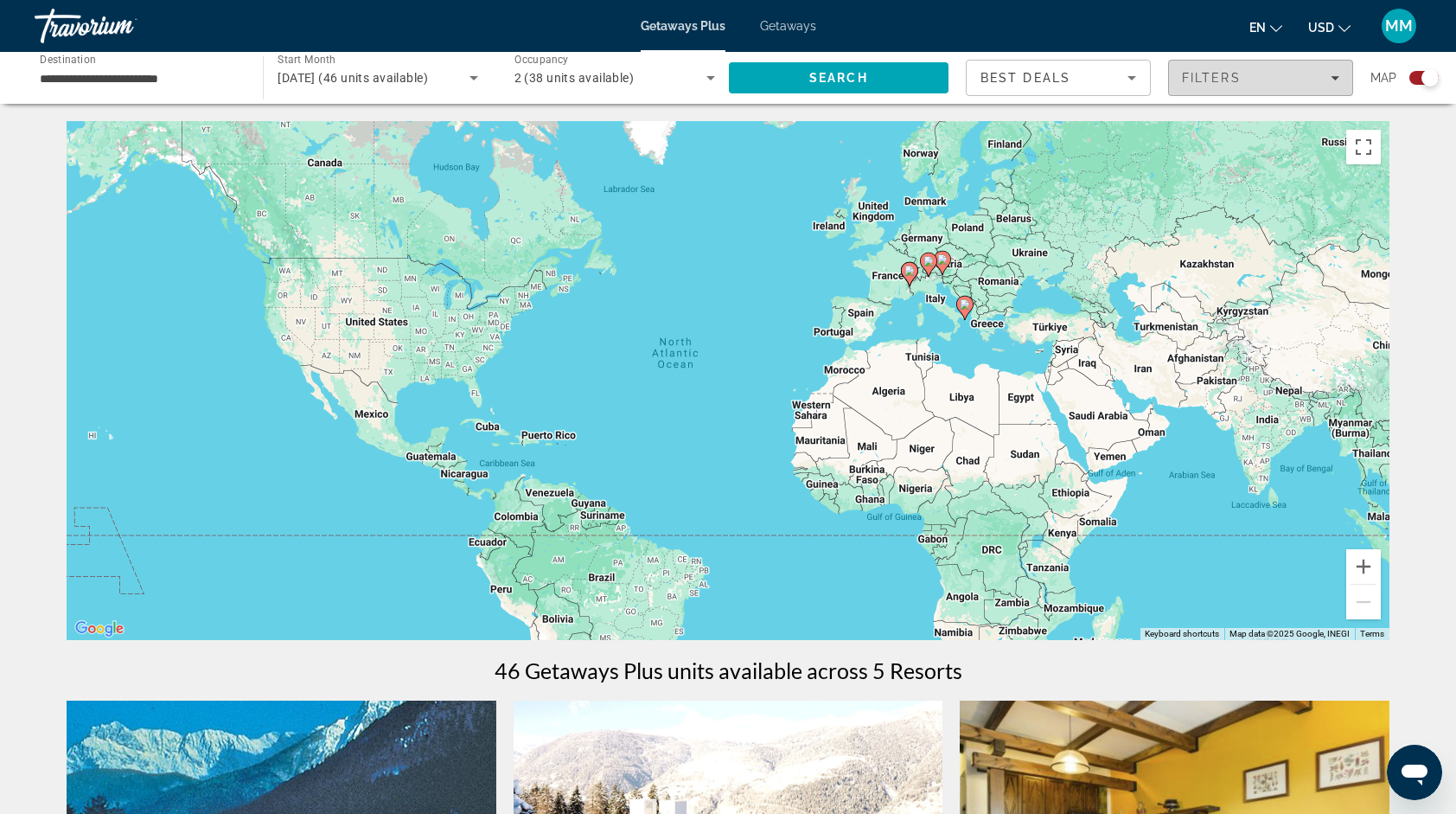
click at [1223, 85] on span "Filters" at bounding box center [1260, 78] width 183 height 41
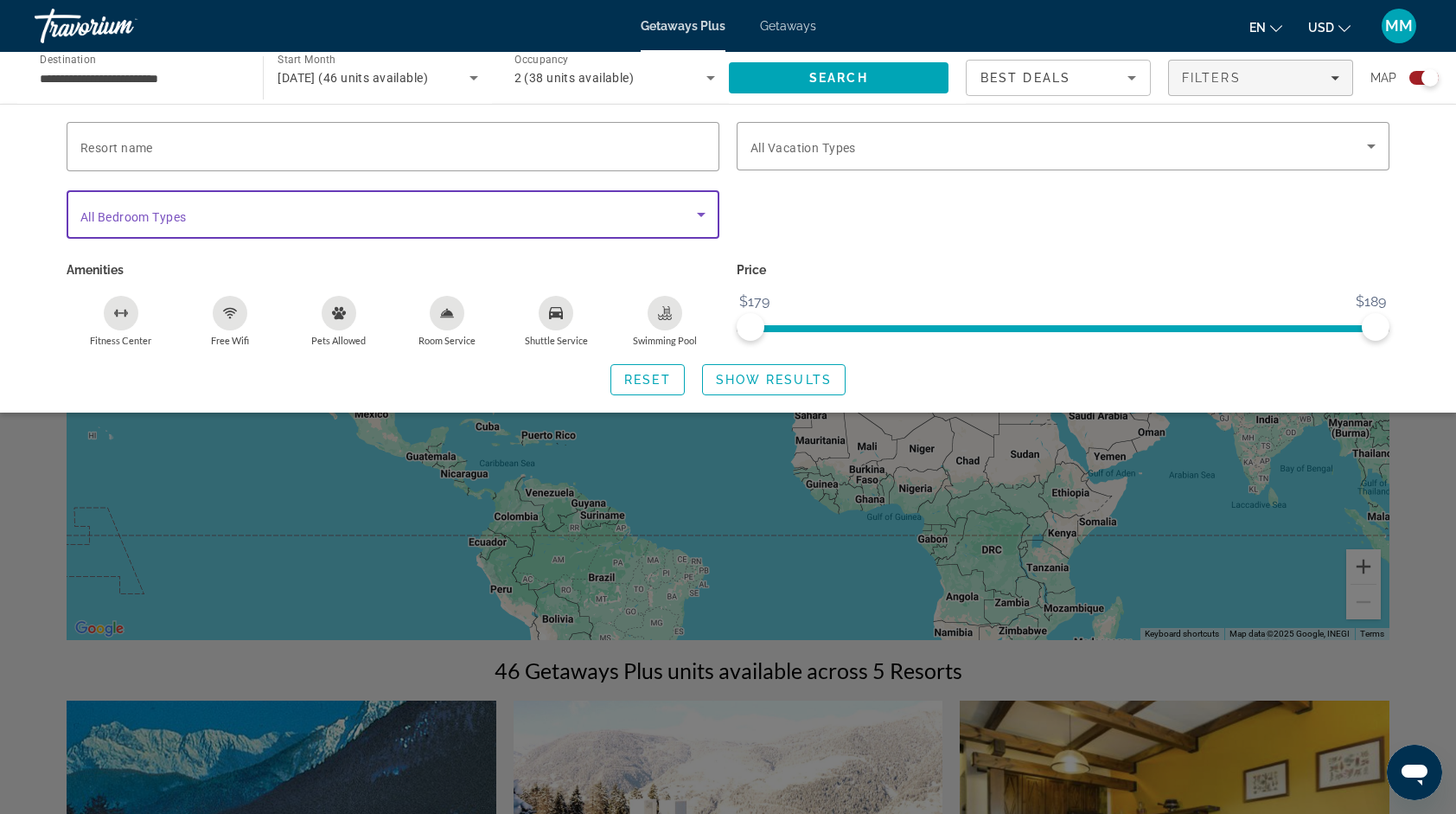
click at [699, 211] on icon "Search widget" at bounding box center [701, 215] width 21 height 21
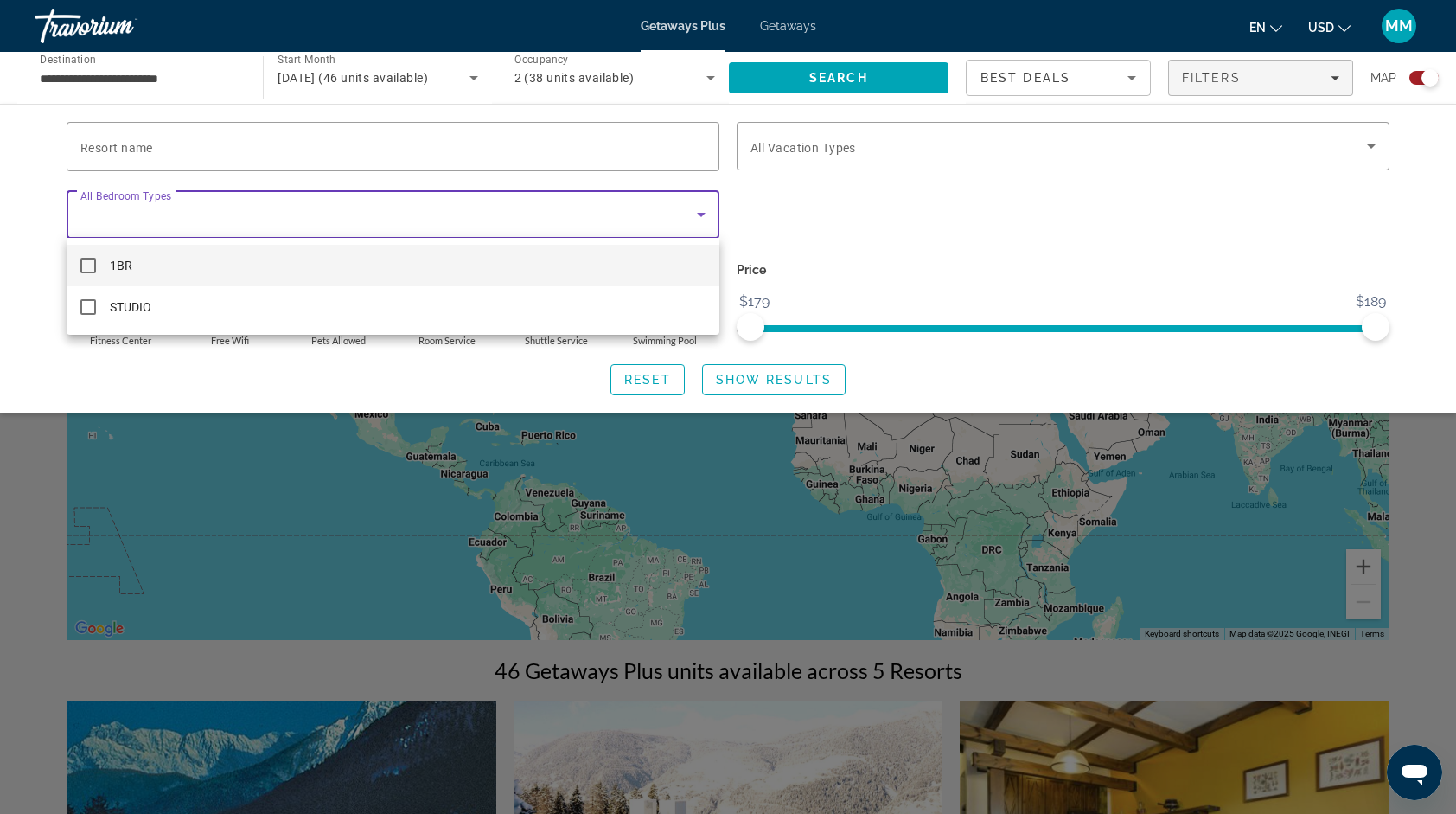
click at [1231, 143] on div at bounding box center [728, 407] width 1456 height 814
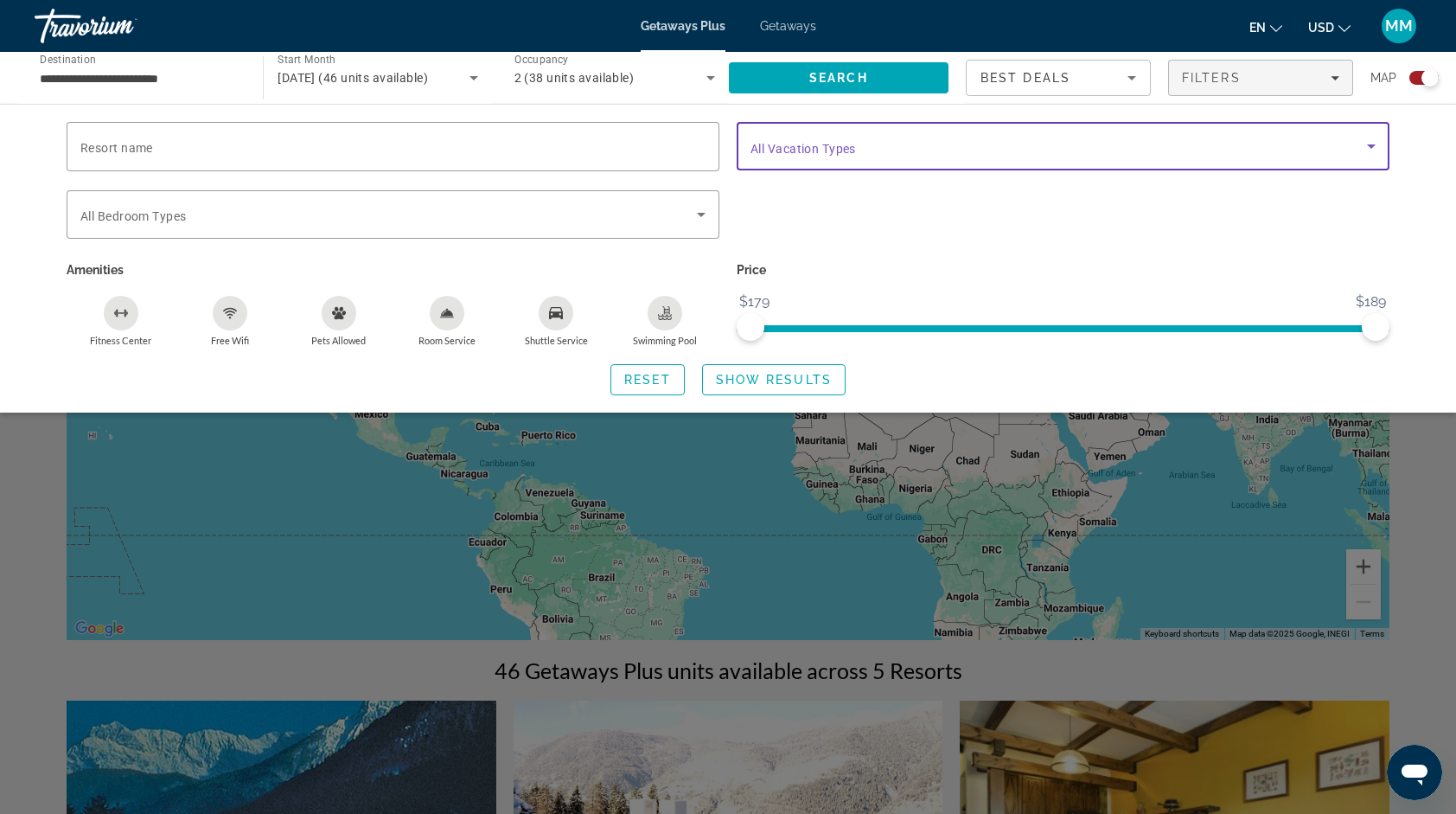
click at [1371, 148] on icon "Search widget" at bounding box center [1371, 146] width 21 height 21
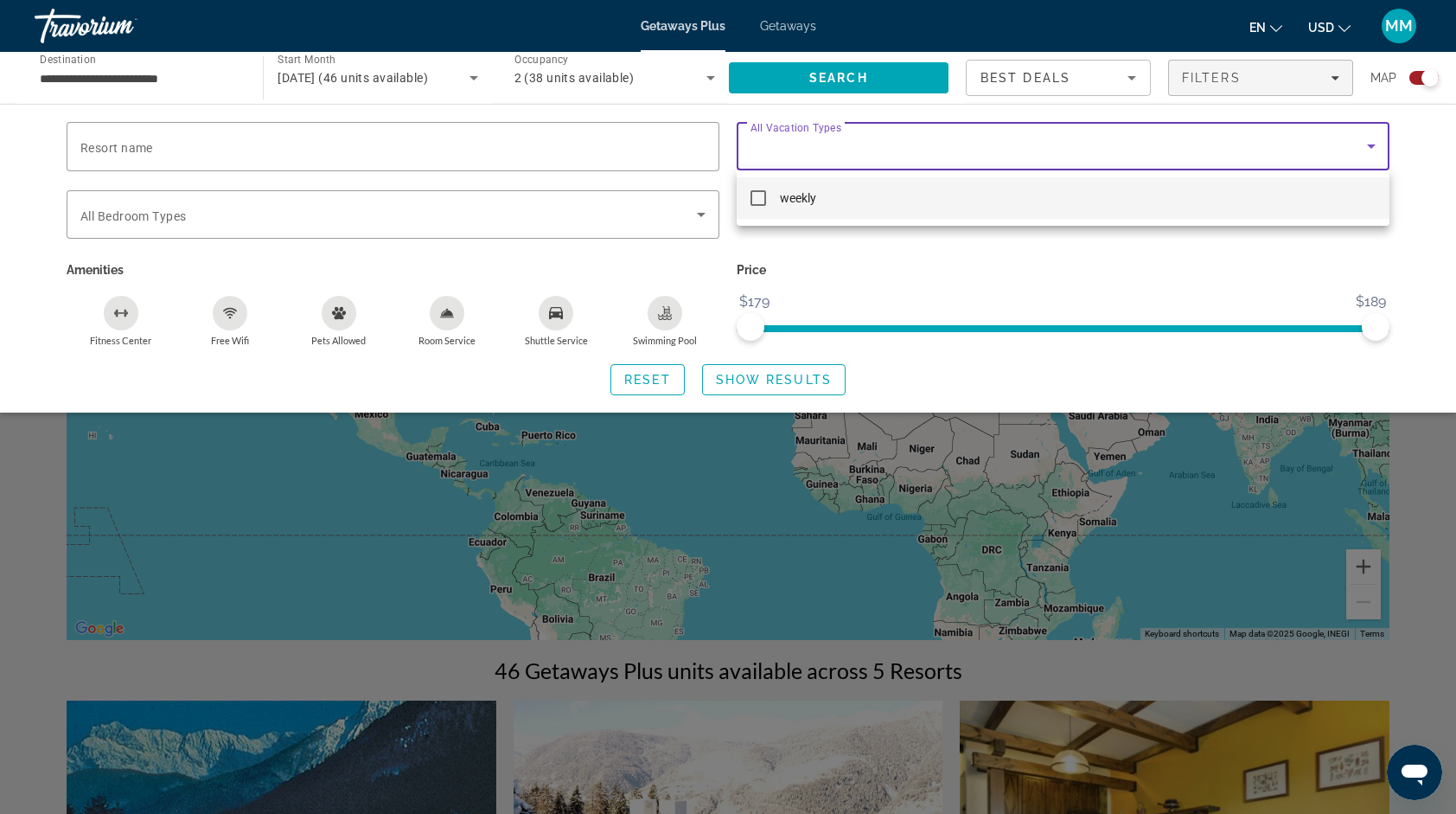
click at [1112, 294] on div at bounding box center [728, 407] width 1456 height 814
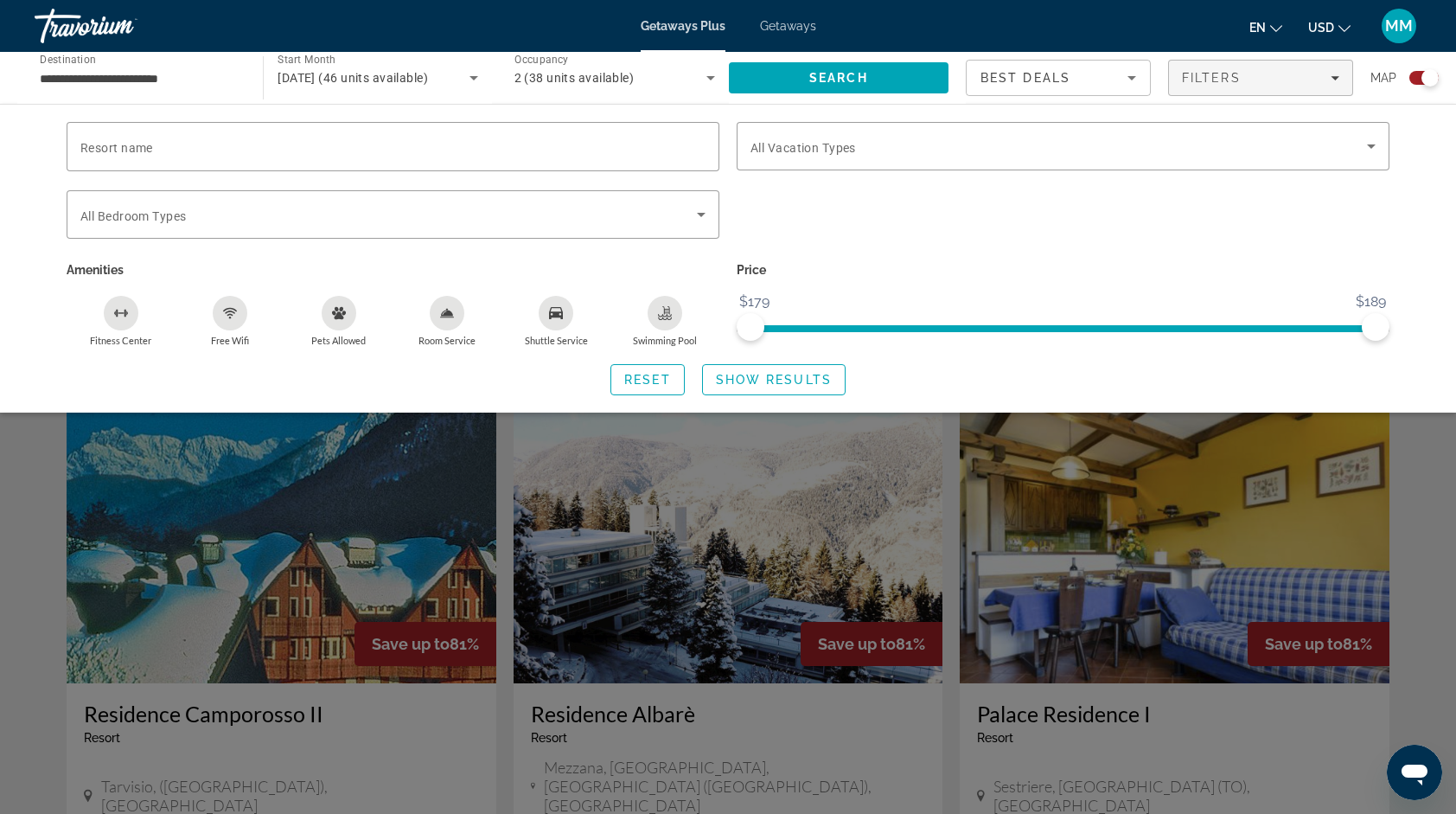
scroll to position [311, 0]
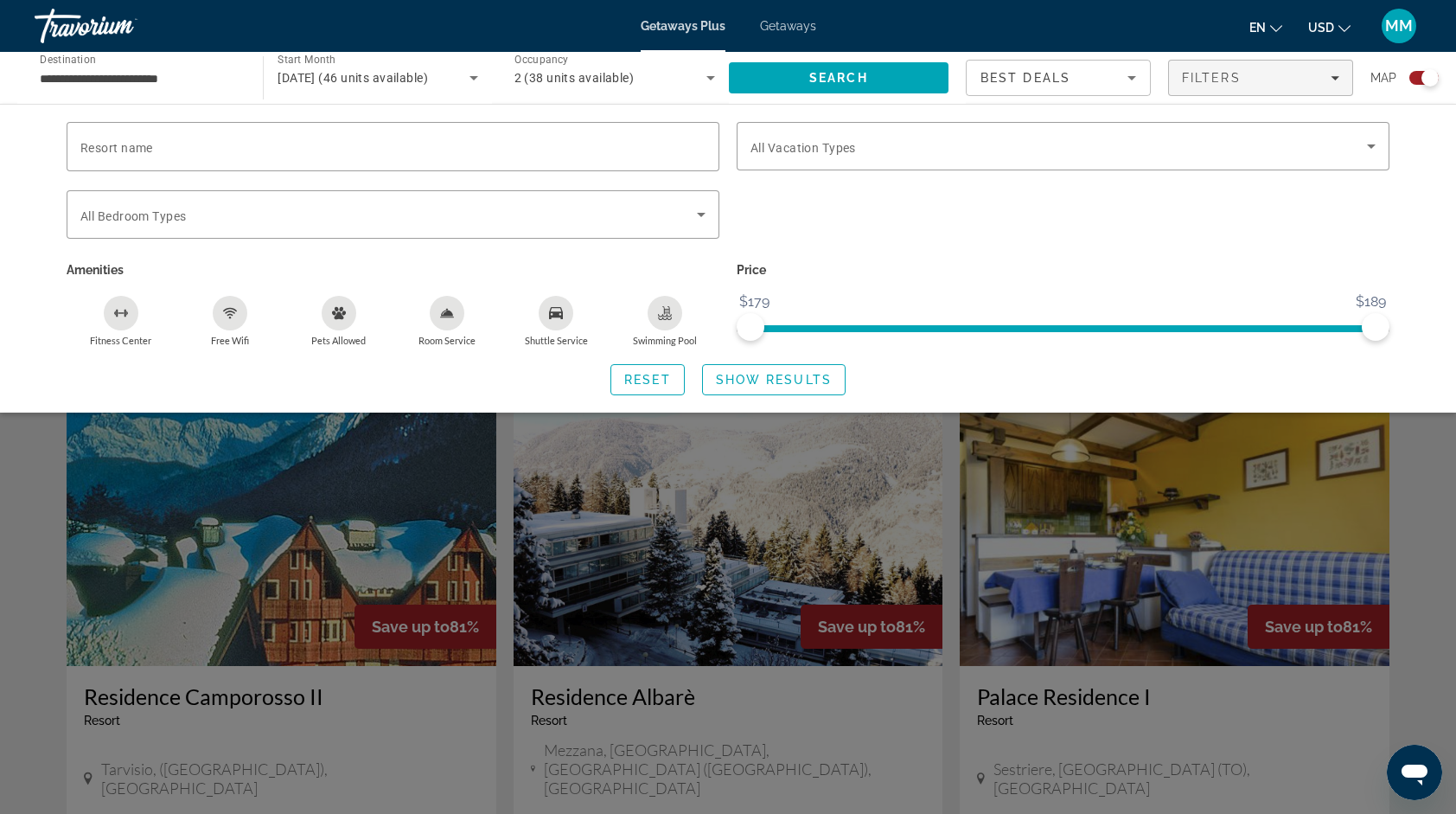
click at [1260, 744] on div "Search widget" at bounding box center [728, 536] width 1456 height 554
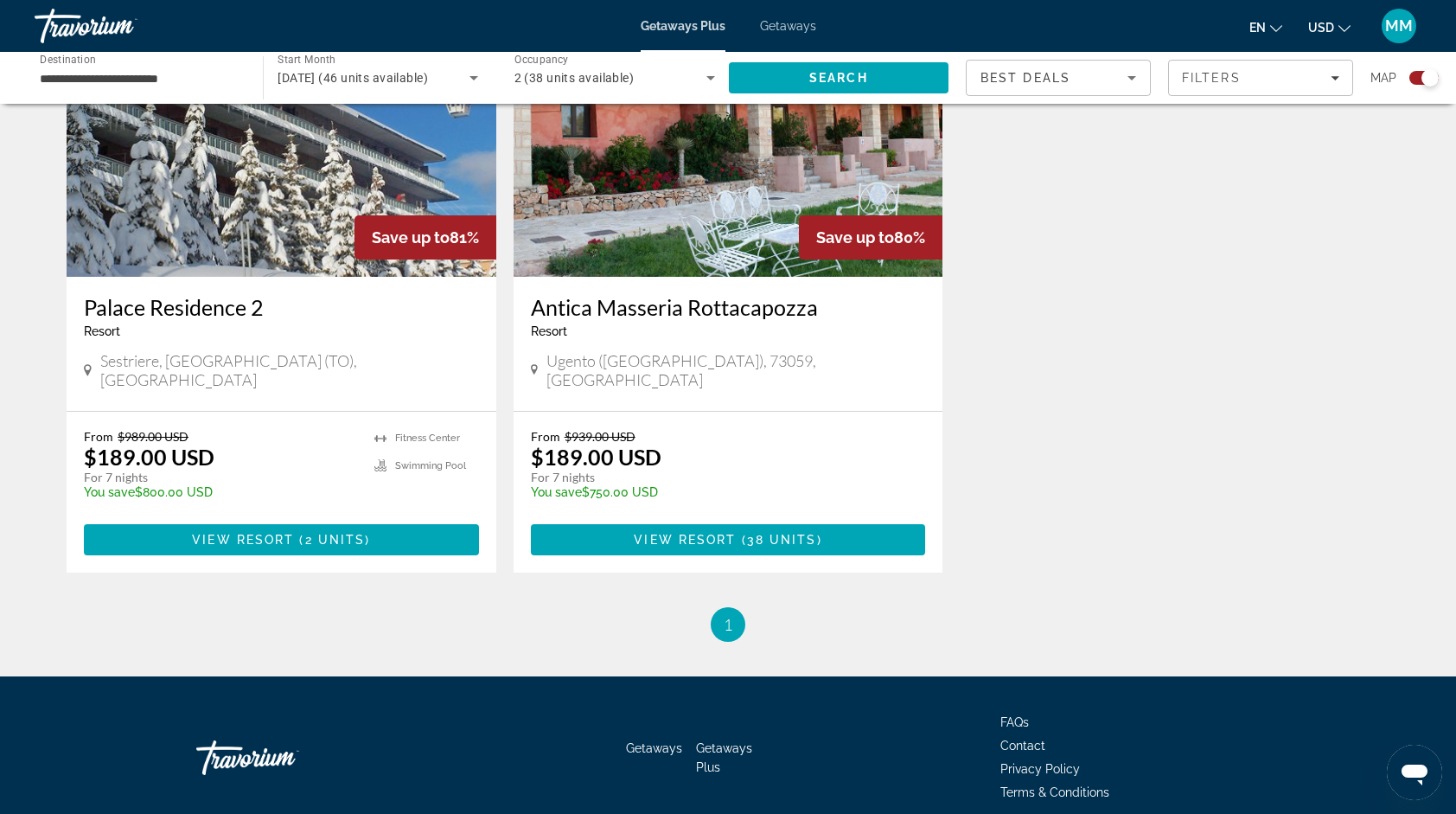
scroll to position [1343, 0]
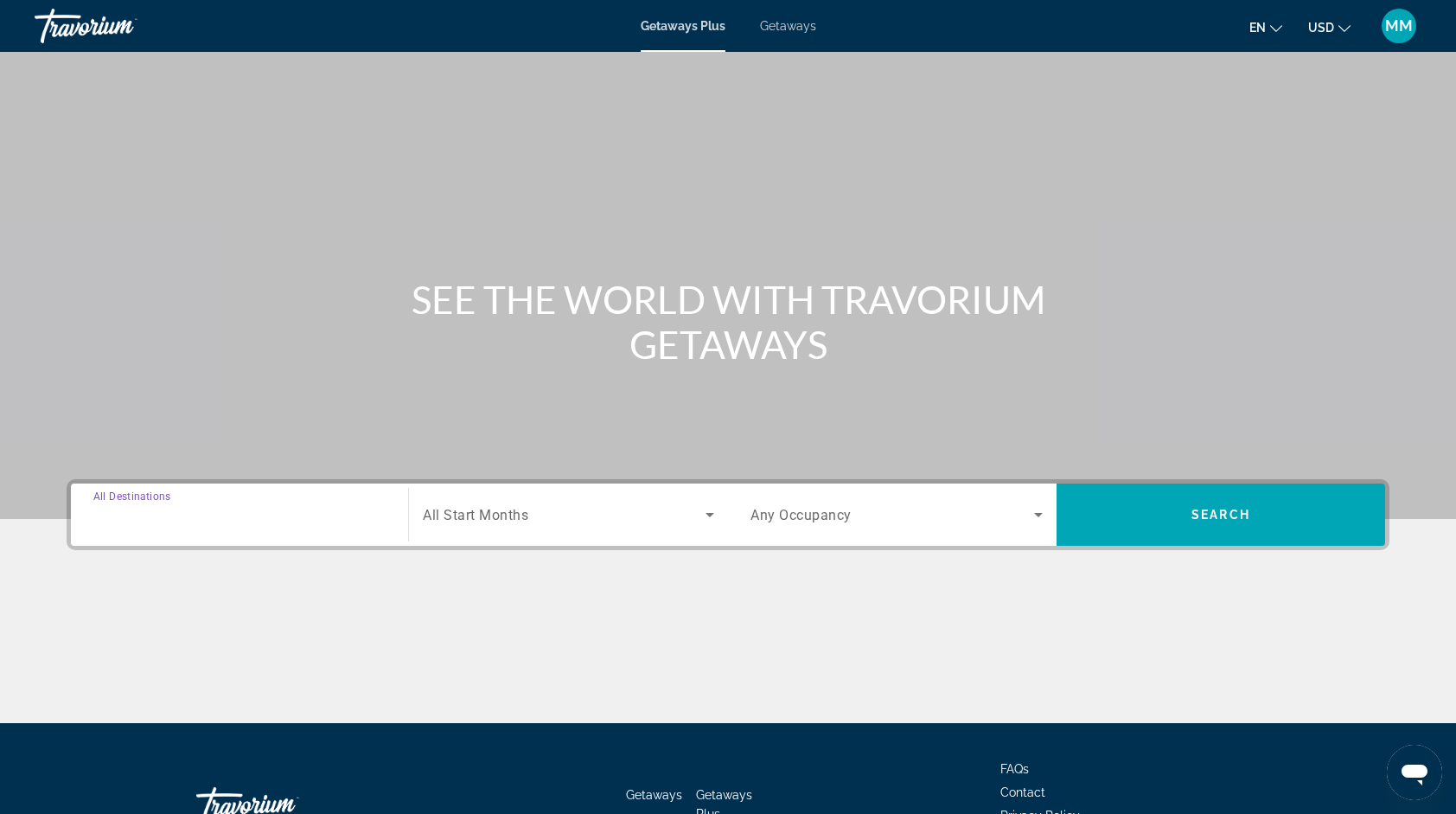
click at [334, 506] on input "Destination All Destinations" at bounding box center [240, 515] width 292 height 21
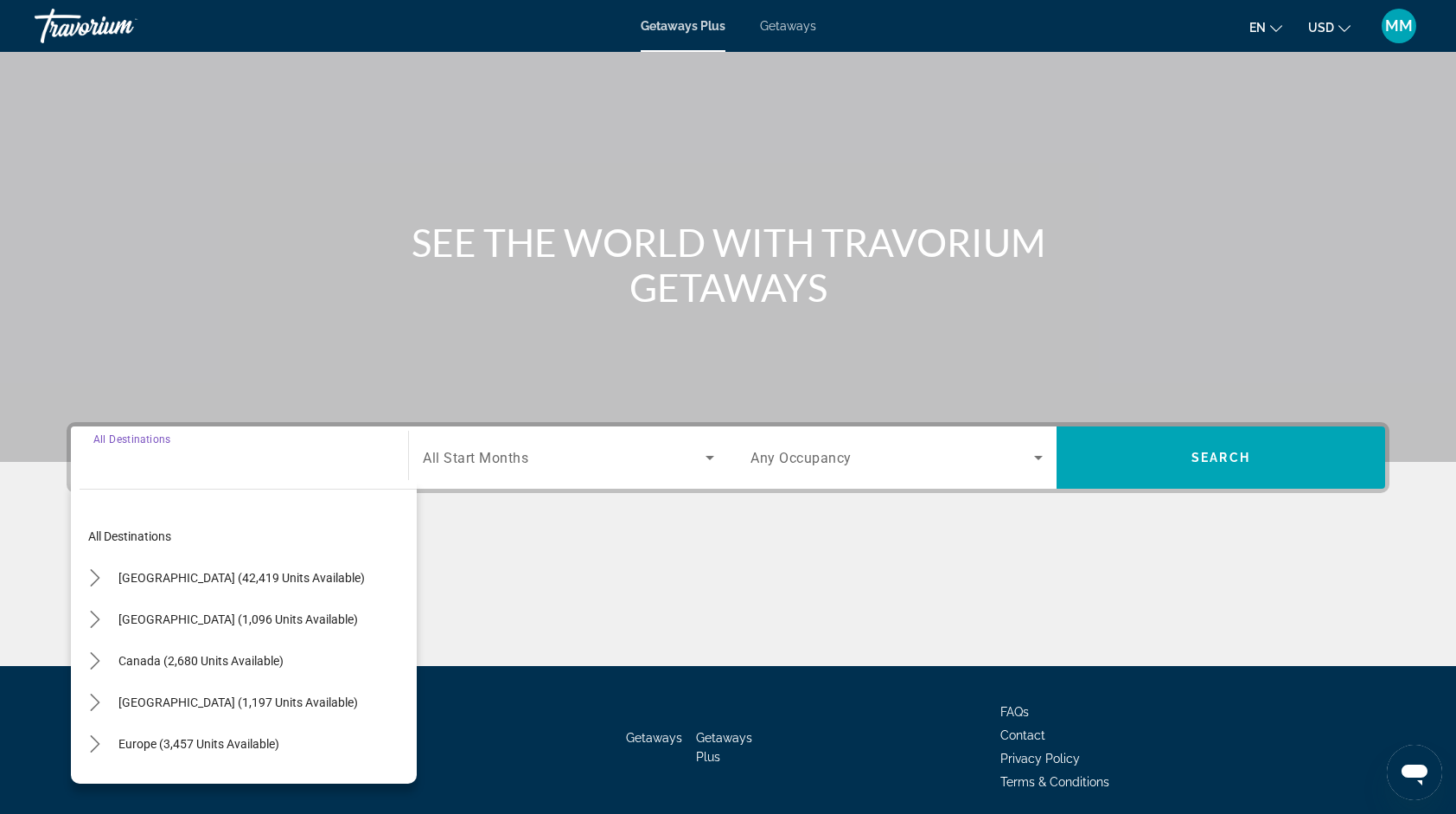
scroll to position [119, 0]
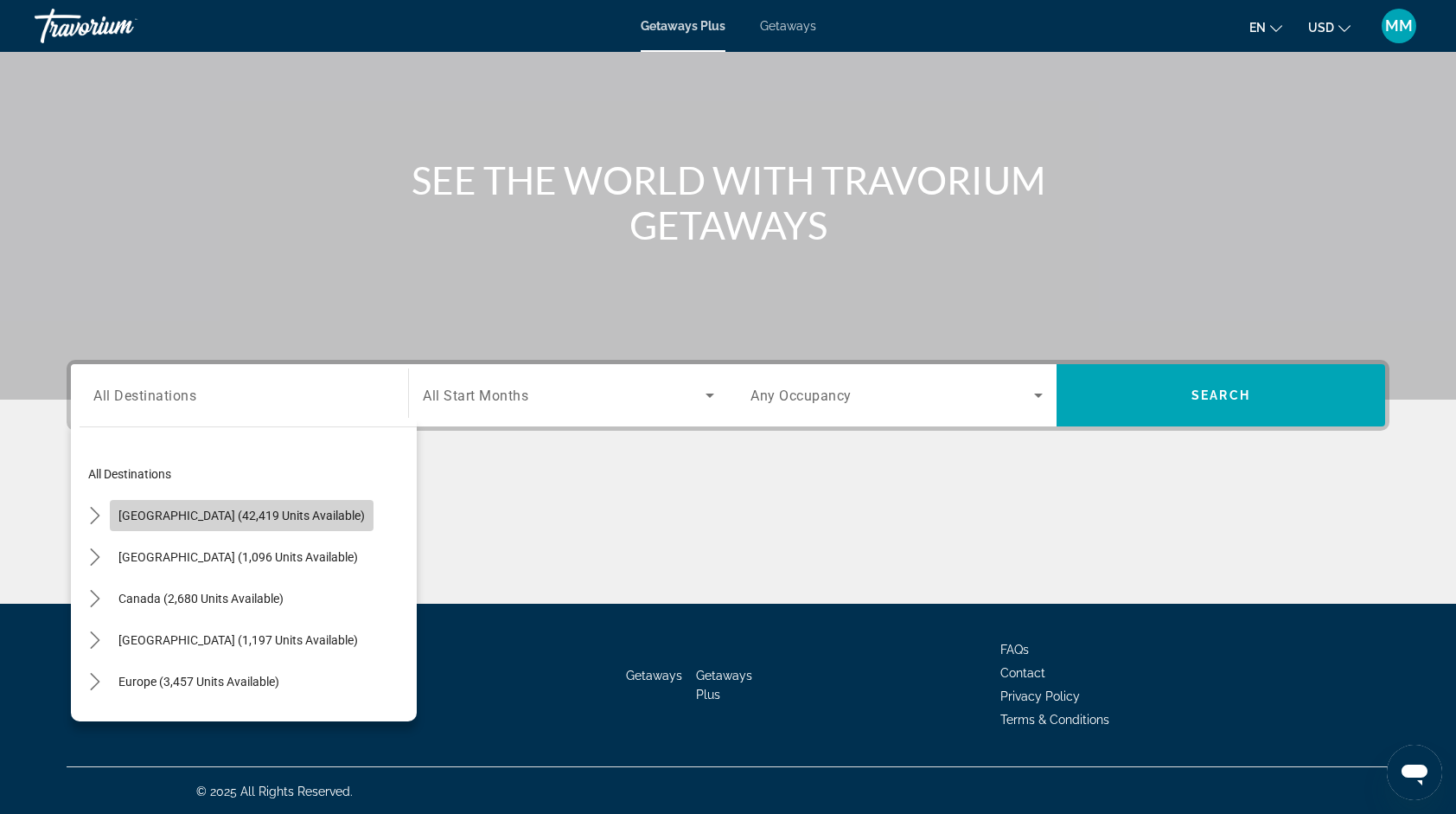
click at [301, 511] on span "United States (42,419 units available)" at bounding box center [242, 515] width 247 height 14
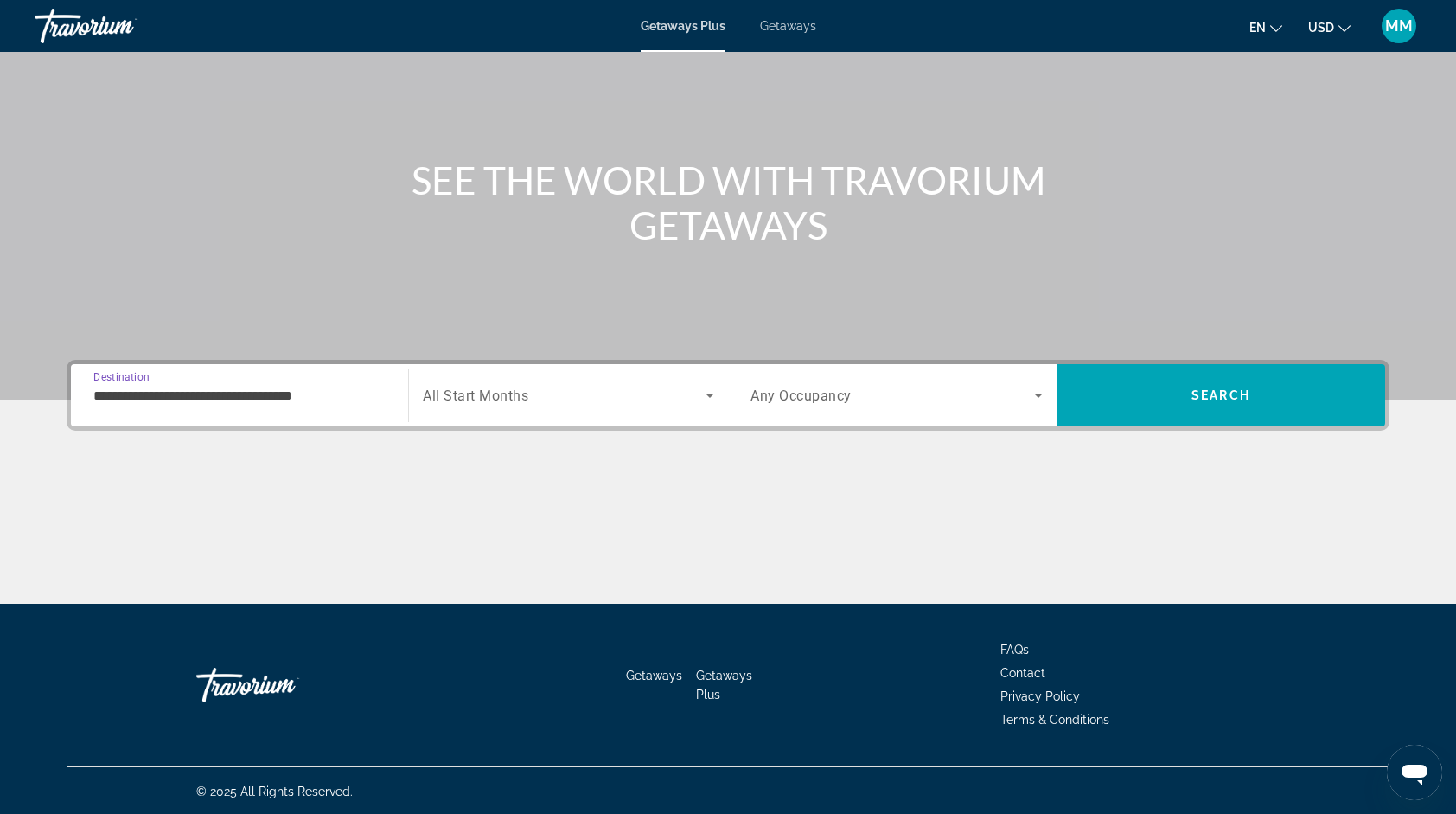
click at [326, 383] on div "**********" at bounding box center [240, 396] width 292 height 49
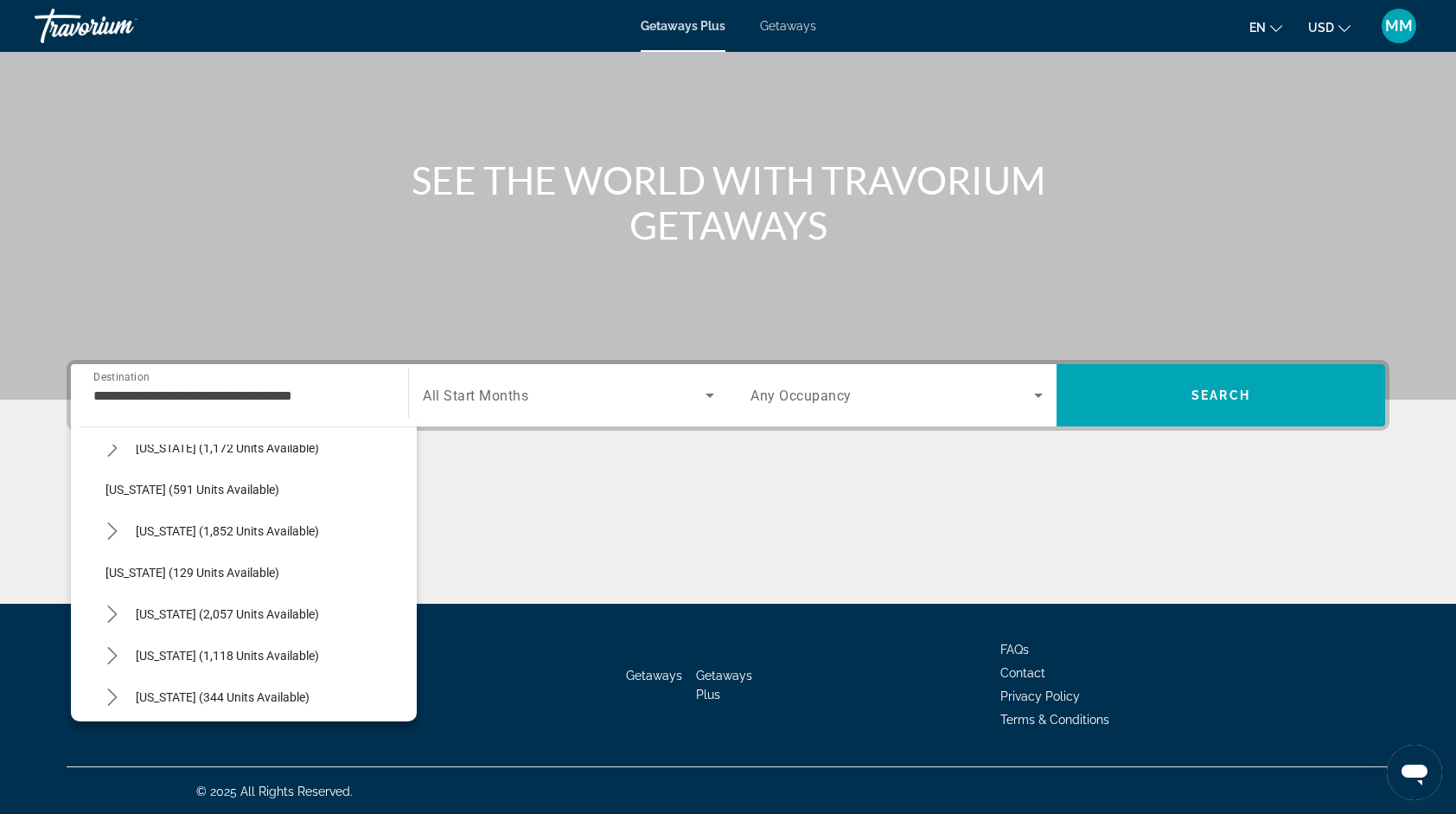
scroll to position [1236, 0]
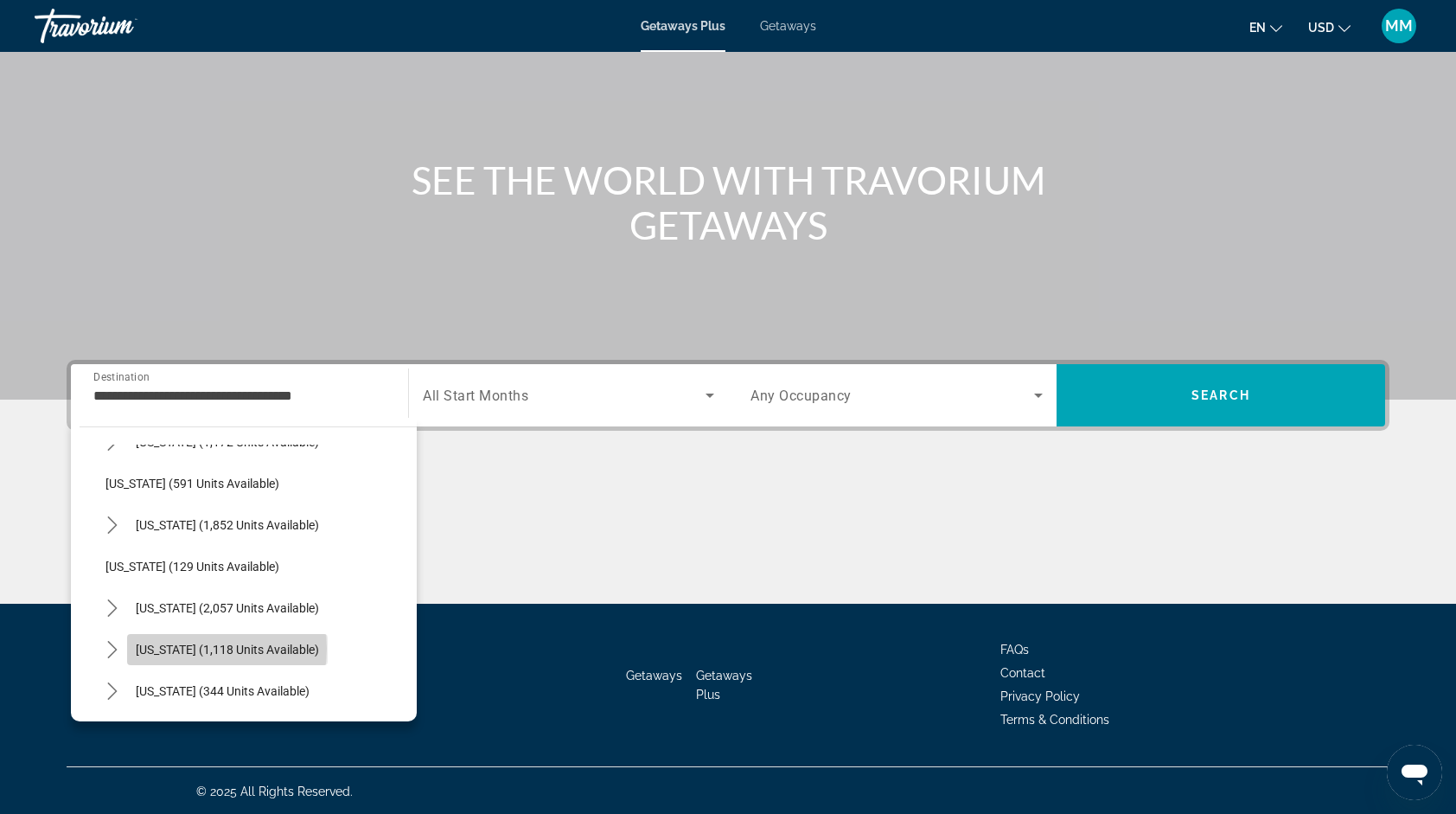
click at [194, 647] on span "Tennessee (1,118 units available)" at bounding box center [227, 649] width 183 height 14
type input "**********"
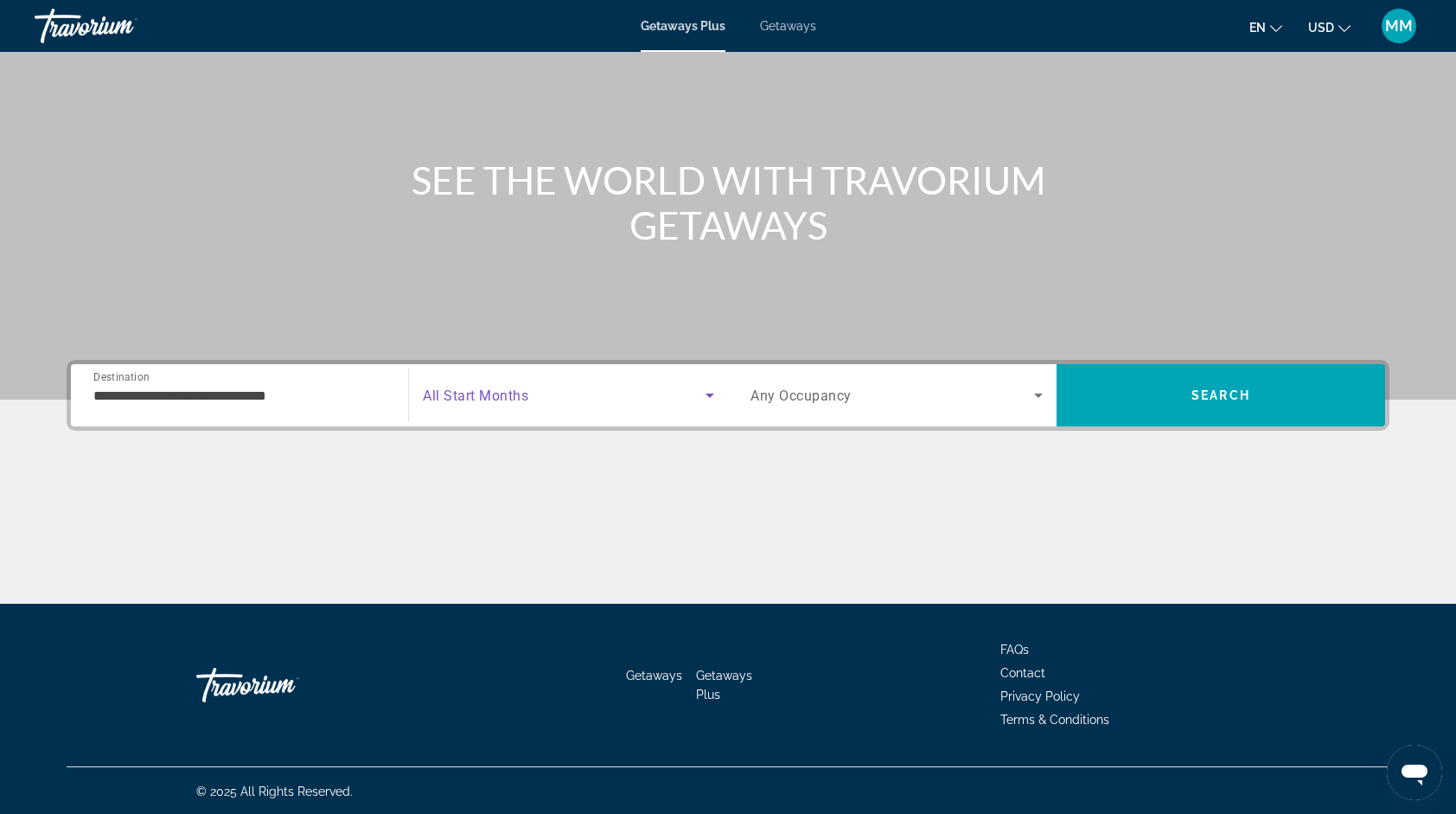
click at [492, 403] on span "Search widget" at bounding box center [564, 396] width 283 height 21
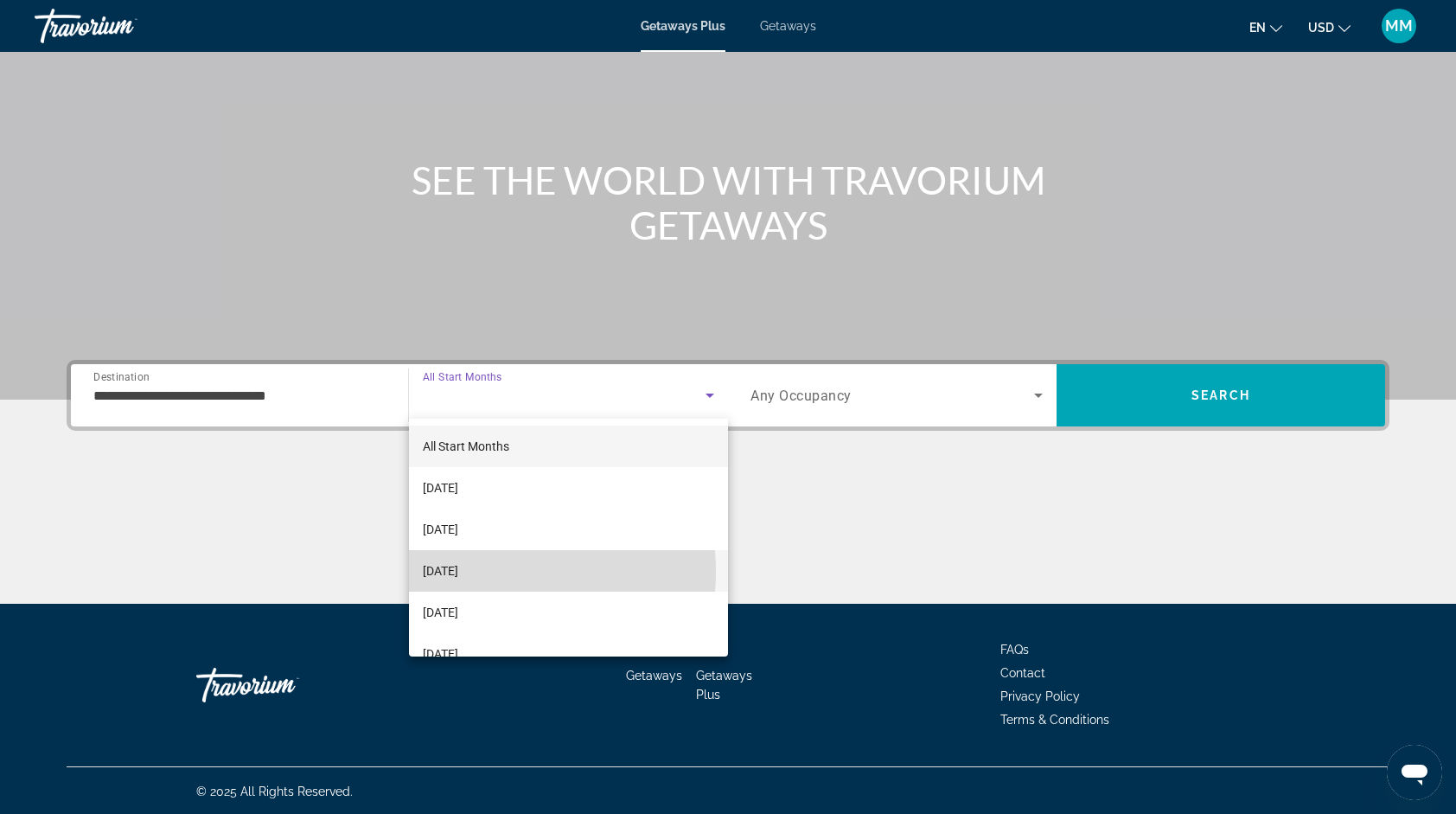
click at [458, 572] on span "[DATE]" at bounding box center [440, 571] width 35 height 21
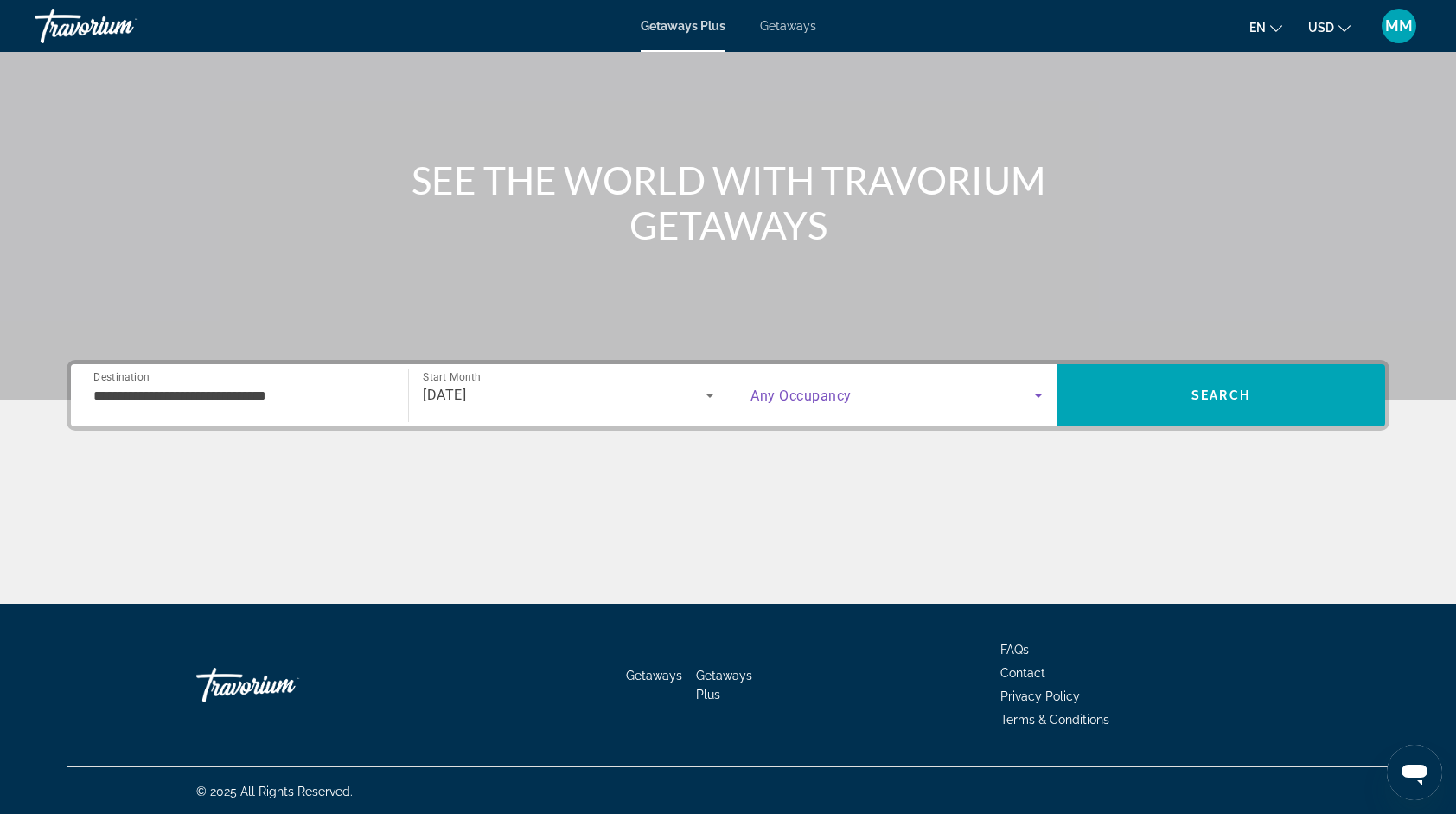
click at [893, 388] on span "Search widget" at bounding box center [892, 396] width 284 height 21
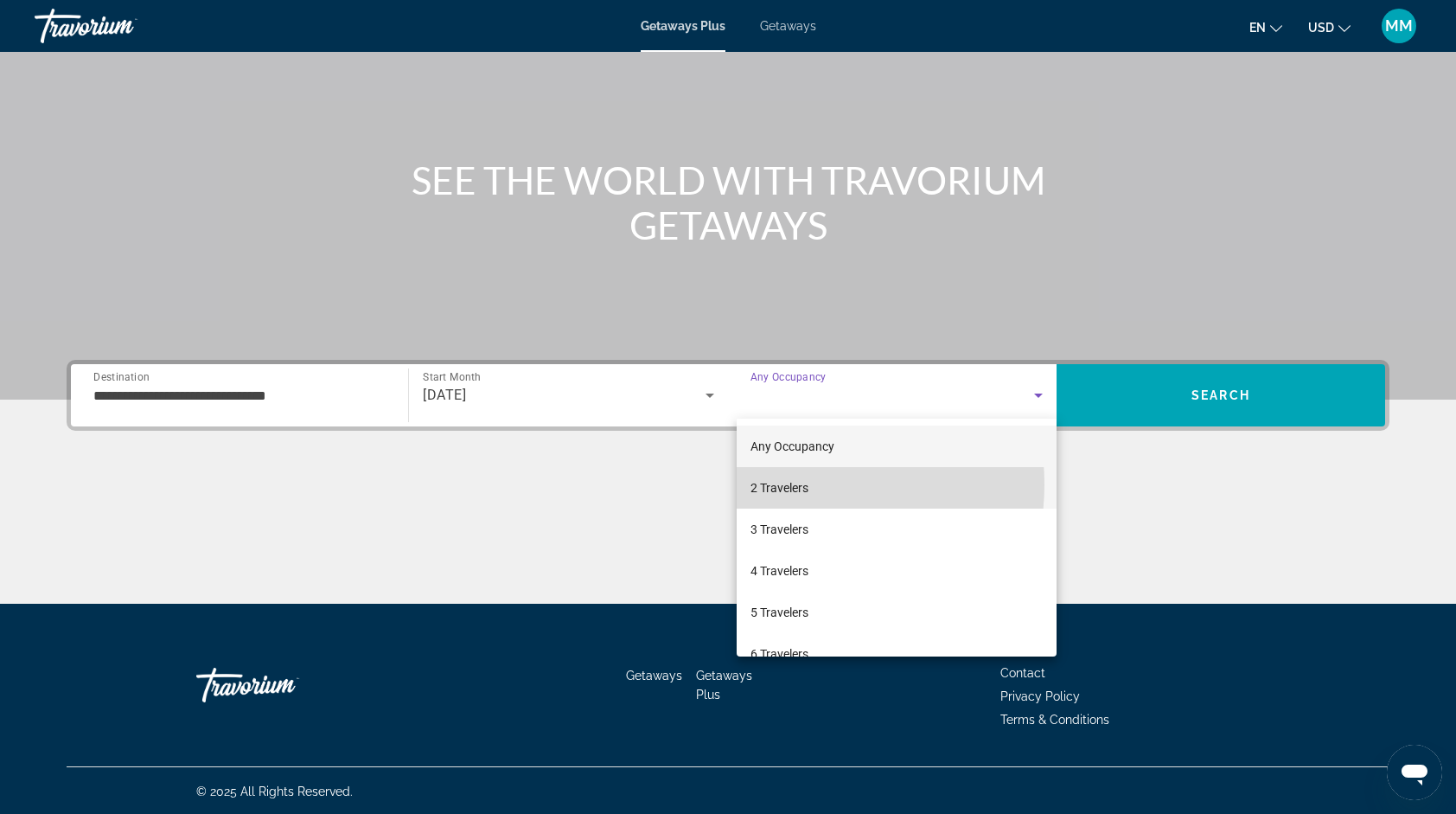
click at [798, 485] on span "2 Travelers" at bounding box center [780, 488] width 58 height 21
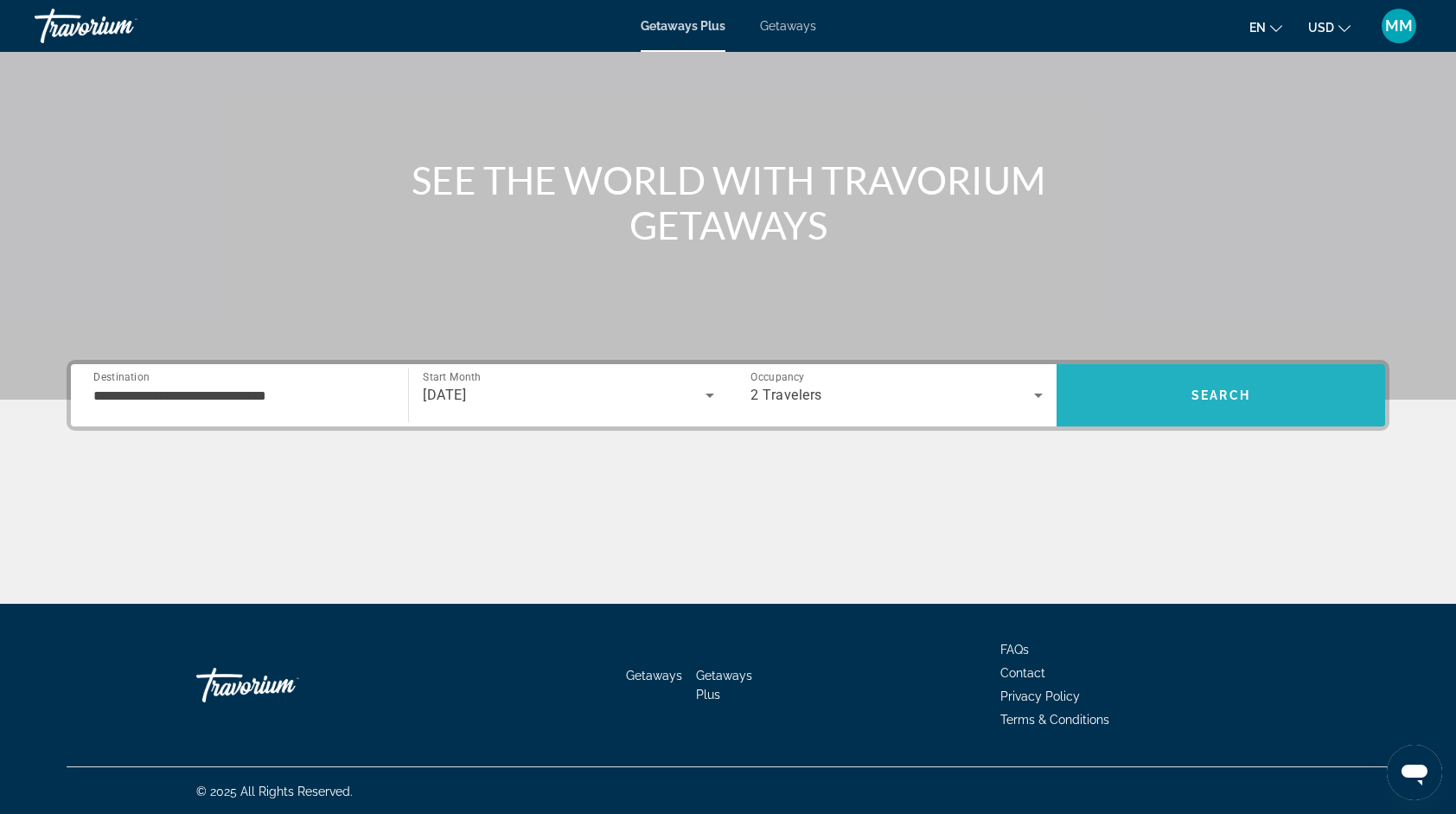
click at [1130, 397] on span "Search" at bounding box center [1221, 395] width 329 height 41
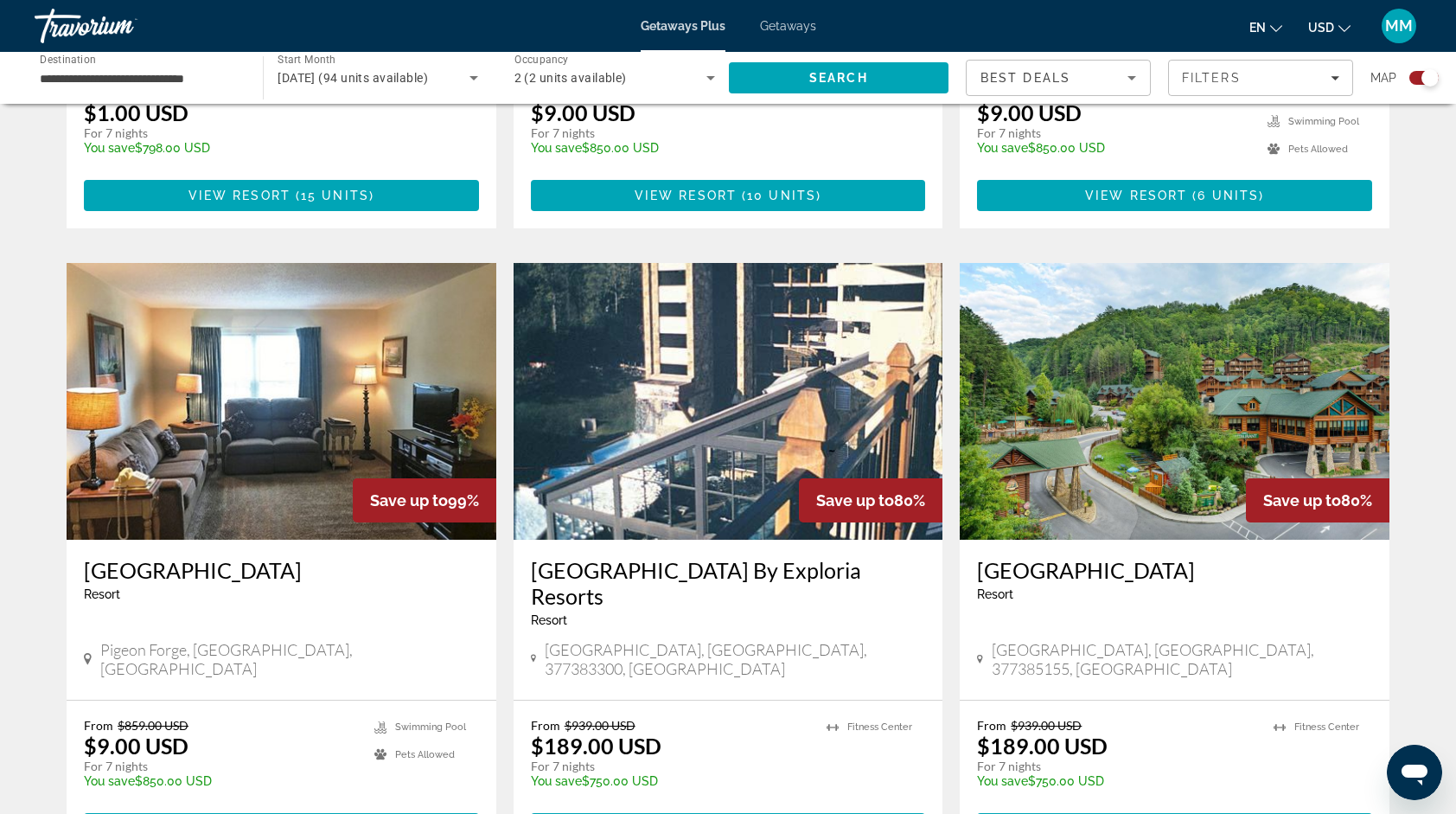
scroll to position [1072, 0]
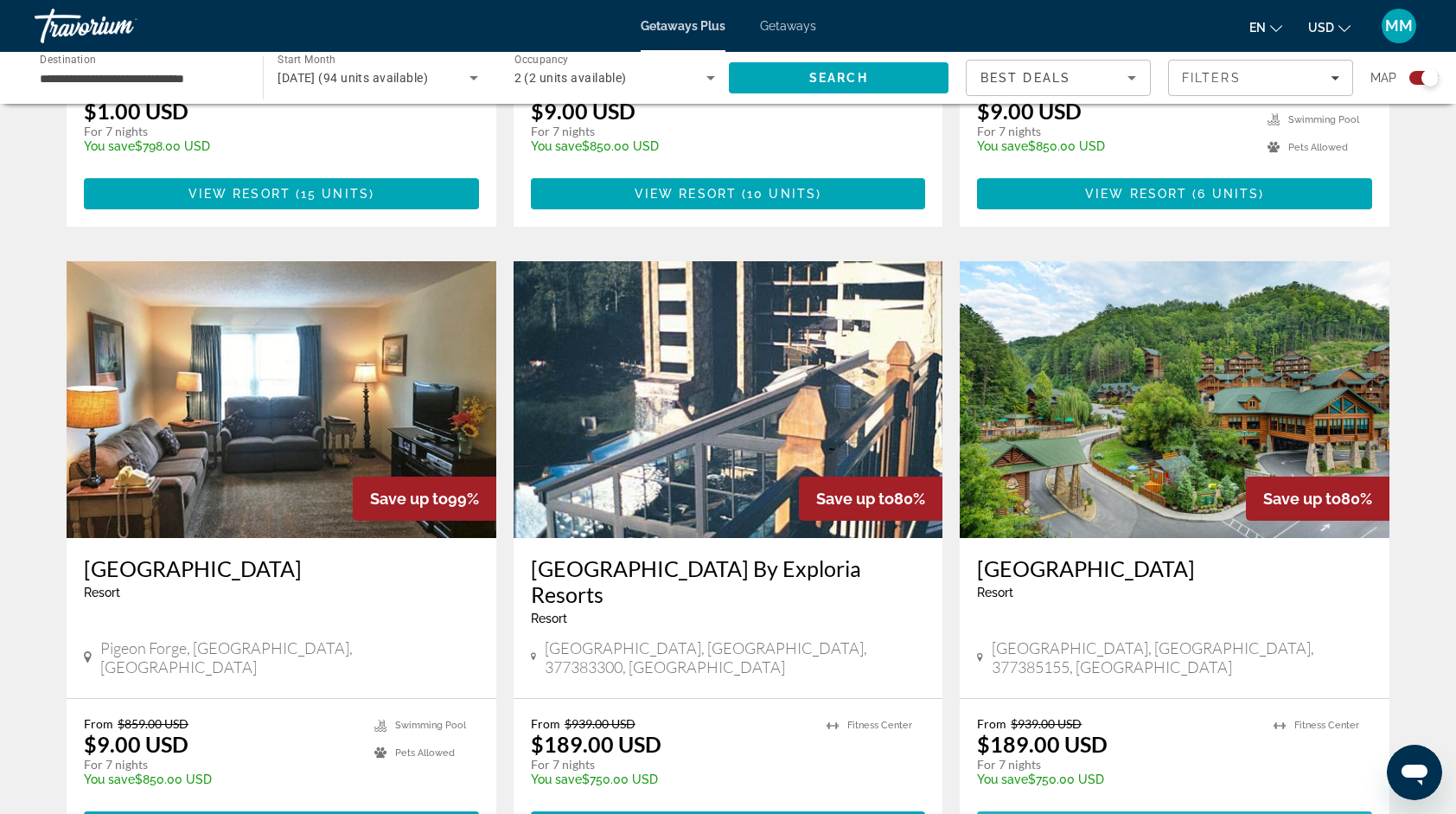
click at [1183, 813] on span "( 50 units )" at bounding box center [1226, 827] width 86 height 14
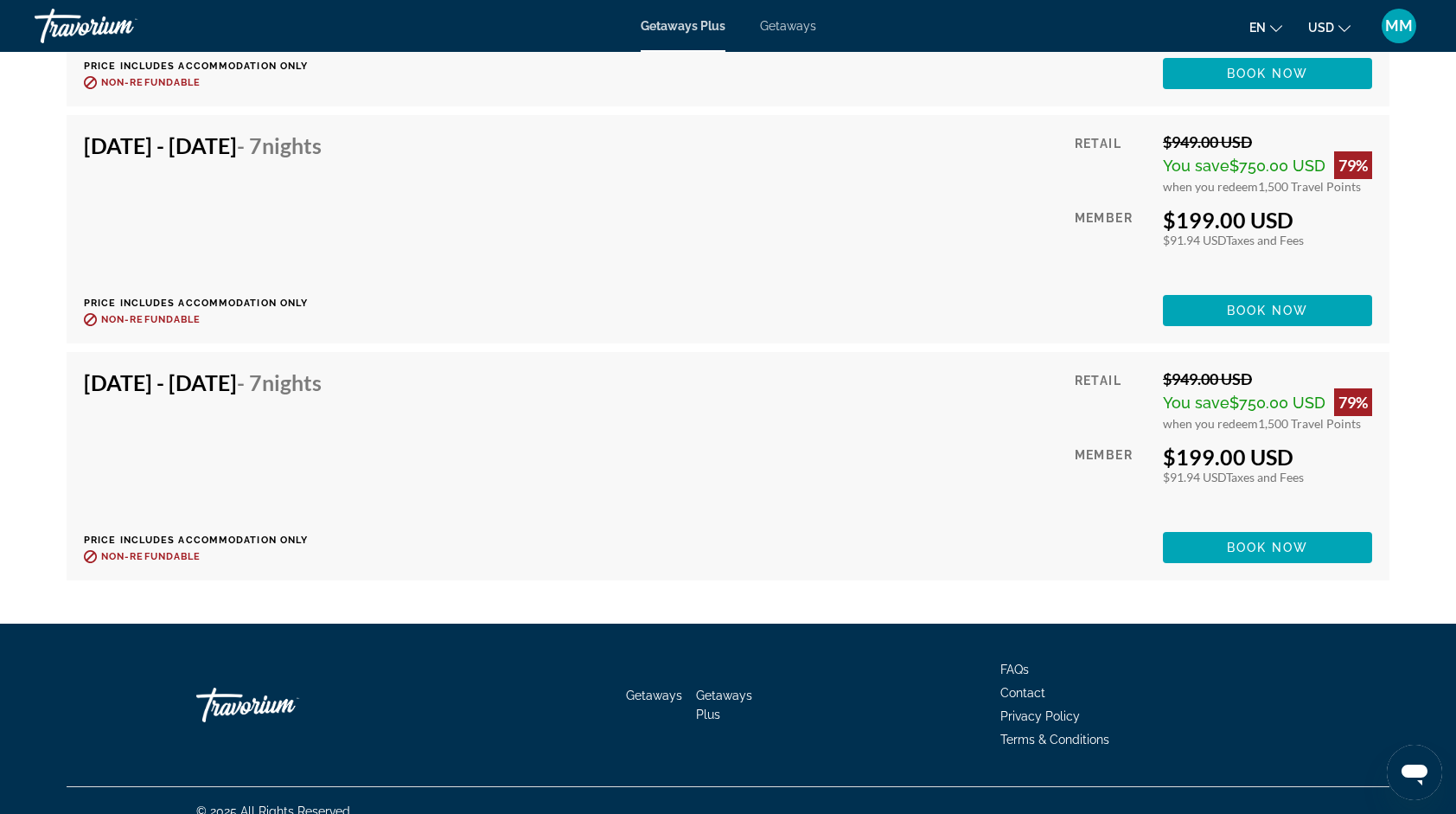
scroll to position [4289, 0]
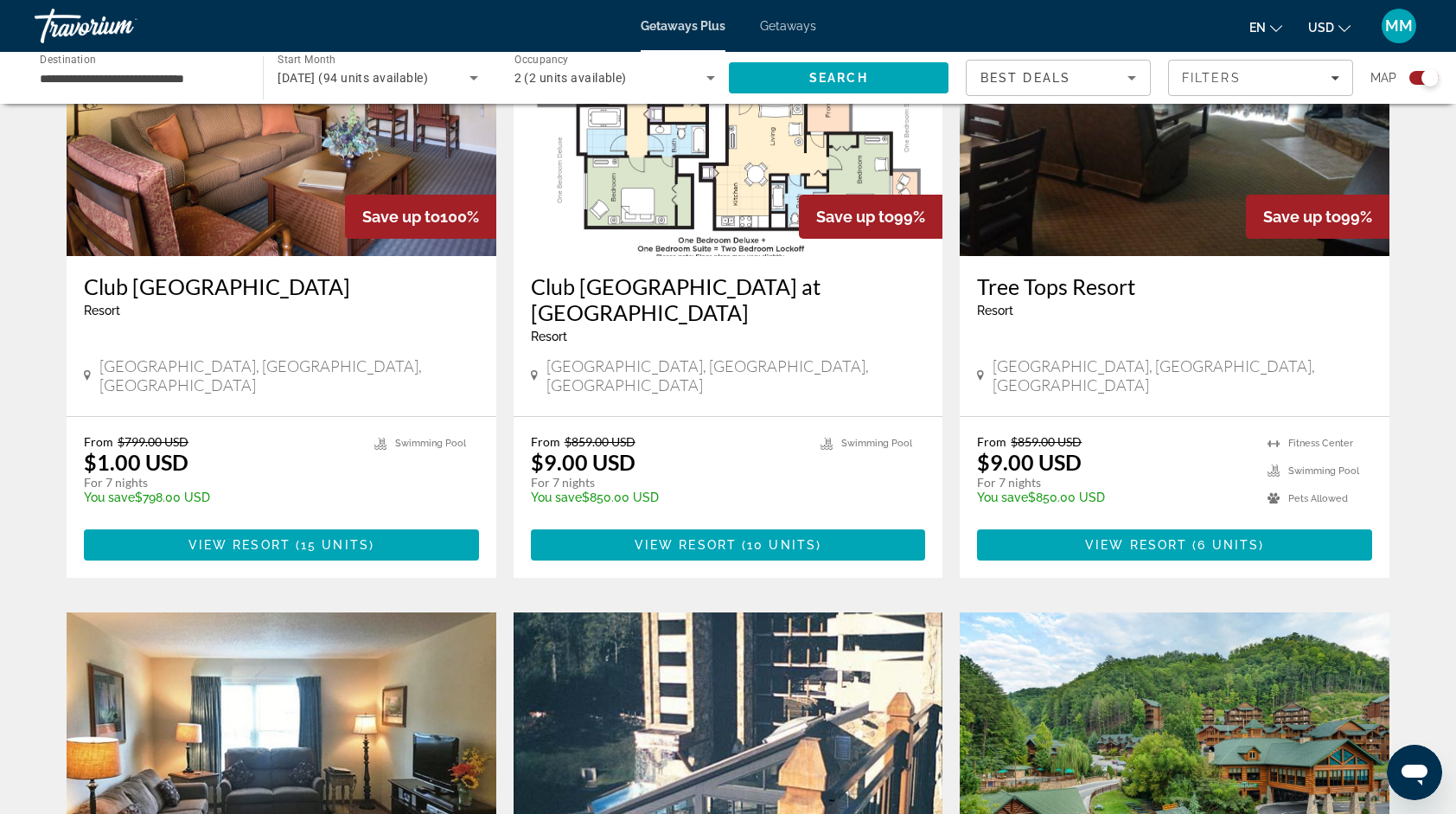
scroll to position [727, 0]
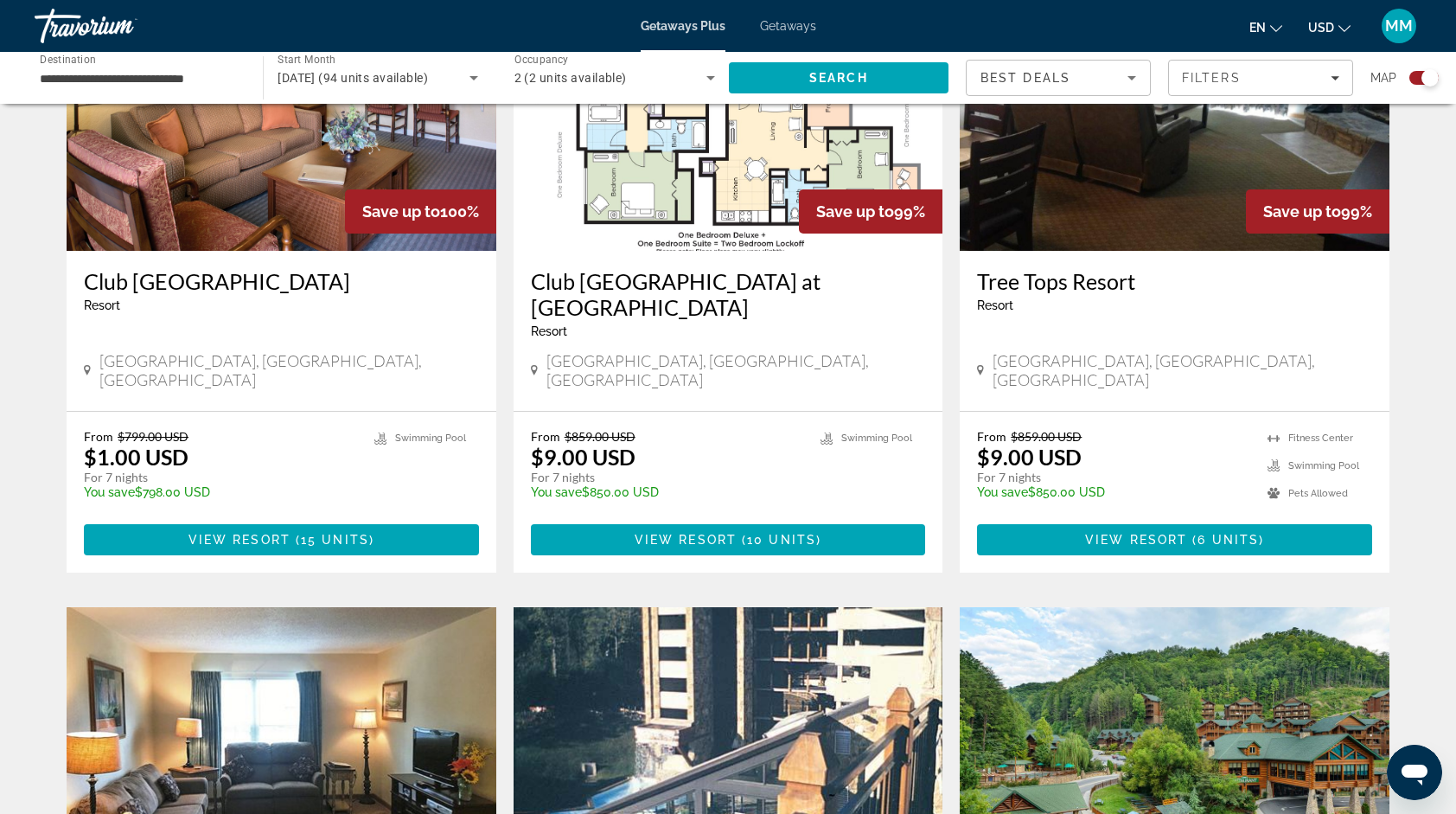
click at [388, 158] on img "Main content" at bounding box center [282, 113] width 430 height 277
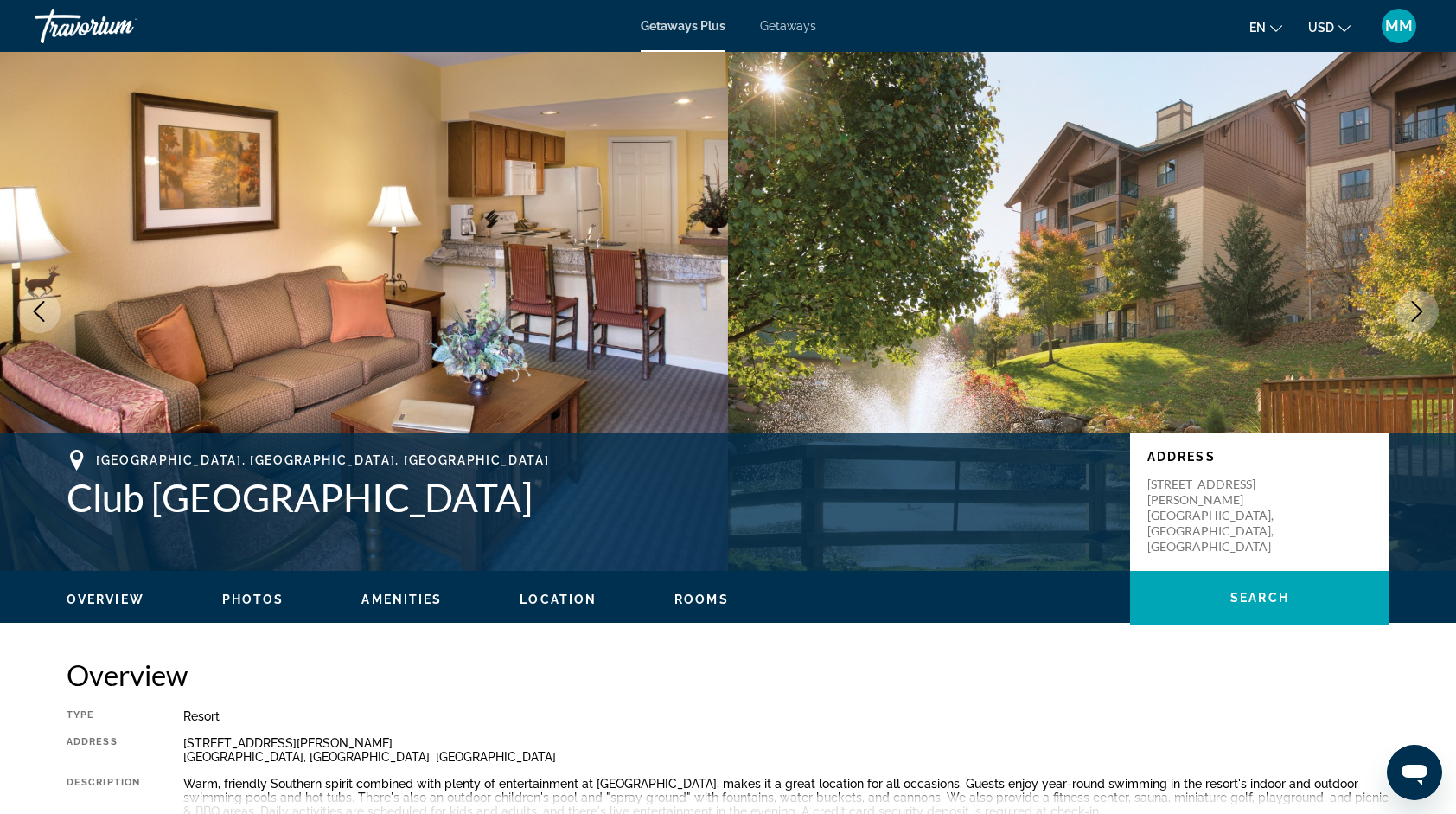
click at [1432, 323] on button "Next image" at bounding box center [1417, 311] width 43 height 43
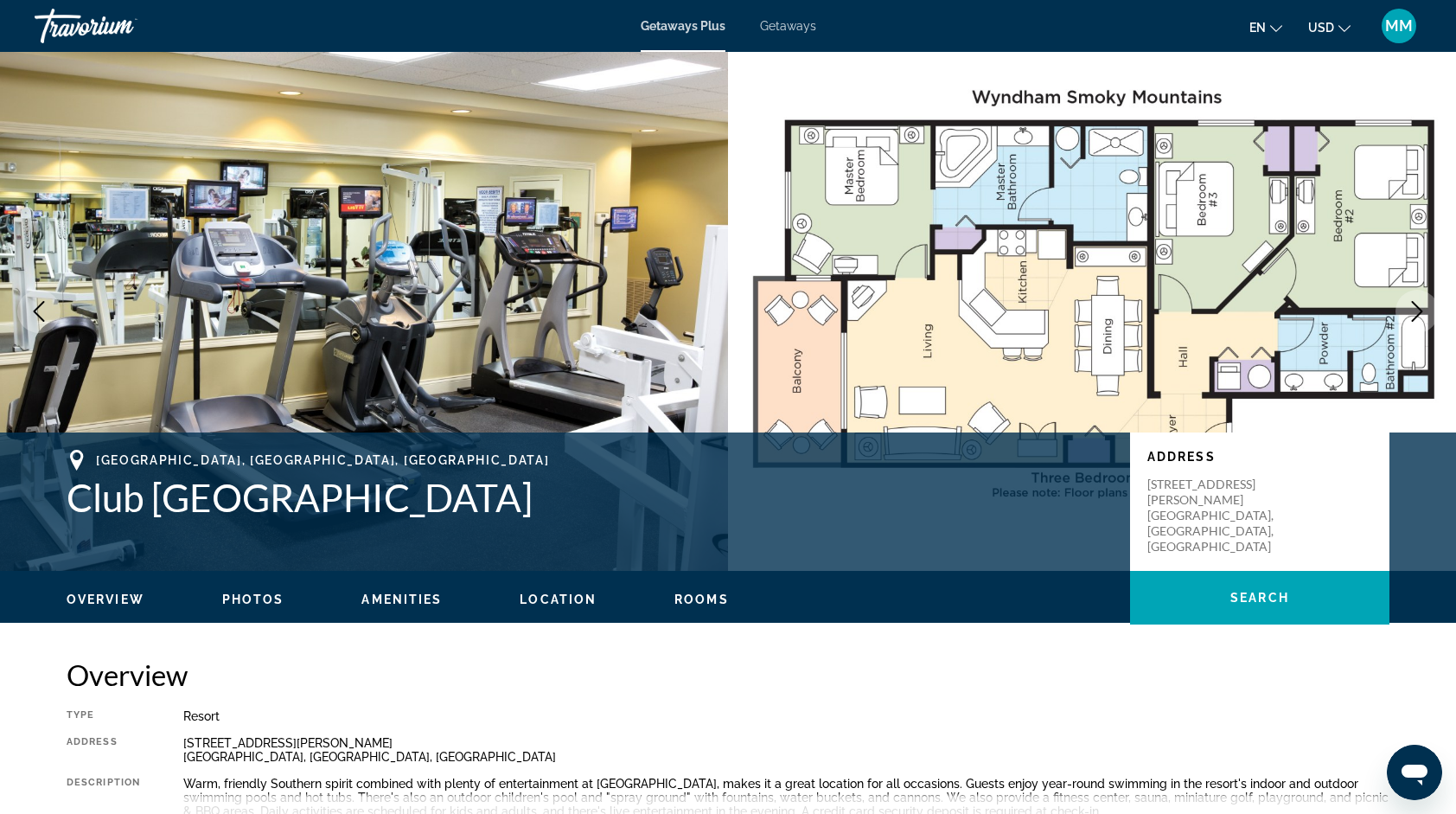
click at [1432, 323] on button "Next image" at bounding box center [1417, 311] width 43 height 43
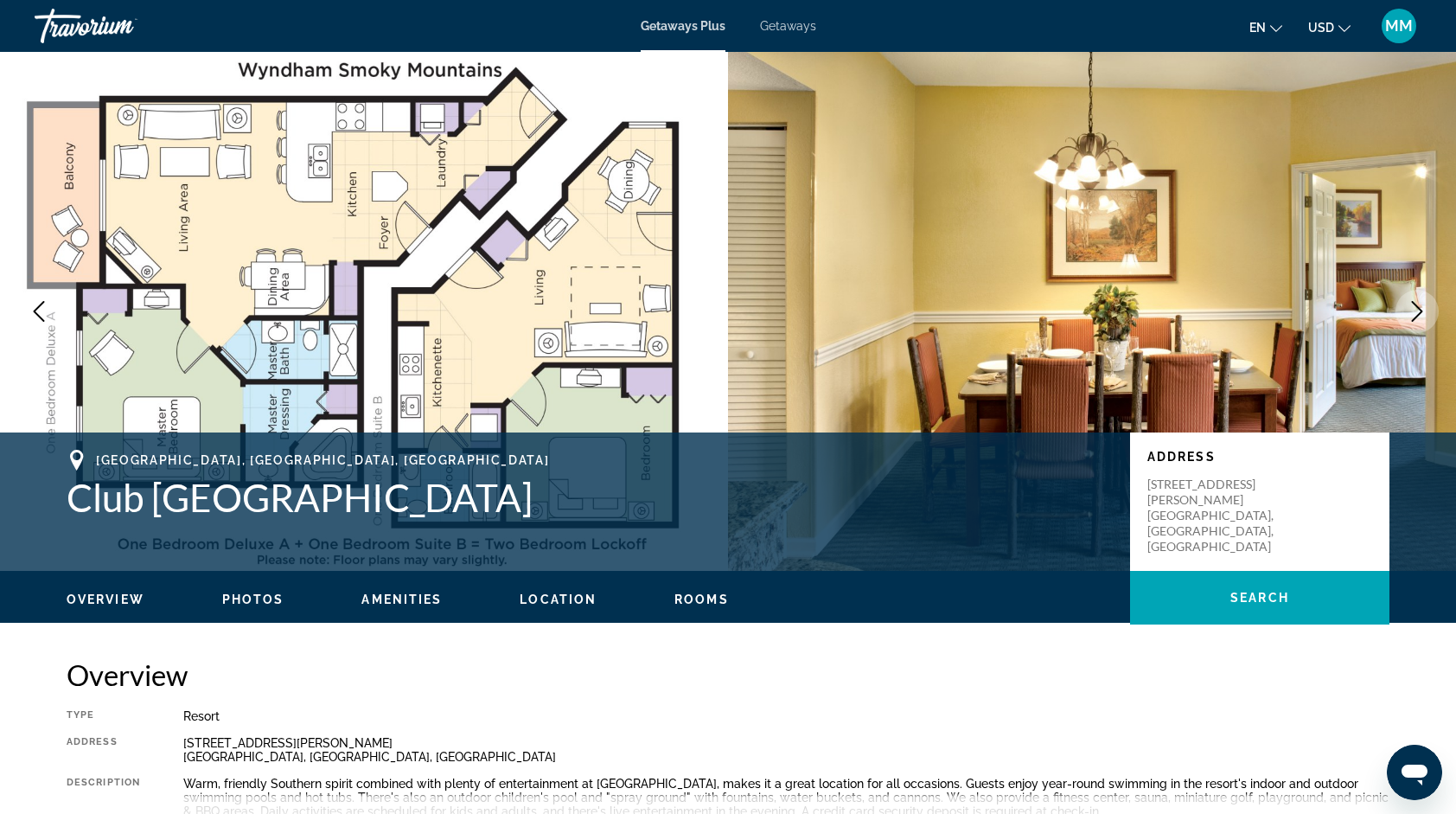
click at [1432, 323] on button "Next image" at bounding box center [1417, 311] width 43 height 43
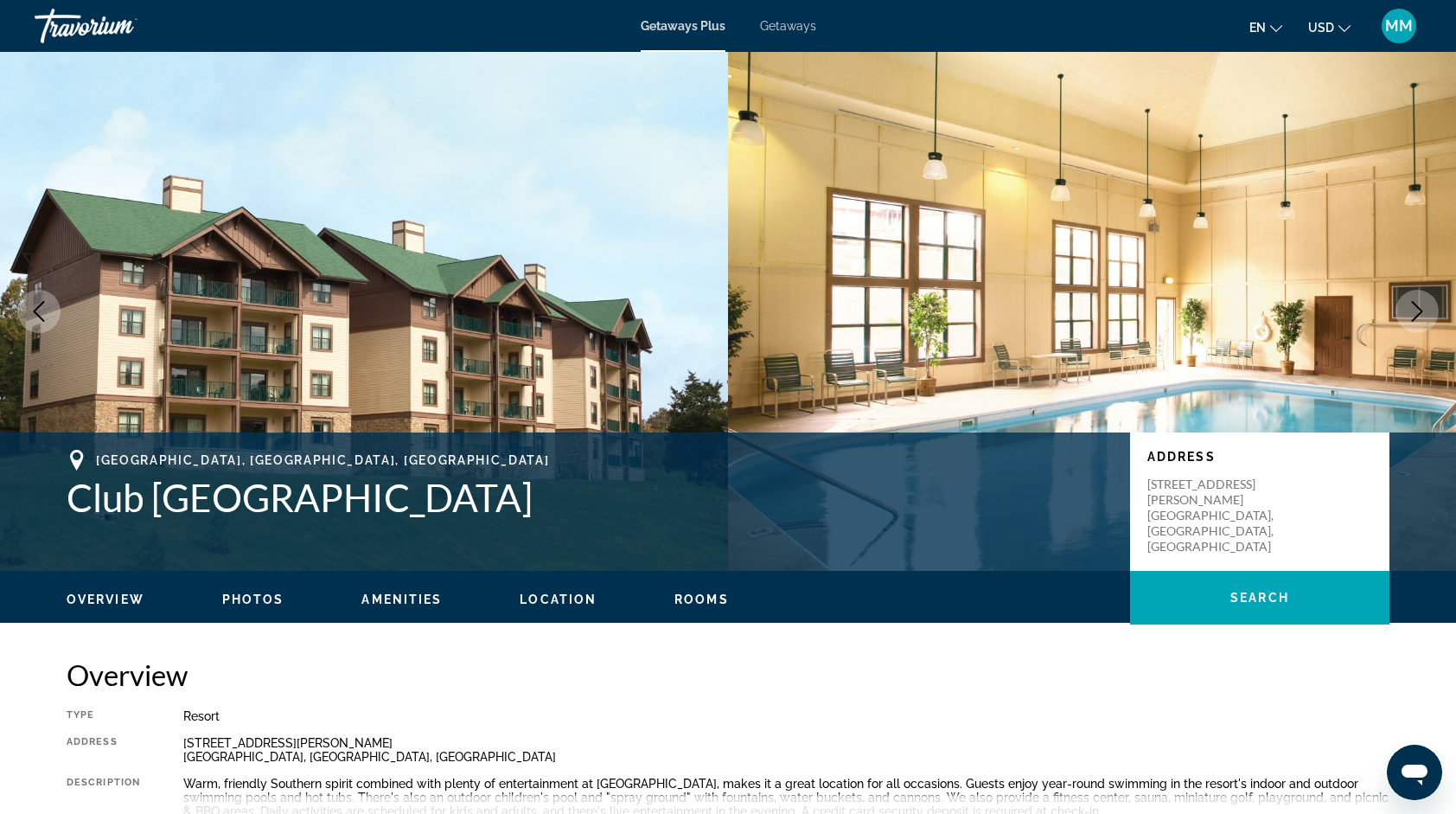
click at [1432, 323] on button "Next image" at bounding box center [1417, 311] width 43 height 43
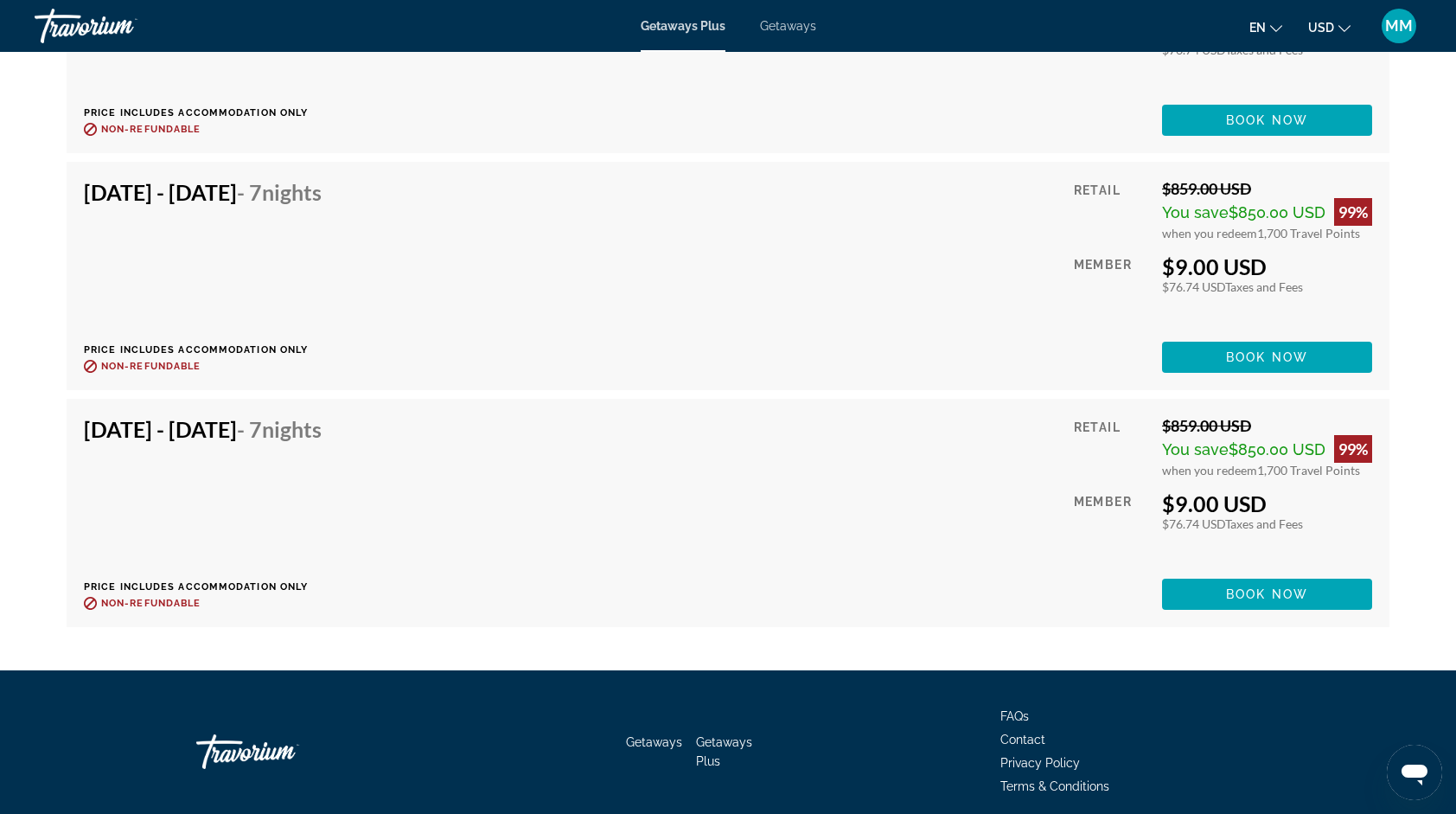
scroll to position [5313, 0]
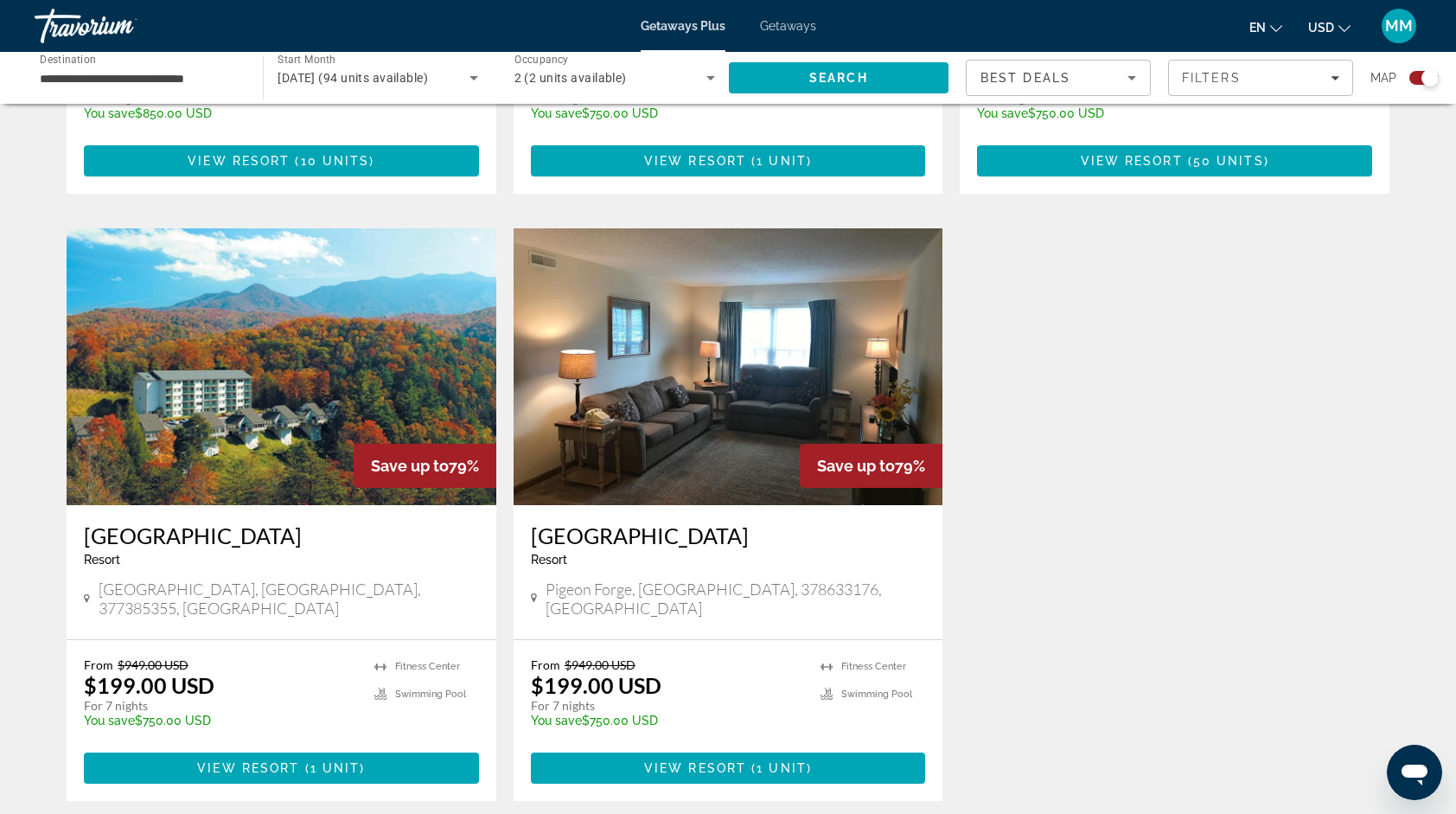
scroll to position [1742, 0]
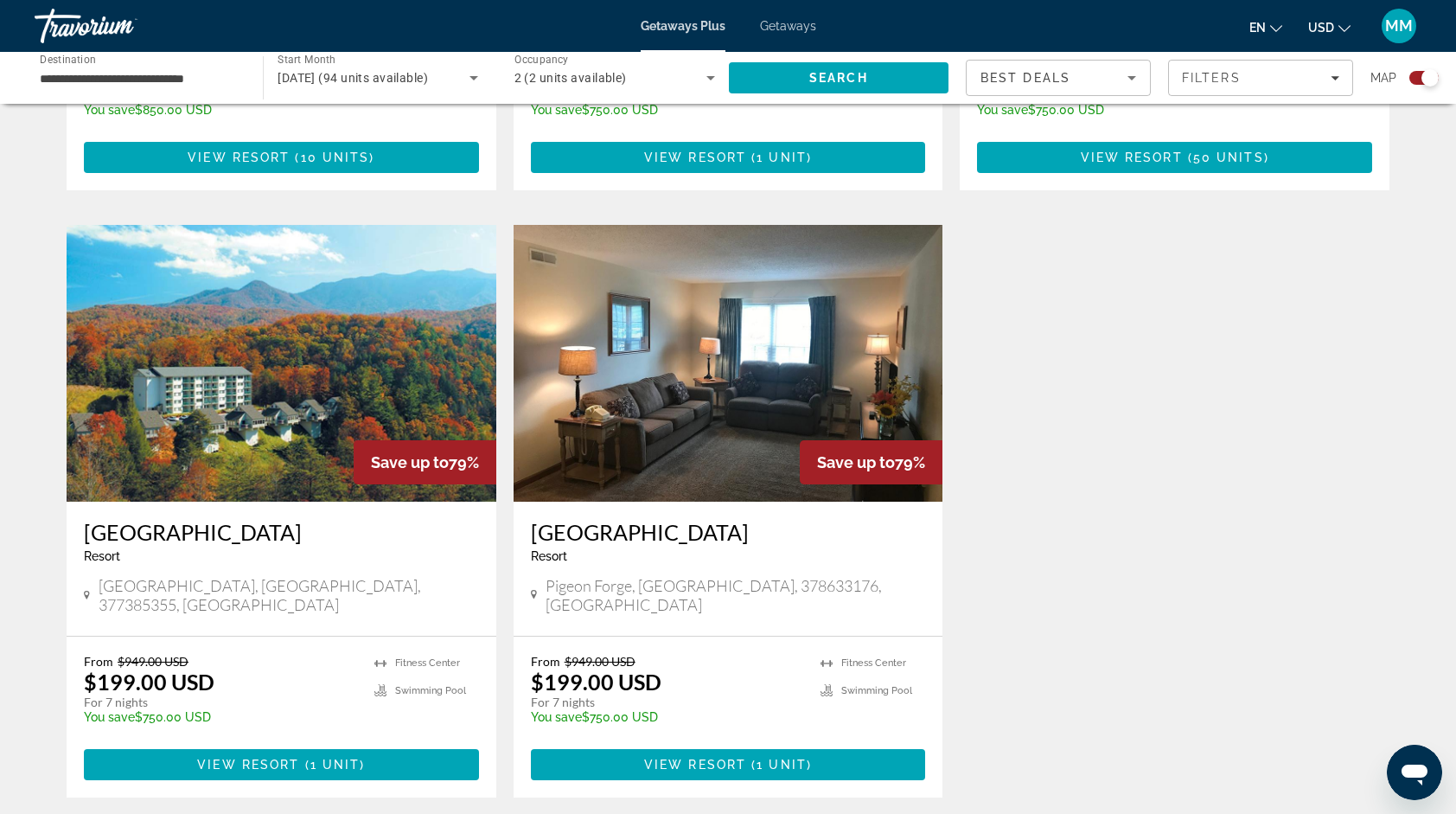
click at [292, 321] on img "Main content" at bounding box center [282, 363] width 430 height 277
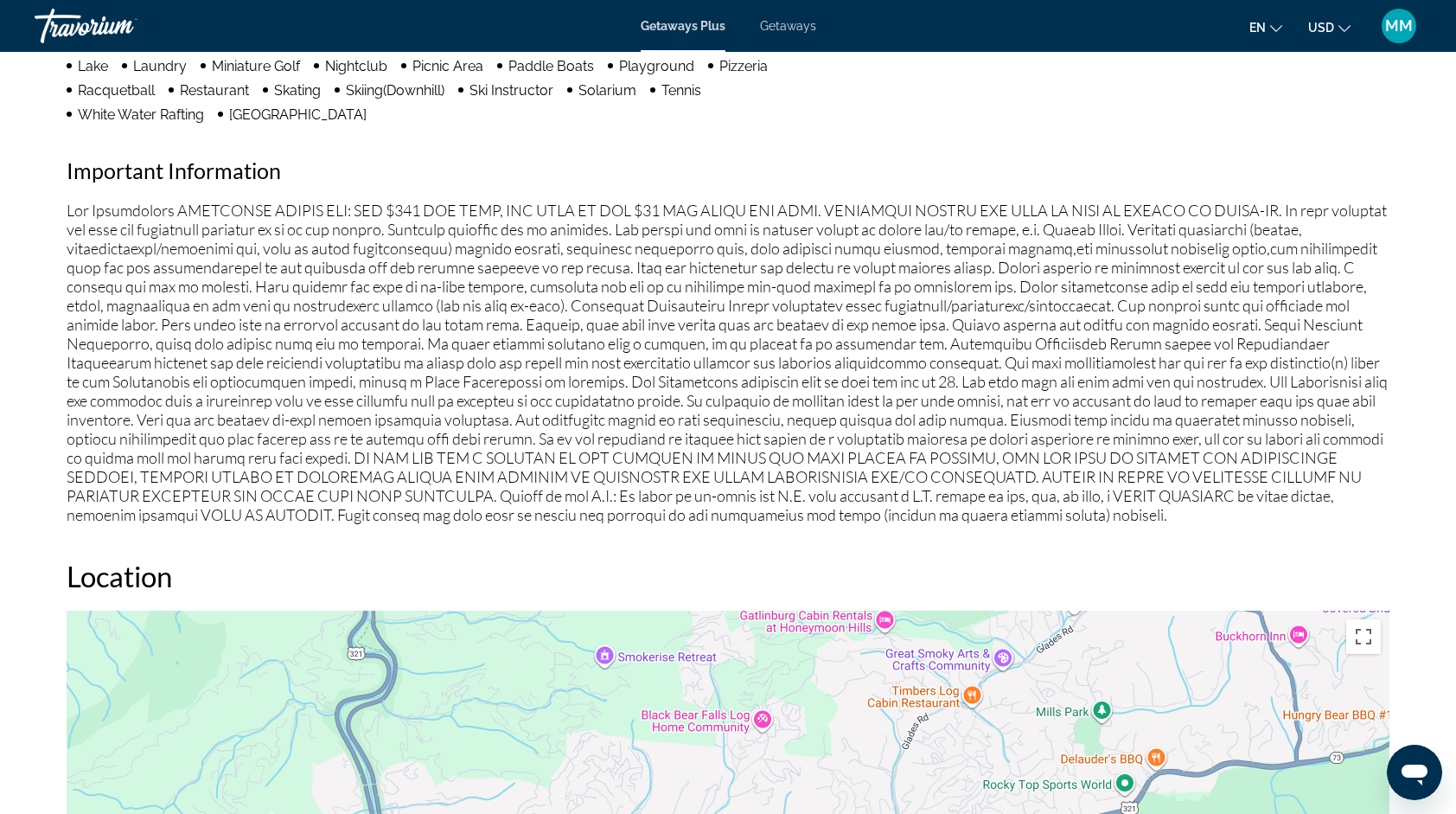
scroll to position [1621, 0]
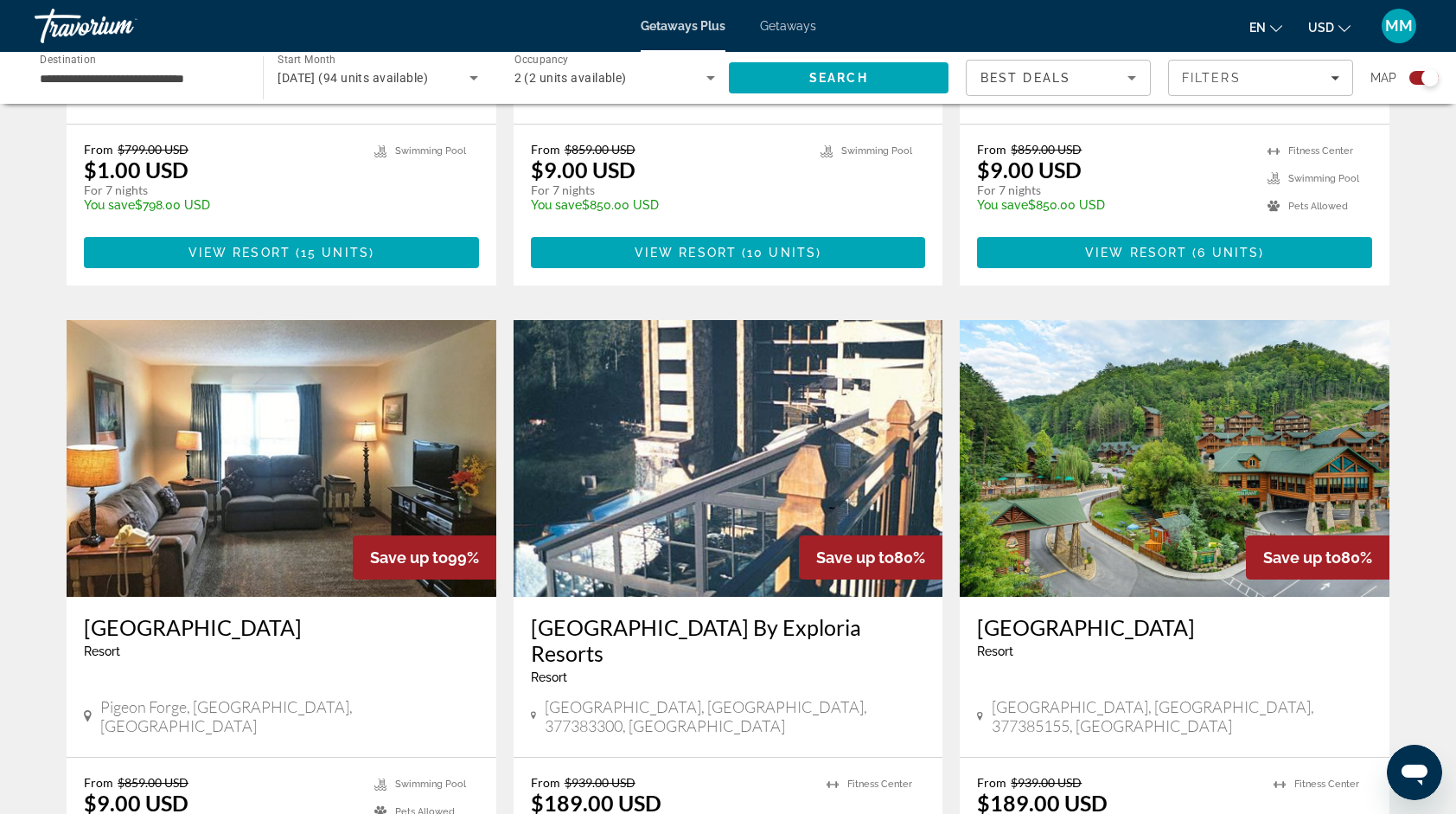
scroll to position [1065, 0]
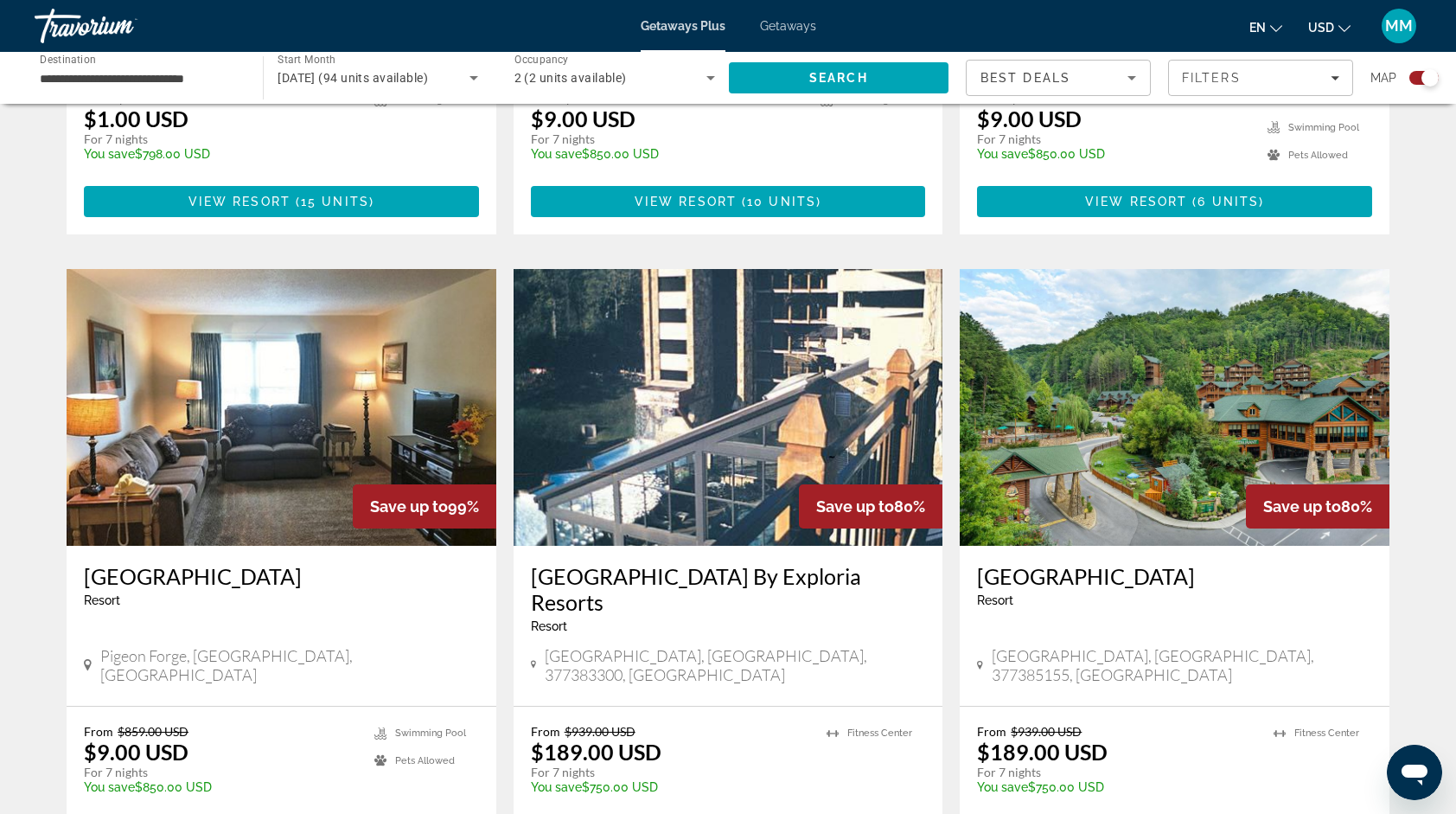
click at [806, 485] on div "Save up to 80%" at bounding box center [870, 507] width 144 height 44
click at [789, 411] on img "Main content" at bounding box center [728, 407] width 430 height 277
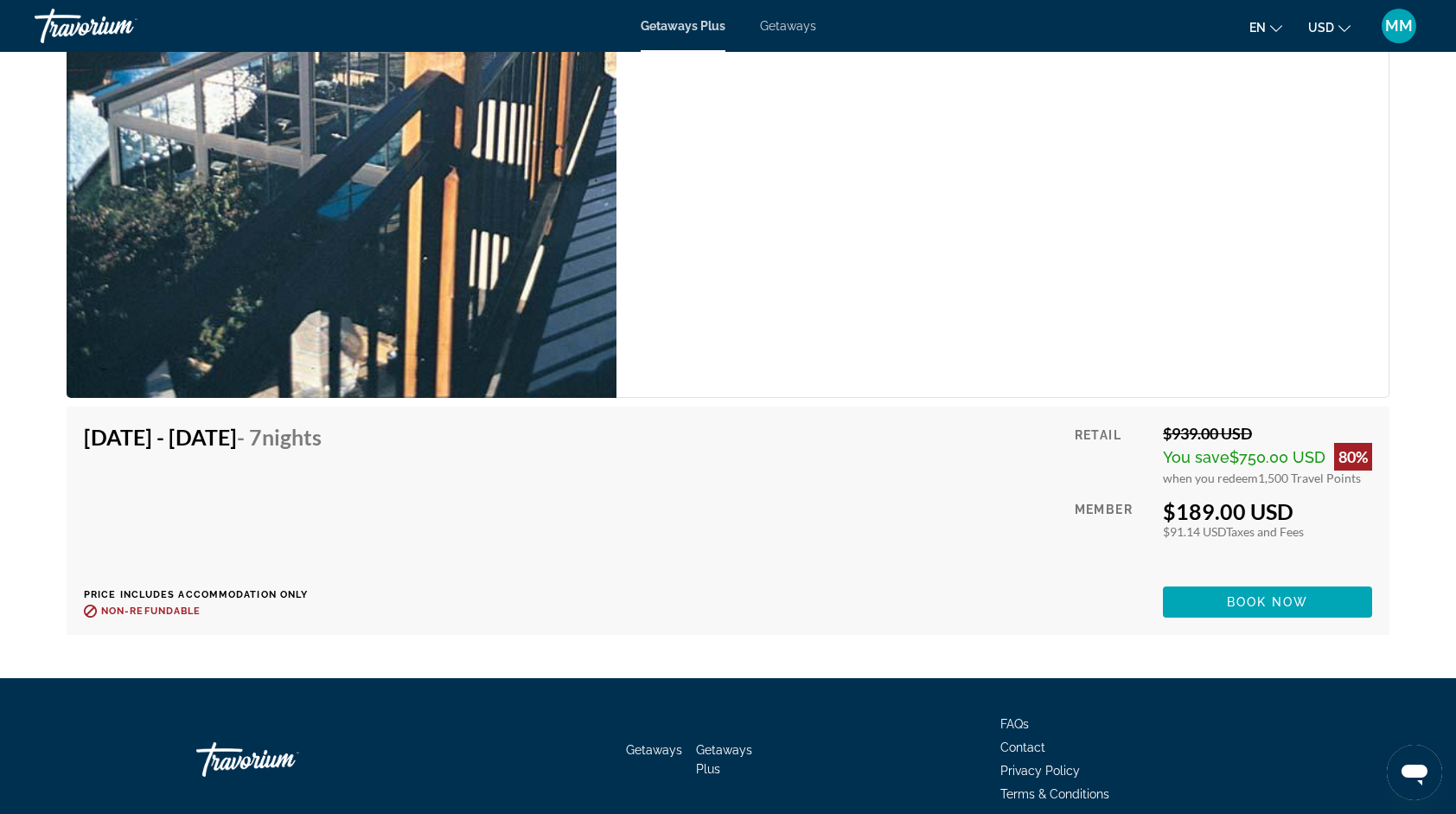
scroll to position [3109, 0]
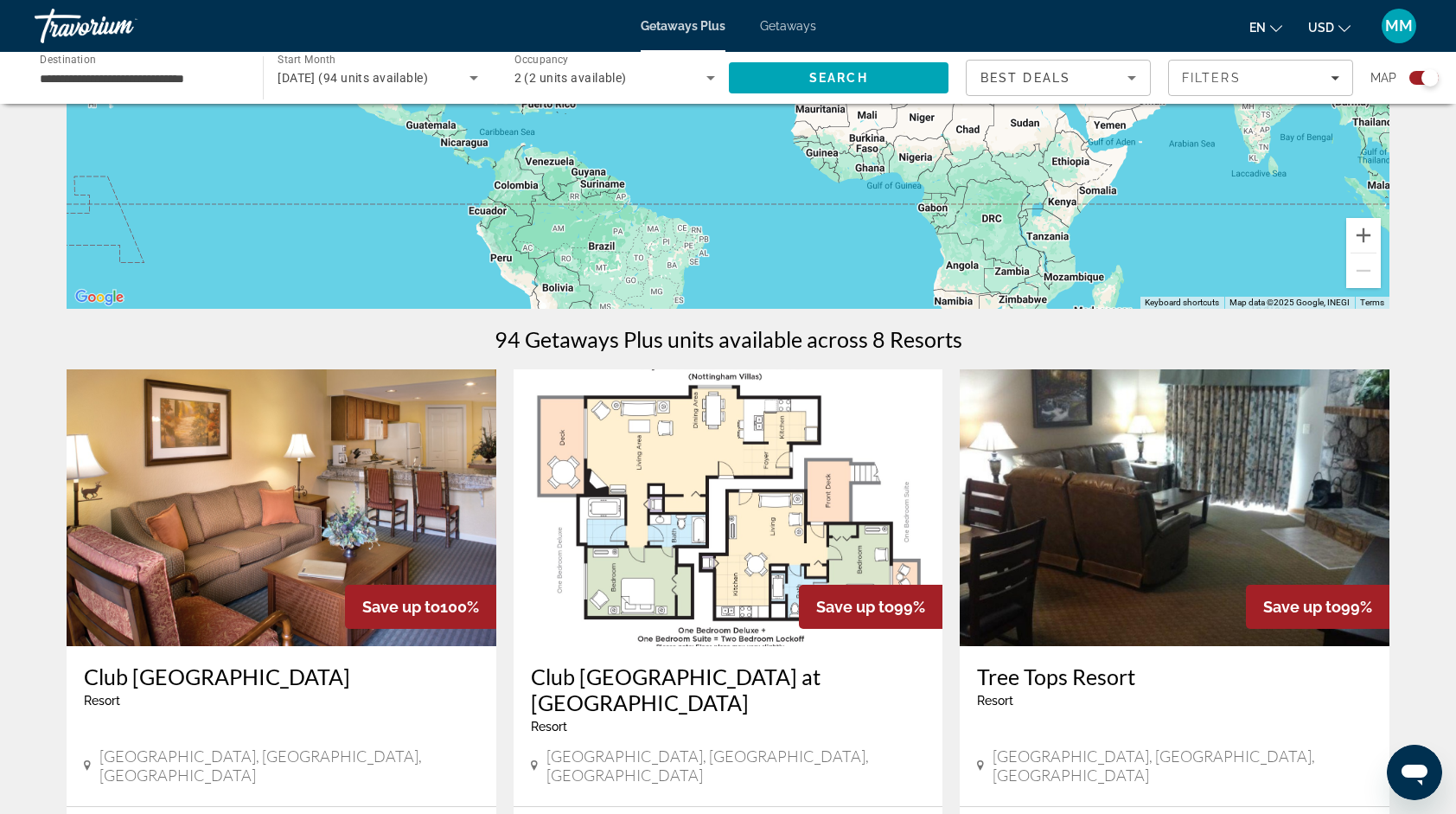
scroll to position [311, 0]
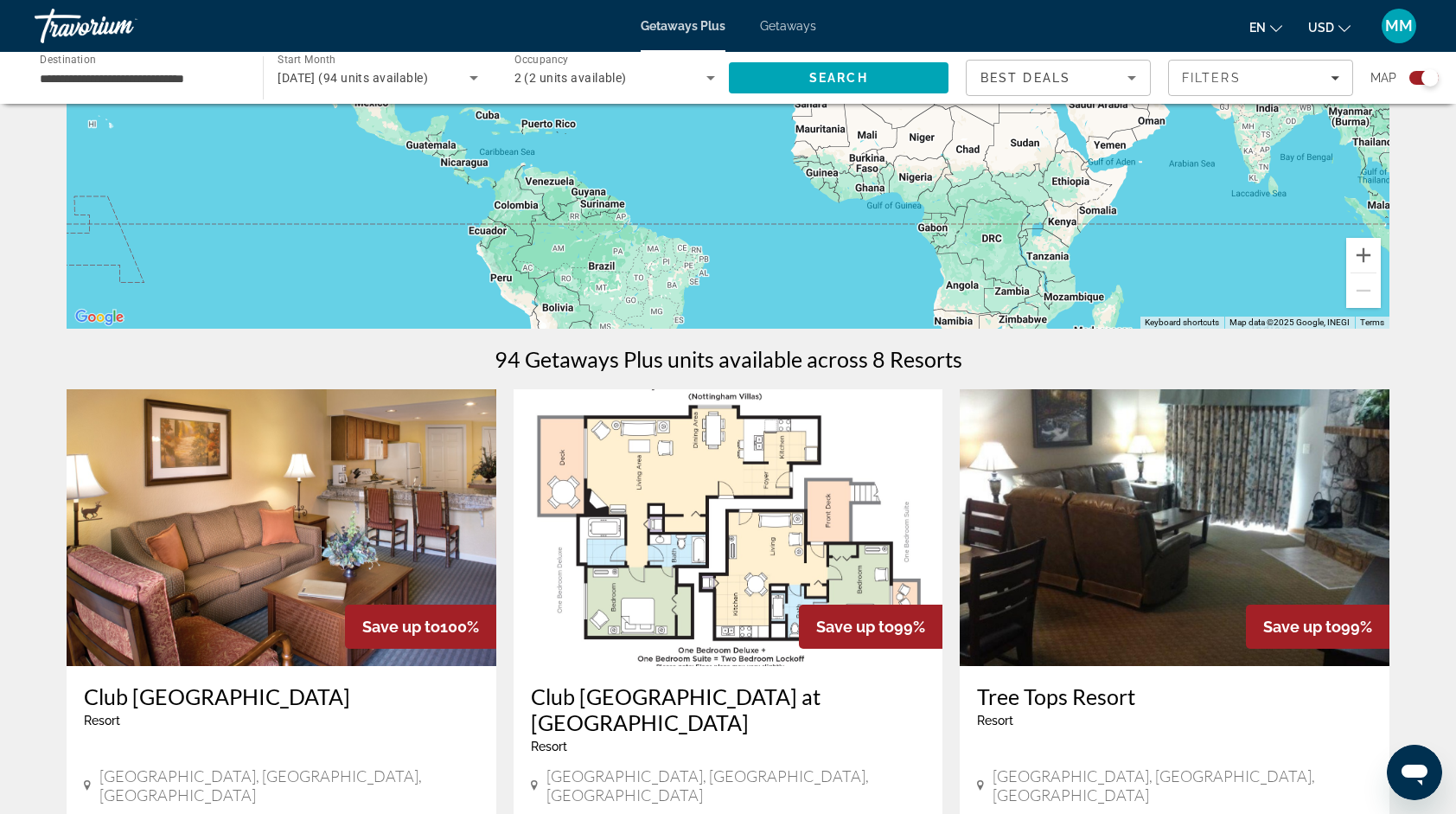
click at [1027, 625] on img "Main content" at bounding box center [1175, 528] width 430 height 277
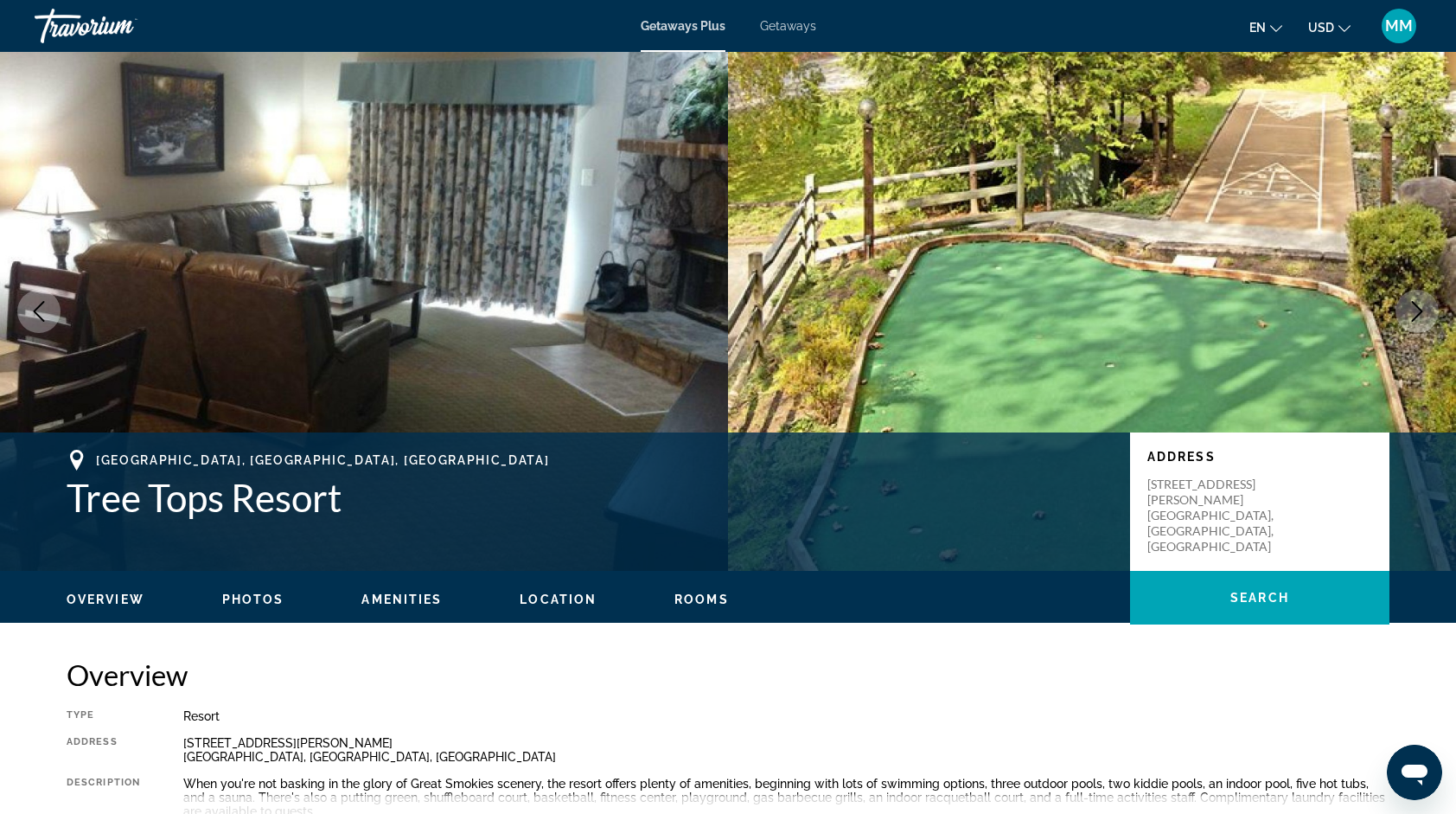
click at [1419, 303] on icon "Next image" at bounding box center [1417, 312] width 21 height 21
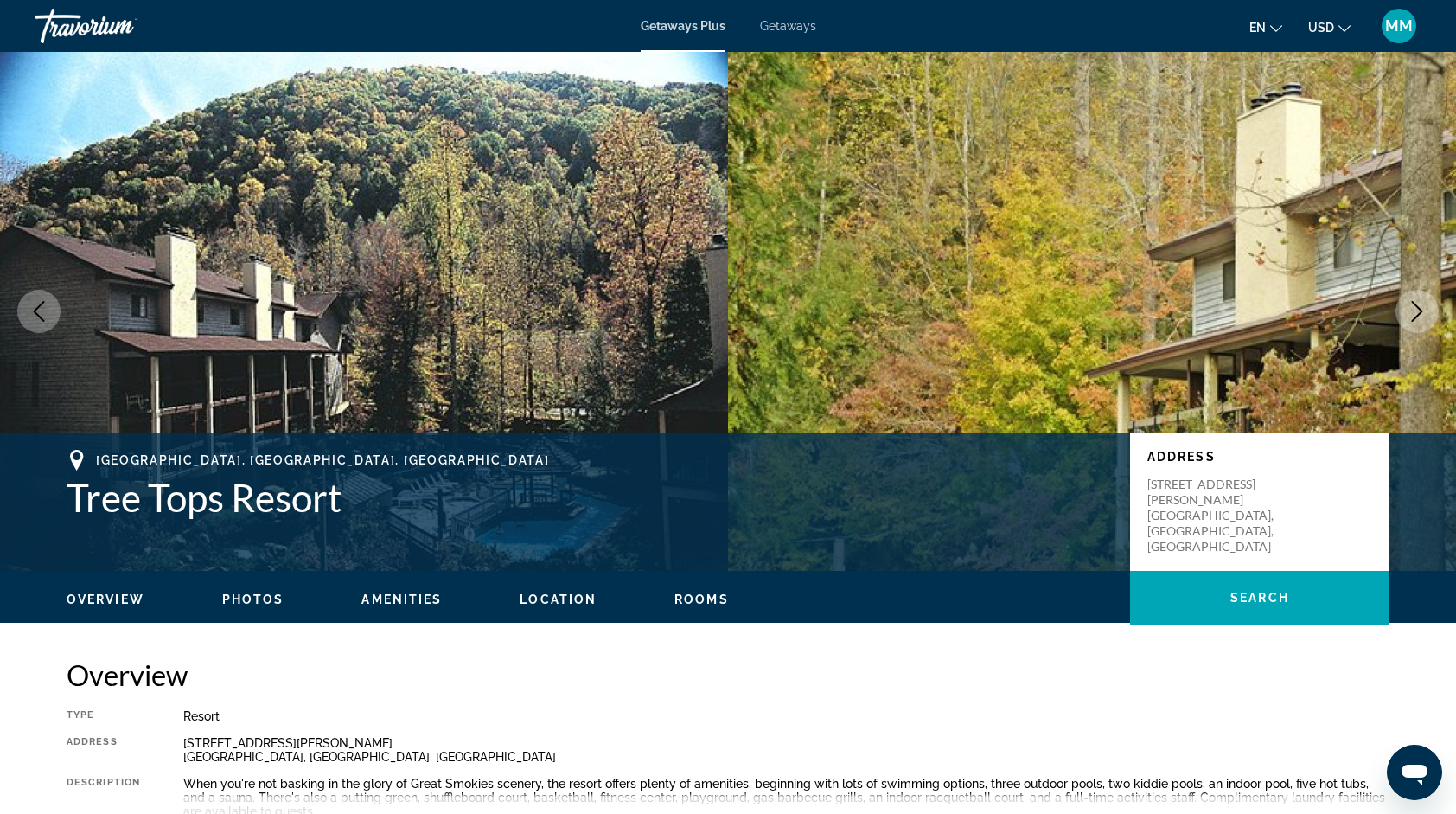
drag, startPoint x: 1419, startPoint y: 303, endPoint x: 1345, endPoint y: 242, distance: 95.9
click at [1345, 242] on img "Main content" at bounding box center [1092, 311] width 728 height 519
click at [1419, 310] on icon "Next image" at bounding box center [1417, 312] width 21 height 21
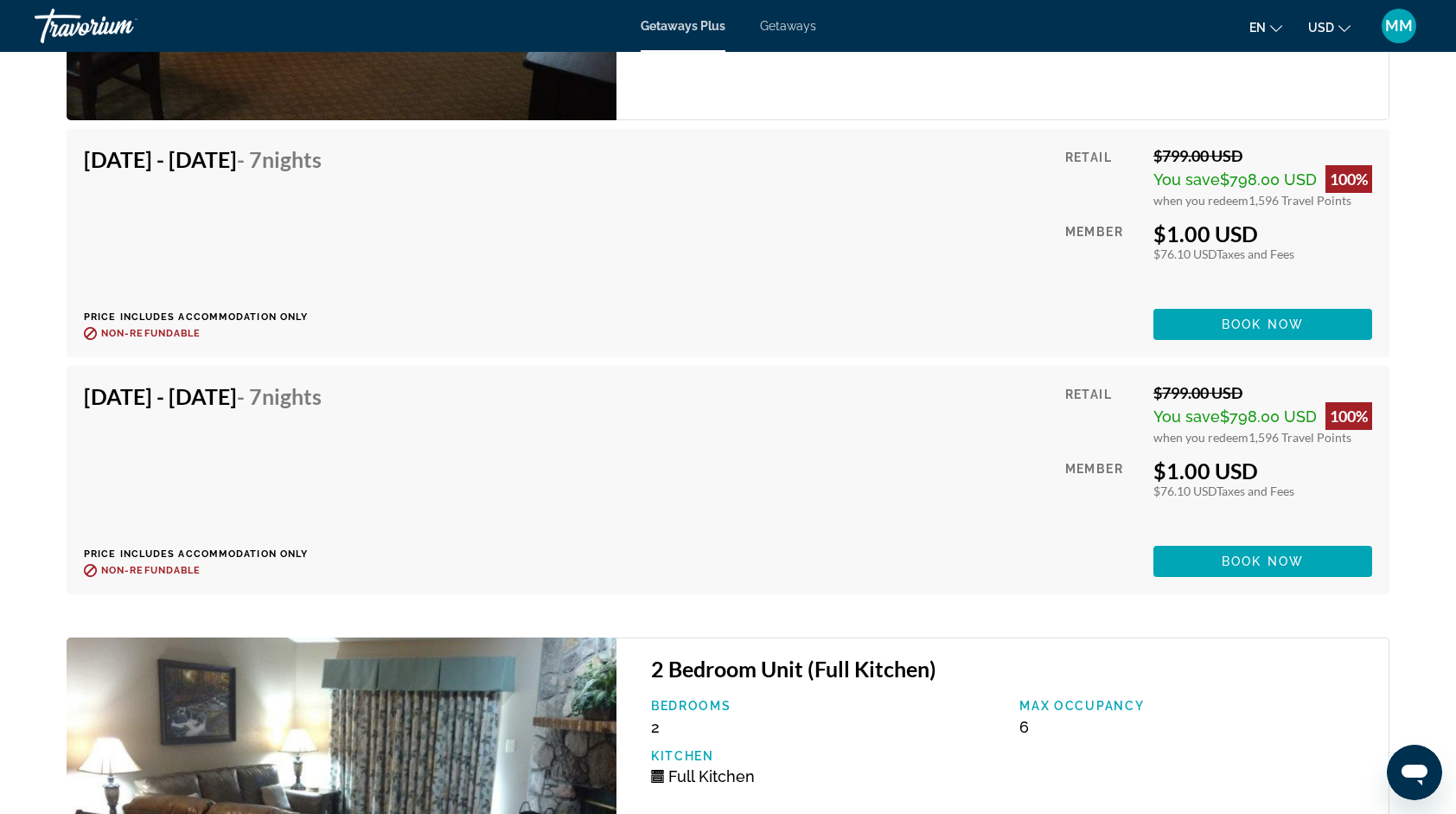
scroll to position [3716, 0]
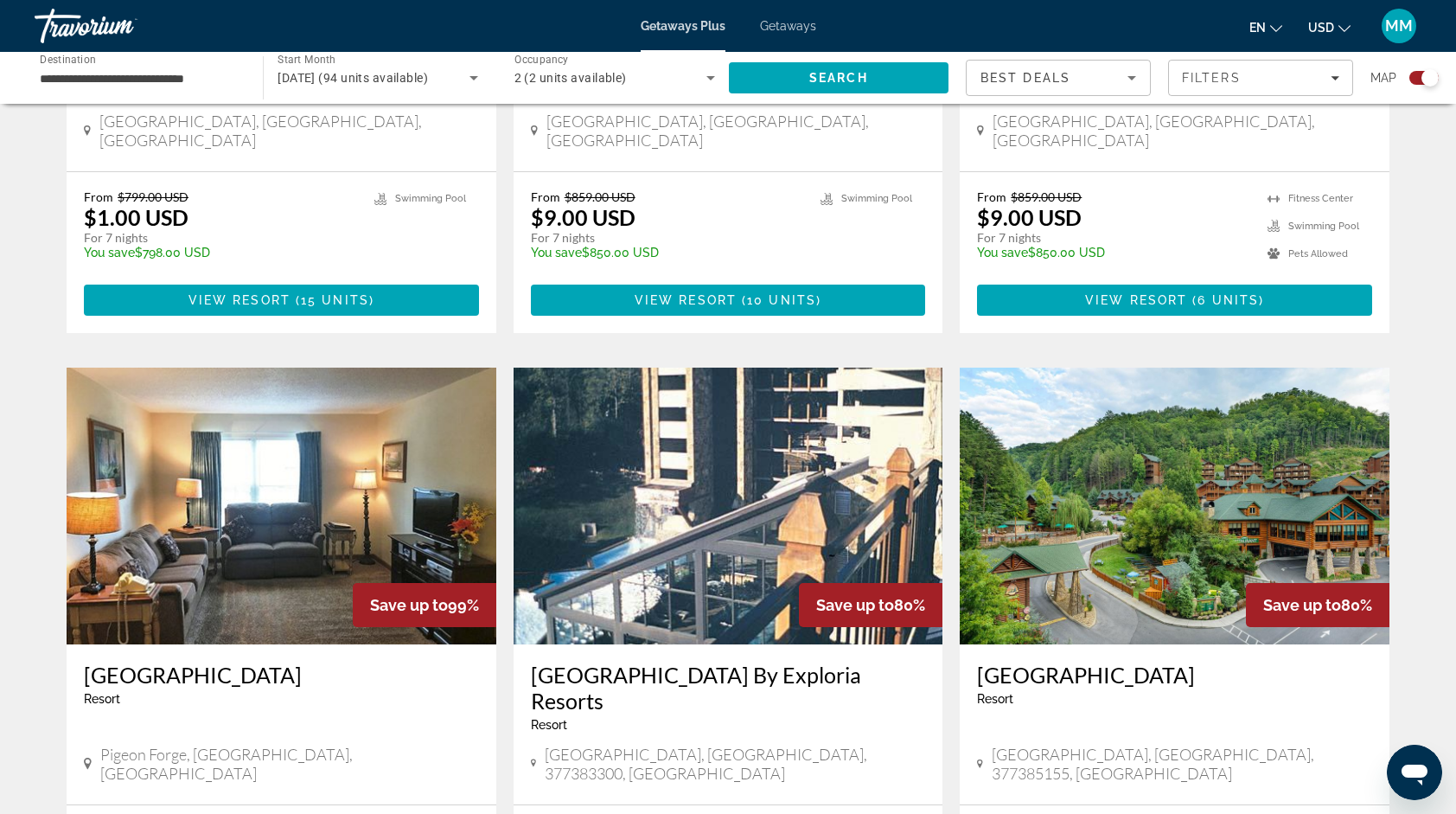
scroll to position [953, 0]
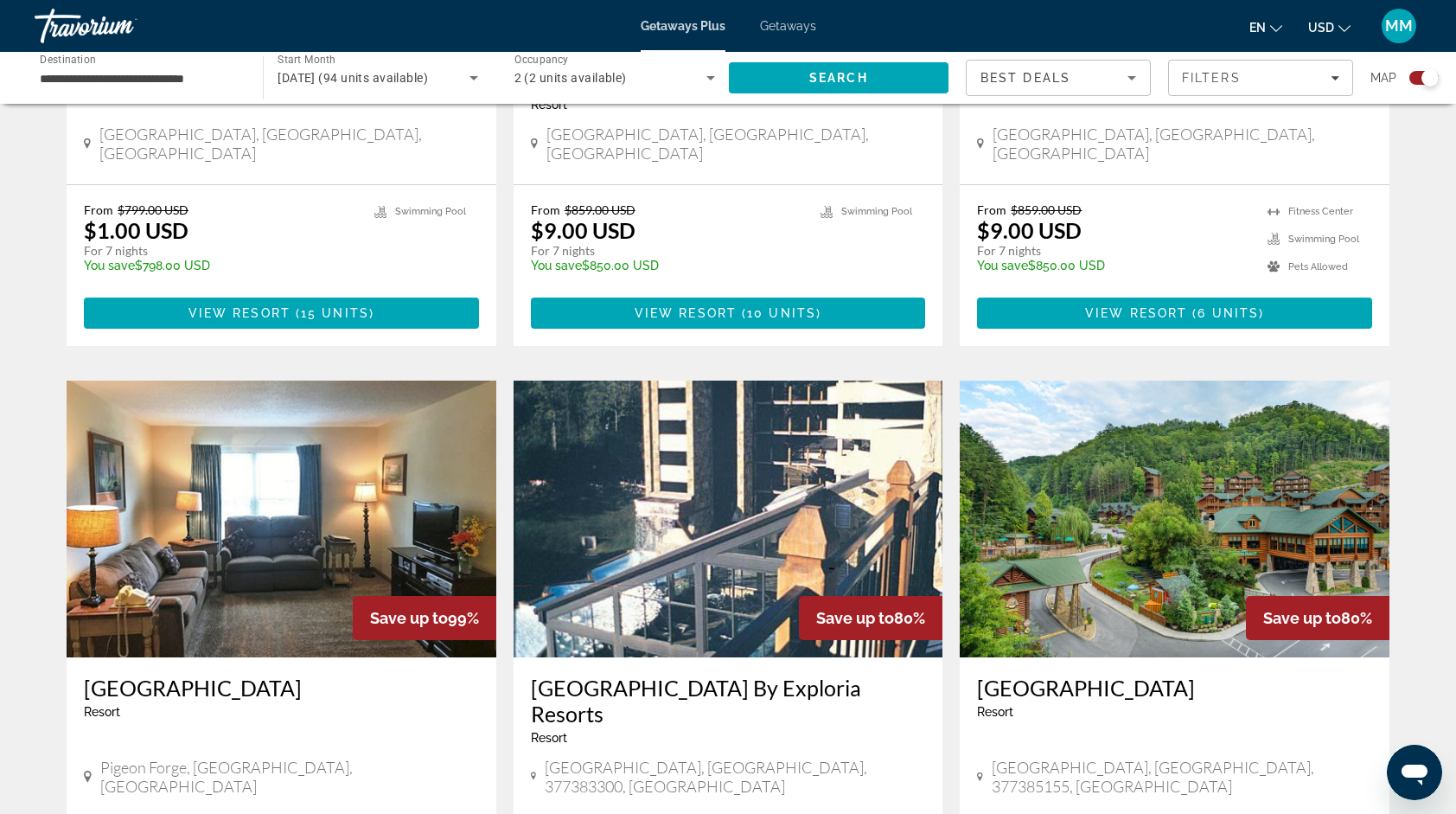
click at [438, 461] on img "Main content" at bounding box center [282, 519] width 430 height 277
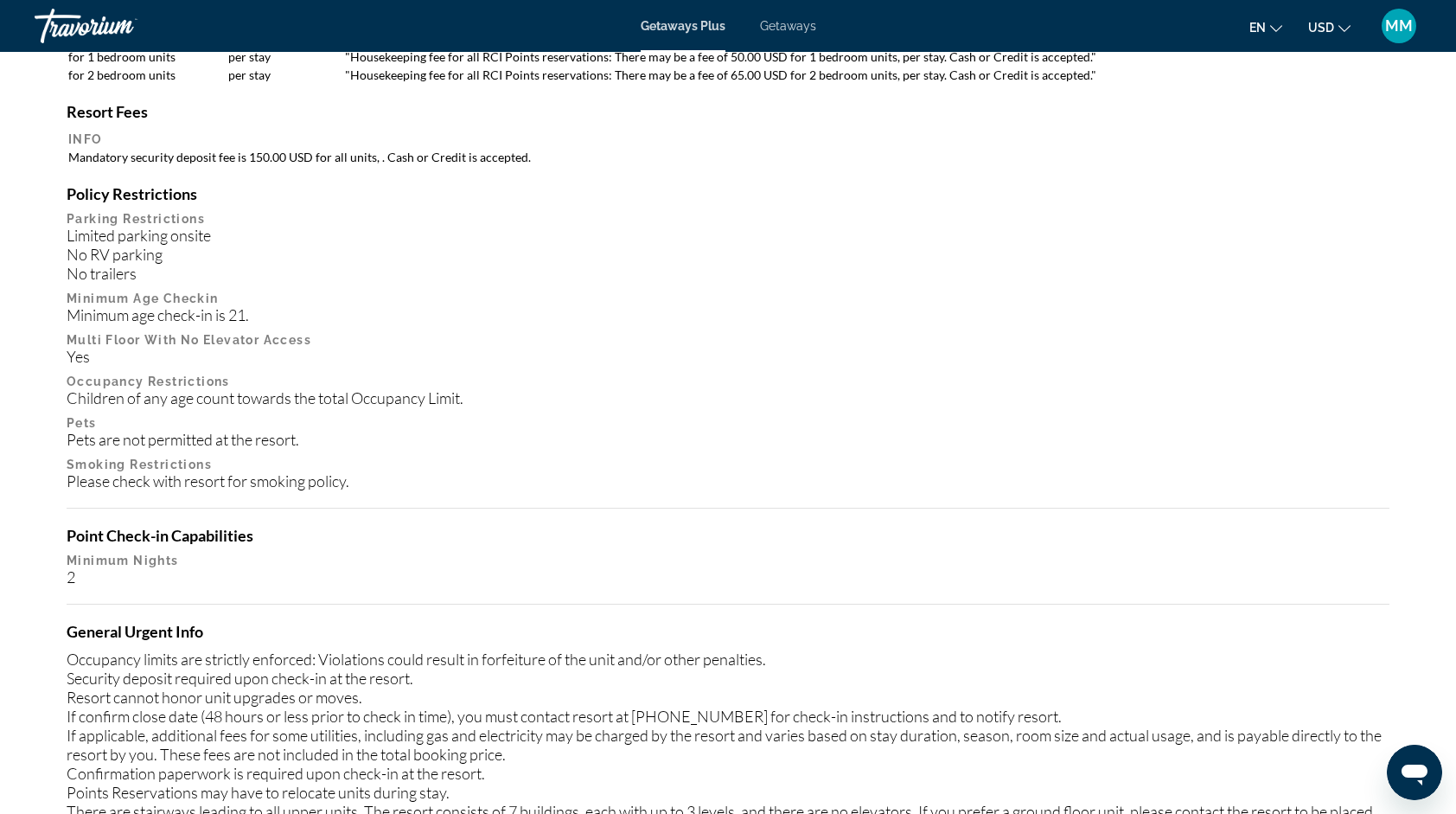
scroll to position [1617, 0]
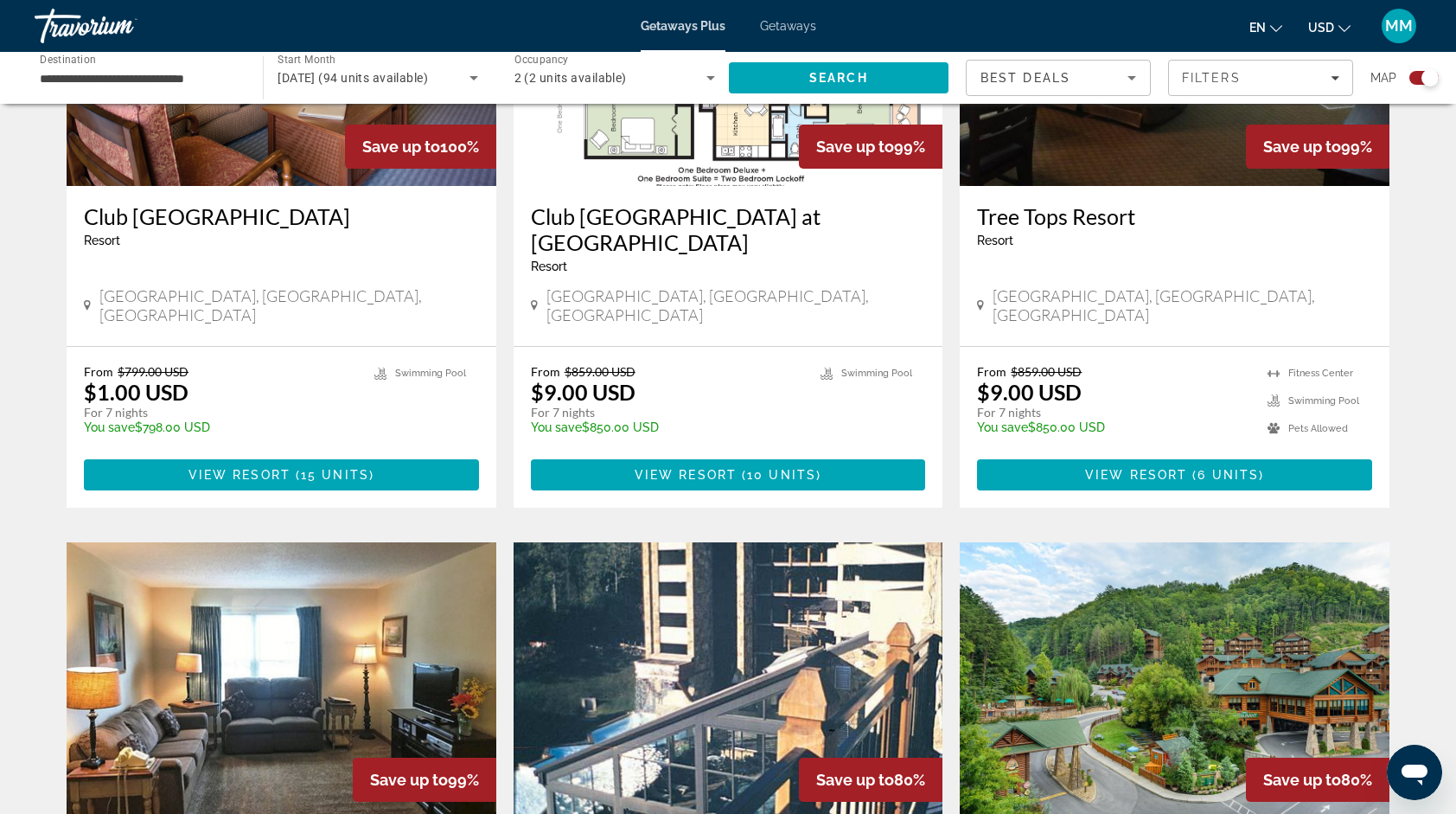
scroll to position [670, 0]
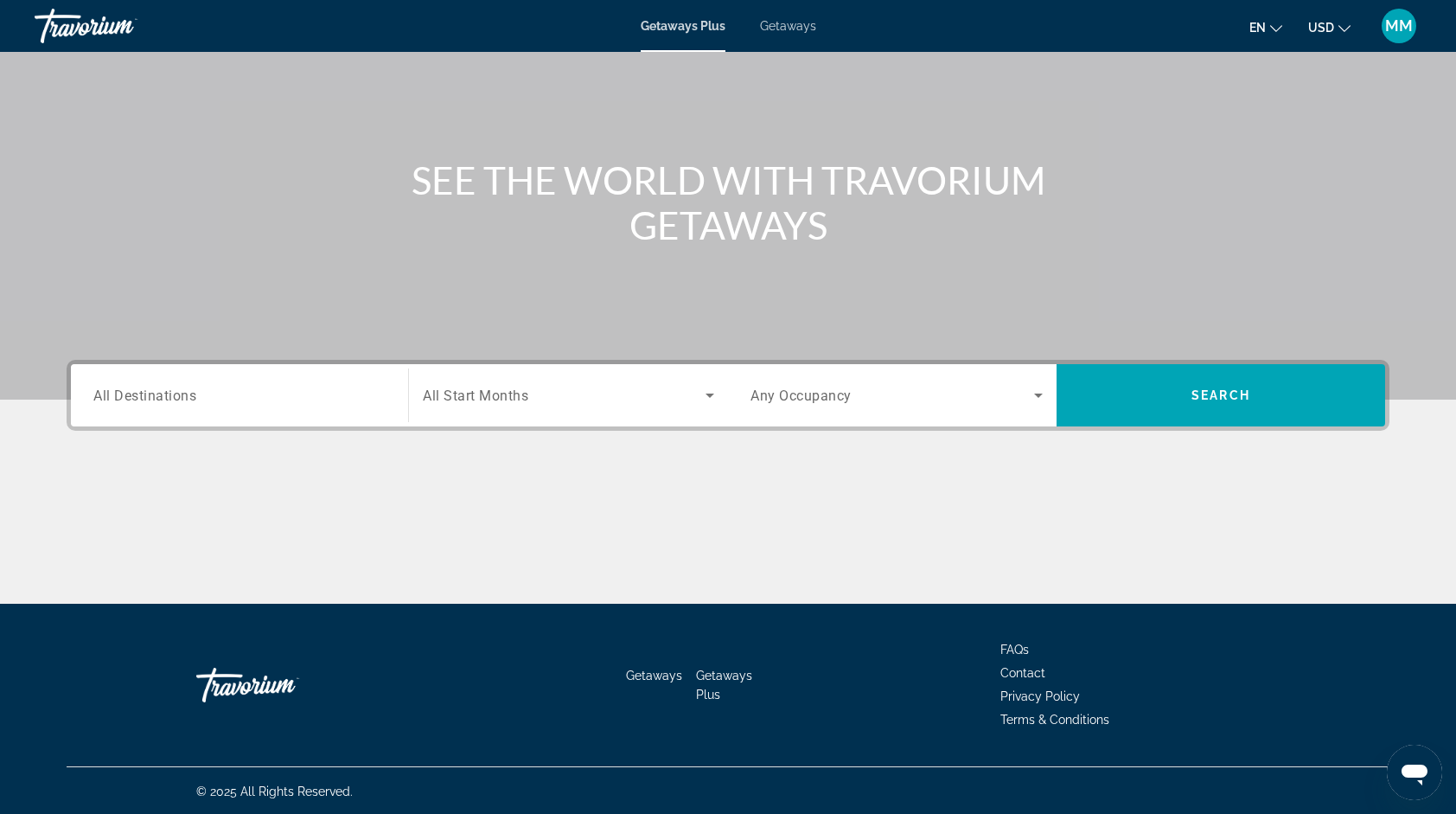
scroll to position [80, 0]
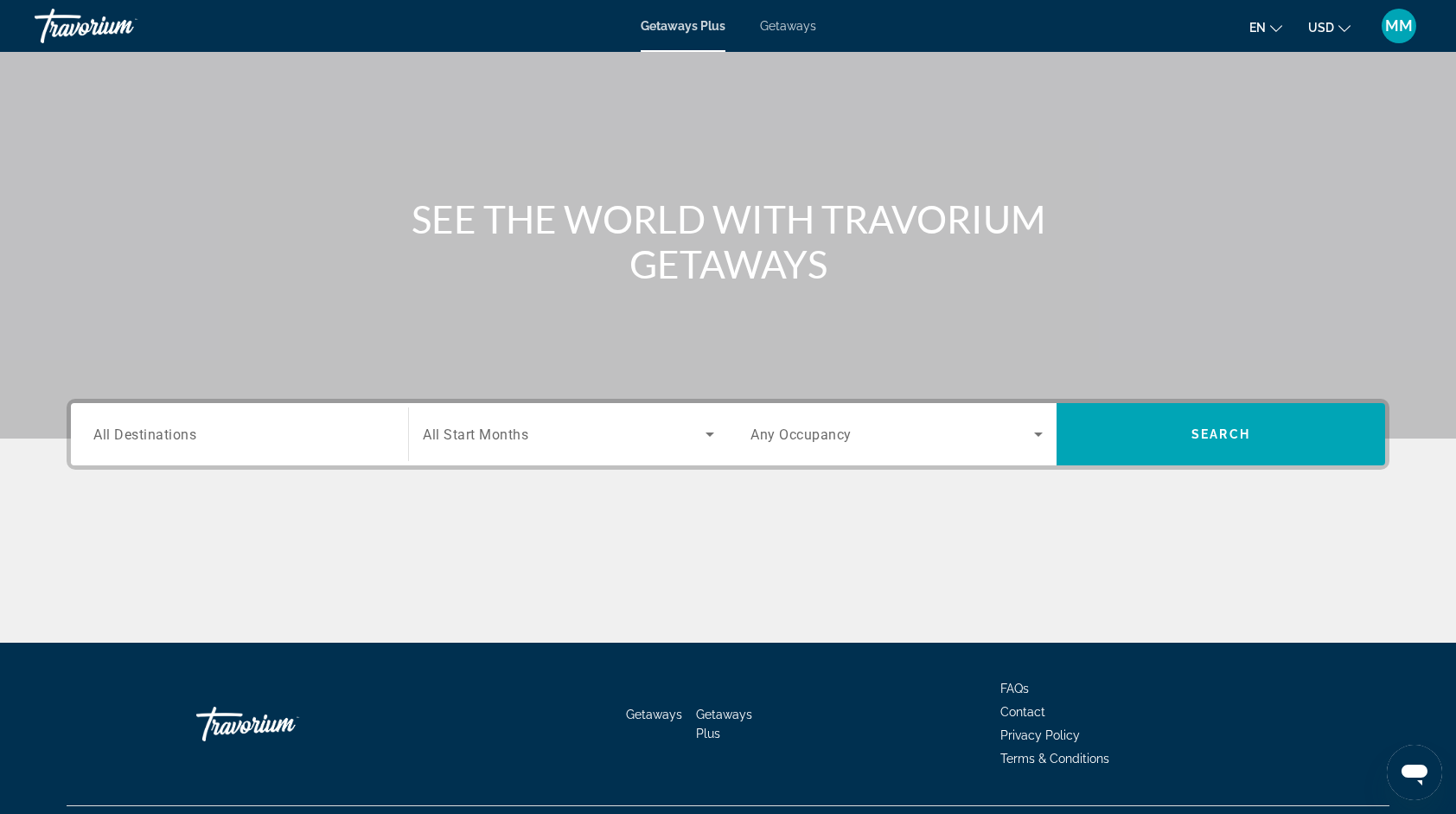
click at [802, 26] on span "Getaways" at bounding box center [788, 26] width 56 height 14
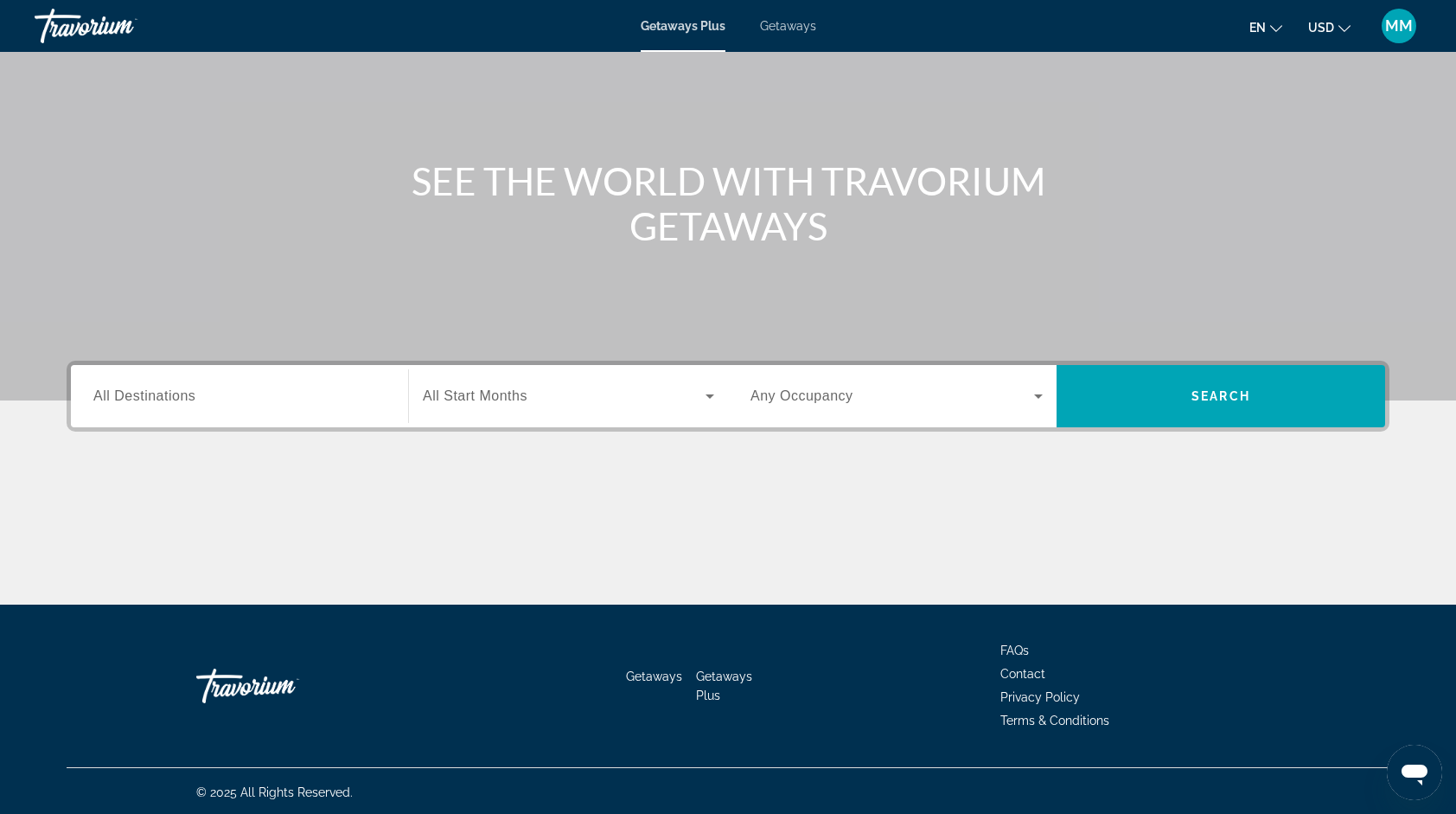
scroll to position [119, 0]
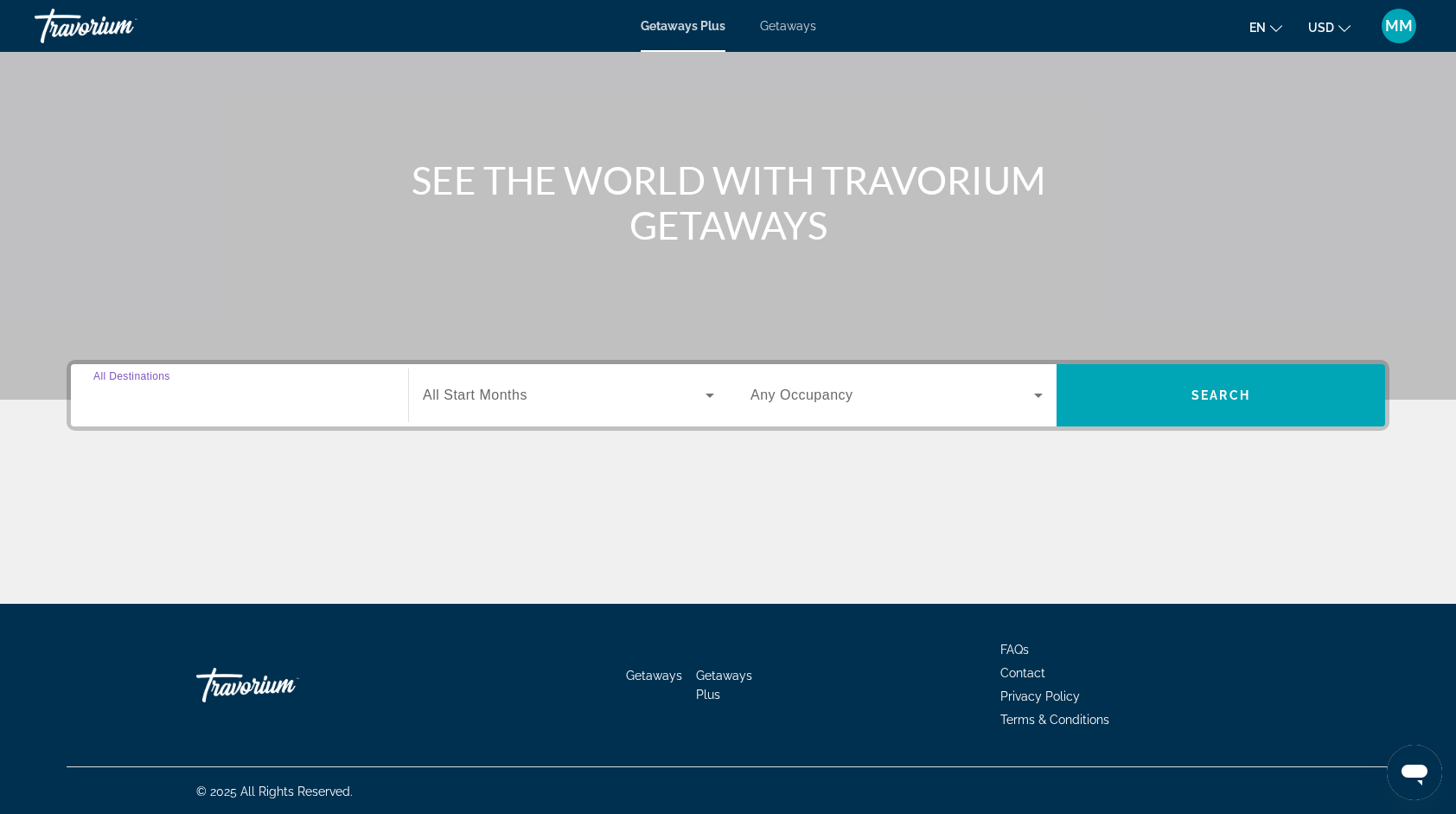
click at [223, 398] on input "Destination All Destinations" at bounding box center [240, 396] width 292 height 21
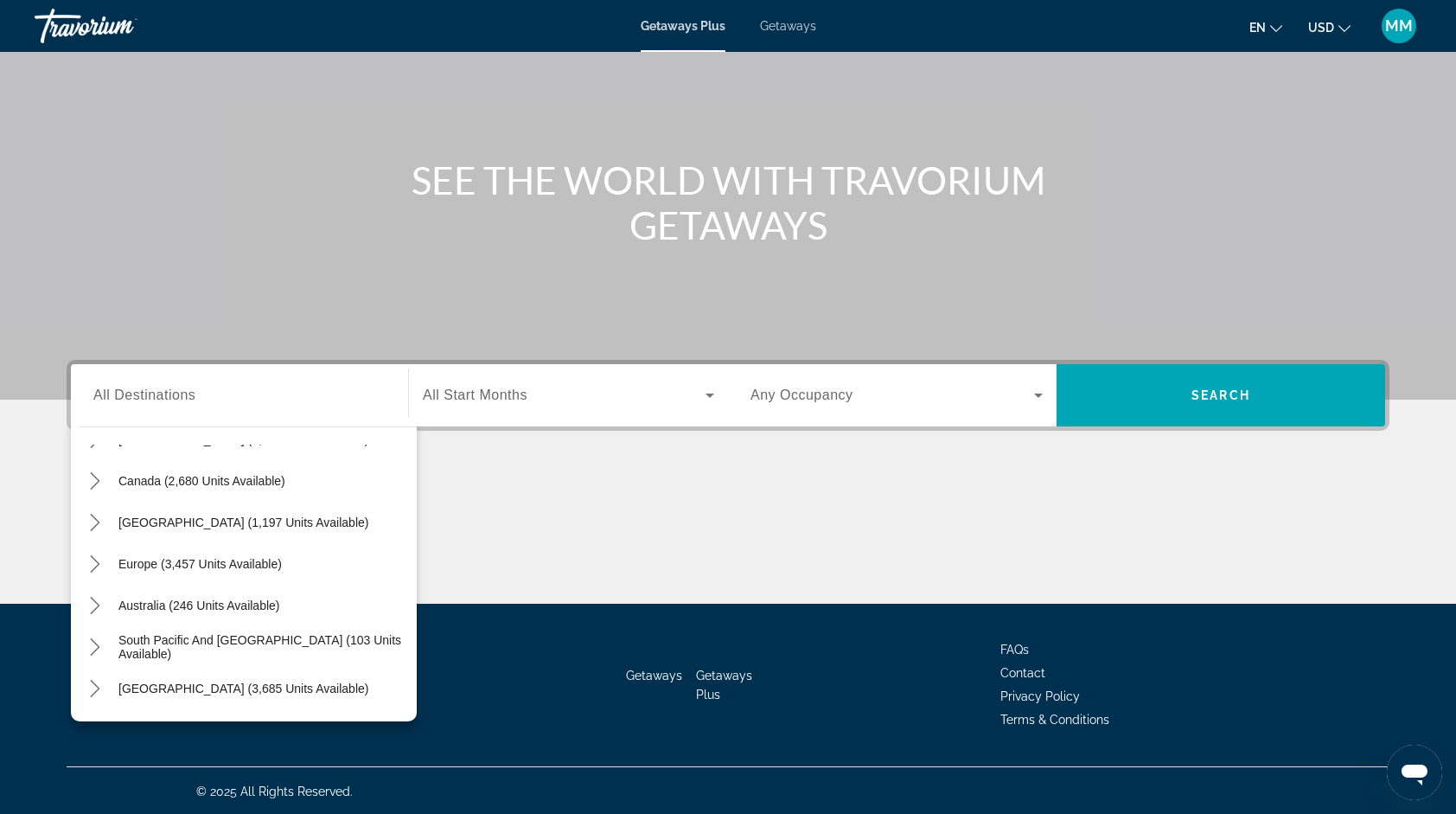
scroll to position [122, 0]
click at [801, 26] on span "Getaways" at bounding box center [788, 26] width 56 height 14
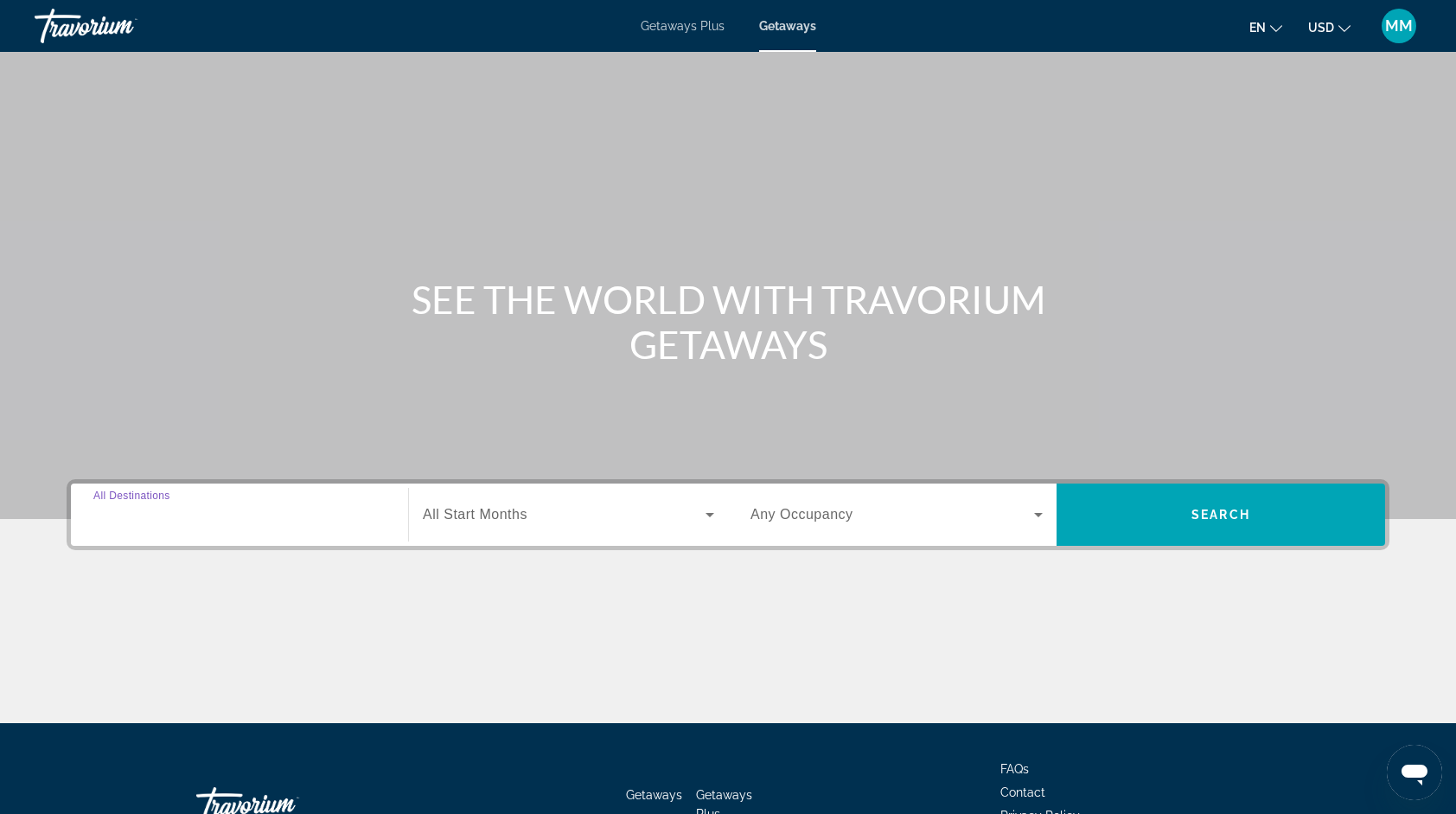
click at [204, 517] on input "Destination All Destinations" at bounding box center [240, 515] width 292 height 21
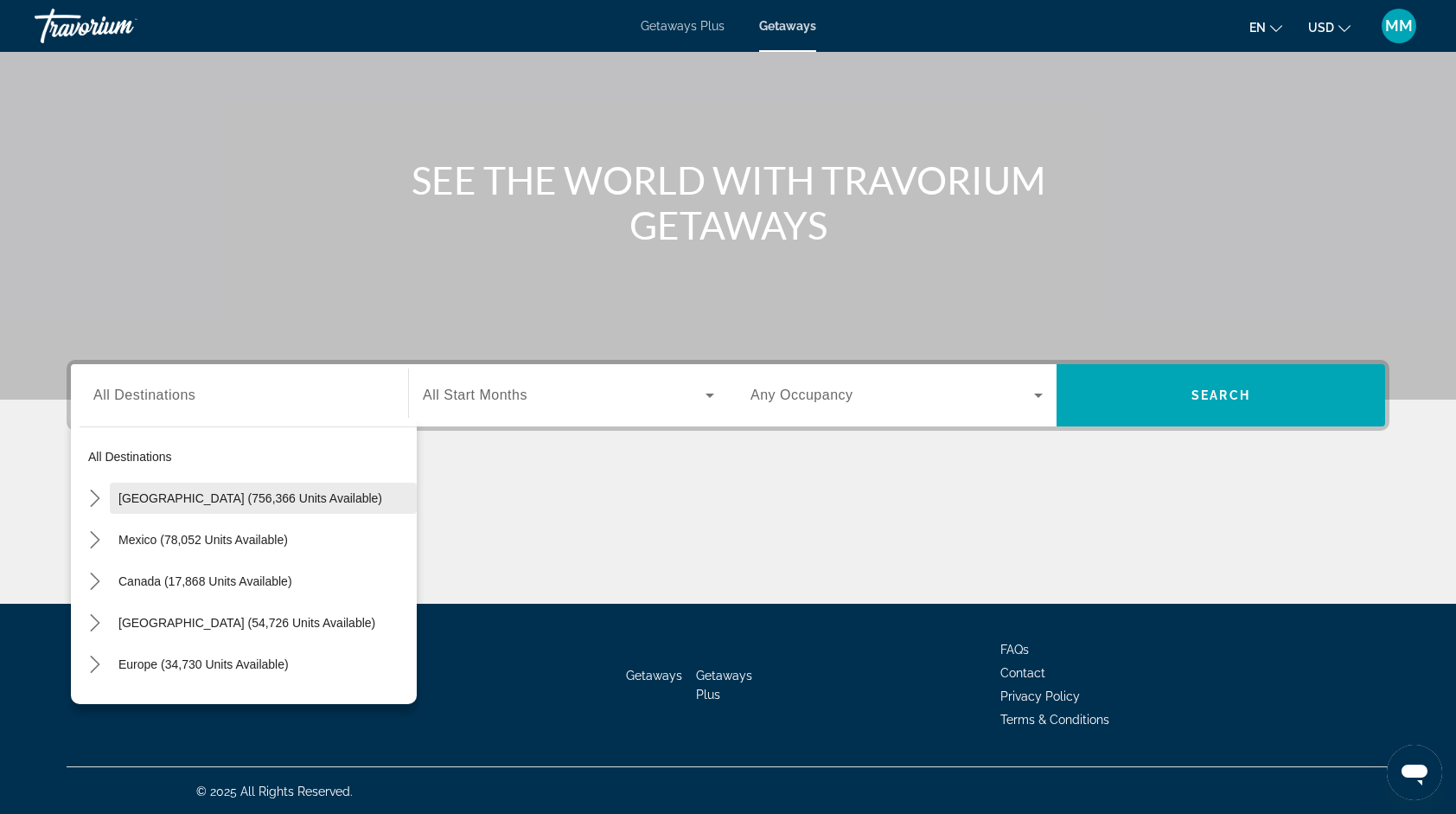
click at [207, 500] on span "[GEOGRAPHIC_DATA] (756,366 units available)" at bounding box center [250, 499] width 263 height 14
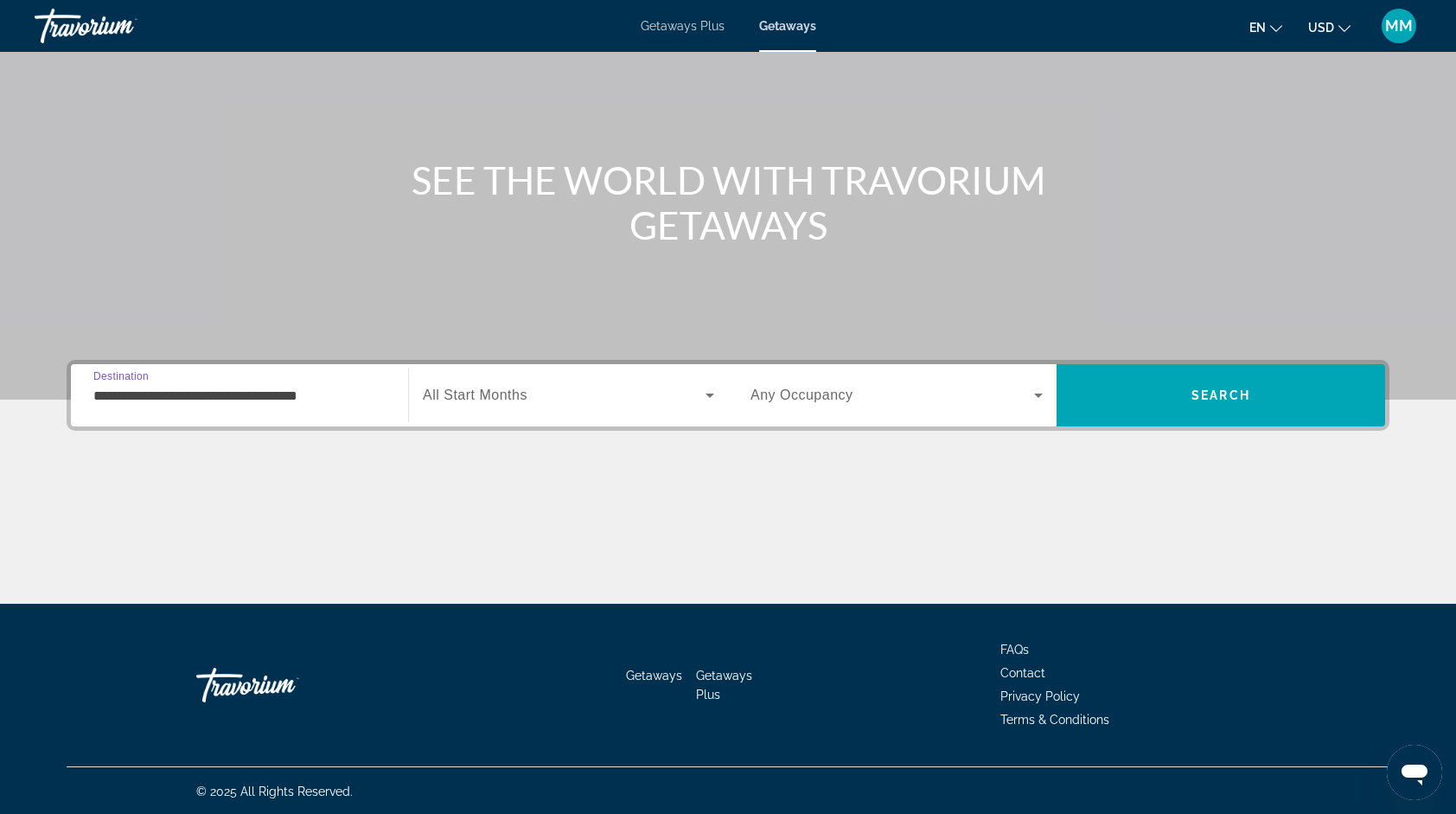
click at [359, 389] on input "**********" at bounding box center [240, 396] width 292 height 21
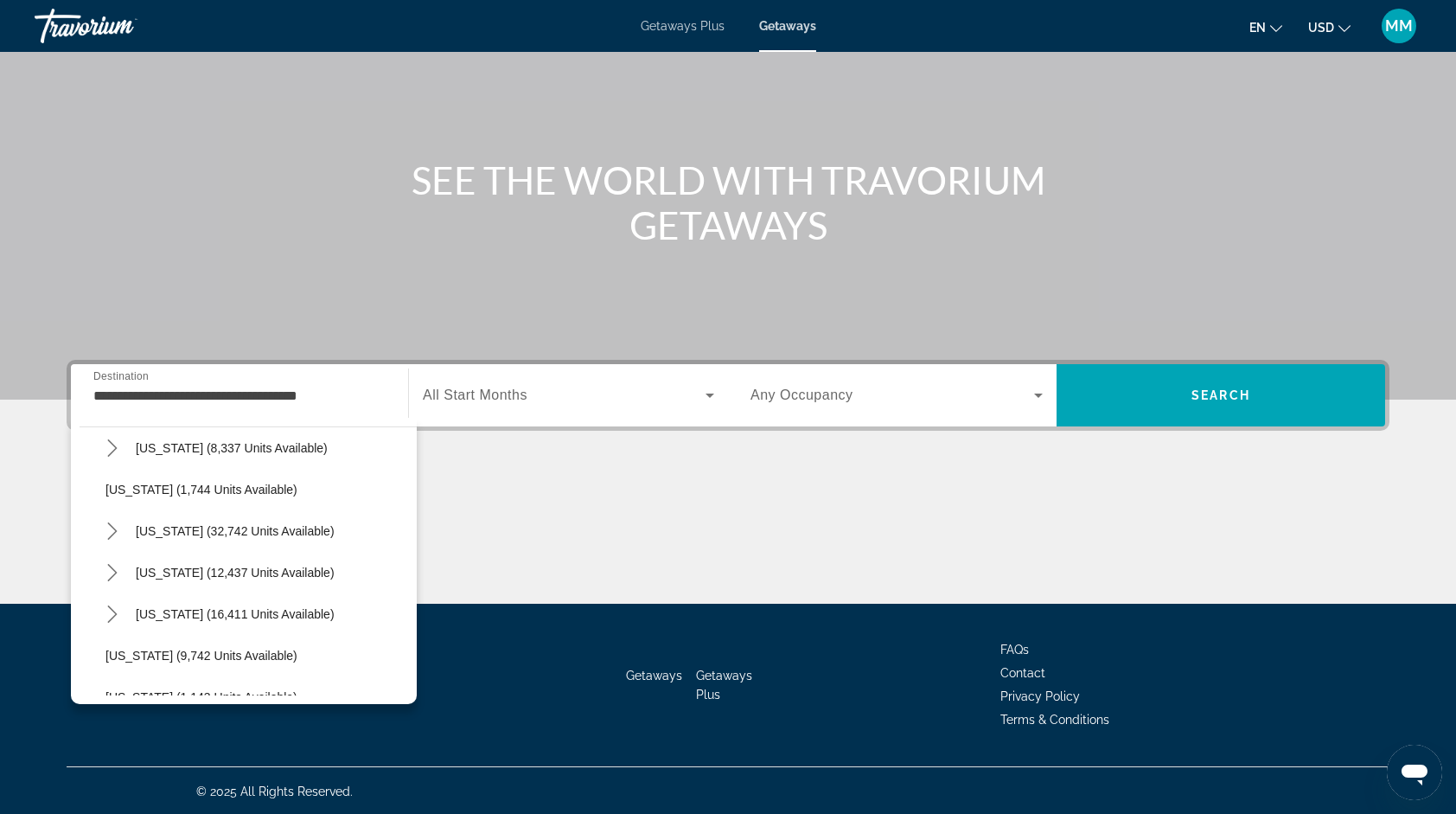
scroll to position [1432, 0]
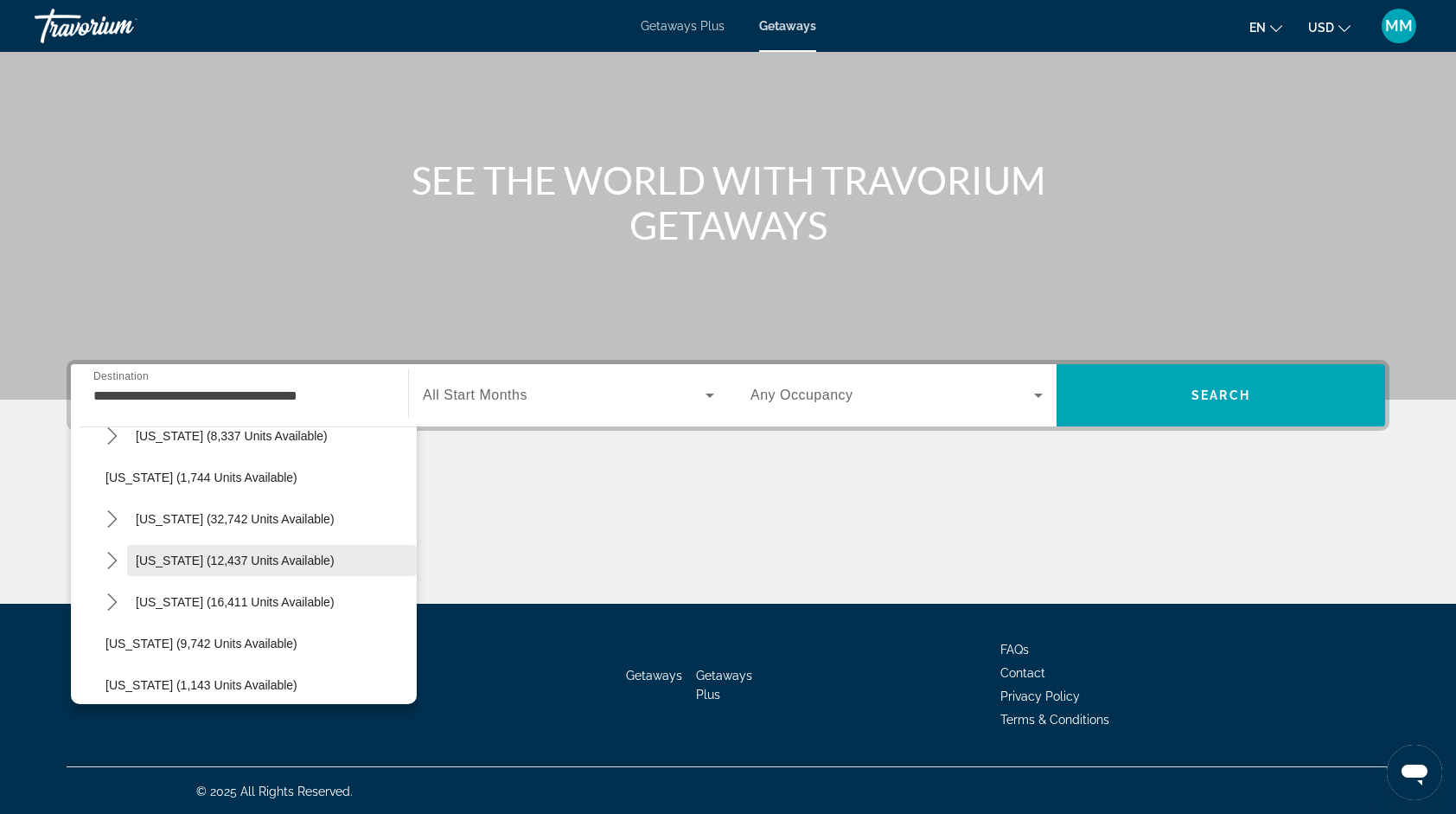
click at [190, 560] on span "[US_STATE] (12,437 units available)" at bounding box center [235, 560] width 199 height 14
type input "**********"
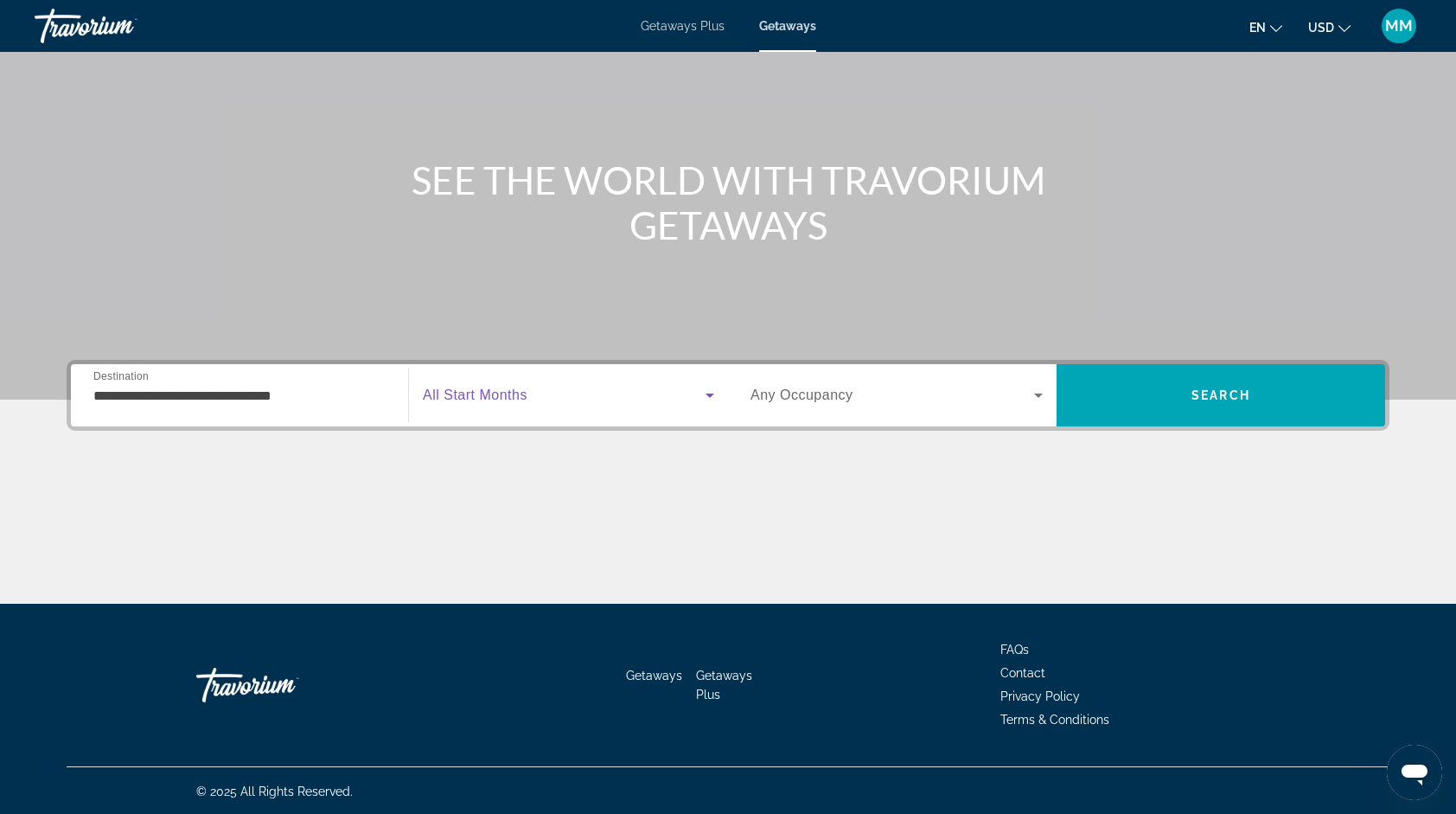
click at [632, 393] on span "Search widget" at bounding box center [564, 396] width 283 height 21
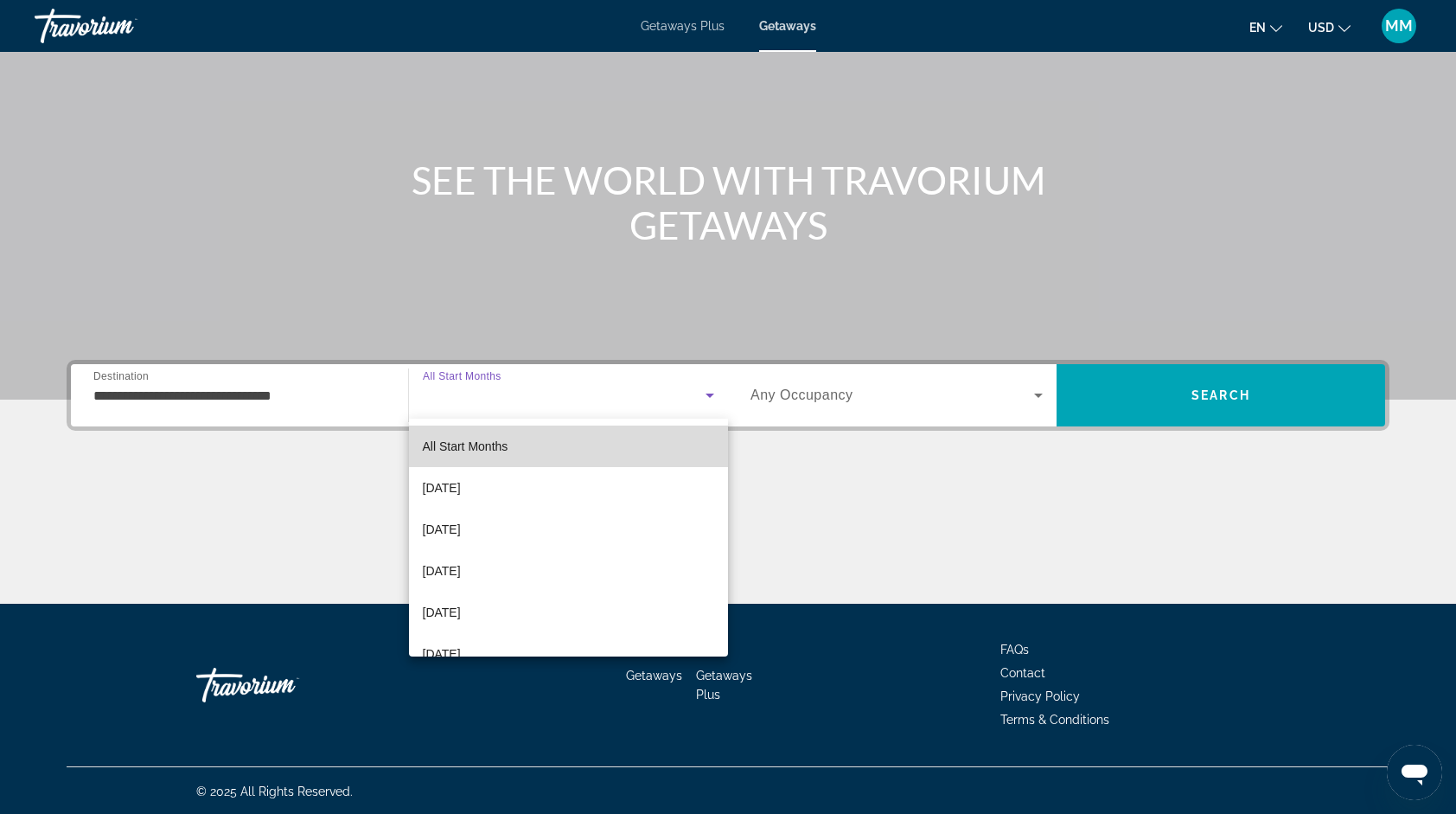
drag, startPoint x: 711, startPoint y: 445, endPoint x: 712, endPoint y: 455, distance: 10.0
click at [712, 455] on mat-option "All Start Months" at bounding box center [568, 446] width 320 height 41
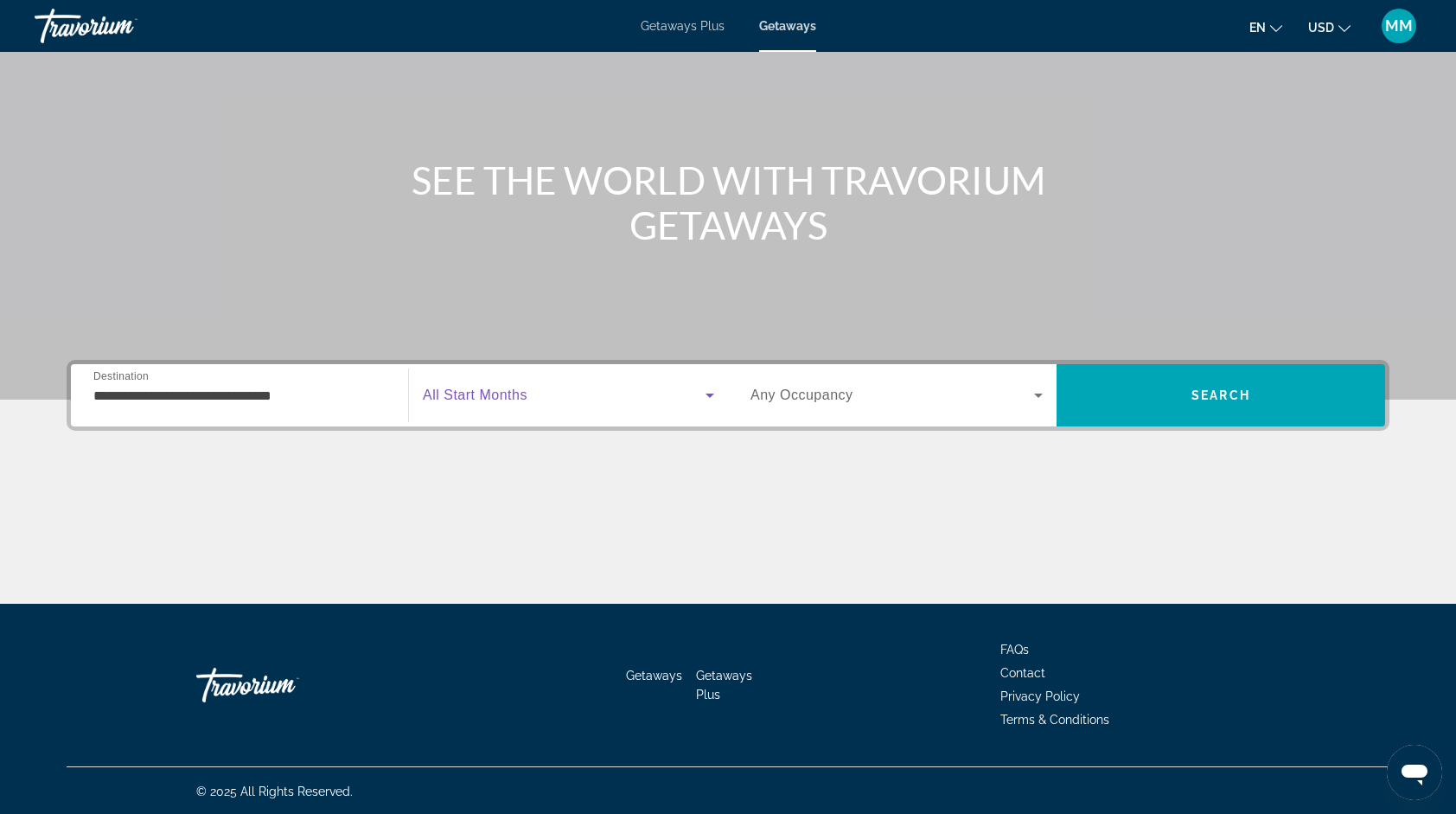
click at [713, 389] on icon "Search widget" at bounding box center [710, 396] width 21 height 21
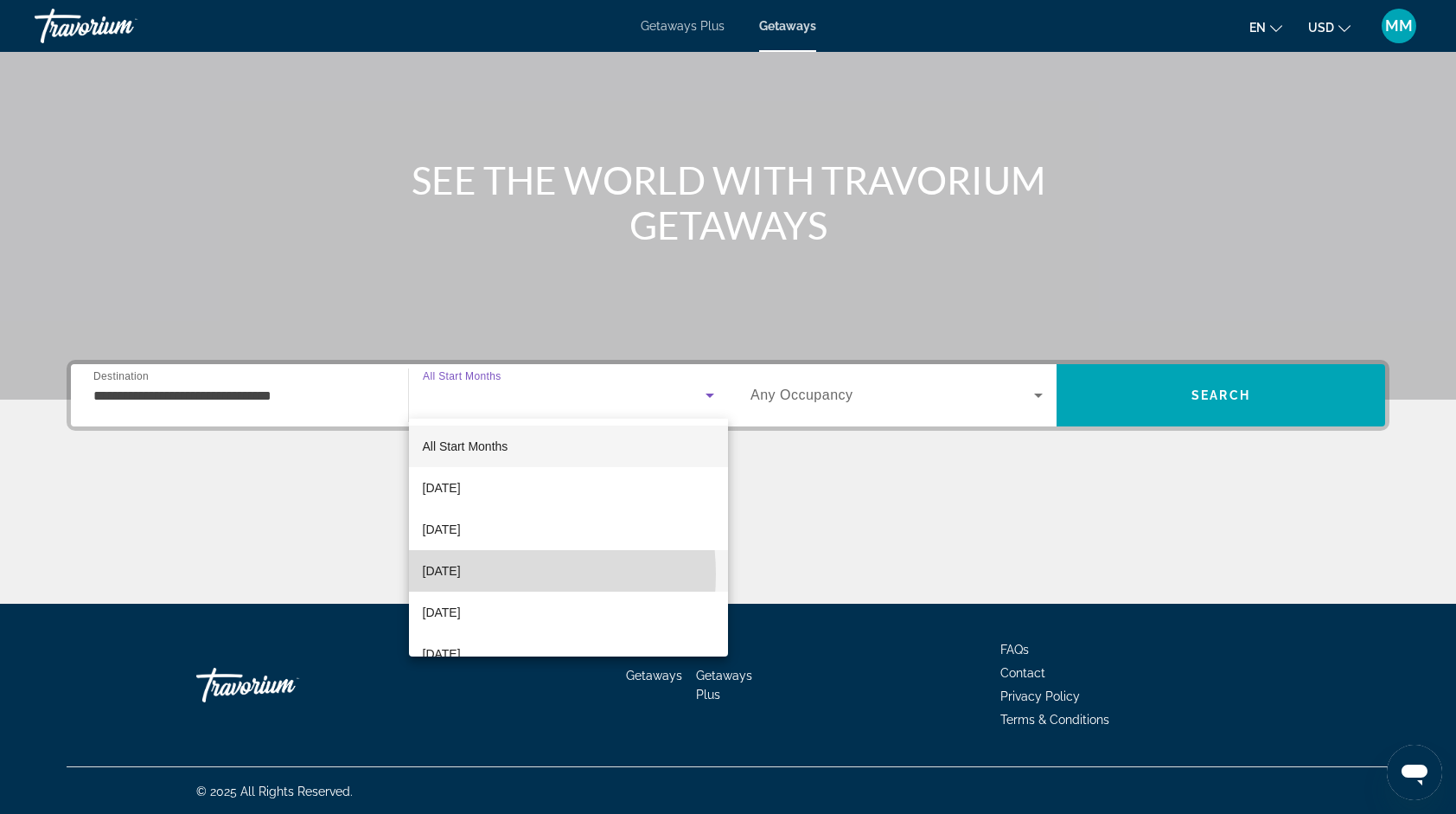
click at [461, 574] on span "[DATE]" at bounding box center [441, 571] width 38 height 21
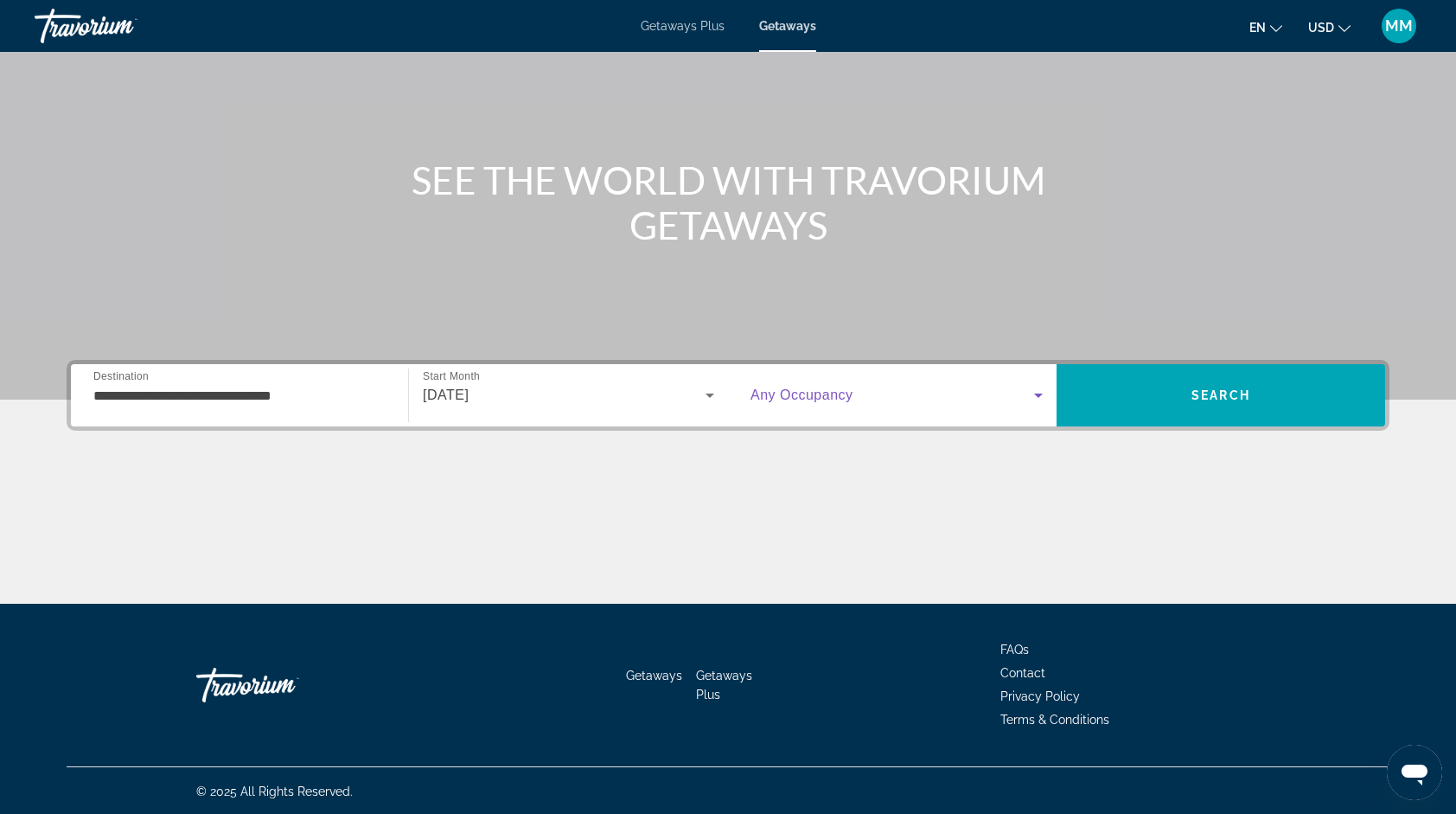
click at [1001, 395] on span "Search widget" at bounding box center [892, 396] width 284 height 21
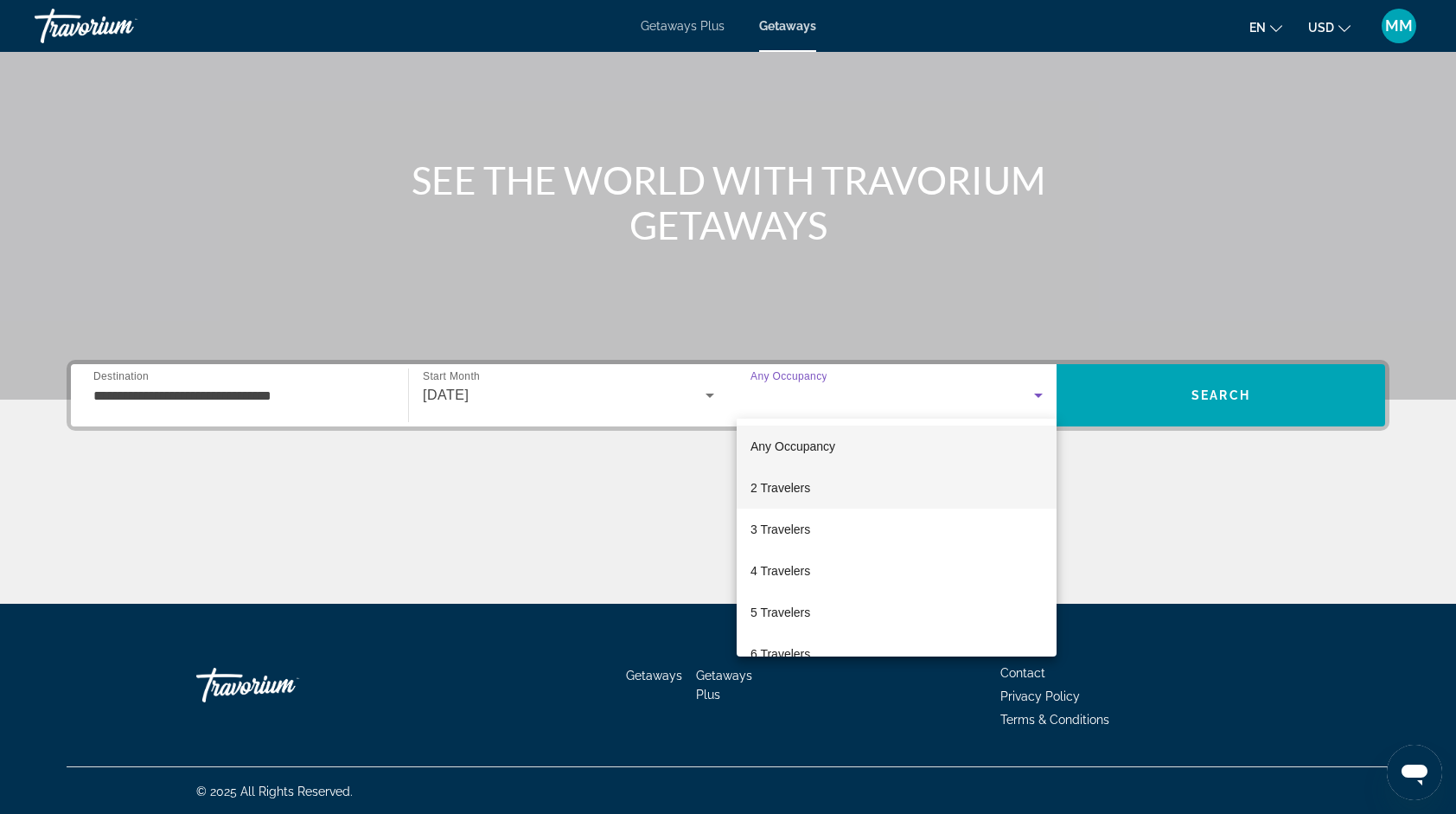
click at [815, 497] on mat-option "2 Travelers" at bounding box center [896, 487] width 320 height 41
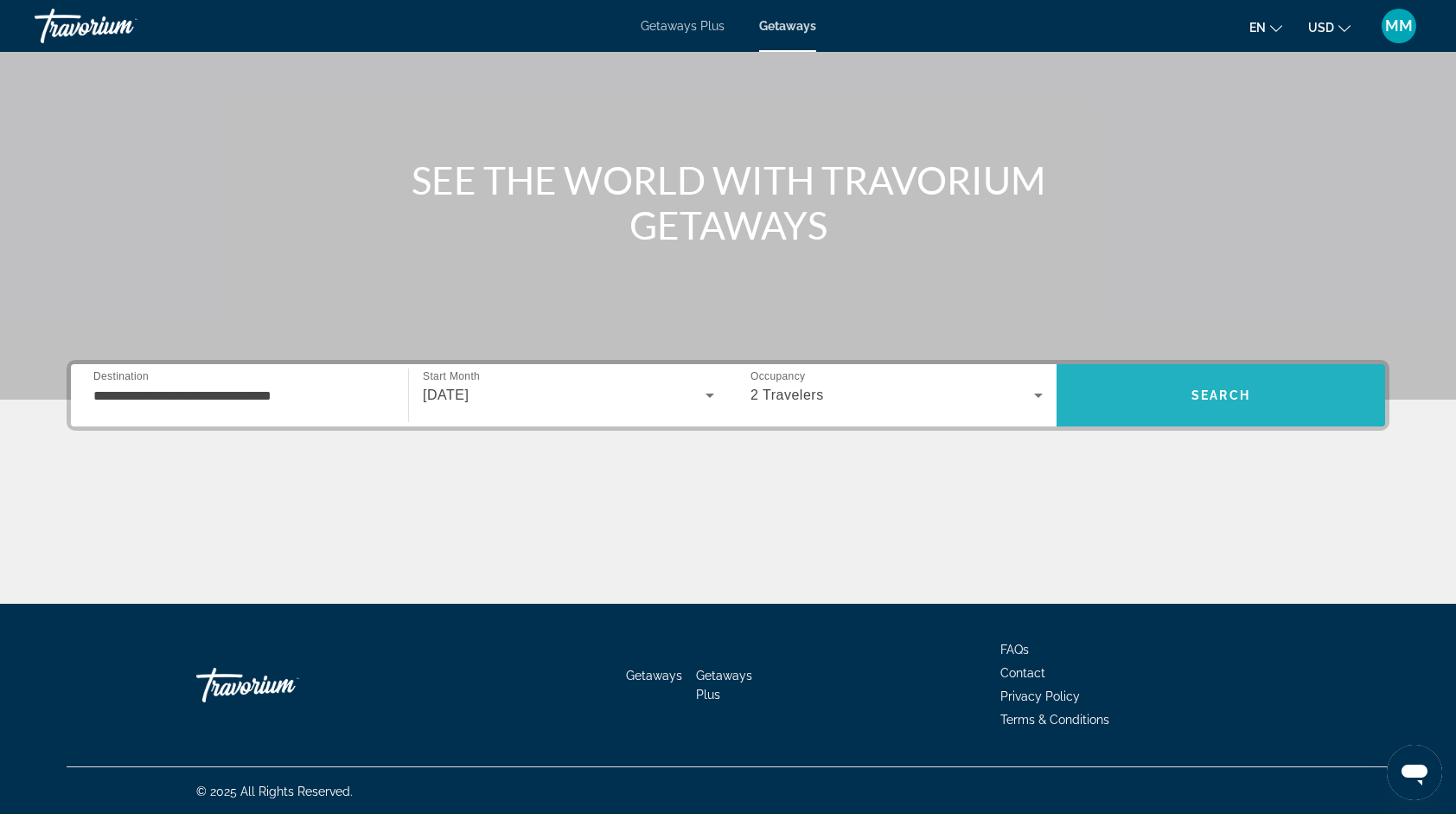
click at [1189, 381] on span "Search" at bounding box center [1221, 395] width 329 height 41
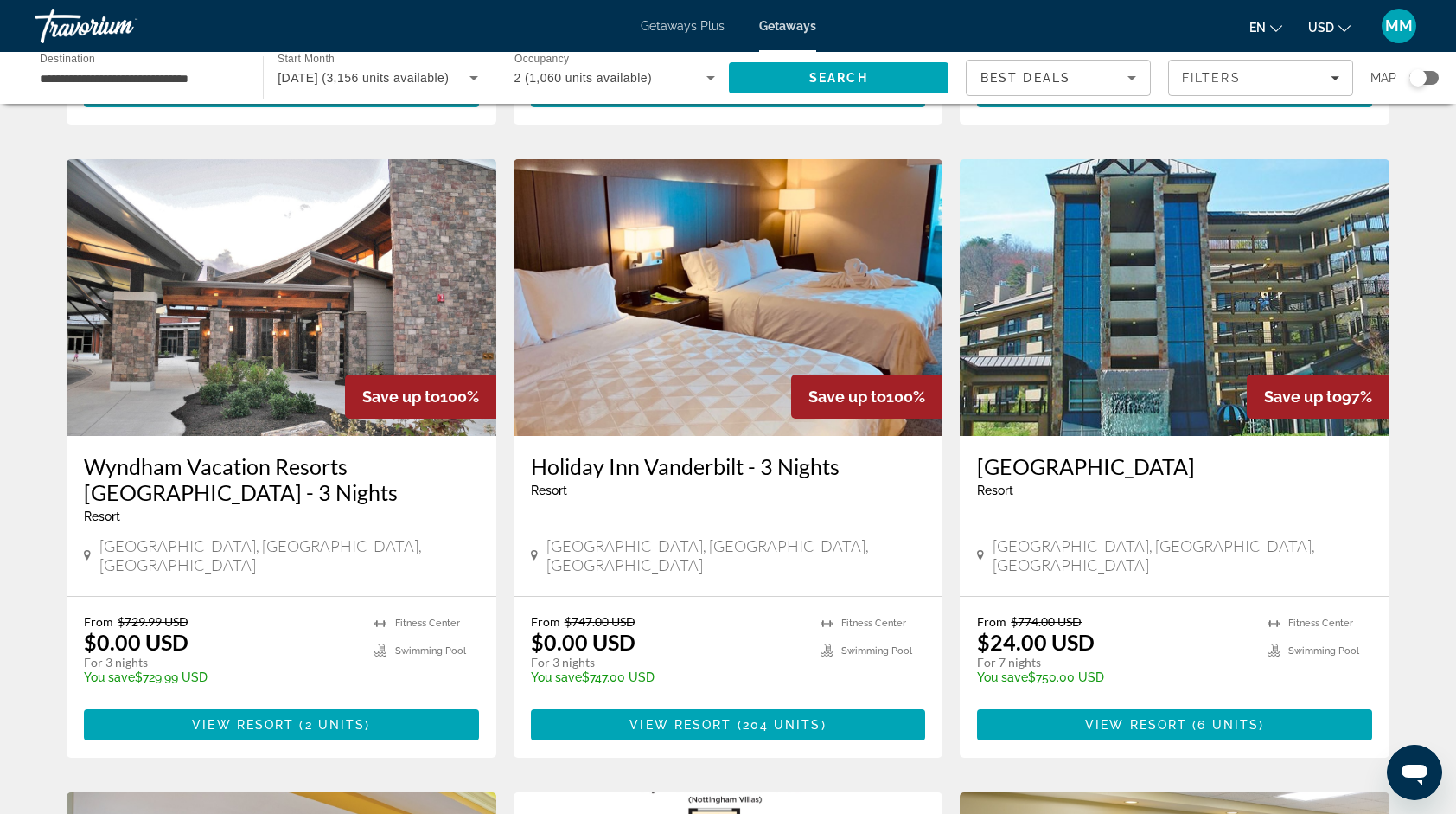
scroll to position [640, 0]
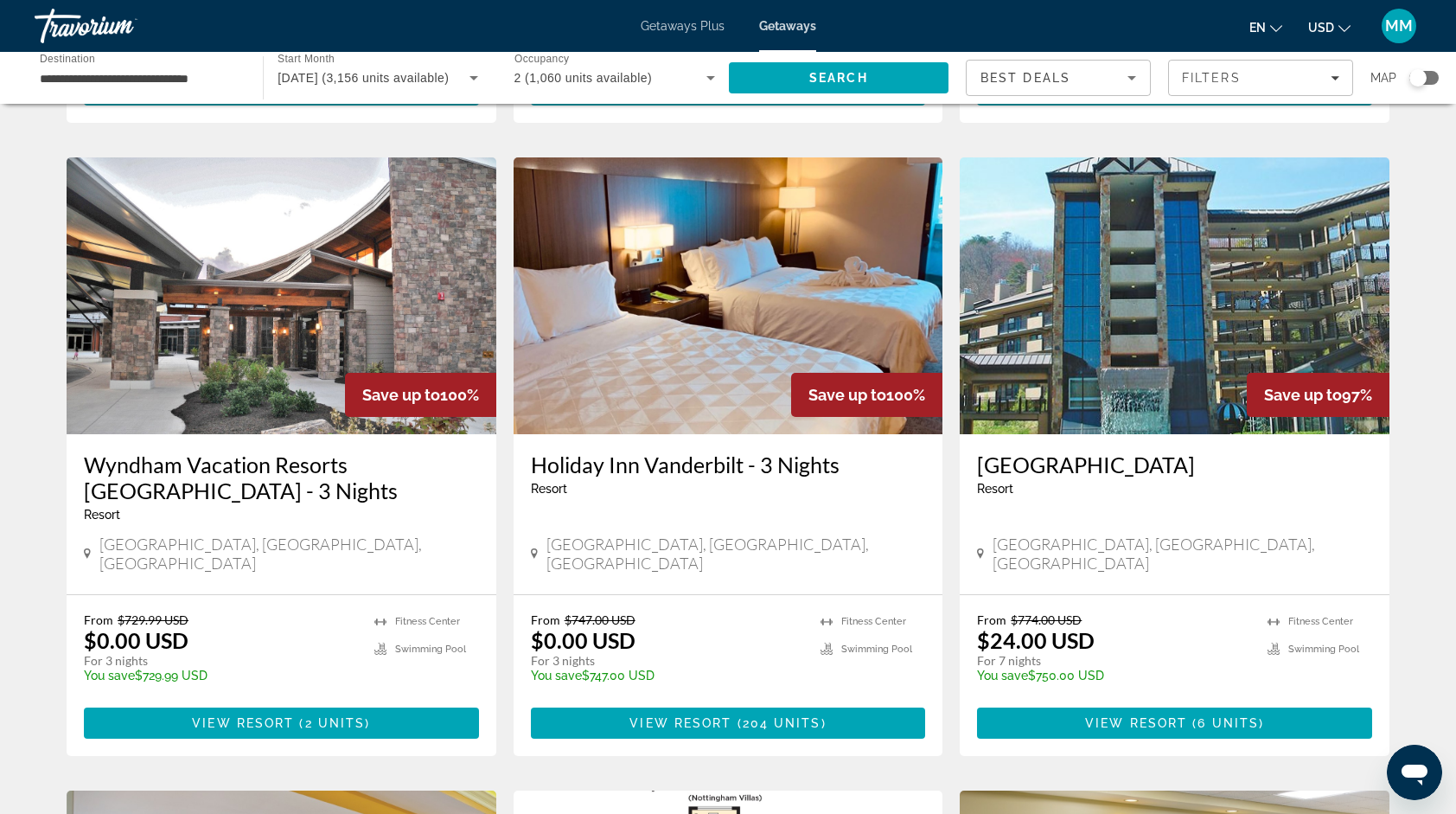
click at [285, 330] on img "Main content" at bounding box center [282, 296] width 430 height 277
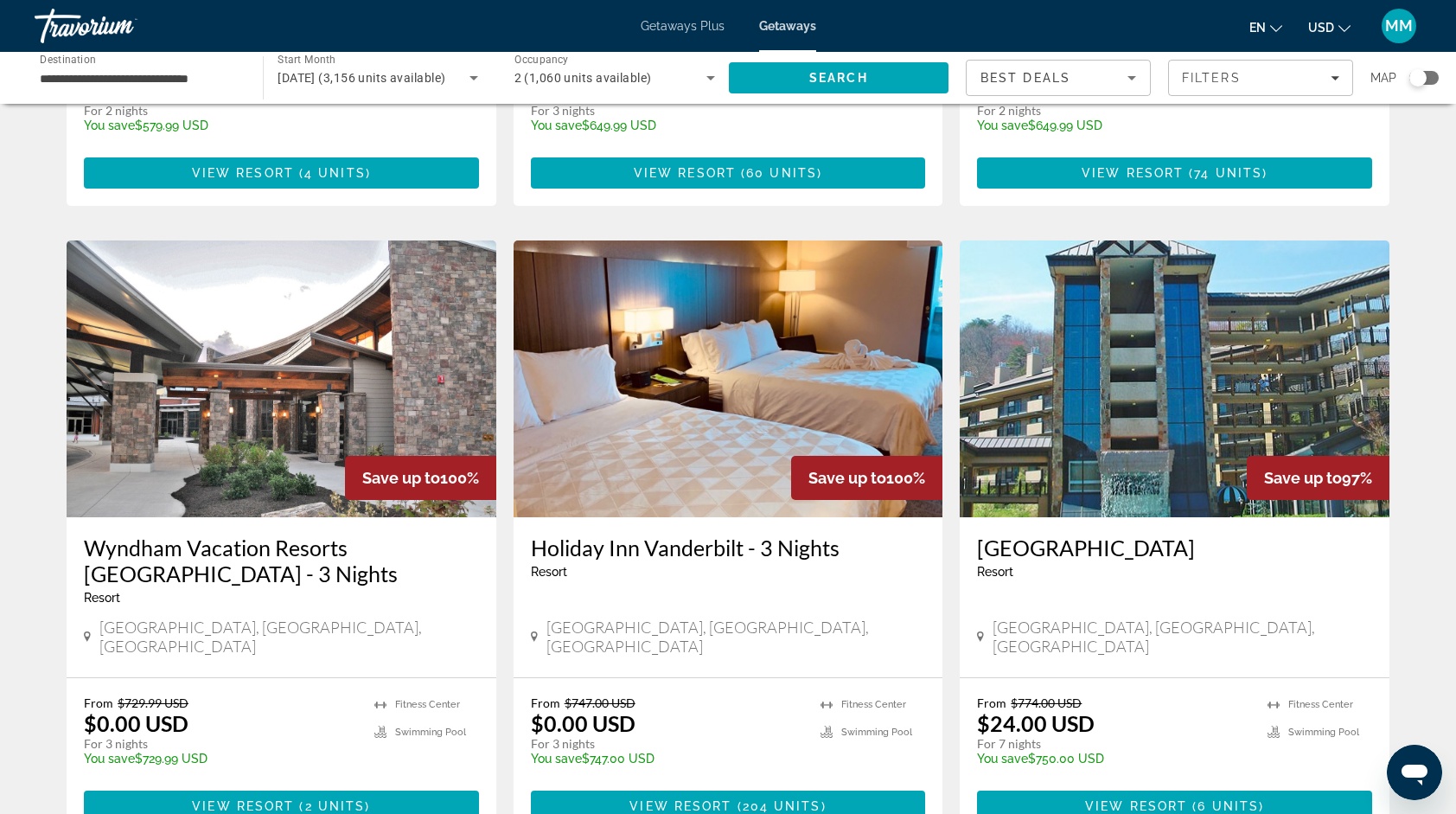
scroll to position [563, 0]
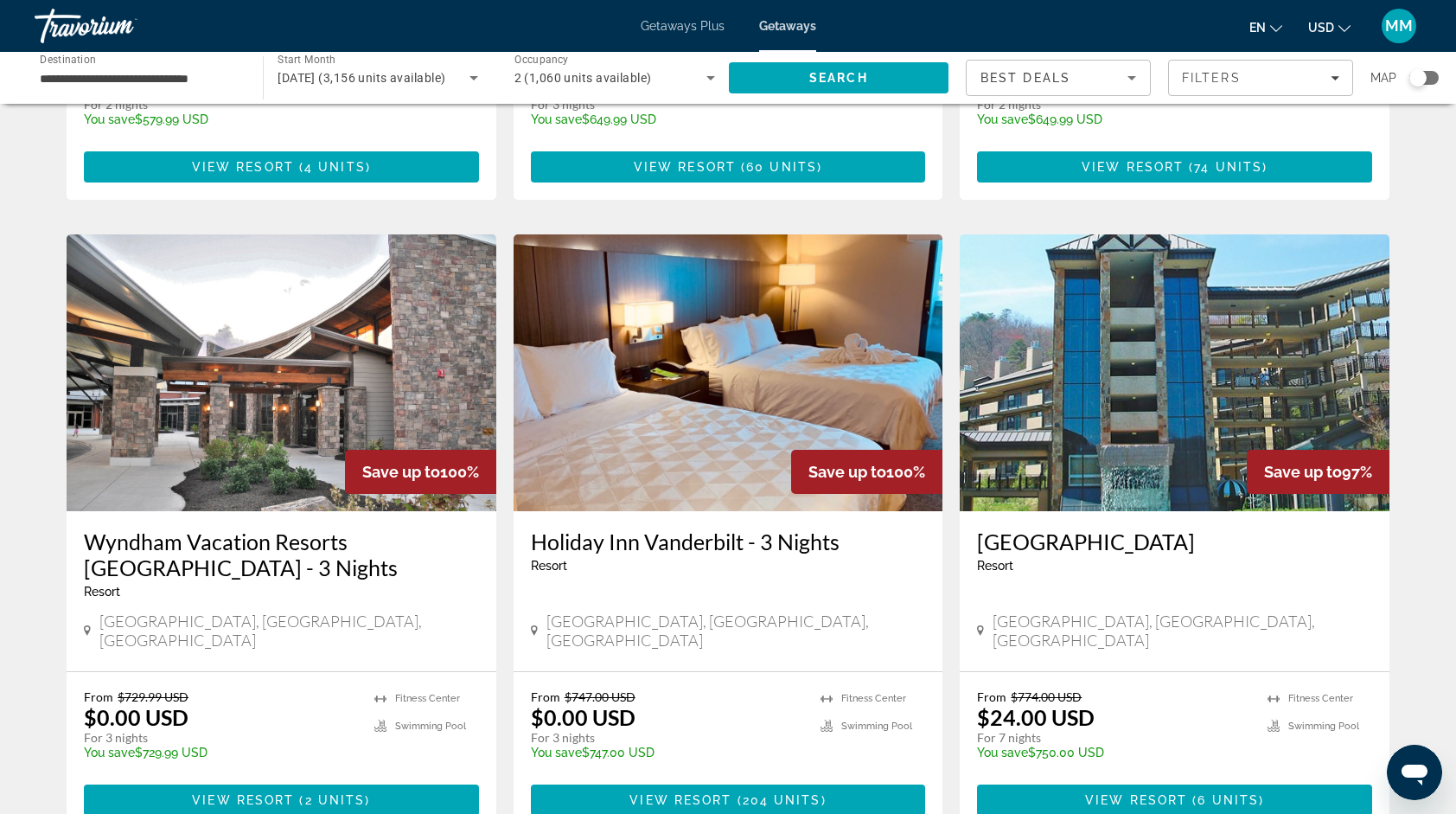
click at [1224, 374] on img "Main content" at bounding box center [1175, 373] width 430 height 277
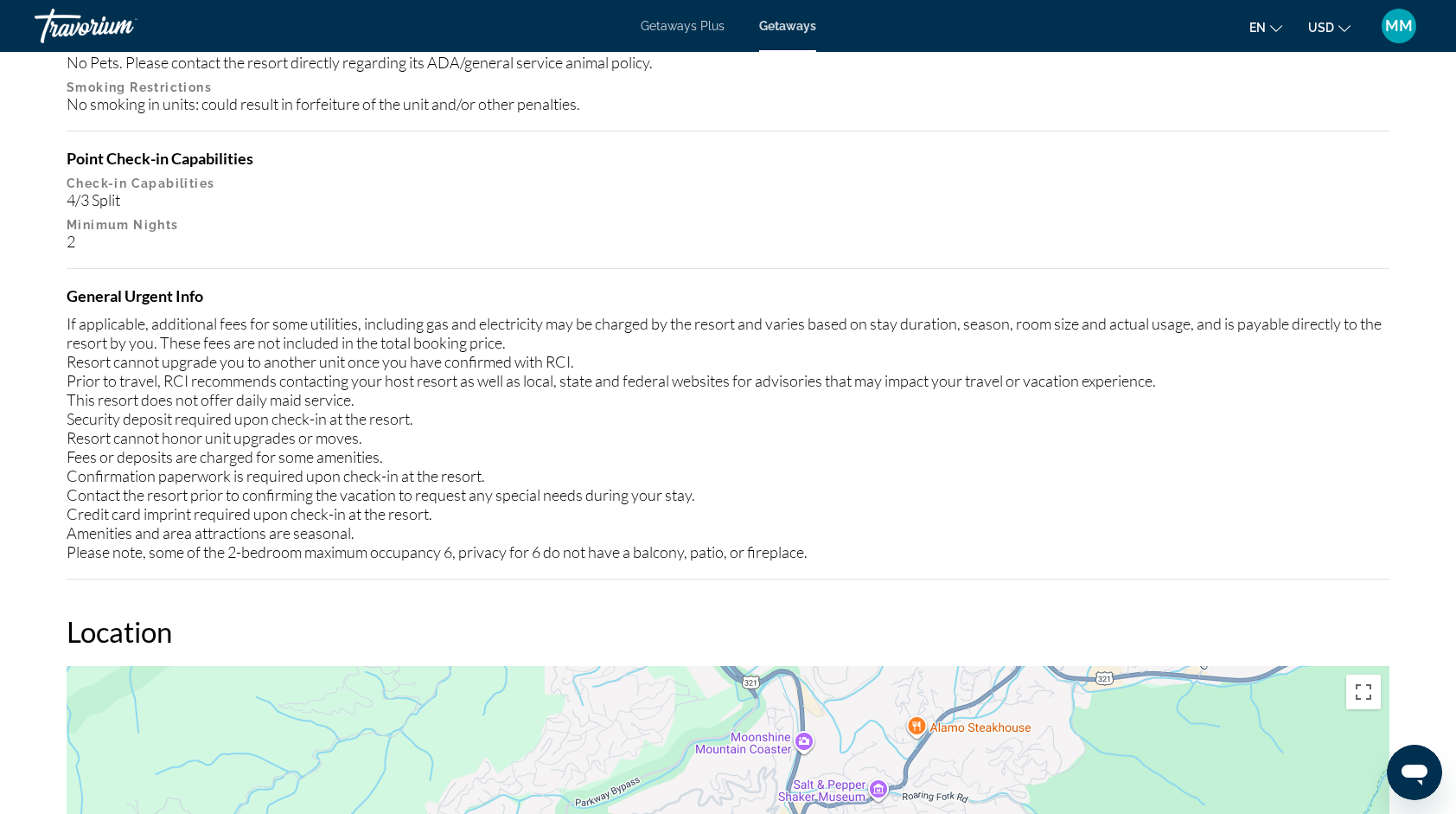
scroll to position [1916, 0]
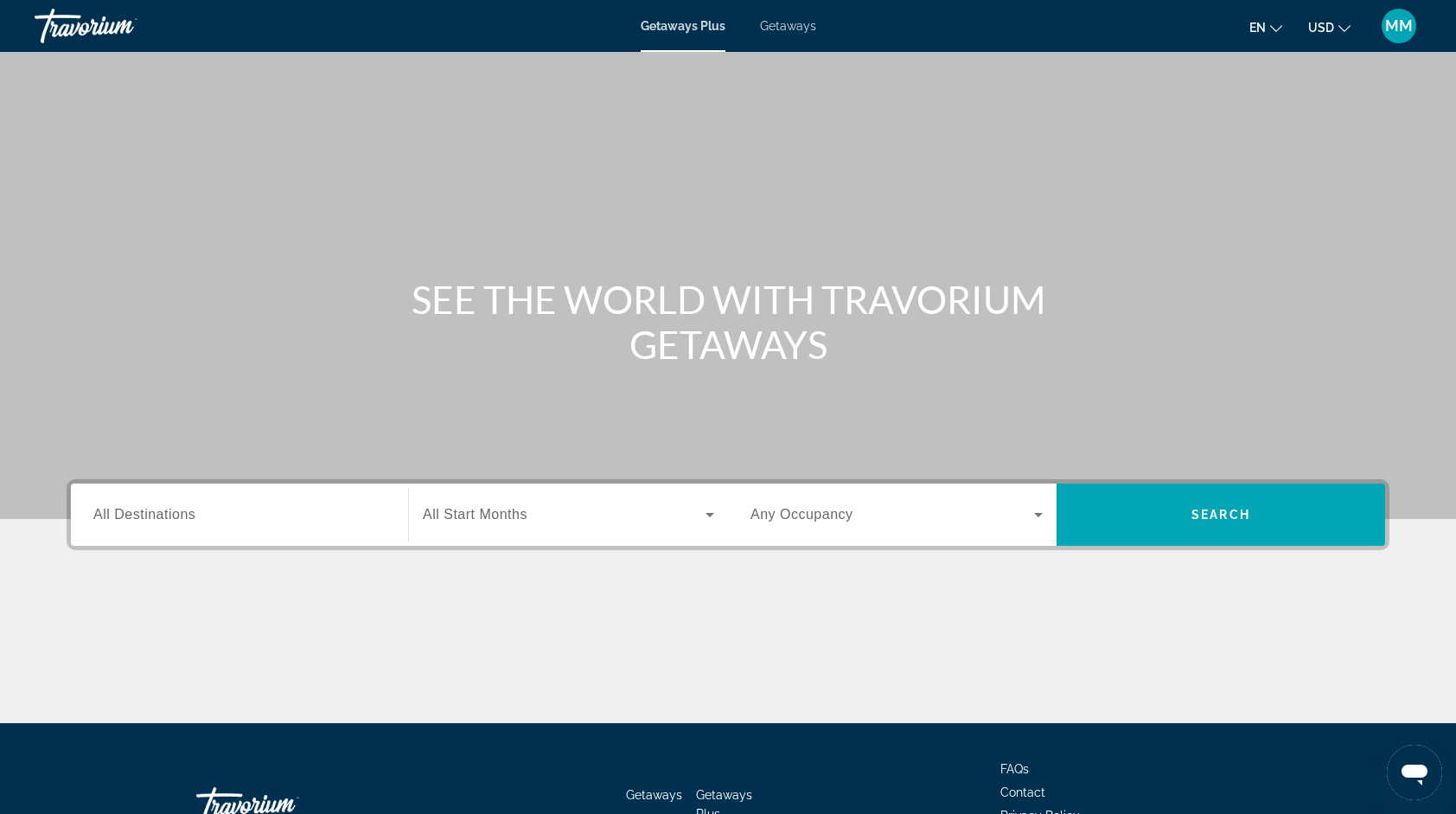
click at [797, 25] on span "Getaways" at bounding box center [788, 26] width 56 height 14
click at [796, 19] on span "Getaways" at bounding box center [787, 26] width 57 height 14
click at [339, 511] on input "Destination All Destinations" at bounding box center [240, 515] width 292 height 21
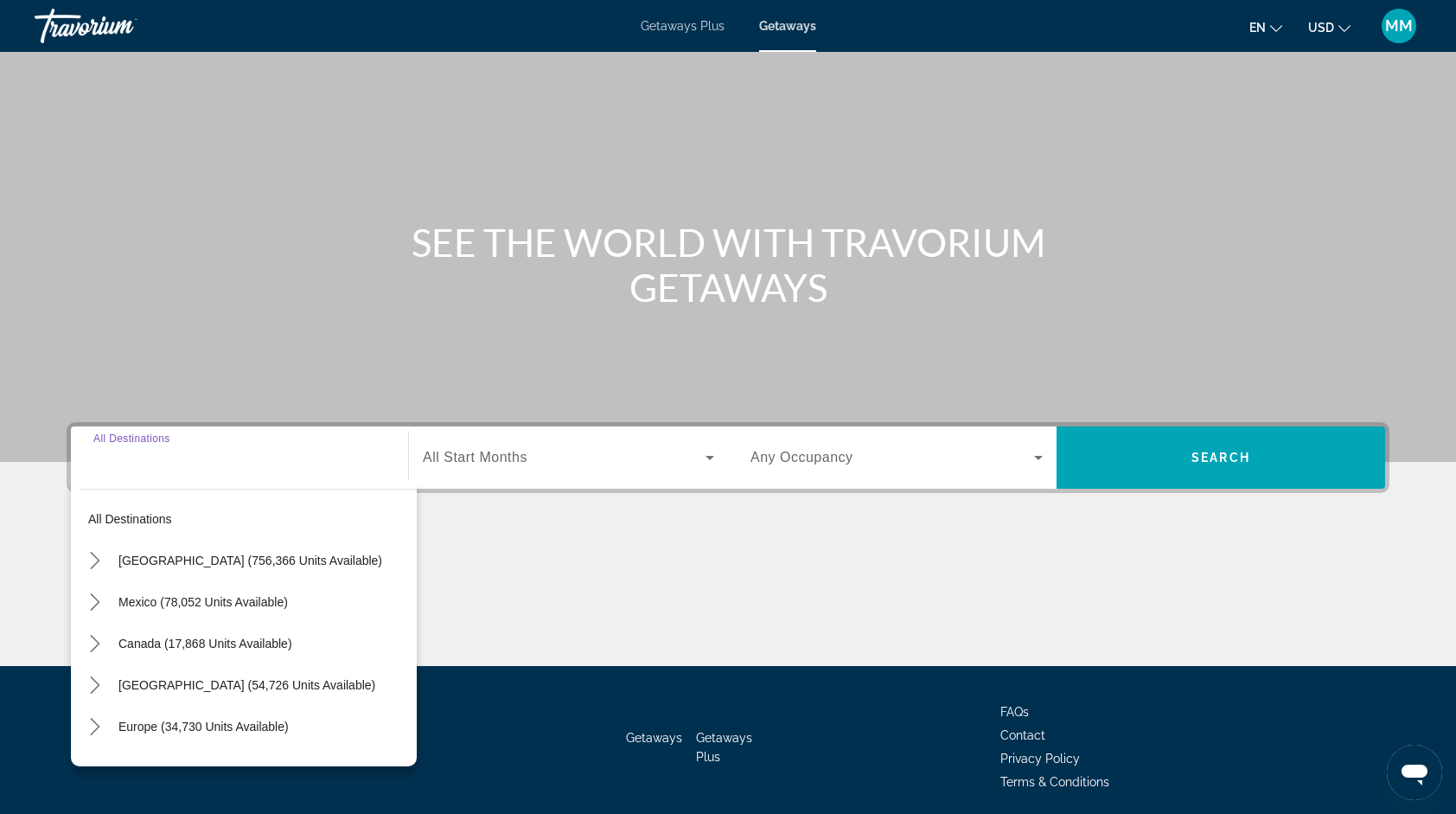
scroll to position [119, 0]
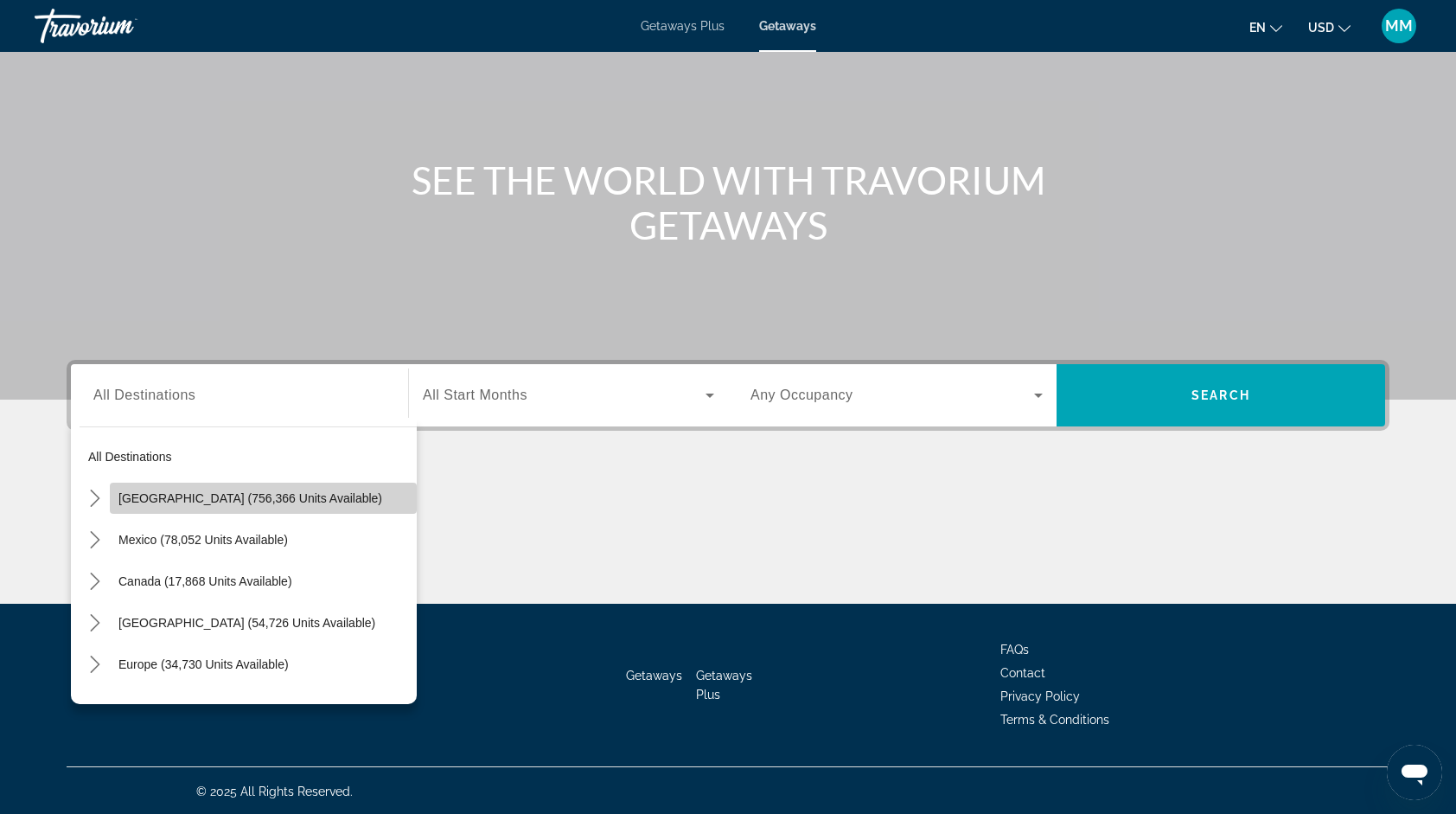
click at [328, 496] on span "Select destination: United States (756,366 units available)" at bounding box center [263, 498] width 307 height 41
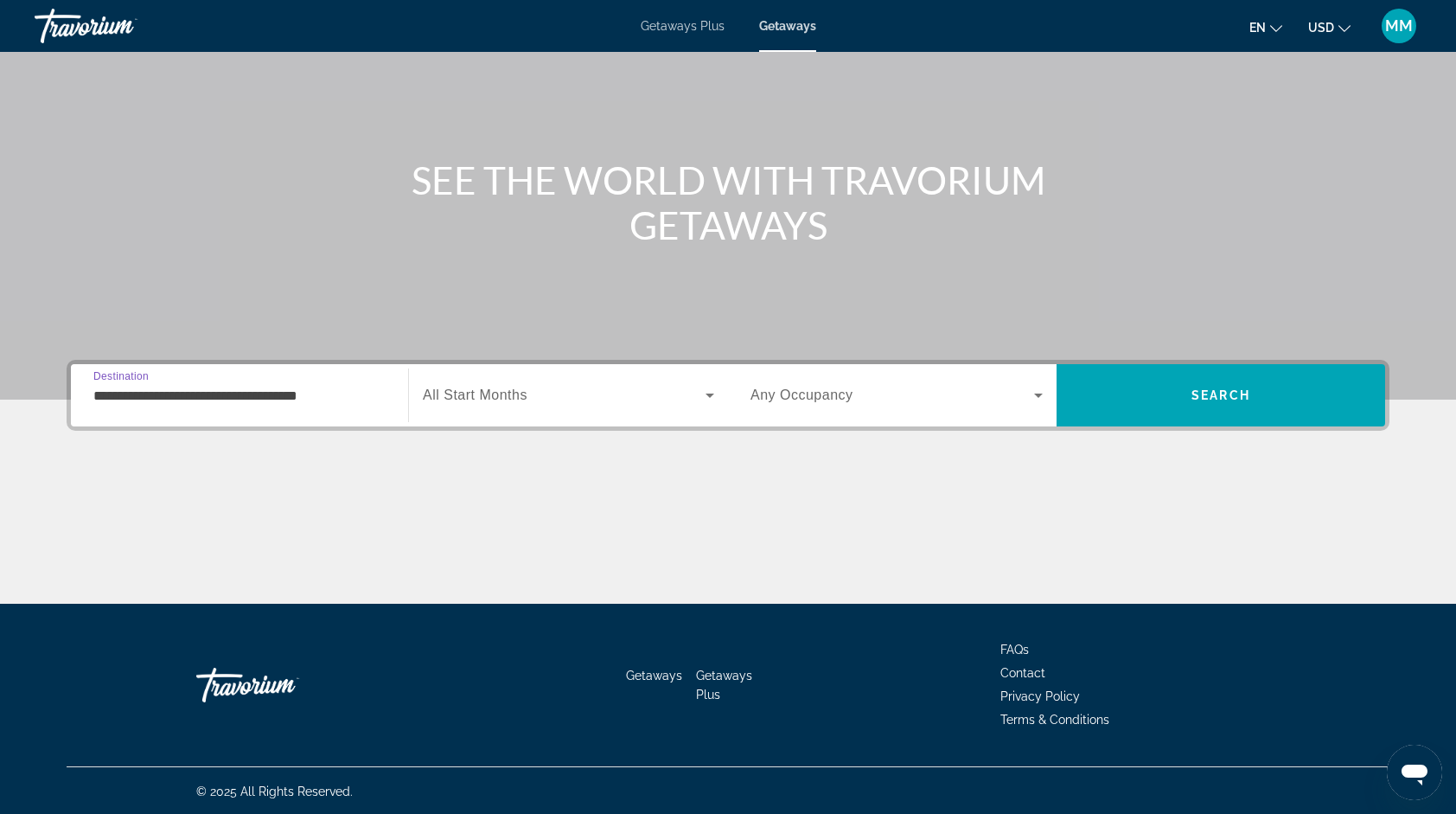
click at [363, 391] on input "**********" at bounding box center [240, 396] width 292 height 21
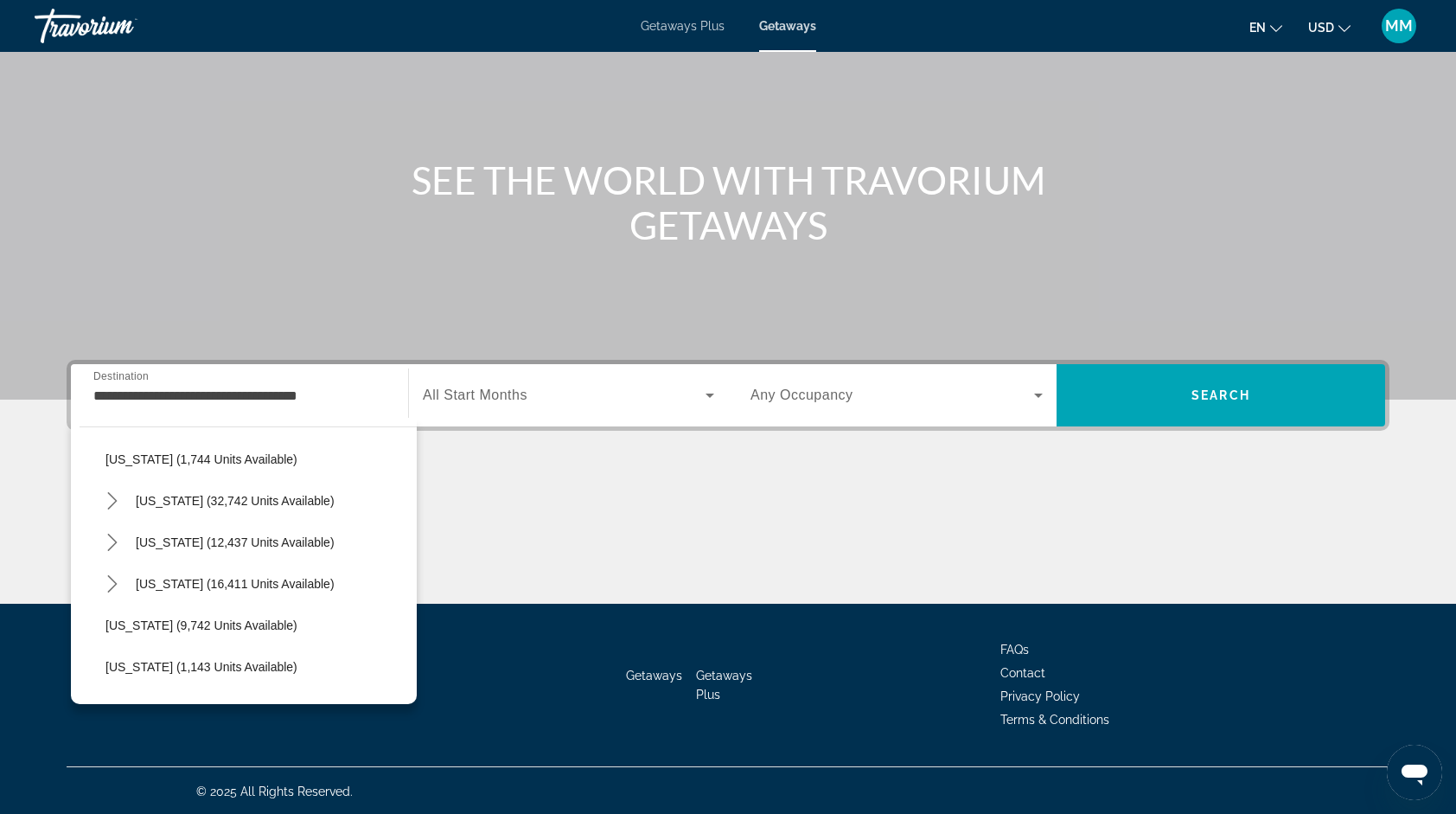
scroll to position [1445, 0]
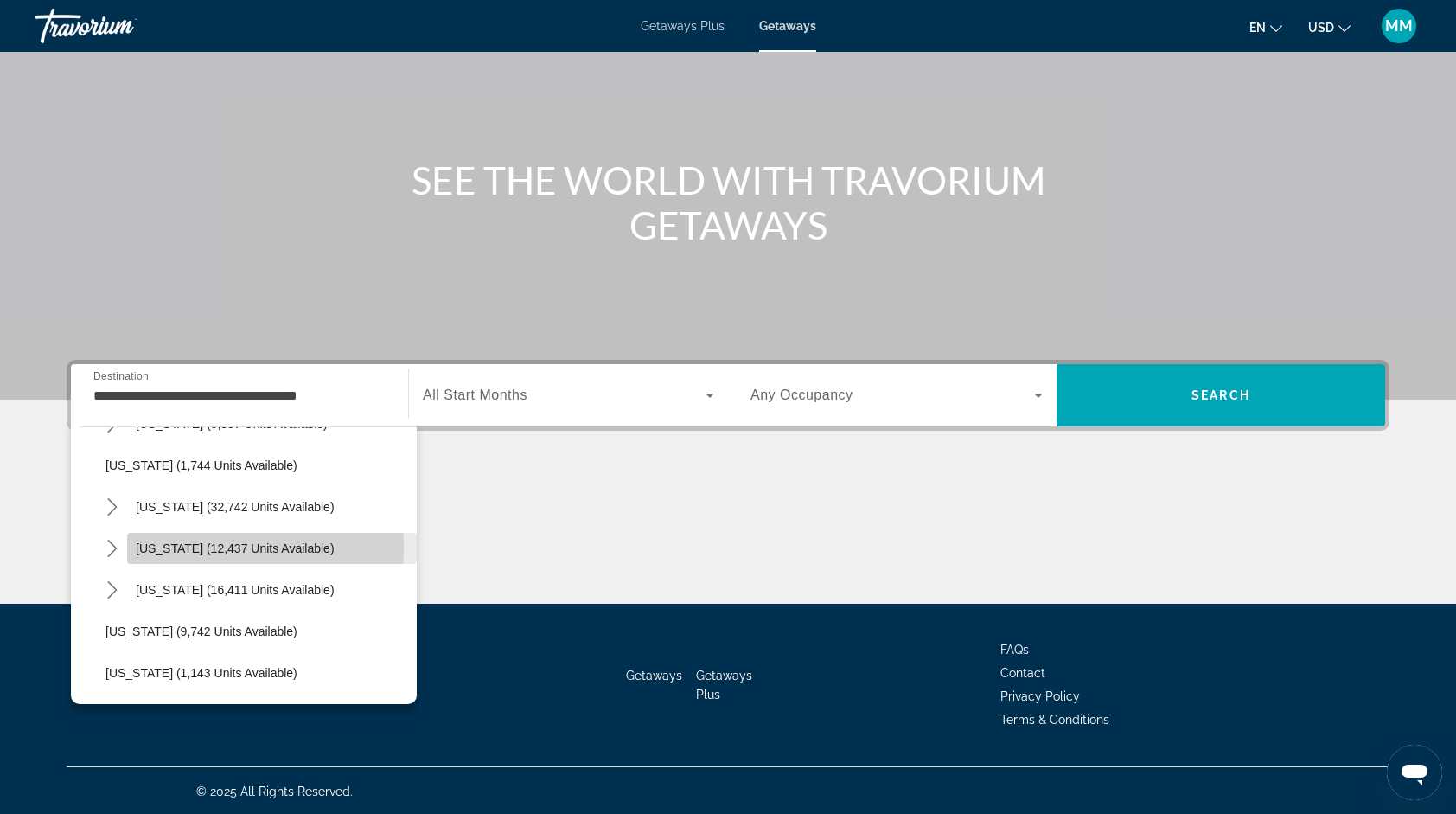
click at [184, 545] on span "[US_STATE] (12,437 units available)" at bounding box center [235, 549] width 199 height 14
type input "**********"
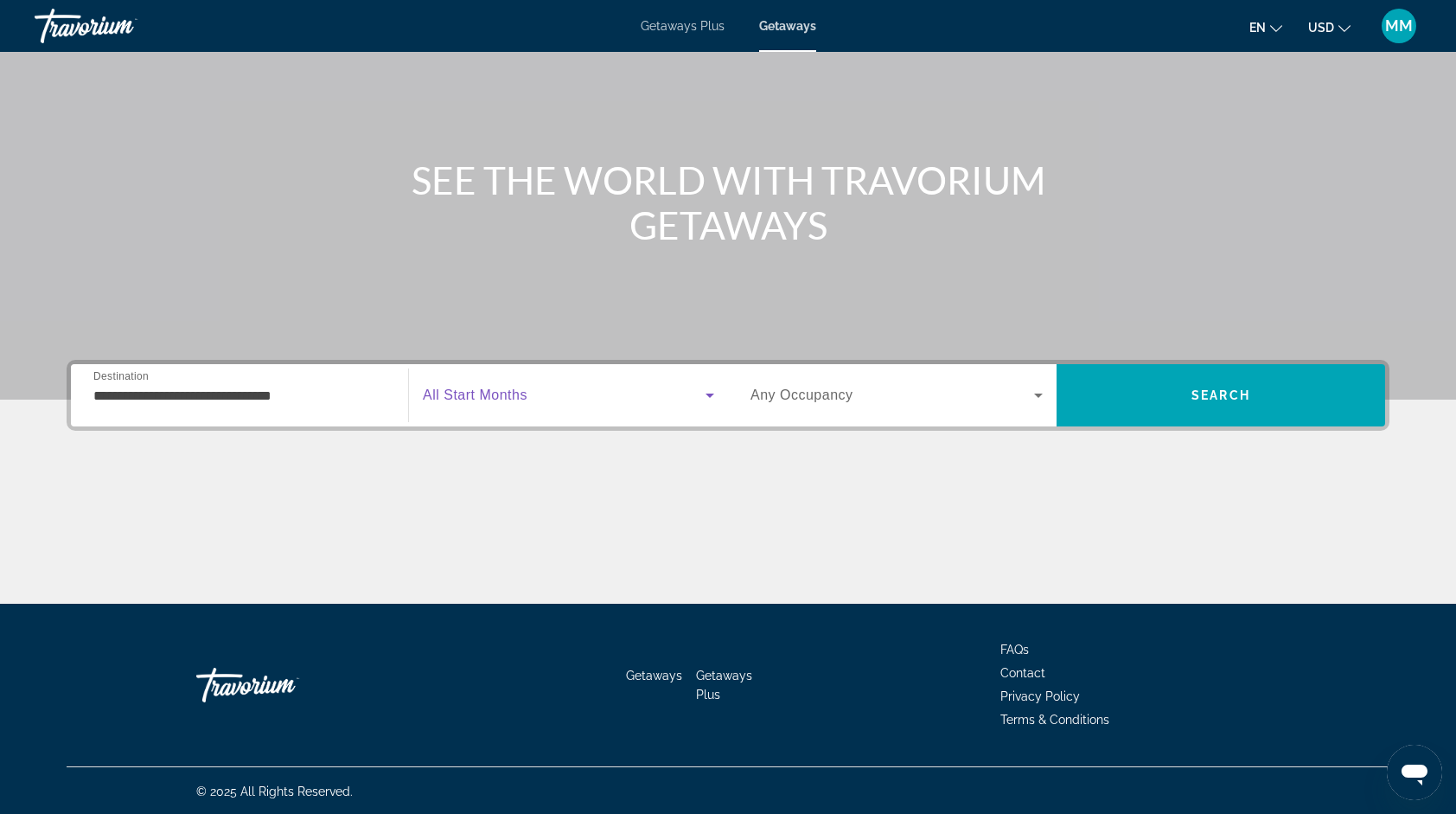
click at [561, 396] on span "Search widget" at bounding box center [564, 396] width 283 height 21
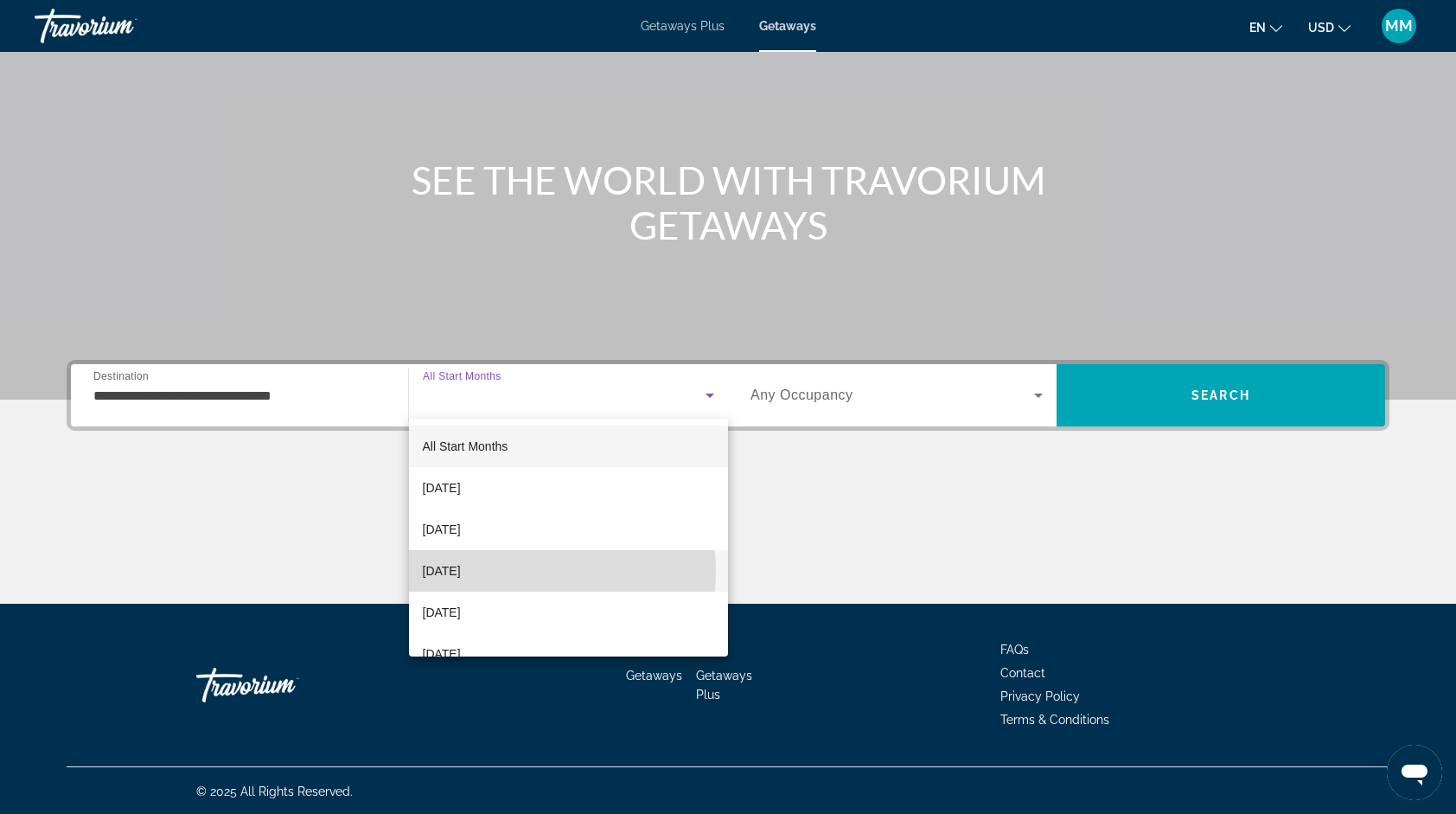
click at [461, 571] on span "[DATE]" at bounding box center [441, 571] width 38 height 21
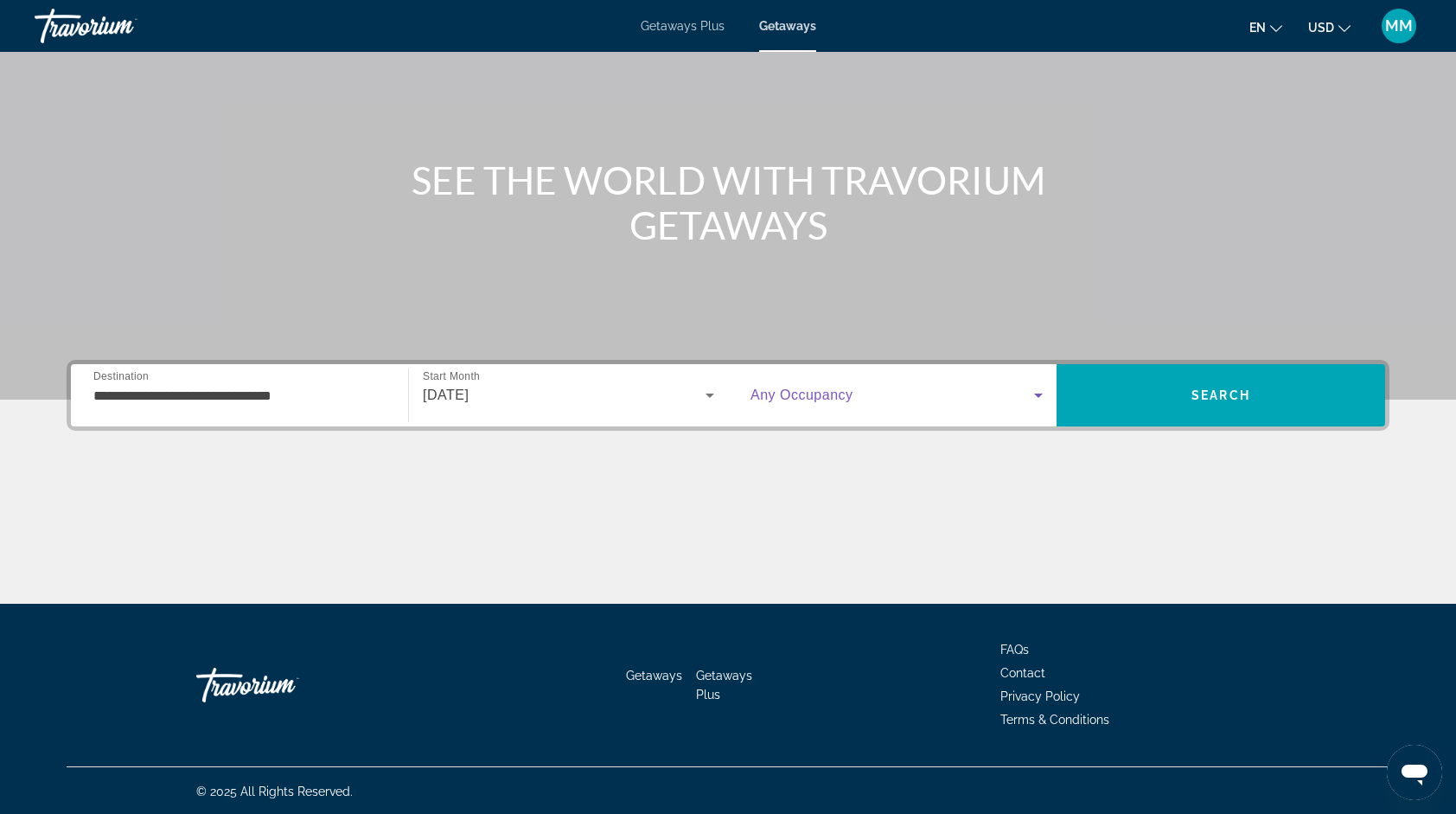
click at [1024, 396] on span "Search widget" at bounding box center [892, 396] width 284 height 21
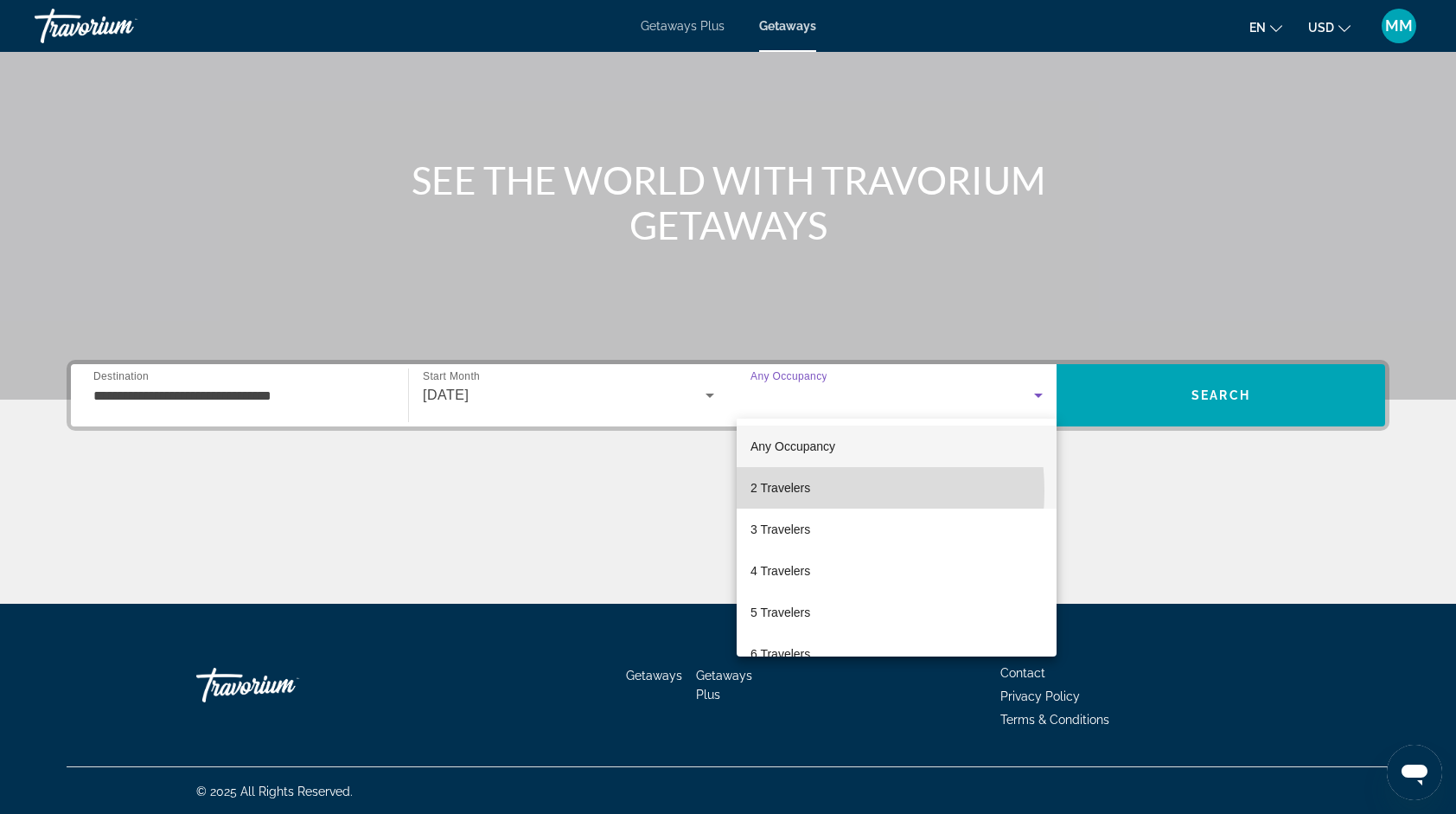
click at [774, 492] on span "2 Travelers" at bounding box center [780, 488] width 60 height 21
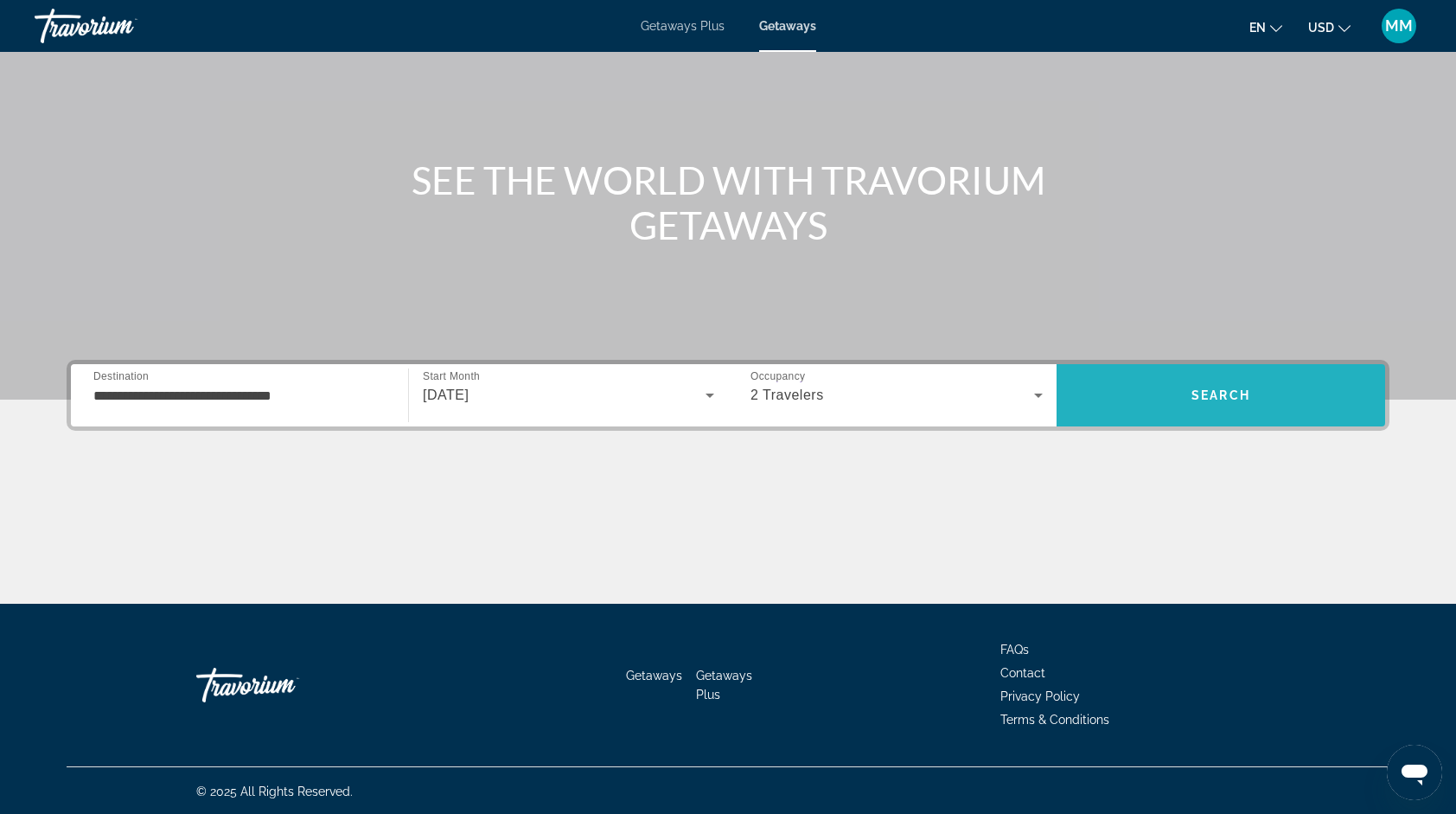
click at [1152, 381] on span "Search" at bounding box center [1221, 395] width 329 height 41
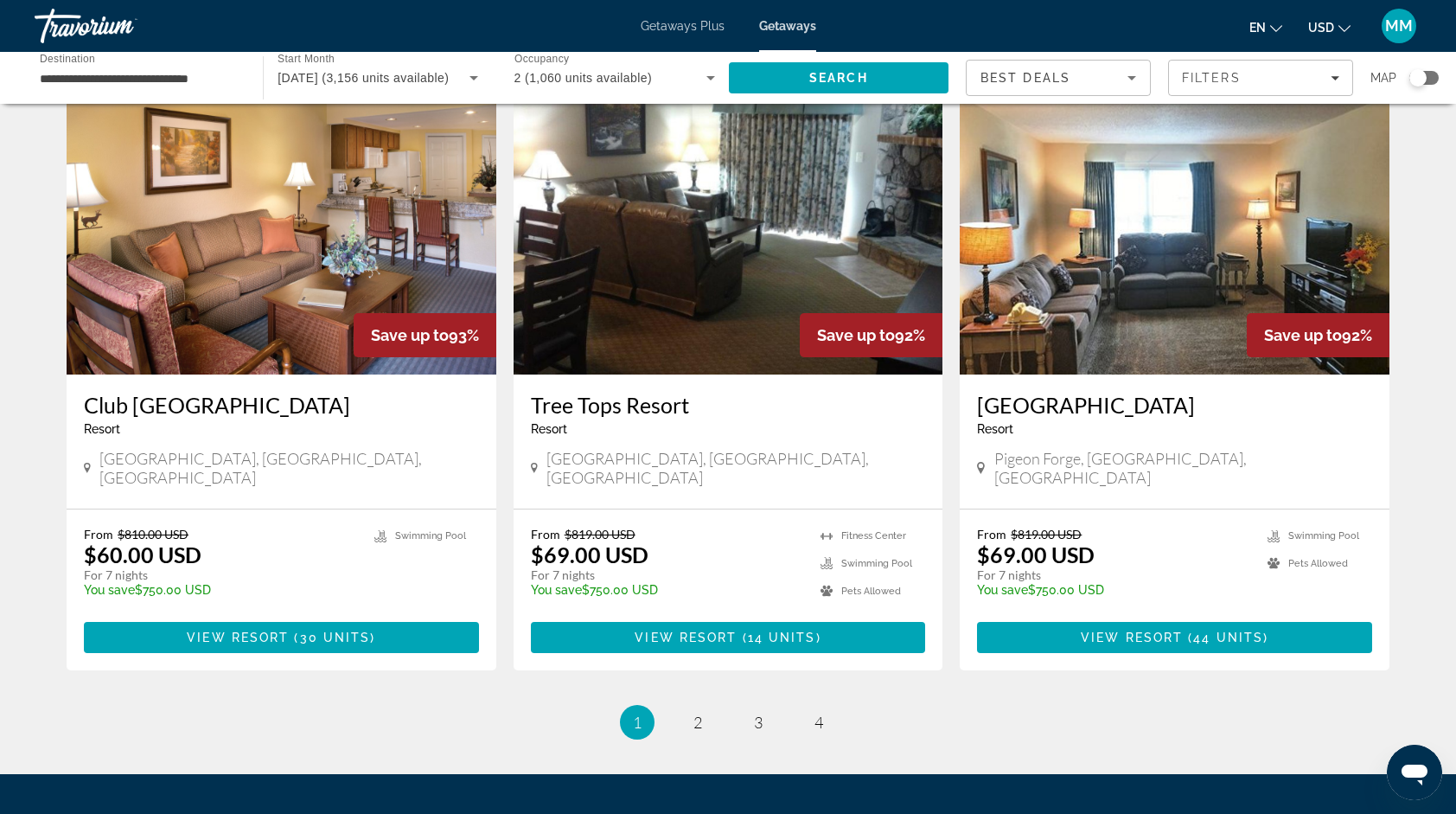
scroll to position [2061, 0]
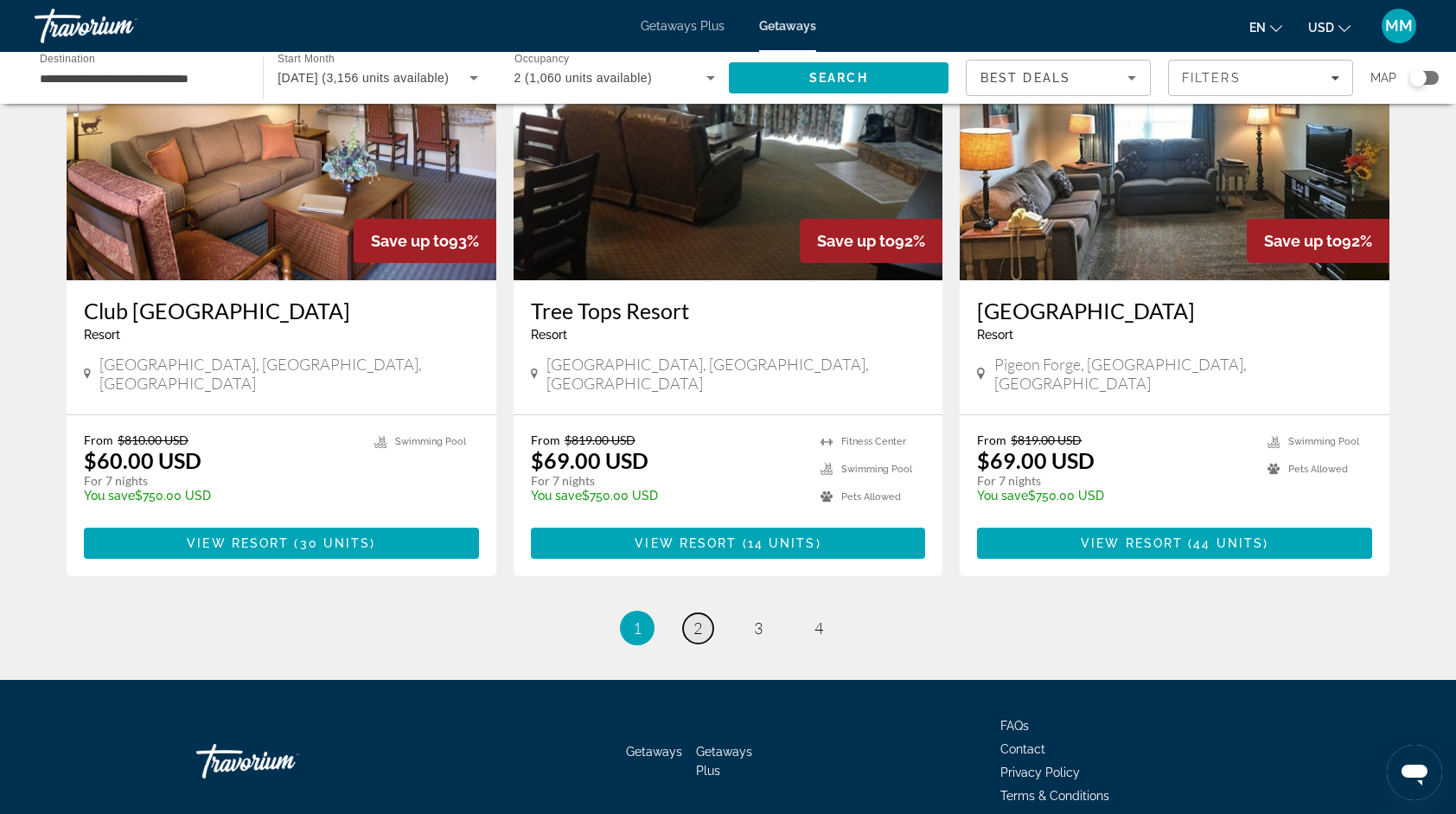
click at [698, 618] on span "2" at bounding box center [698, 628] width 9 height 19
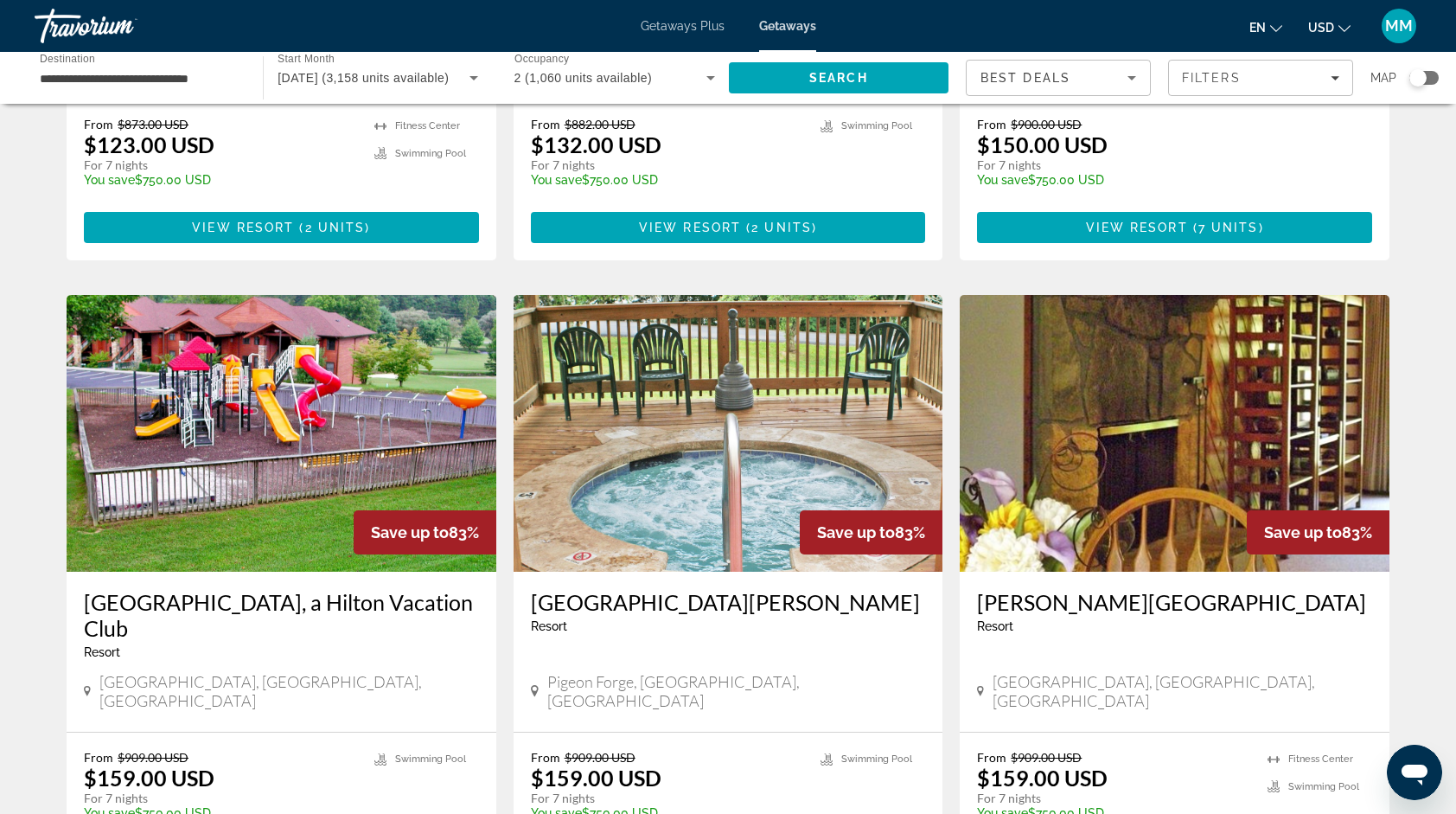
scroll to position [1210, 0]
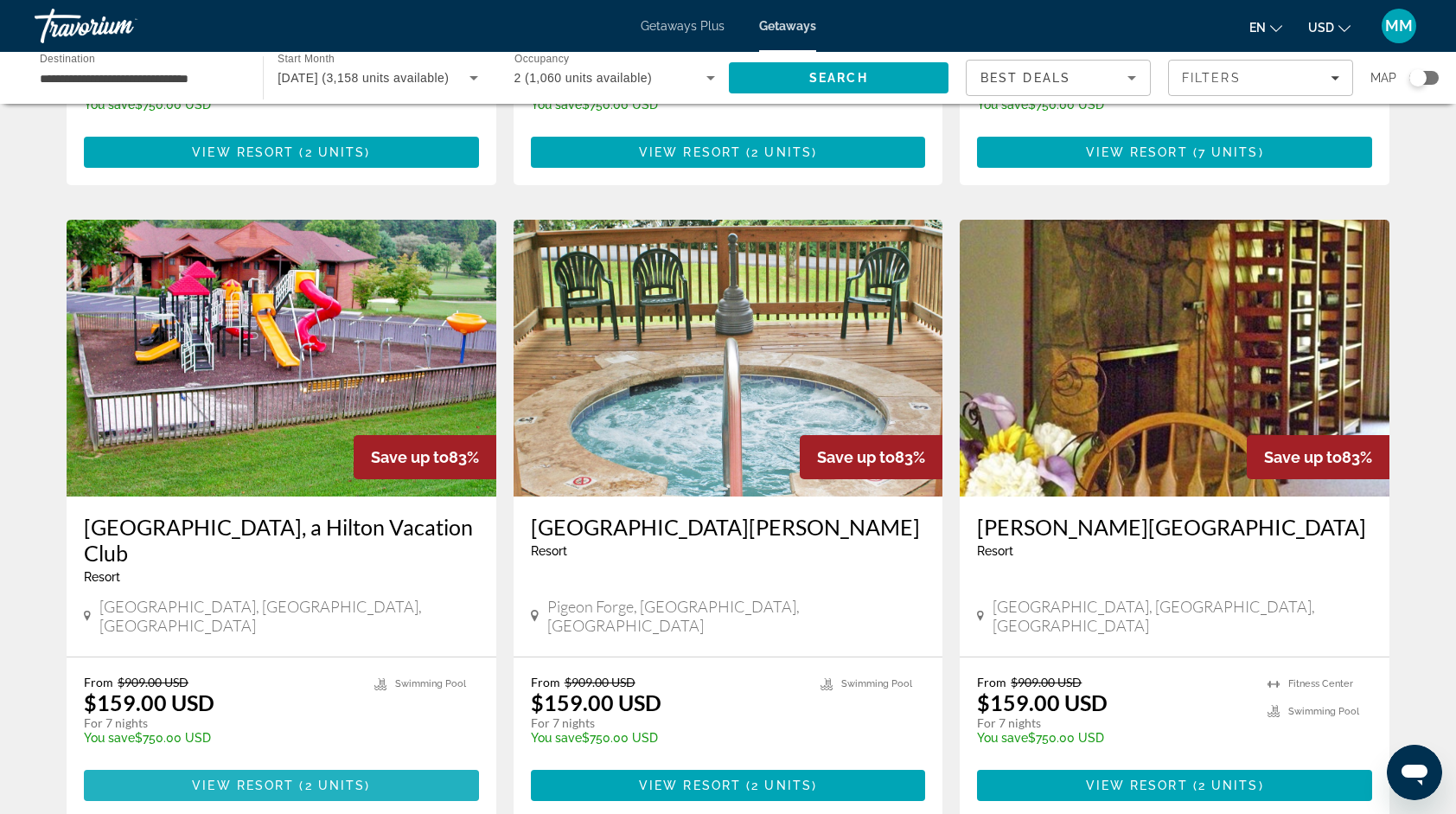
click at [251, 779] on span "View Resort" at bounding box center [243, 786] width 102 height 14
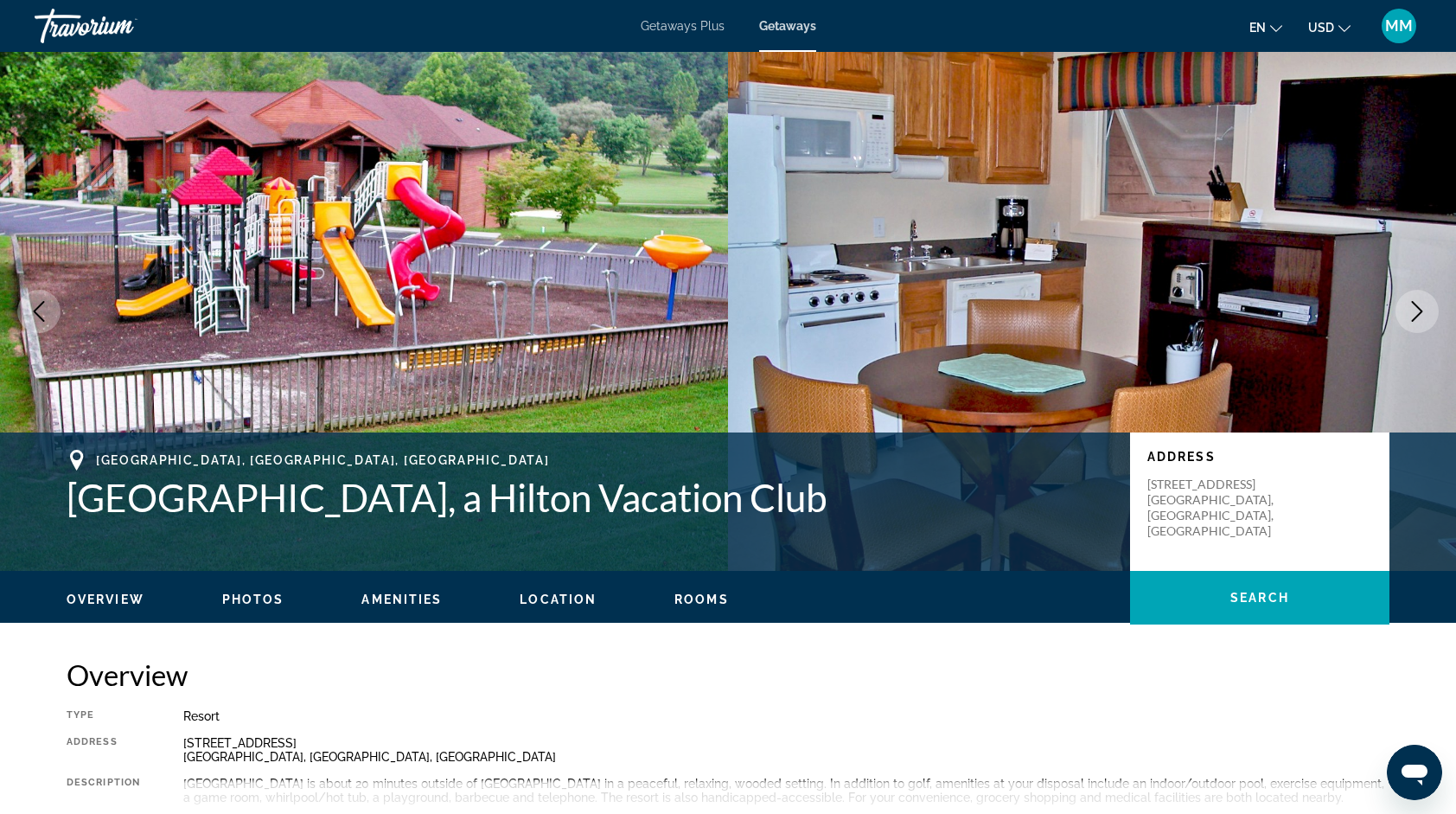
click at [1416, 305] on icon "Next image" at bounding box center [1417, 312] width 21 height 21
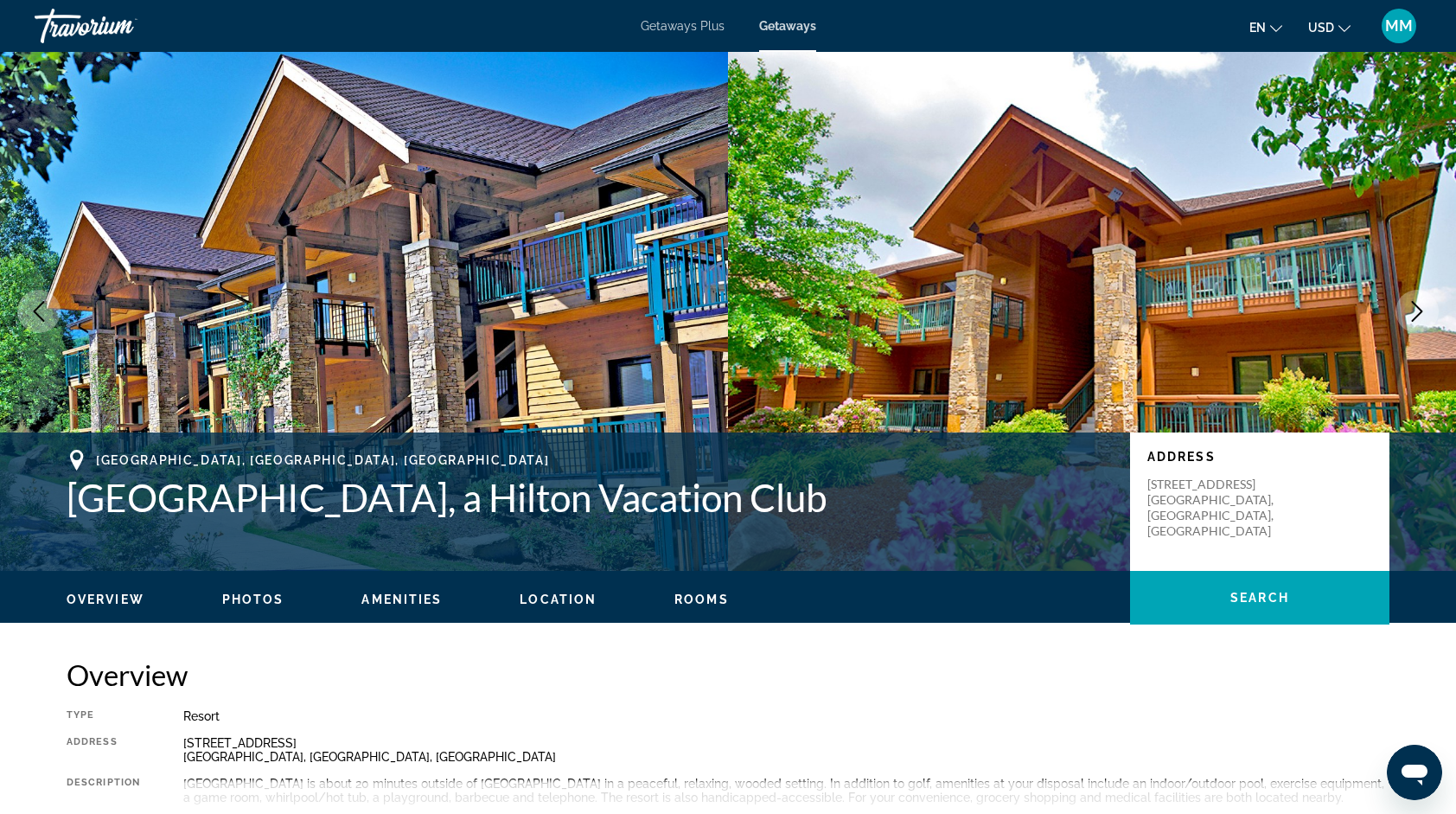
click at [1416, 305] on icon "Next image" at bounding box center [1417, 312] width 21 height 21
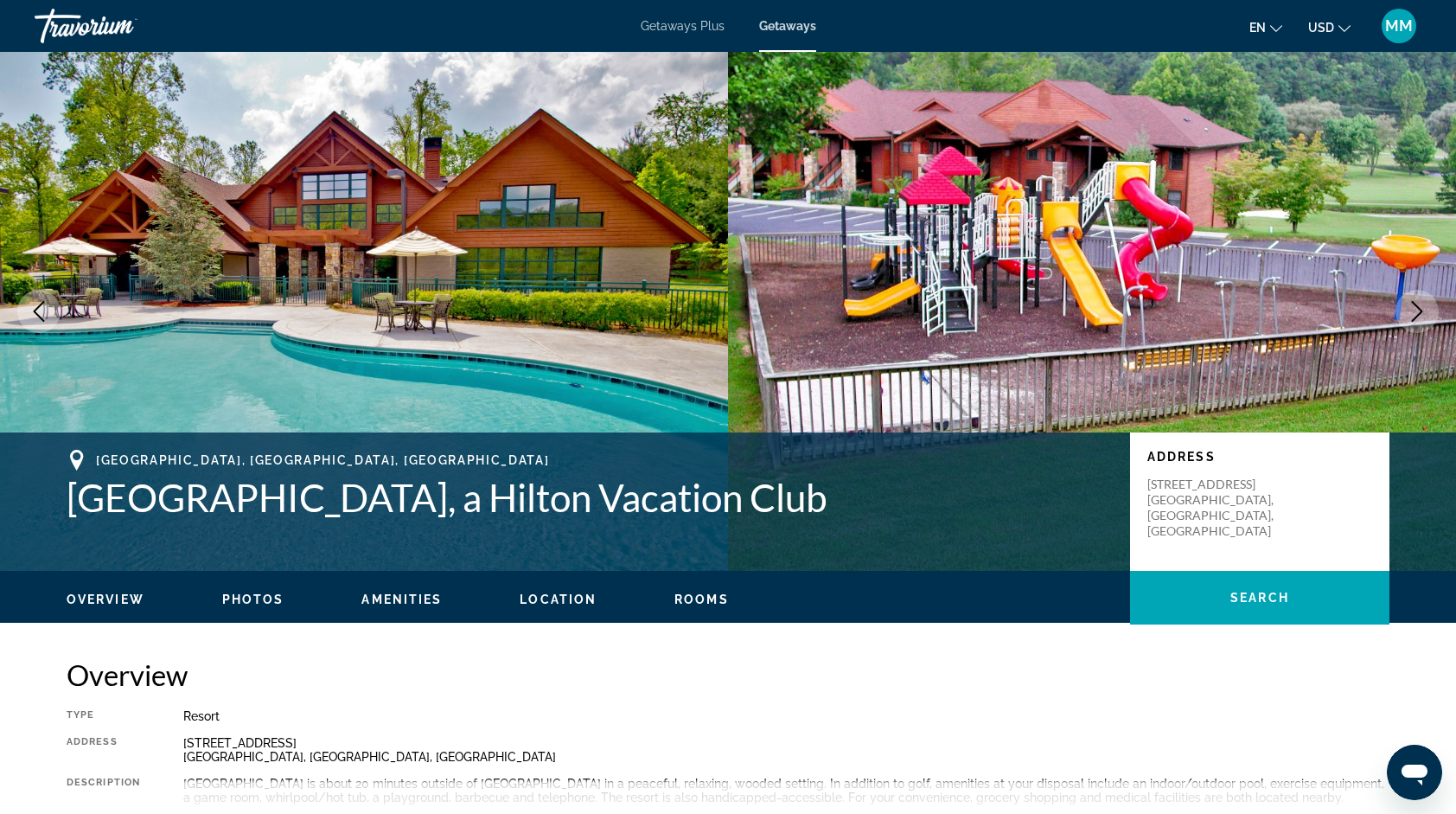
click at [1416, 305] on icon "Next image" at bounding box center [1417, 312] width 21 height 21
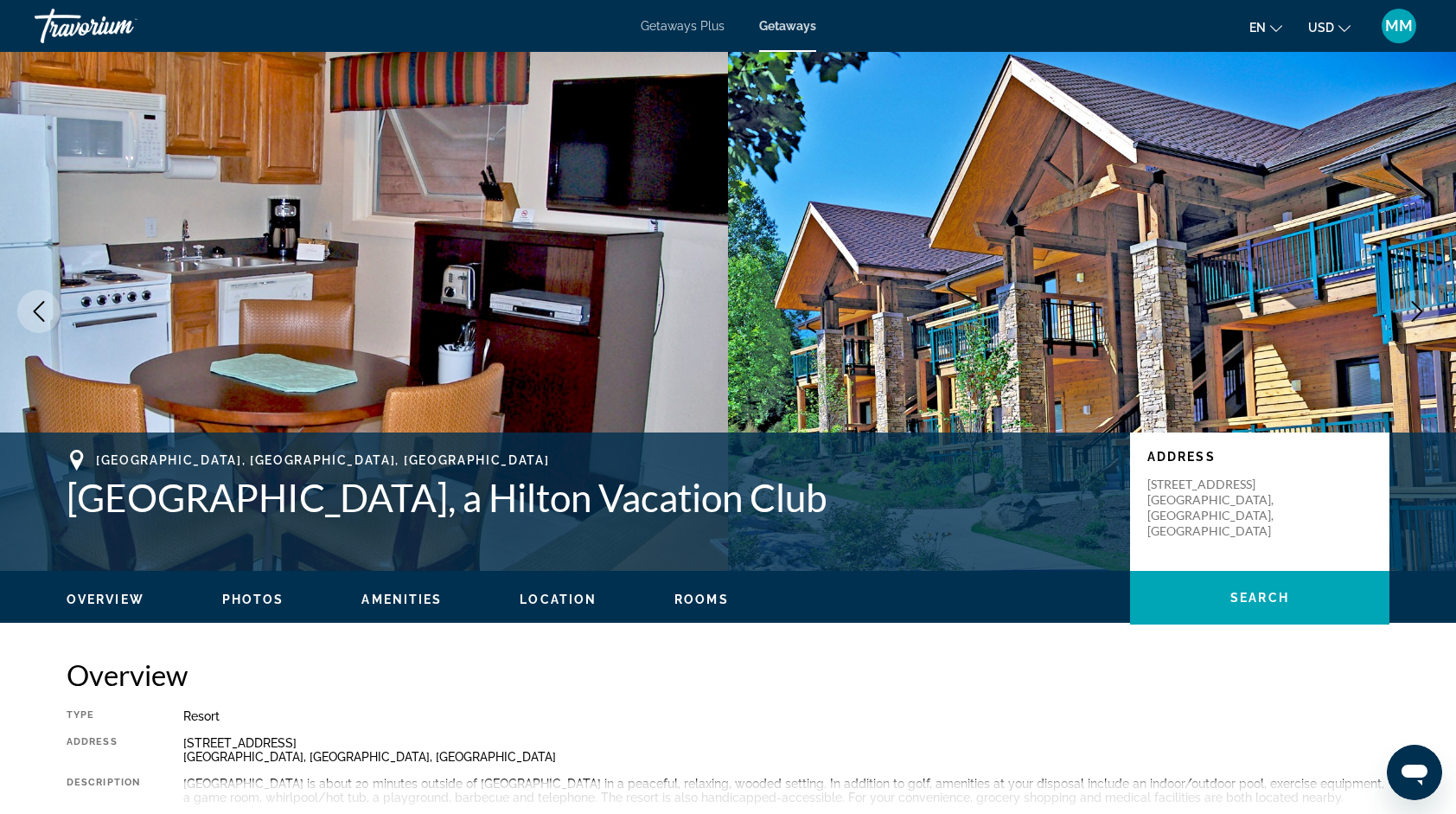
click at [1416, 305] on icon "Next image" at bounding box center [1417, 312] width 21 height 21
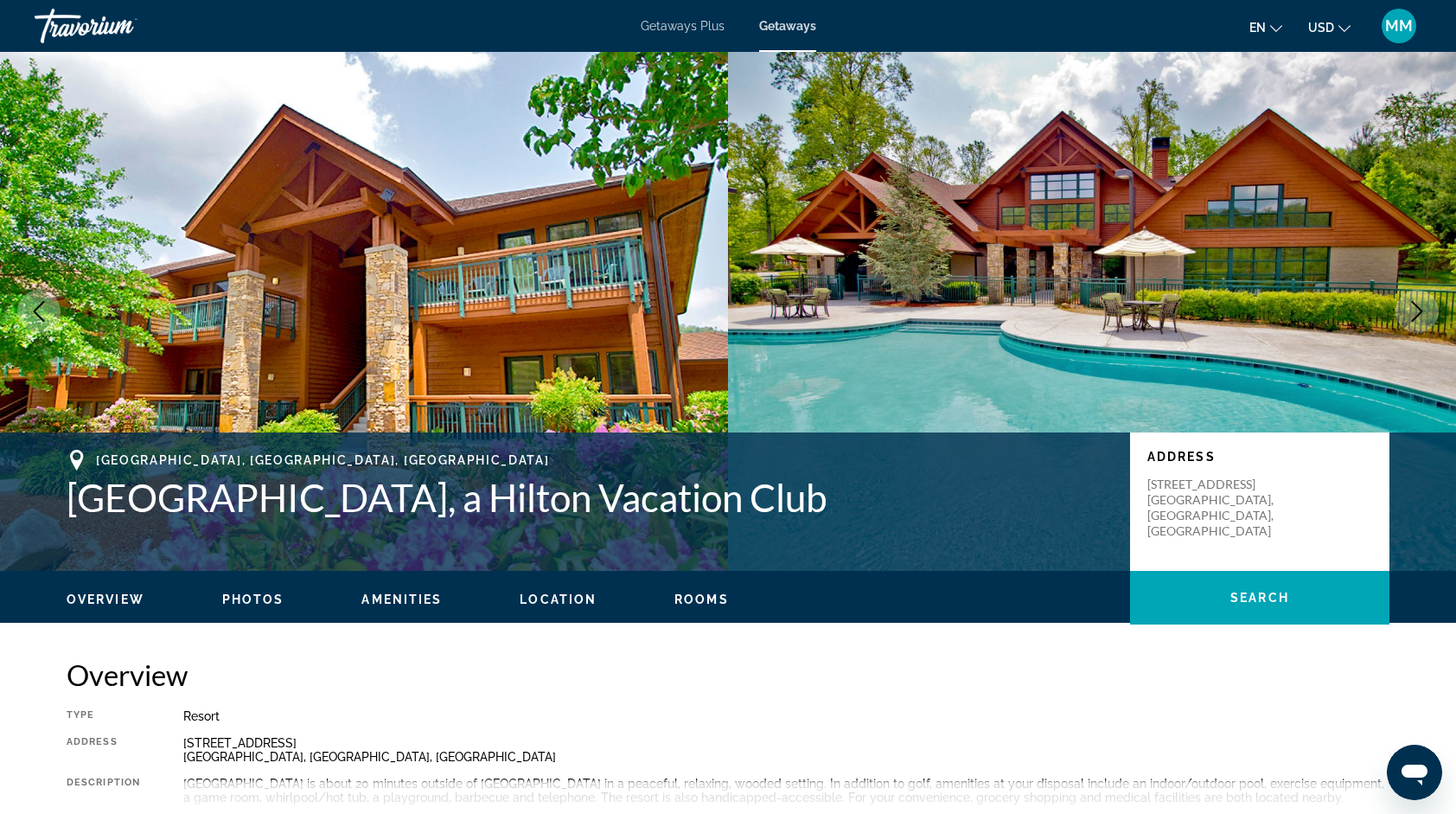
click at [1416, 305] on icon "Next image" at bounding box center [1417, 312] width 21 height 21
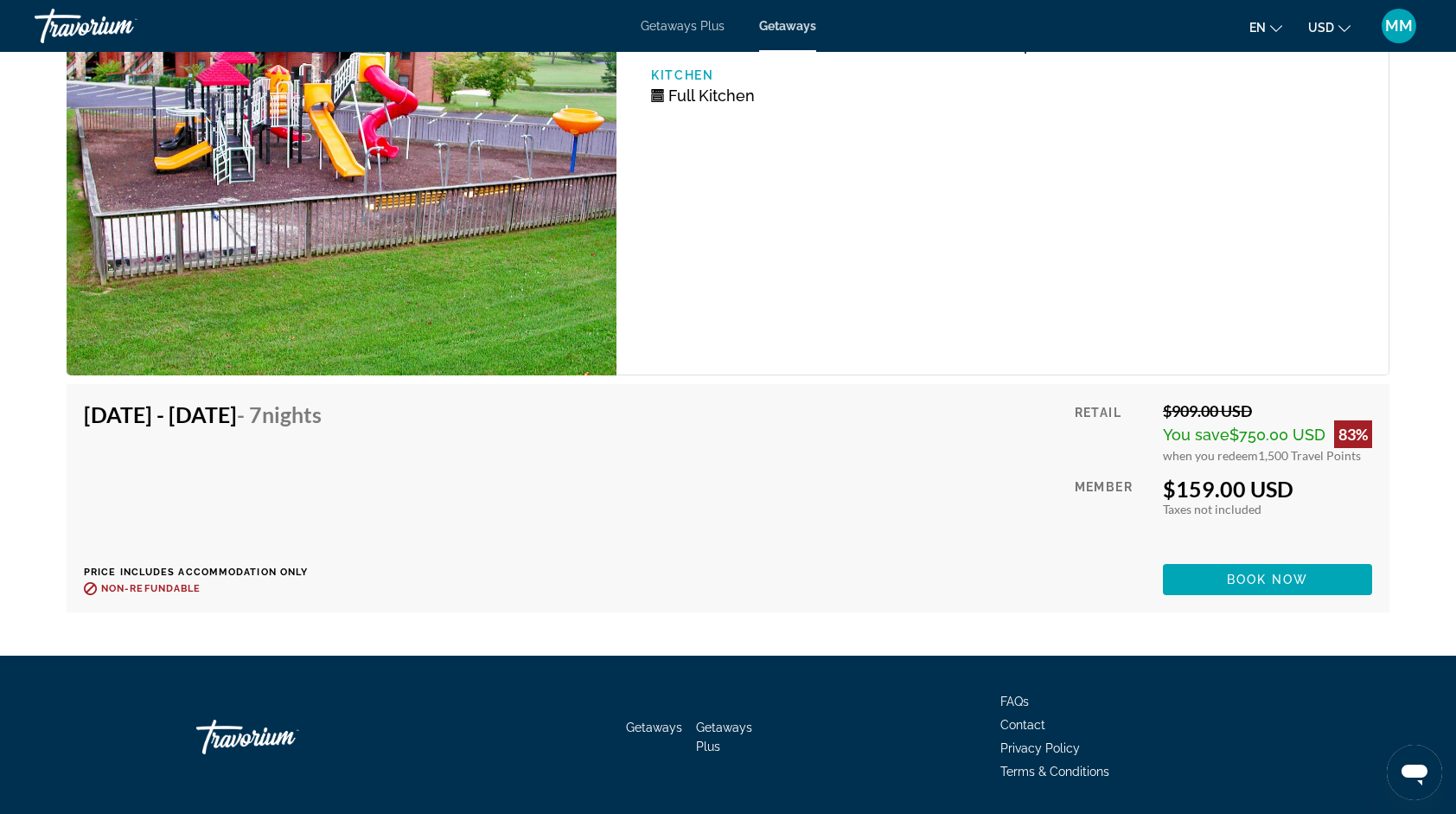
scroll to position [2693, 0]
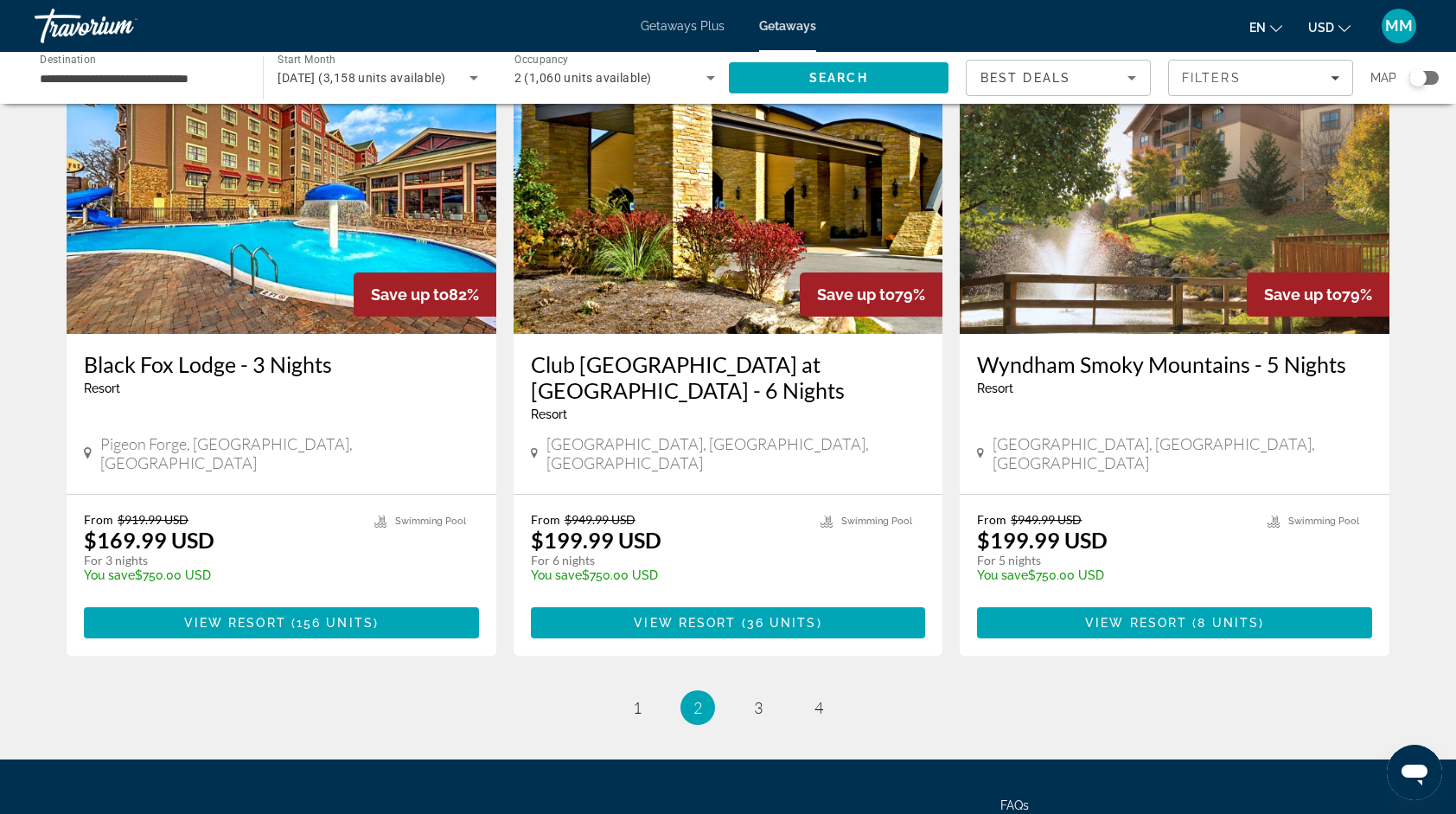
scroll to position [2061, 0]
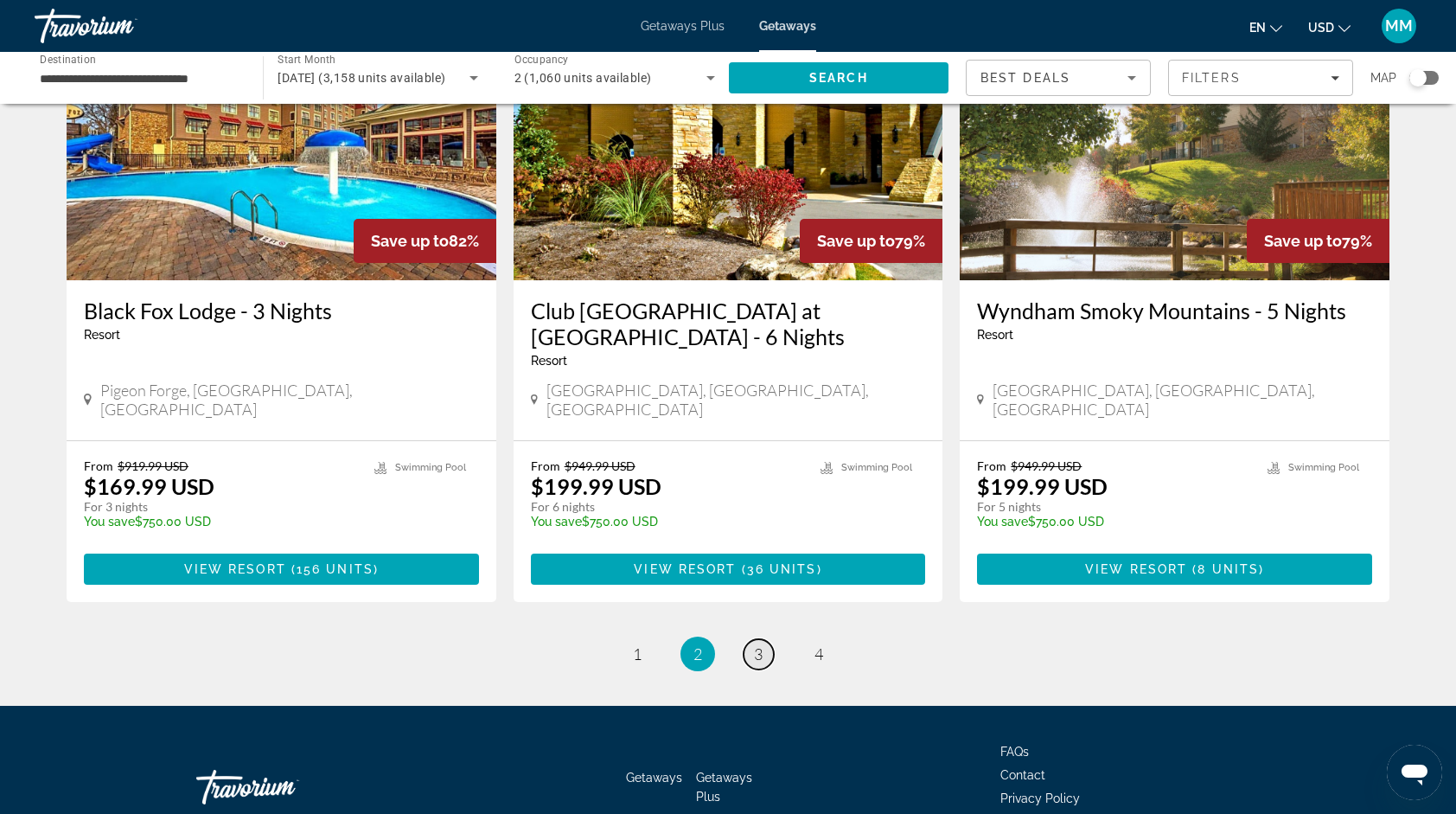
click at [761, 644] on span "3" at bounding box center [758, 654] width 9 height 19
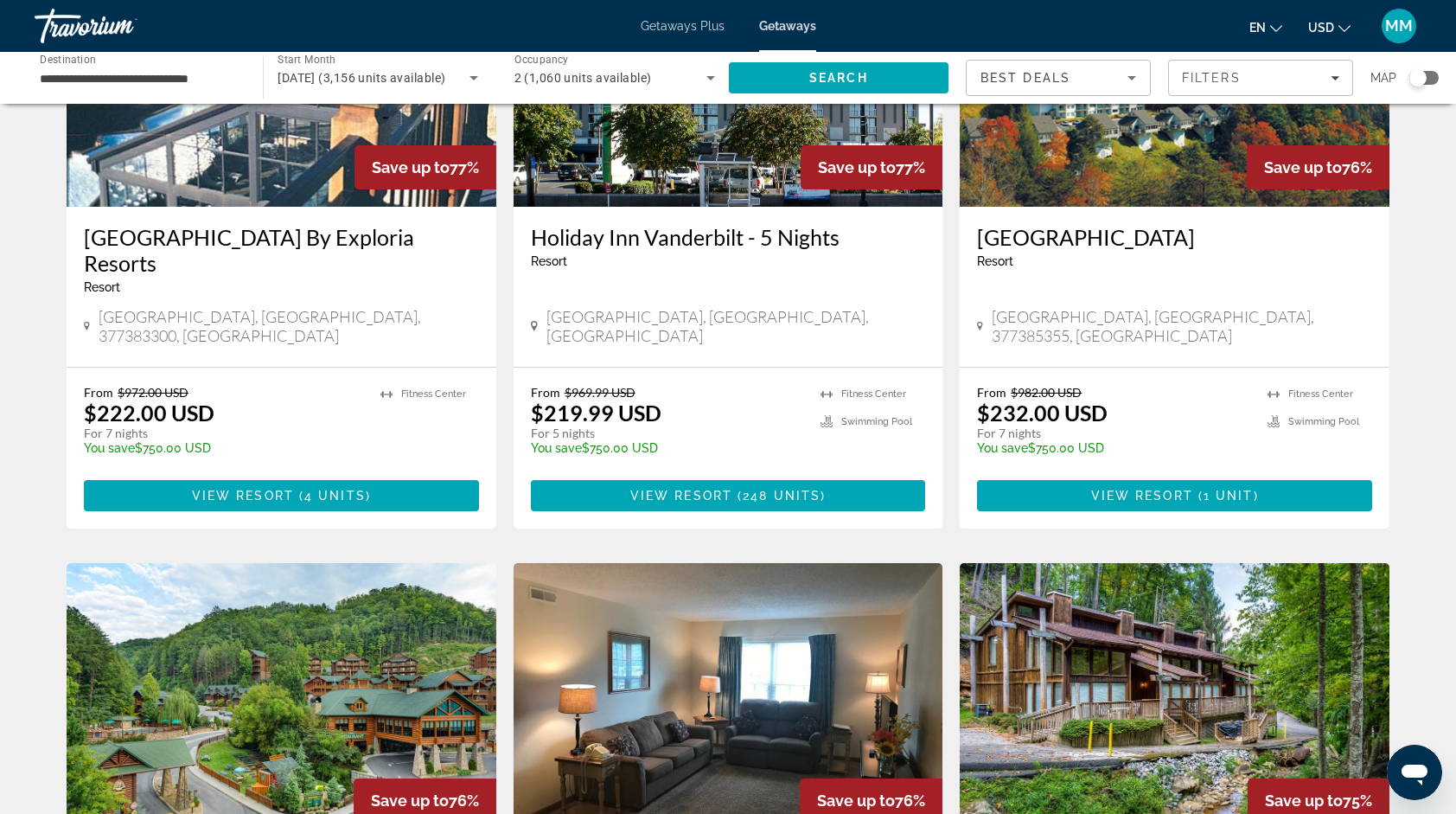
scroll to position [242, 0]
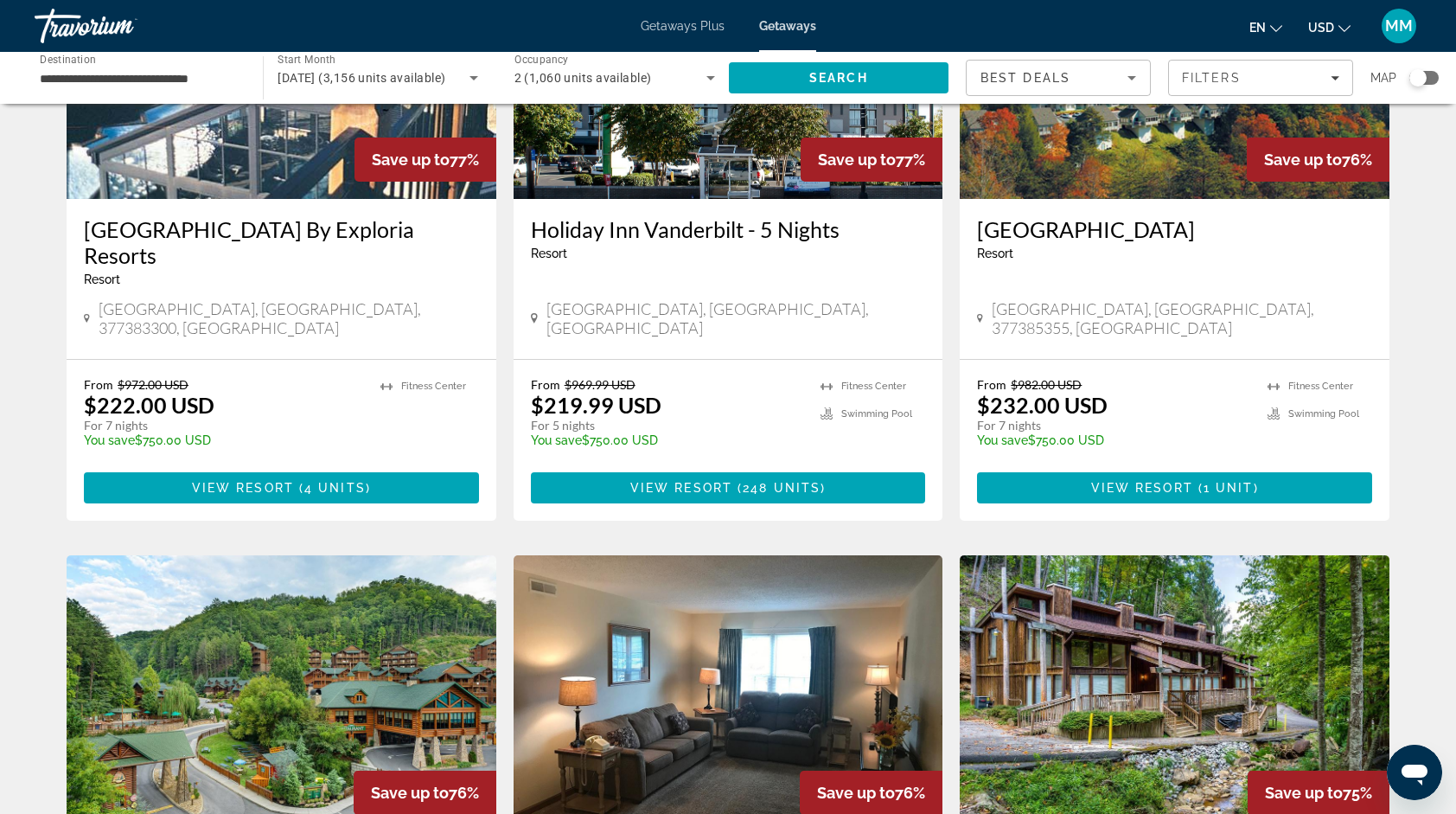
click at [761, 555] on img "Main content" at bounding box center [728, 693] width 430 height 277
